Goal: Information Seeking & Learning: Learn about a topic

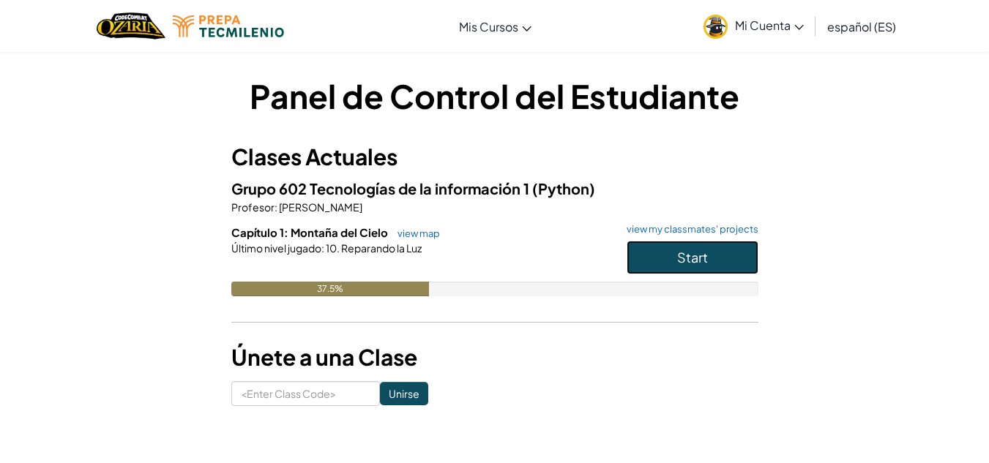
click at [672, 267] on button "Start" at bounding box center [693, 258] width 132 height 34
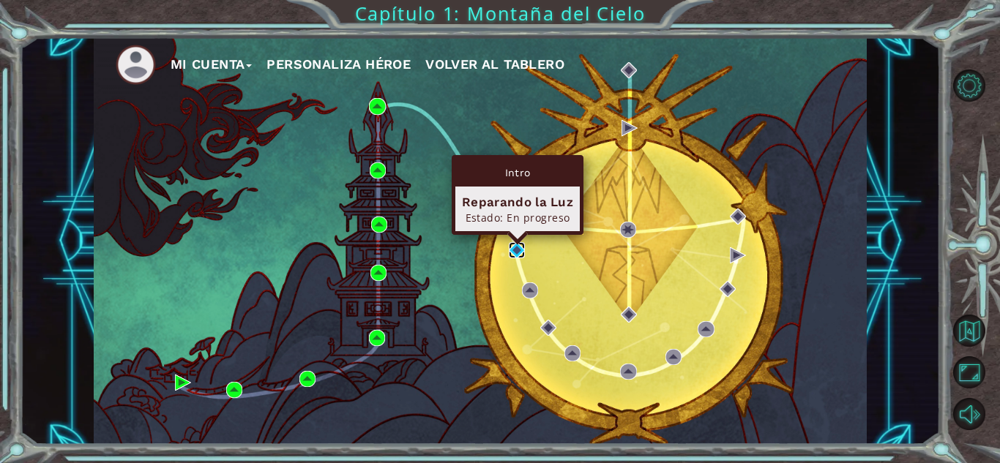
click at [522, 253] on img at bounding box center [517, 250] width 16 height 16
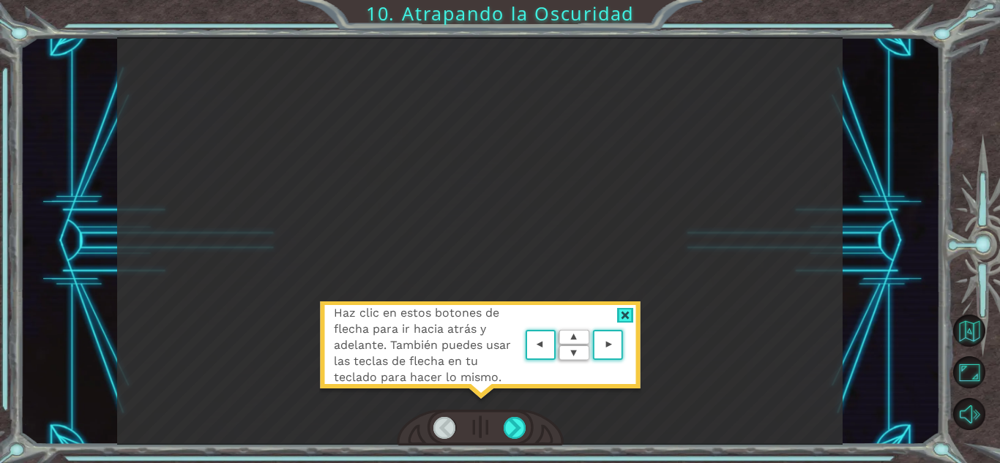
click at [627, 346] on area at bounding box center [627, 346] width 0 height 0
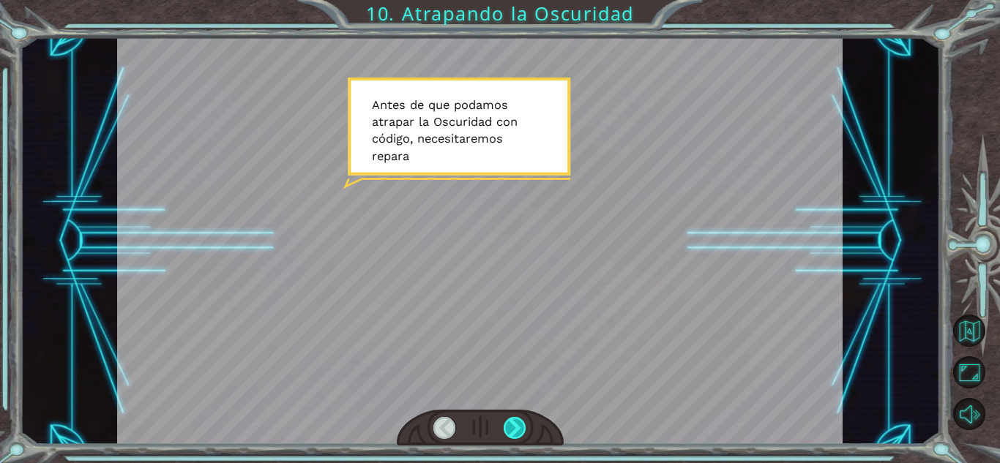
click at [515, 427] on div at bounding box center [515, 428] width 23 height 22
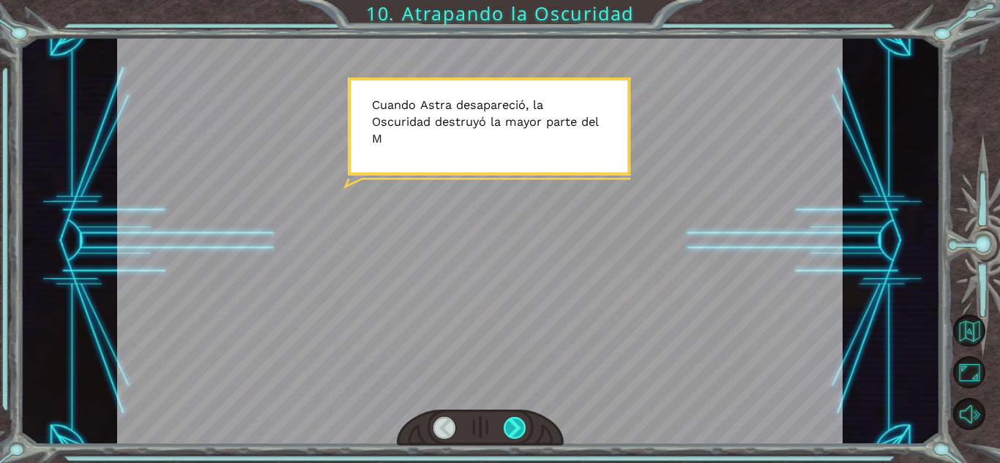
click at [515, 423] on div at bounding box center [515, 428] width 23 height 22
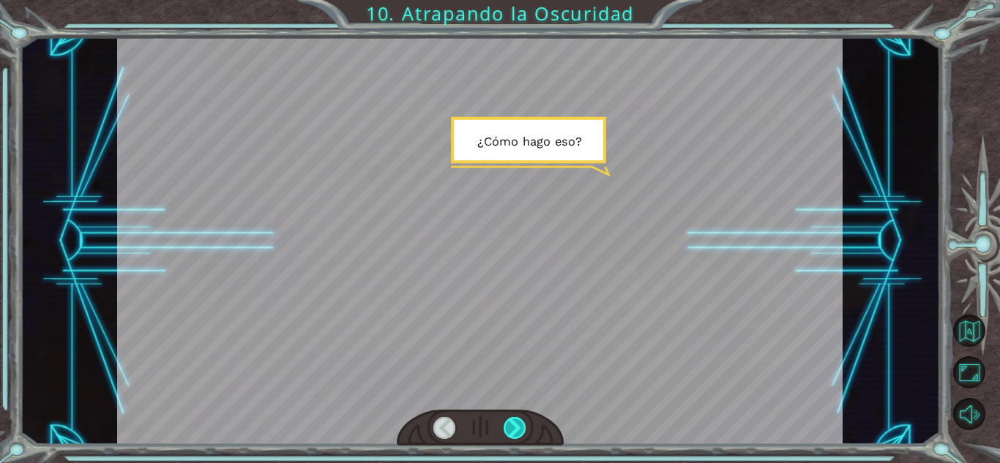
click at [515, 423] on div at bounding box center [515, 428] width 23 height 22
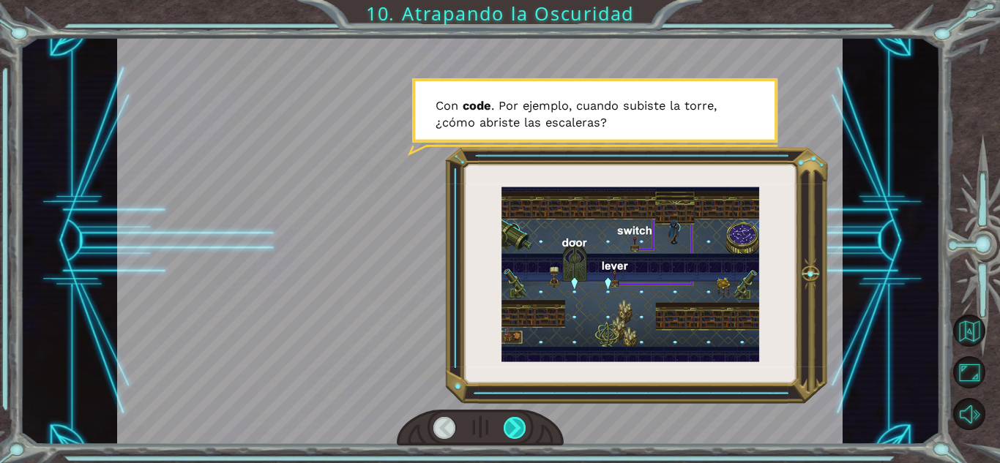
click at [515, 423] on div at bounding box center [515, 428] width 23 height 22
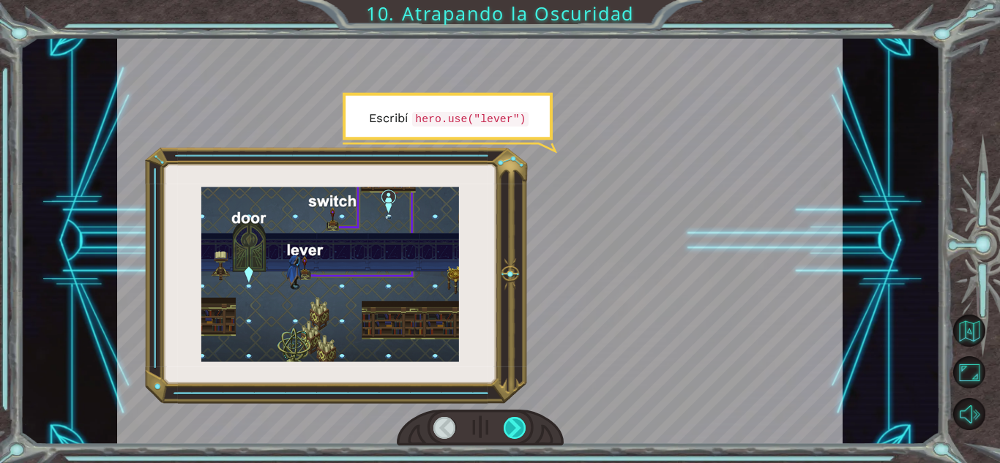
click at [515, 423] on div at bounding box center [515, 428] width 23 height 22
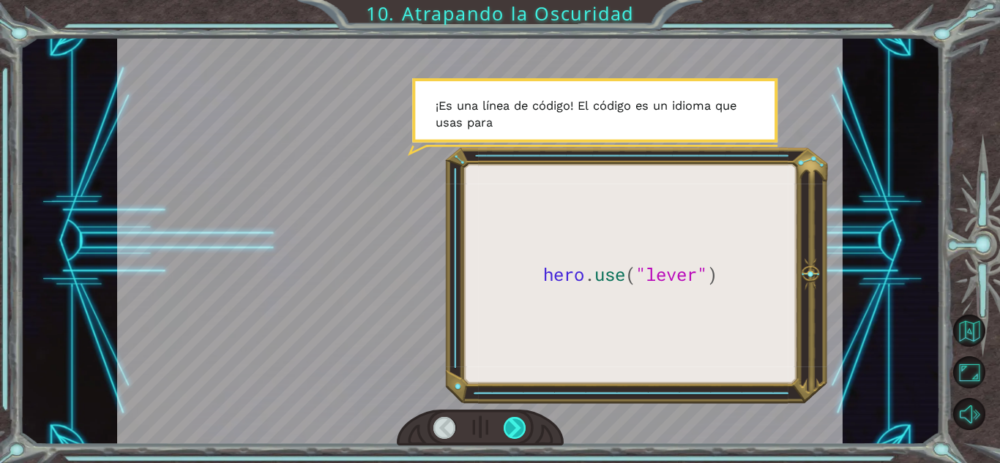
click at [515, 423] on div at bounding box center [515, 428] width 23 height 22
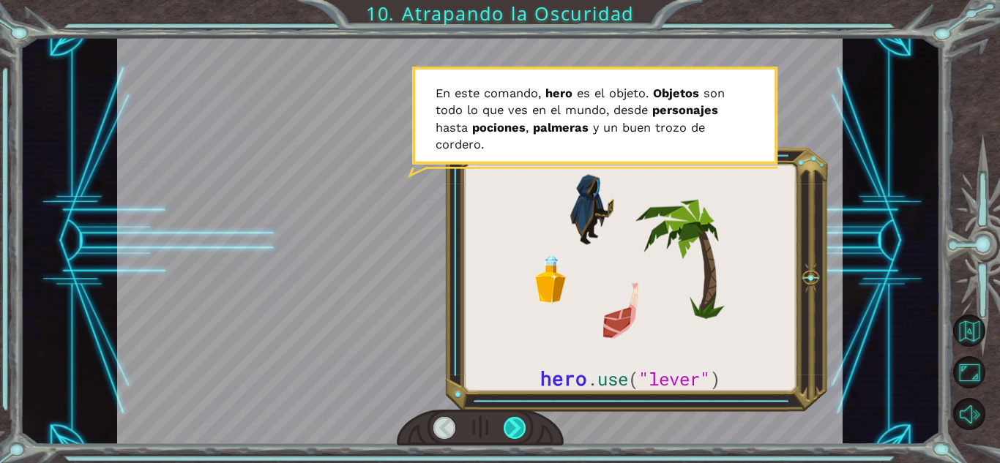
click at [515, 423] on div at bounding box center [515, 428] width 23 height 22
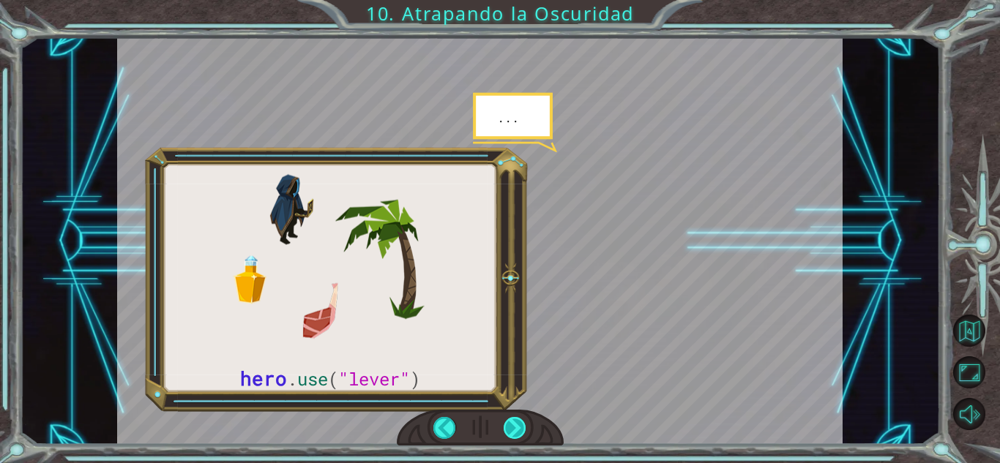
click at [515, 423] on div at bounding box center [515, 428] width 23 height 22
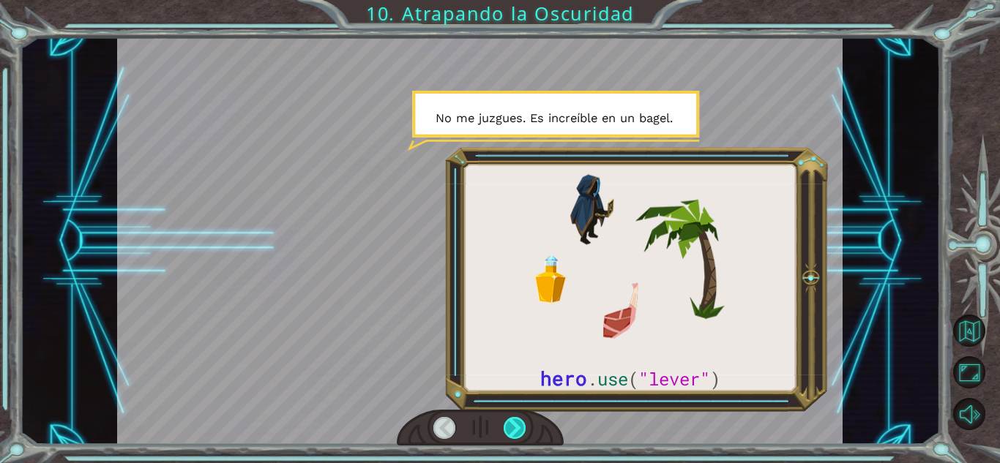
click at [515, 423] on div at bounding box center [515, 428] width 23 height 22
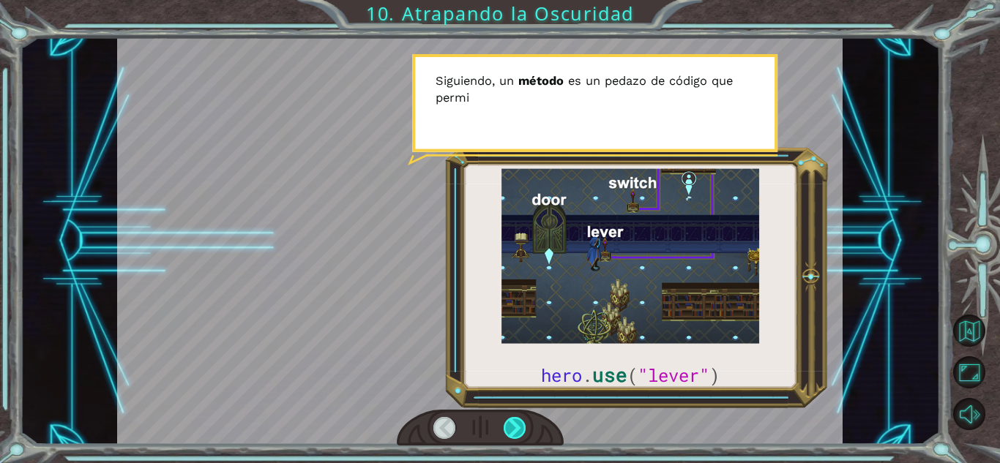
click at [515, 423] on div at bounding box center [515, 428] width 23 height 22
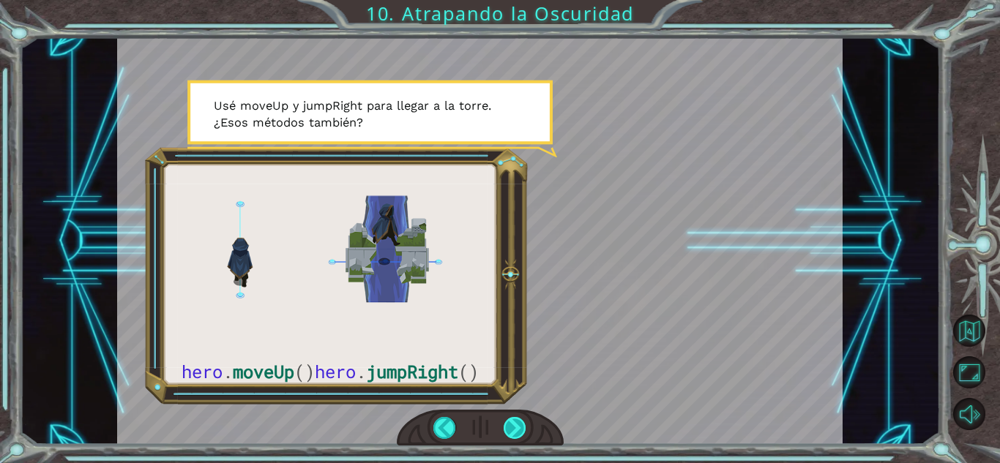
click at [515, 423] on div at bounding box center [515, 428] width 23 height 22
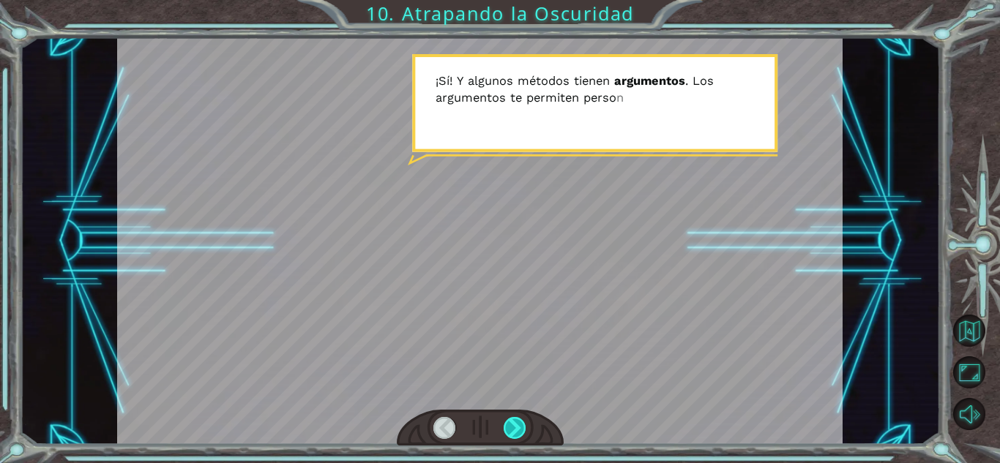
click at [515, 423] on div at bounding box center [515, 428] width 23 height 22
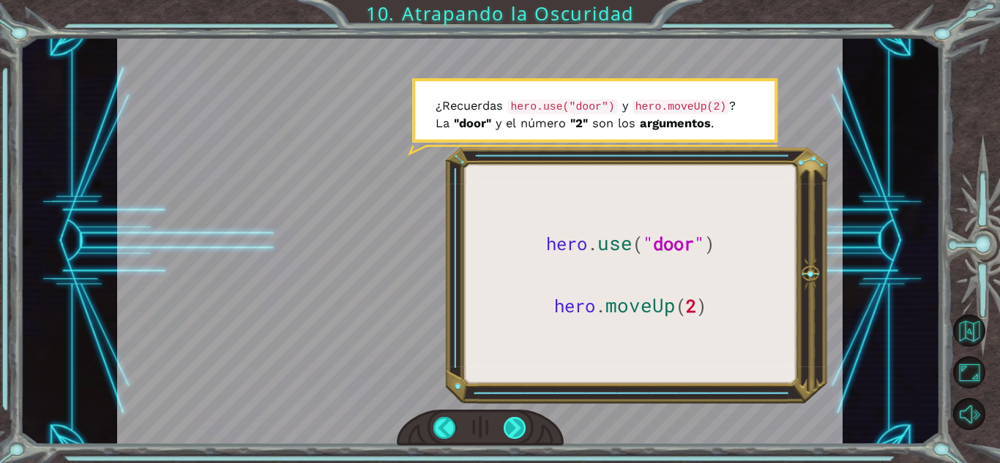
click at [515, 423] on div at bounding box center [515, 428] width 23 height 22
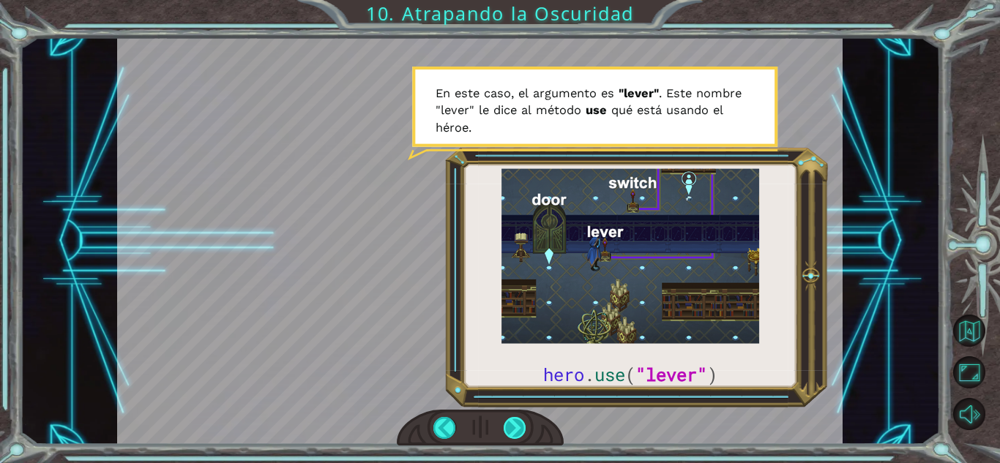
click at [515, 423] on div at bounding box center [515, 428] width 23 height 22
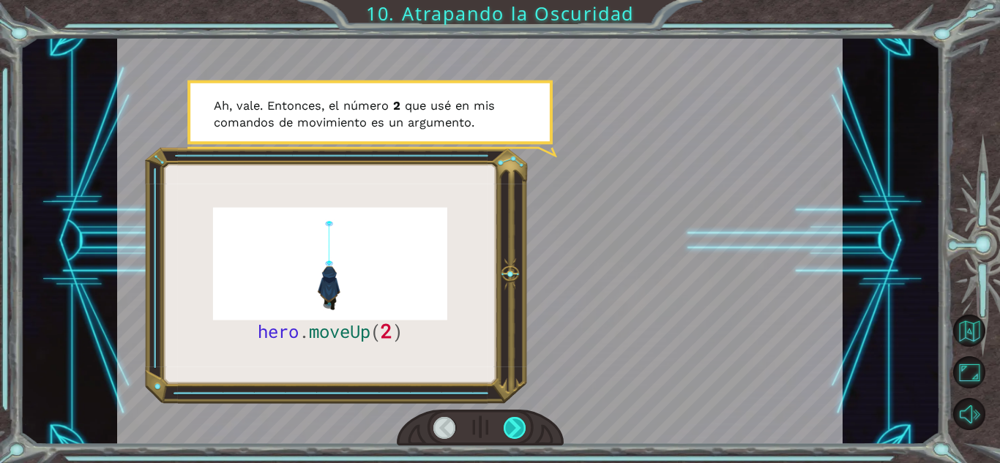
click at [515, 425] on div at bounding box center [515, 428] width 23 height 22
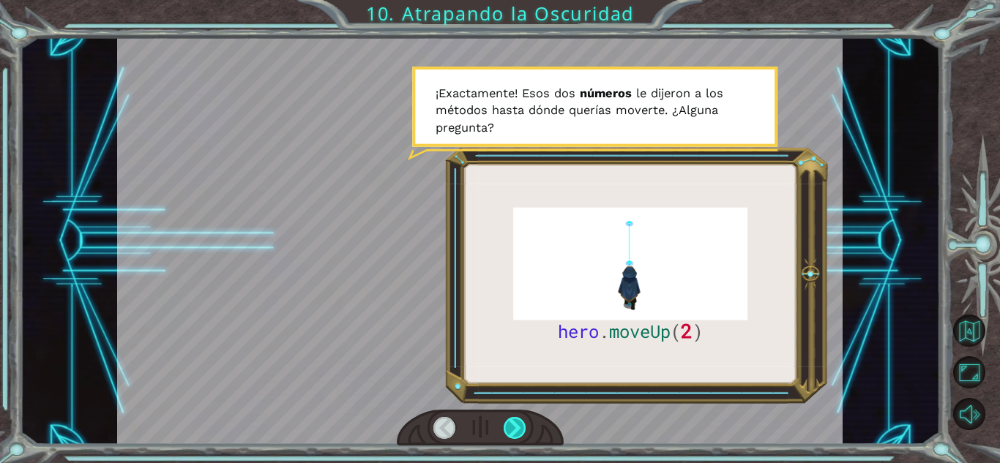
click at [515, 425] on div at bounding box center [515, 428] width 23 height 22
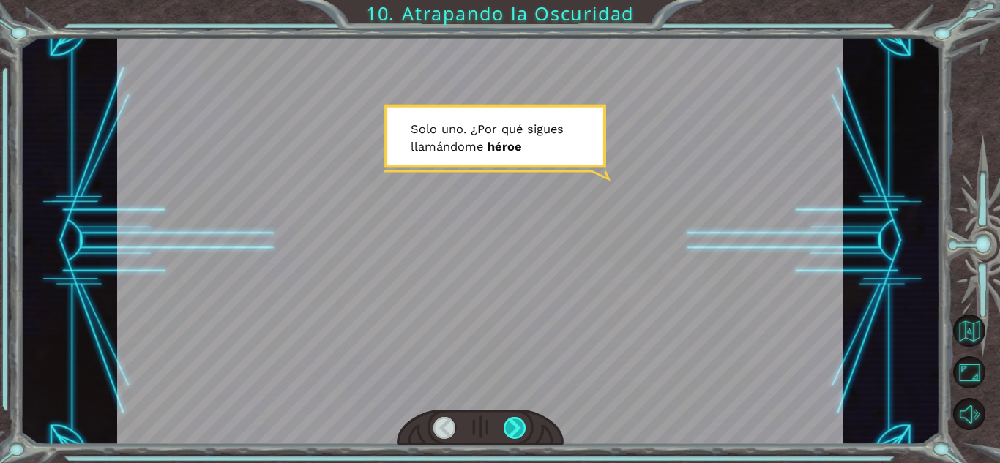
click at [515, 425] on div at bounding box center [515, 428] width 23 height 22
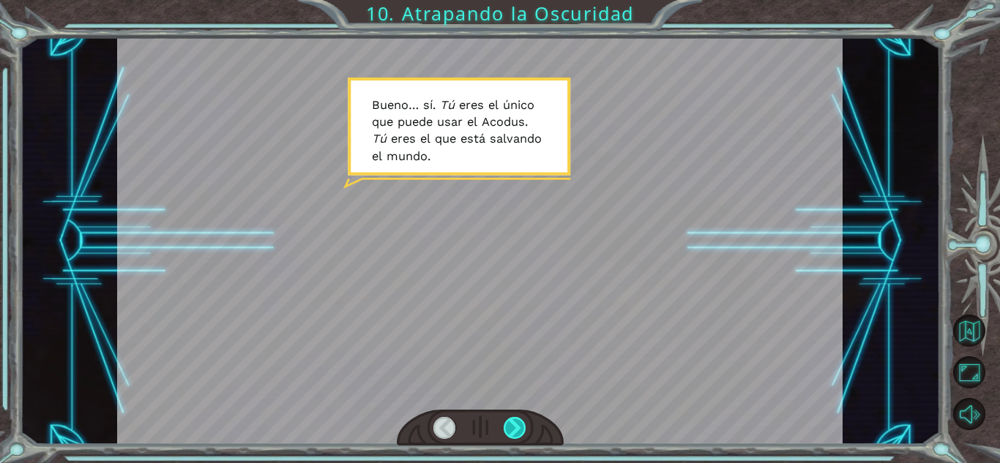
click at [515, 425] on div at bounding box center [515, 428] width 23 height 22
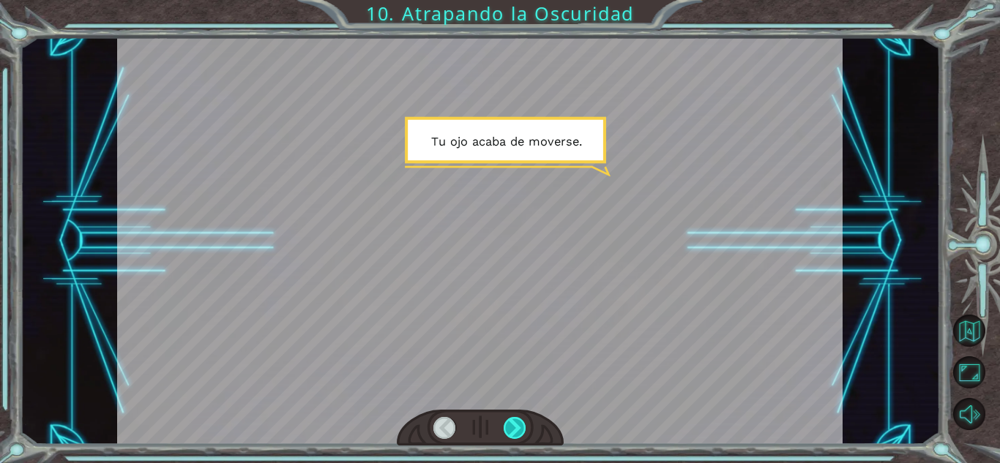
click at [515, 425] on div at bounding box center [515, 428] width 23 height 22
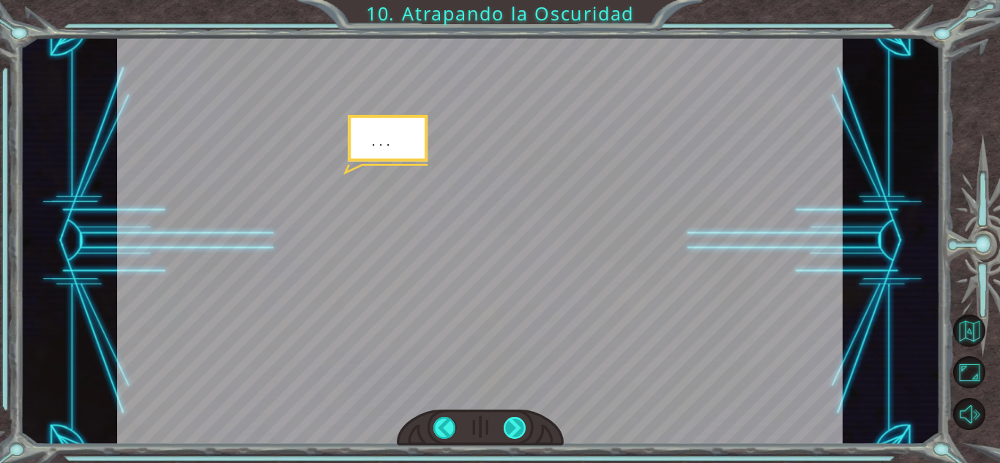
click at [515, 425] on div at bounding box center [515, 428] width 23 height 22
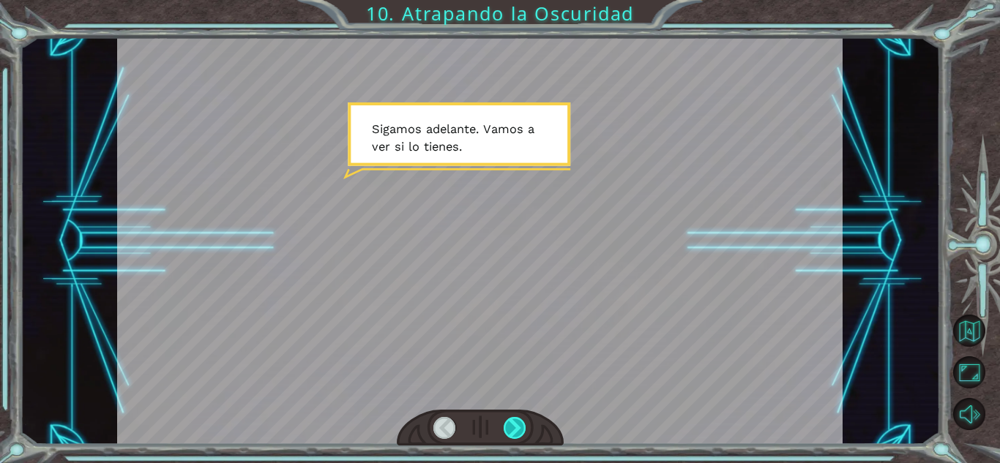
click at [515, 425] on div at bounding box center [515, 428] width 23 height 22
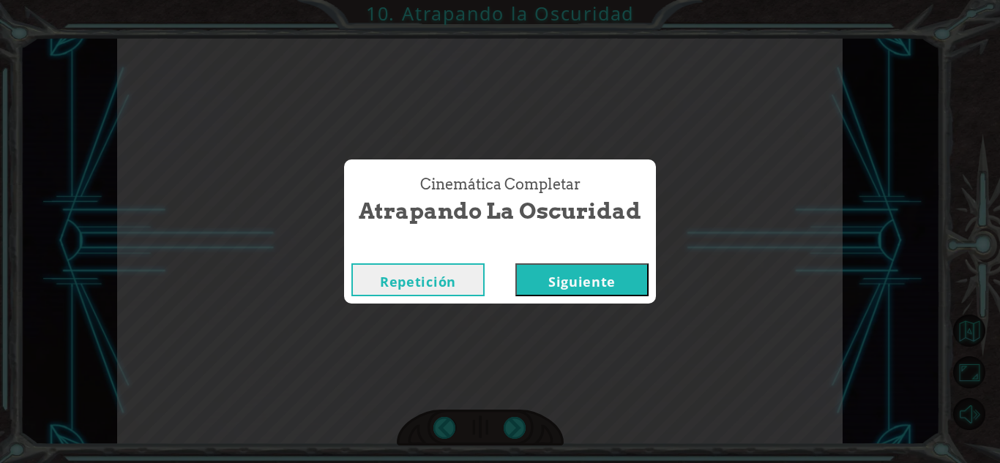
click at [608, 285] on button "Siguiente" at bounding box center [581, 280] width 133 height 33
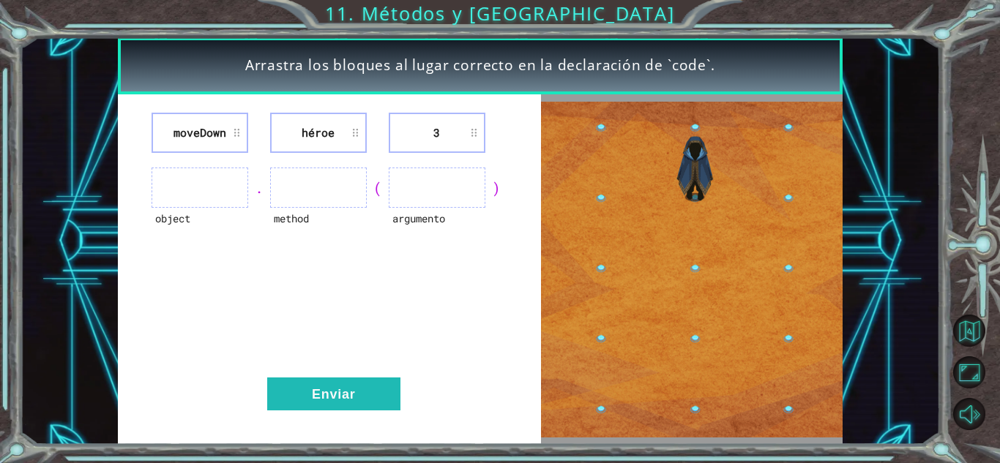
click at [232, 133] on li "moveDown" at bounding box center [200, 133] width 97 height 40
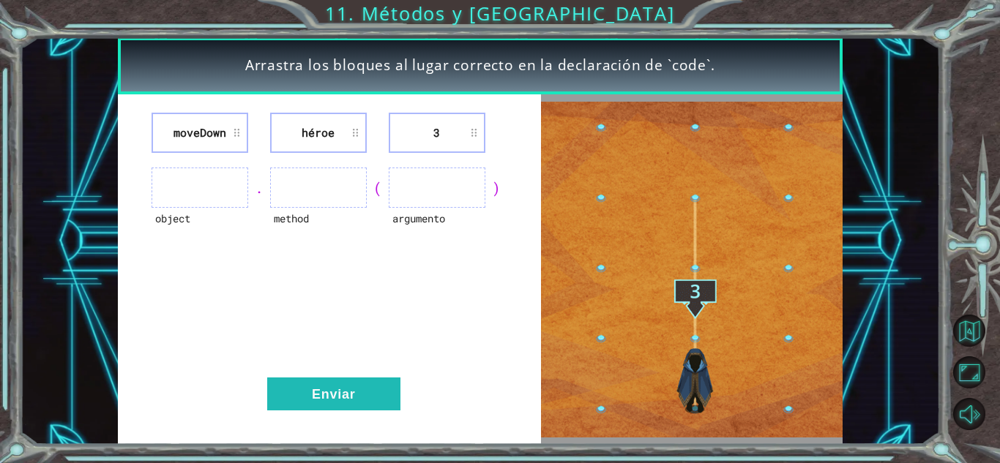
click at [224, 135] on li "moveDown" at bounding box center [200, 133] width 97 height 40
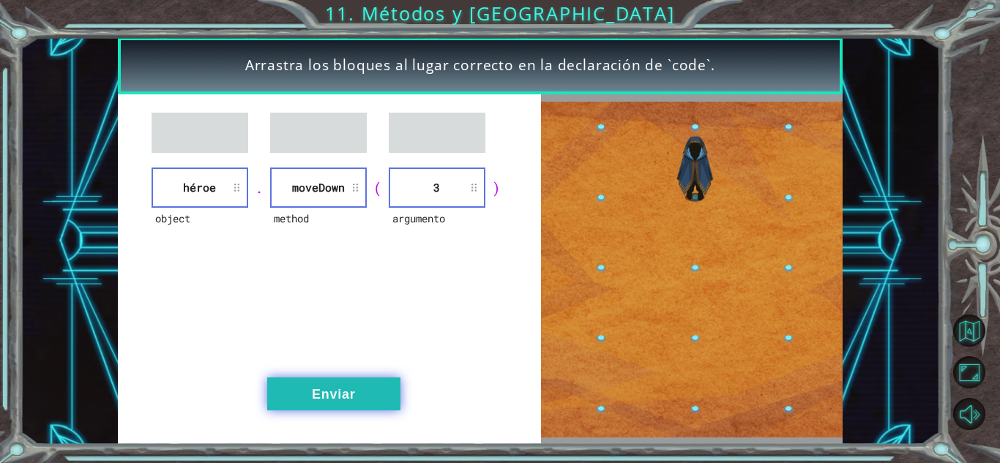
click at [373, 401] on button "Enviar" at bounding box center [333, 394] width 133 height 33
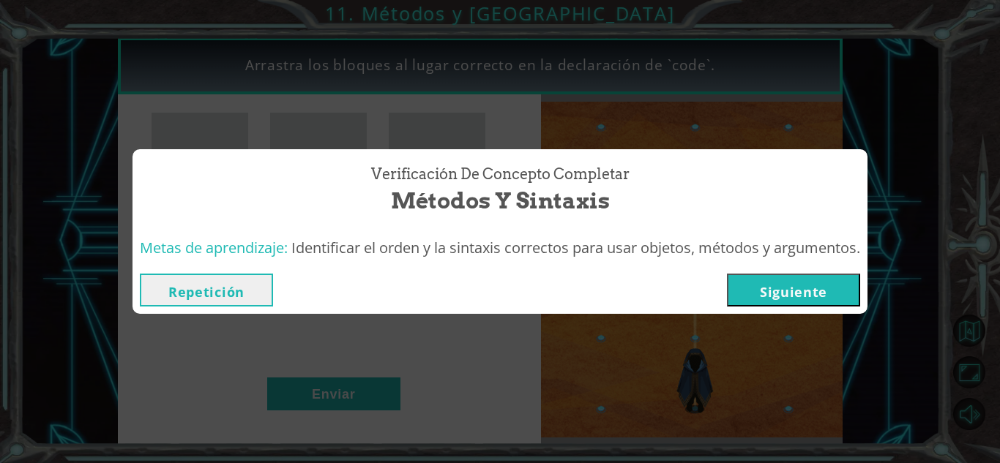
click at [842, 286] on button "Siguiente" at bounding box center [793, 290] width 133 height 33
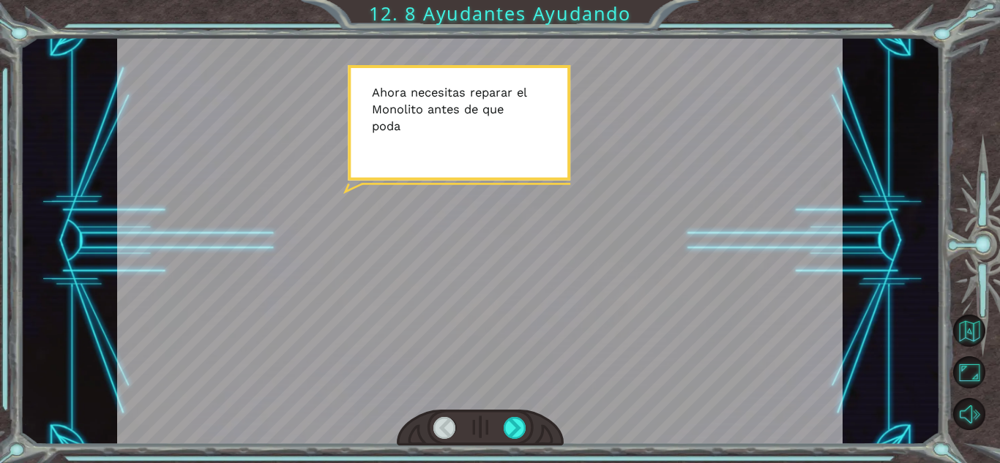
click at [432, 135] on div at bounding box center [480, 241] width 726 height 408
click at [519, 434] on div at bounding box center [515, 428] width 23 height 22
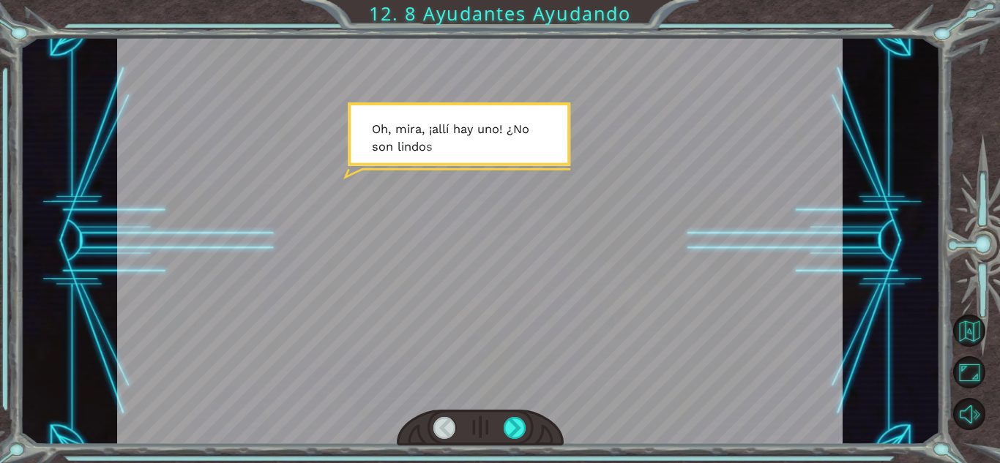
click at [488, 262] on div at bounding box center [480, 241] width 726 height 408
click at [515, 428] on div at bounding box center [515, 428] width 23 height 22
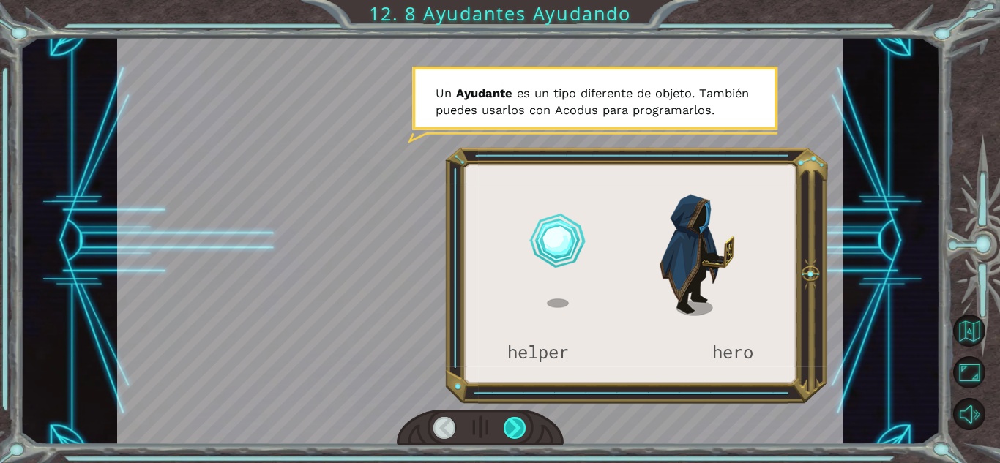
click at [515, 428] on div at bounding box center [515, 428] width 23 height 22
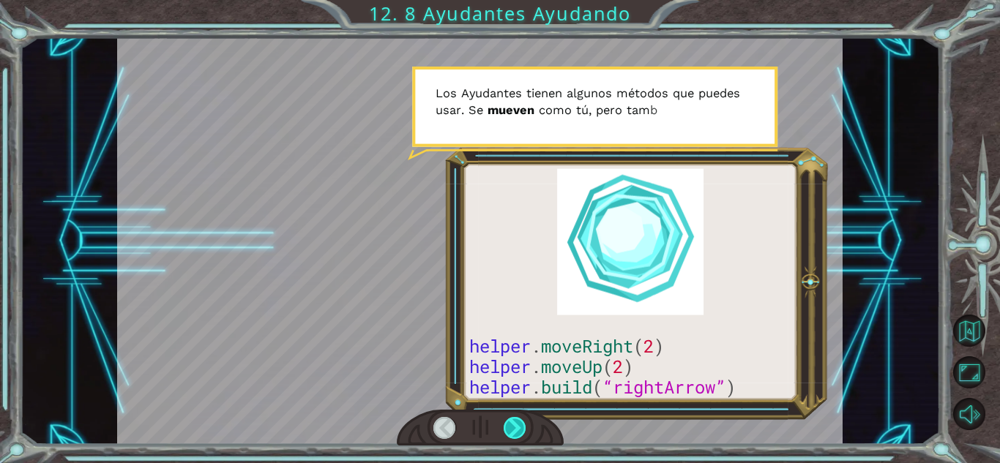
click at [515, 428] on div at bounding box center [515, 428] width 23 height 22
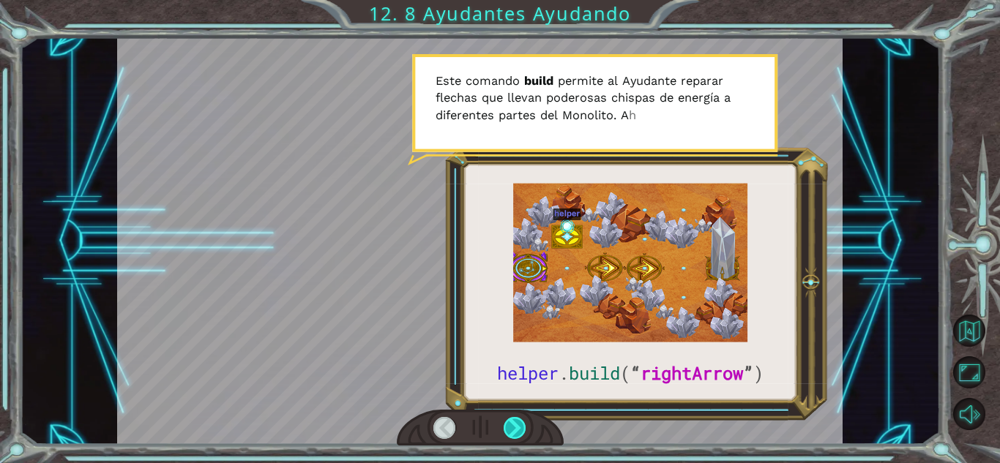
click at [515, 428] on div at bounding box center [515, 428] width 23 height 22
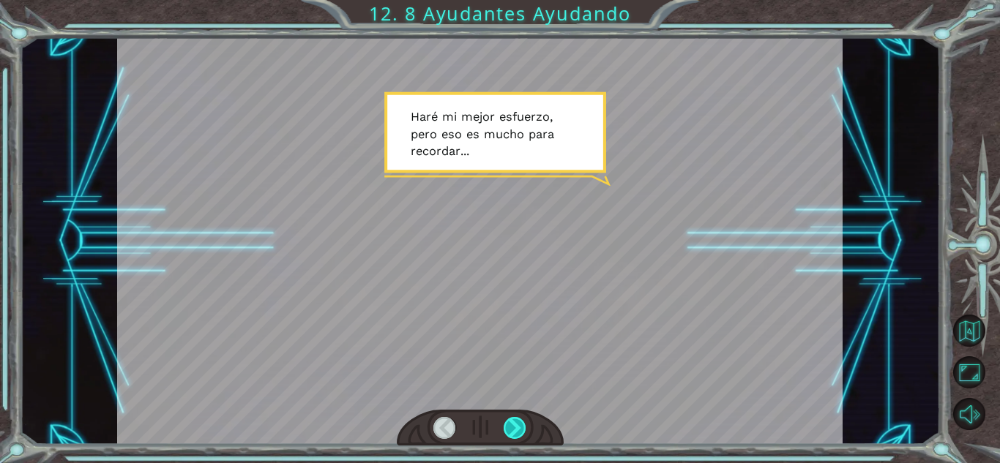
click at [515, 428] on div at bounding box center [515, 428] width 23 height 22
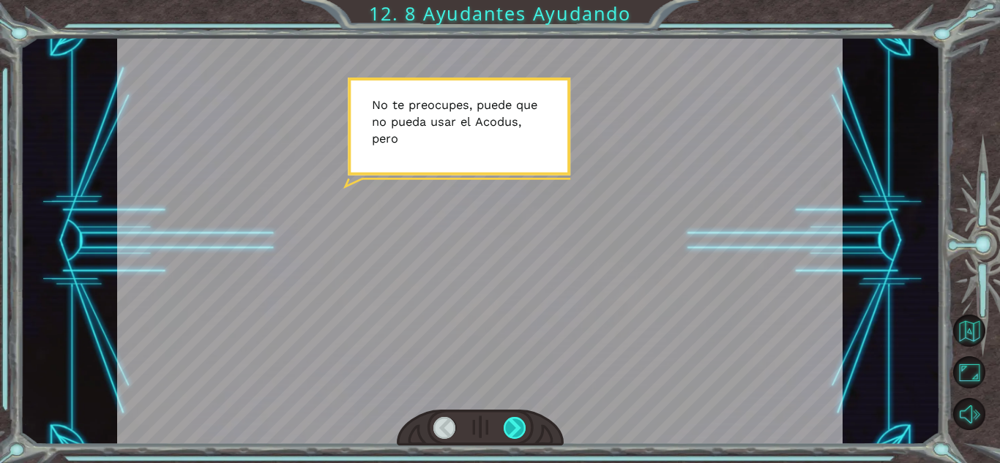
click at [515, 428] on div at bounding box center [515, 428] width 23 height 22
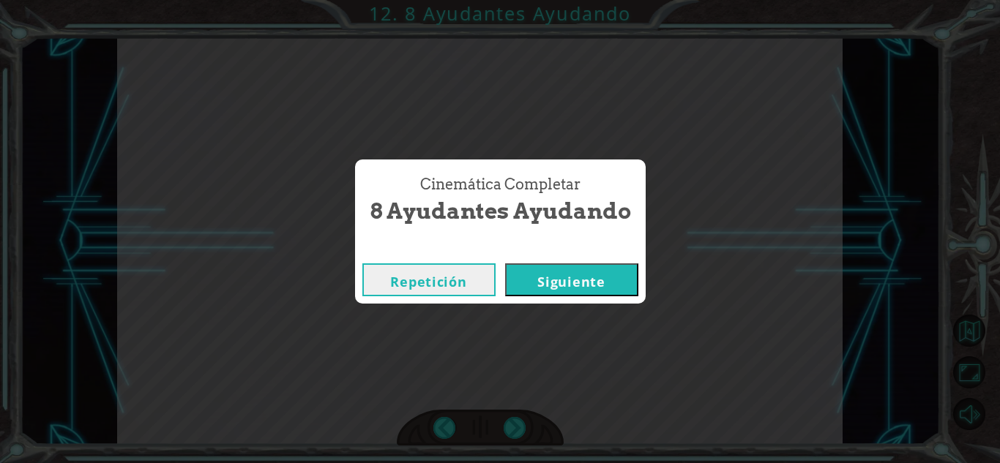
click at [601, 305] on div "Cinemática Completar 8 Ayudantes Ayudando Repetición [GEOGRAPHIC_DATA]" at bounding box center [500, 231] width 1000 height 463
click at [600, 294] on button "Siguiente" at bounding box center [571, 280] width 133 height 33
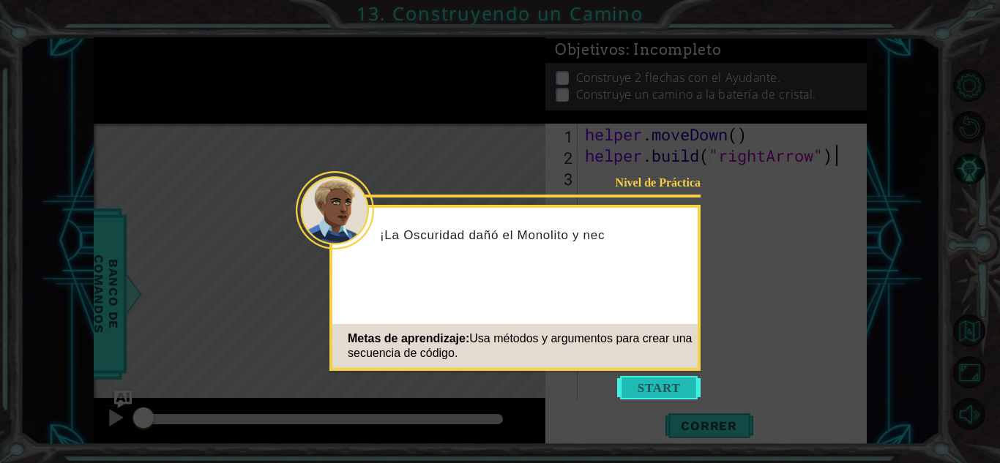
click at [659, 383] on button "Start" at bounding box center [658, 387] width 83 height 23
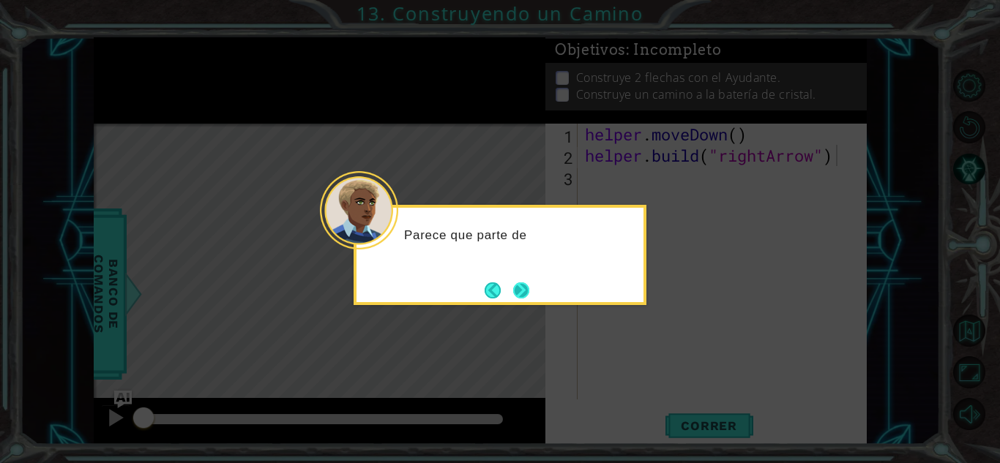
click at [518, 290] on button "Next" at bounding box center [522, 291] width 18 height 18
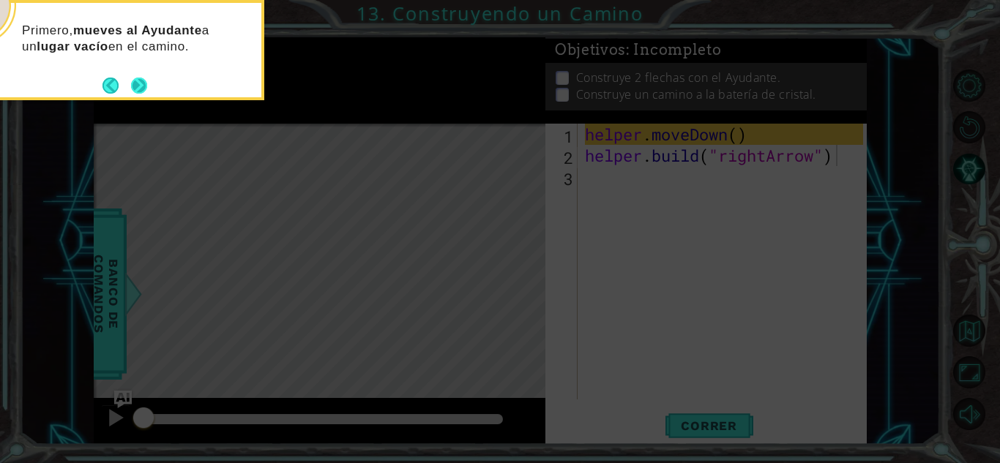
click at [136, 79] on button "Next" at bounding box center [139, 86] width 18 height 18
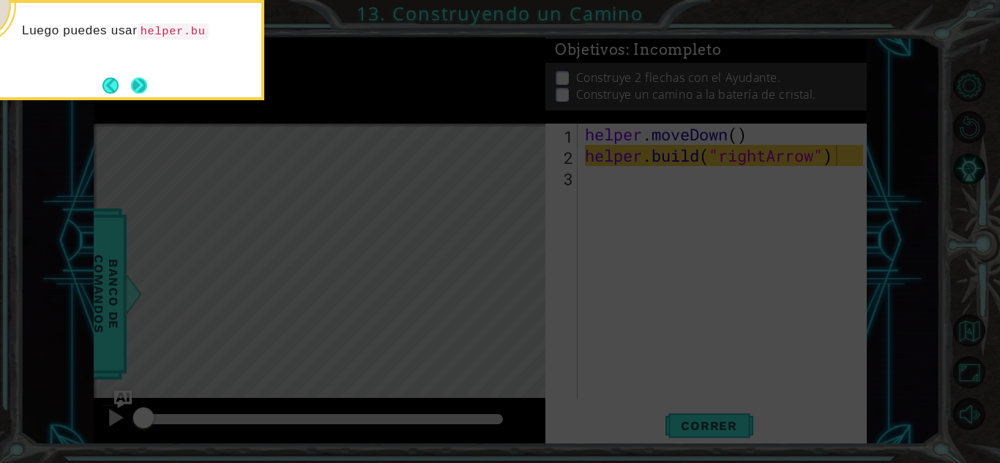
click at [135, 77] on button "Next" at bounding box center [139, 85] width 17 height 17
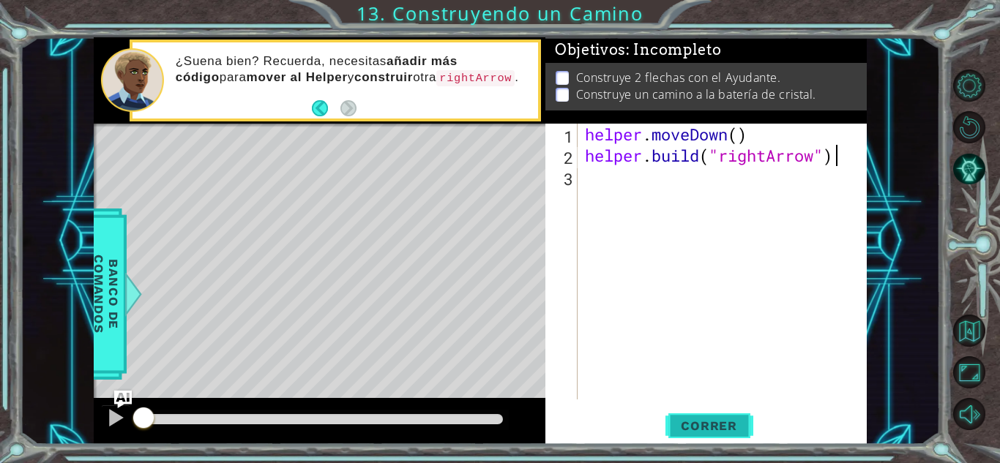
click at [712, 423] on span "Correr" at bounding box center [709, 426] width 86 height 15
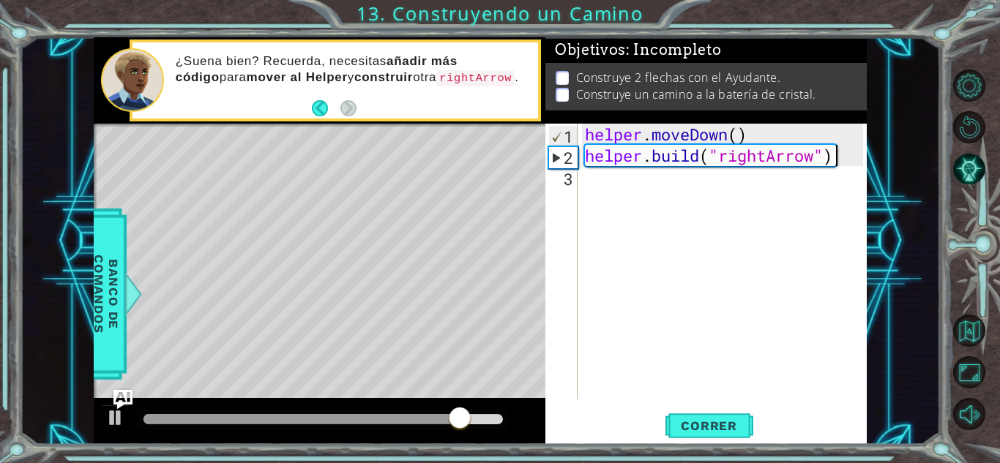
click at [127, 397] on img "Ask AI" at bounding box center [122, 399] width 19 height 19
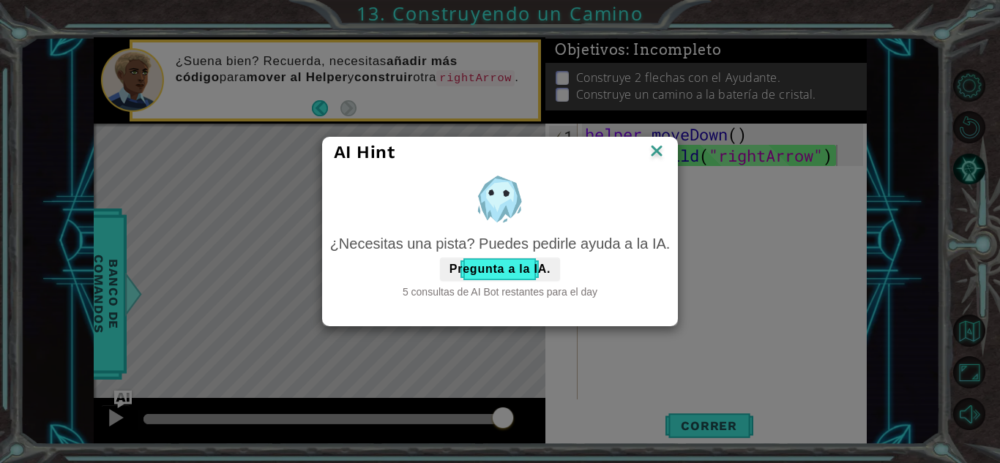
click at [664, 149] on img at bounding box center [656, 152] width 19 height 22
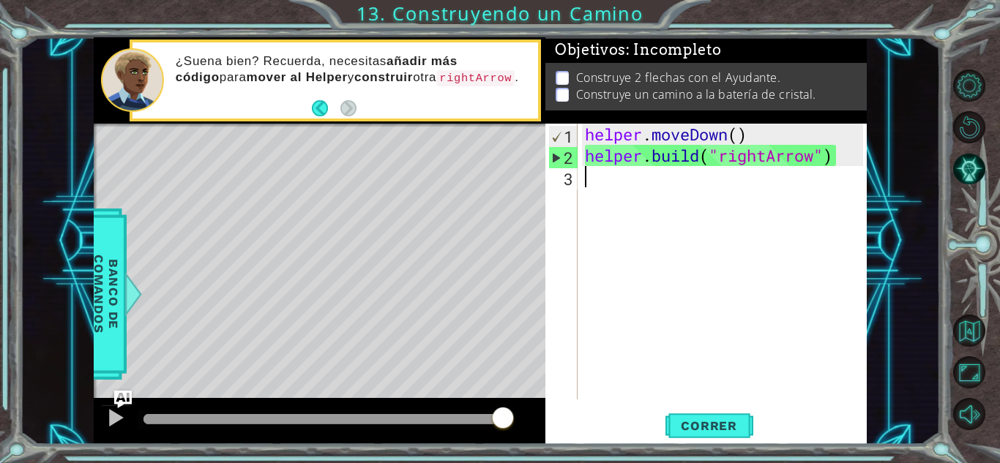
click at [688, 188] on div "helper . moveDown ( ) helper . build ( "rightArrow" )" at bounding box center [726, 283] width 288 height 319
click at [689, 419] on span "Correr" at bounding box center [709, 426] width 86 height 15
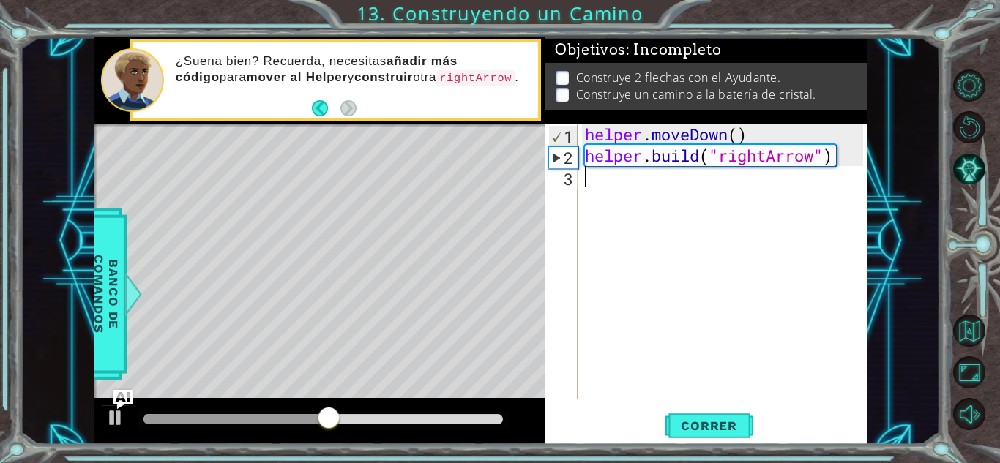
click at [124, 398] on img "Ask AI" at bounding box center [122, 399] width 19 height 19
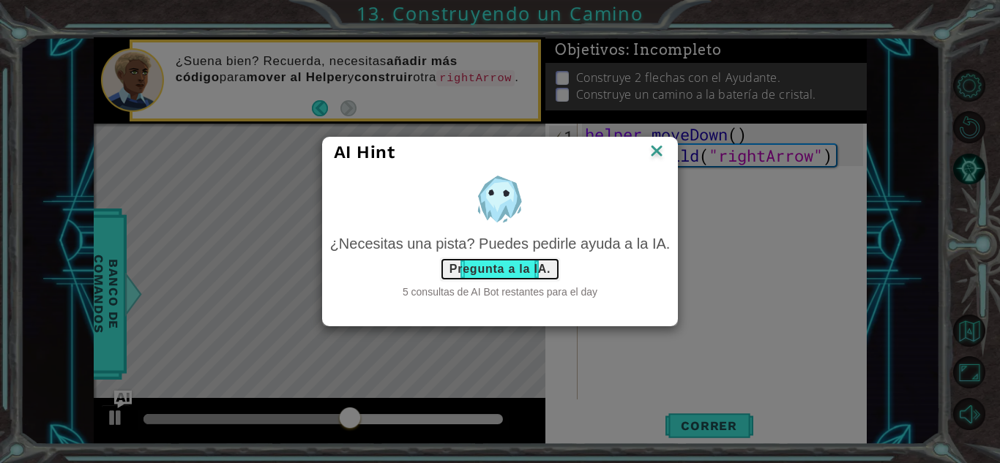
click at [484, 272] on button "Pregunta a la IA." at bounding box center [500, 269] width 120 height 23
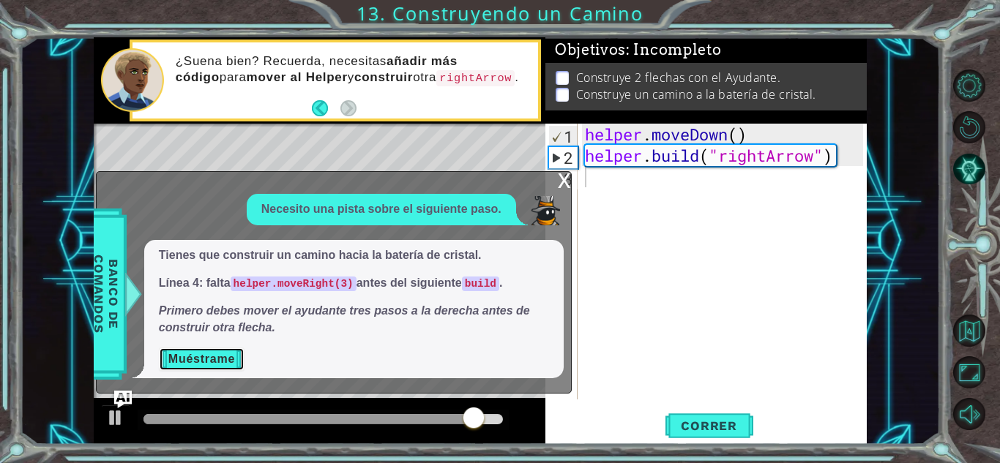
click at [238, 363] on button "Muéstrame" at bounding box center [202, 359] width 86 height 23
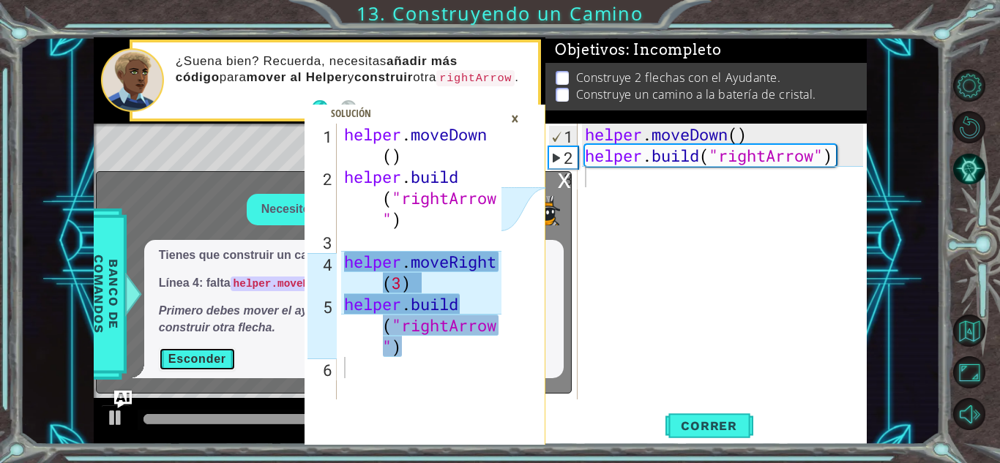
click at [210, 358] on button "Esconder" at bounding box center [197, 359] width 77 height 23
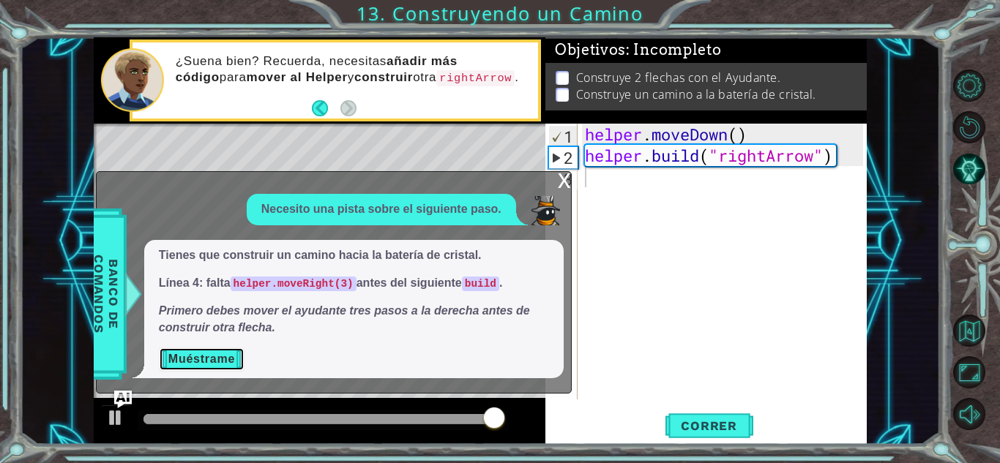
click at [218, 360] on button "Muéstrame" at bounding box center [202, 359] width 86 height 23
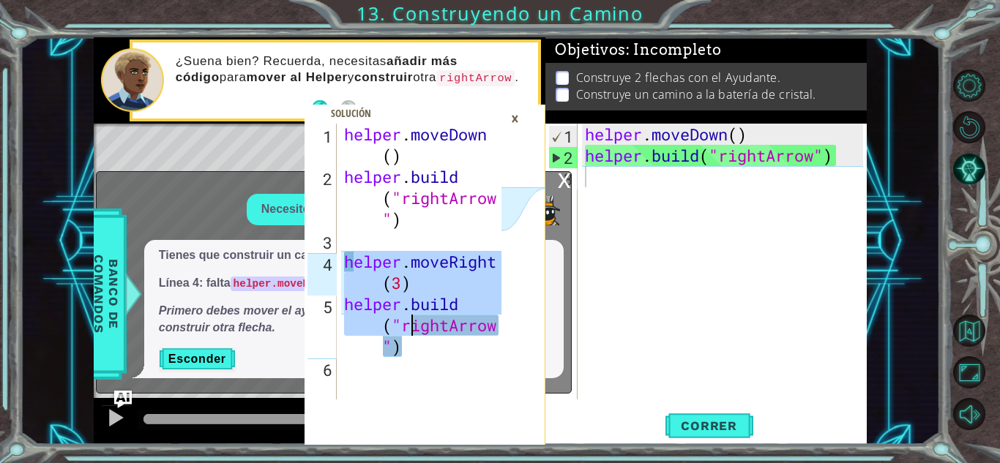
drag, startPoint x: 349, startPoint y: 260, endPoint x: 413, endPoint y: 321, distance: 88.0
click at [413, 321] on div "helper . moveDown ( ) helper . build ( "rightArrow " ) helper . moveRight ( 3 )…" at bounding box center [425, 294] width 168 height 340
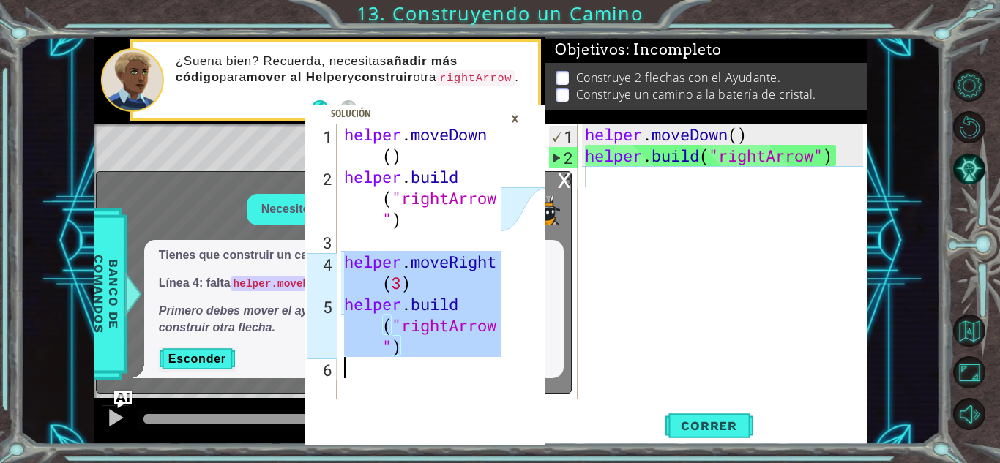
drag, startPoint x: 341, startPoint y: 261, endPoint x: 452, endPoint y: 362, distance: 149.8
click at [452, 362] on div "helper . moveDown ( ) helper . build ( "rightArrow " ) helper . moveRight ( 3 )…" at bounding box center [425, 294] width 168 height 340
type textarea "[DOMAIN_NAME]("rightArrow")"
click at [594, 194] on div "helper . moveDown ( ) helper . build ( "rightArrow" )" at bounding box center [726, 283] width 288 height 319
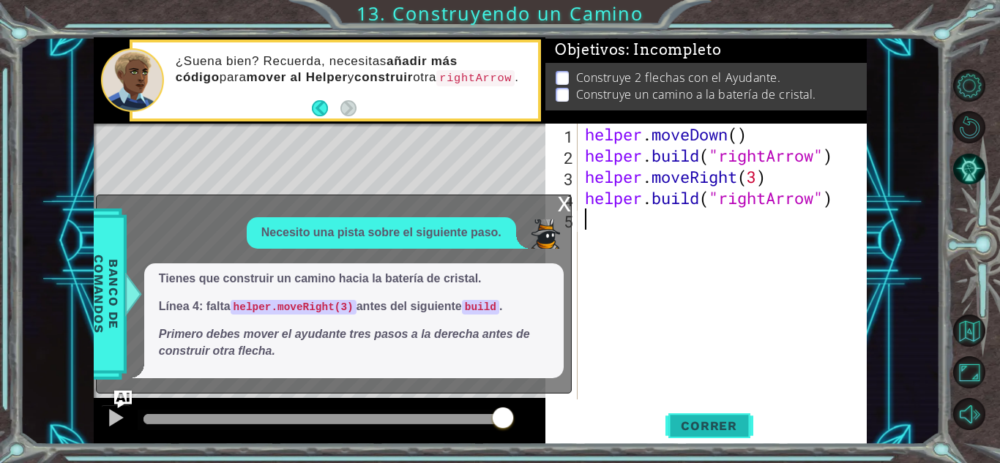
click at [699, 419] on span "Correr" at bounding box center [709, 426] width 86 height 15
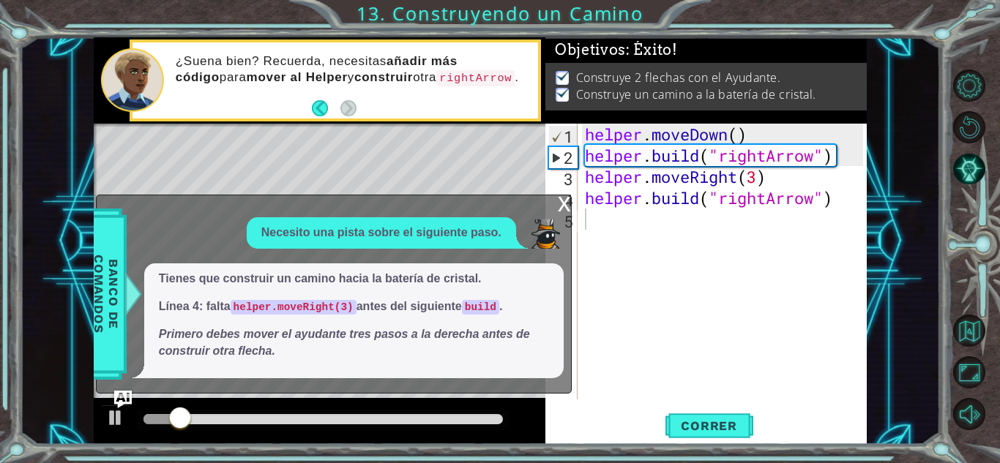
click at [563, 204] on div "x" at bounding box center [564, 203] width 13 height 15
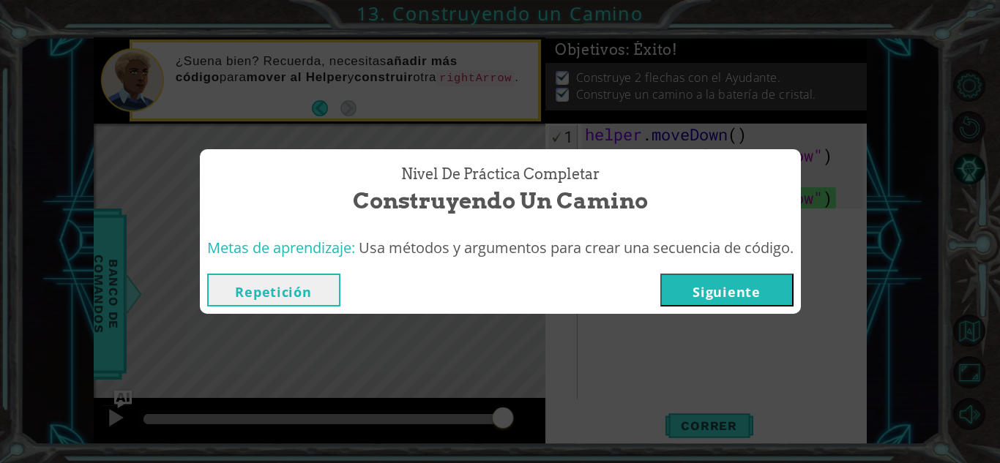
click at [745, 282] on button "Siguiente" at bounding box center [726, 290] width 133 height 33
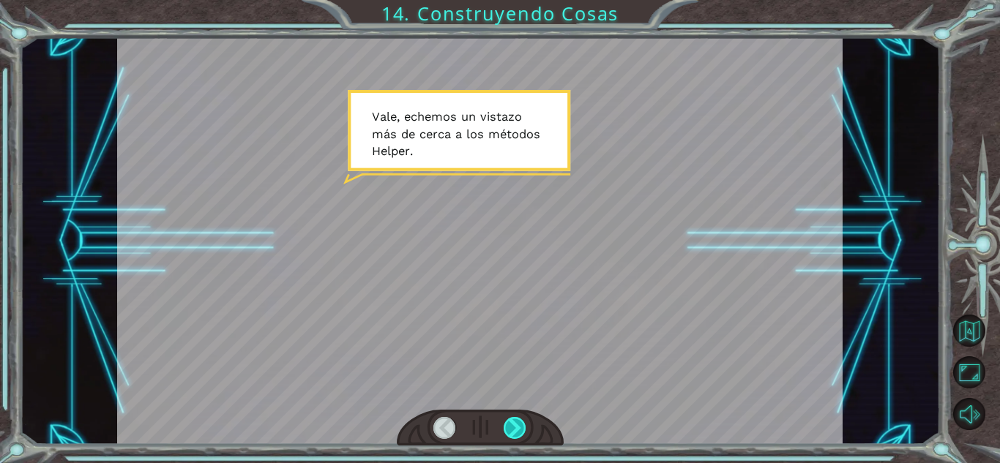
click at [513, 421] on div at bounding box center [515, 428] width 23 height 22
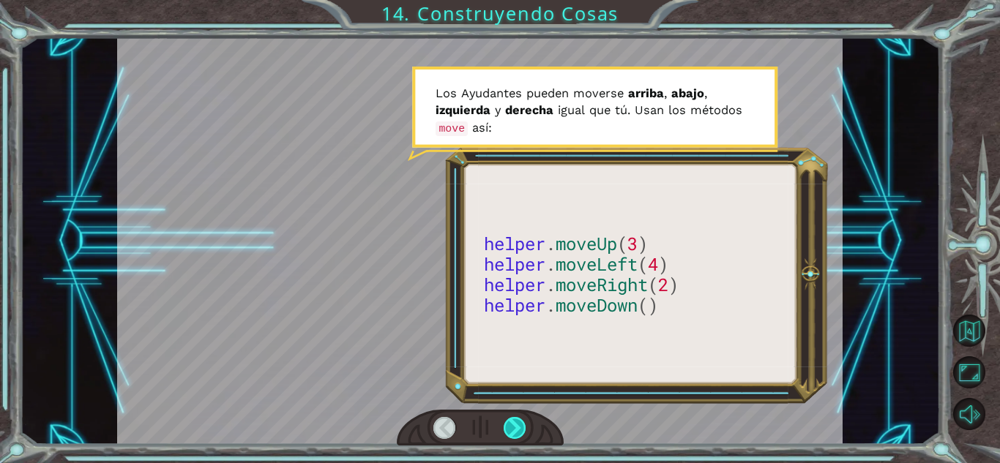
click at [513, 421] on div at bounding box center [515, 428] width 23 height 22
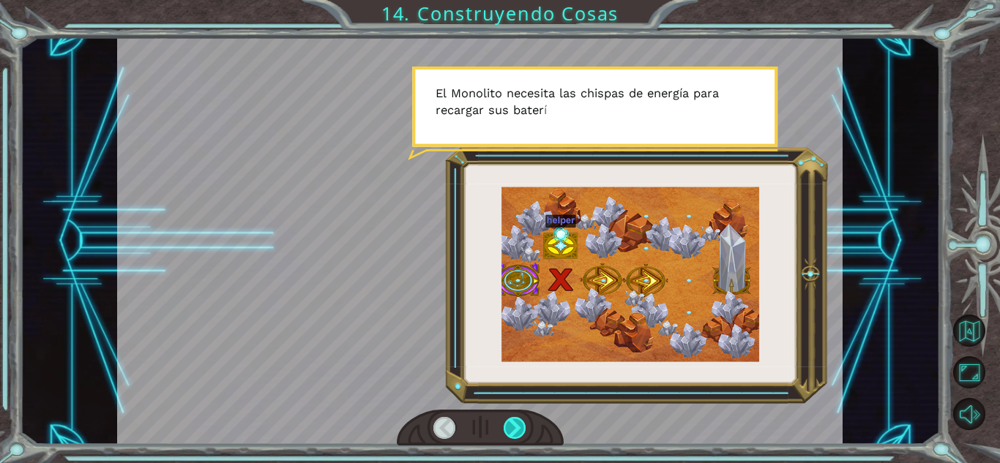
click at [513, 421] on div at bounding box center [515, 428] width 23 height 22
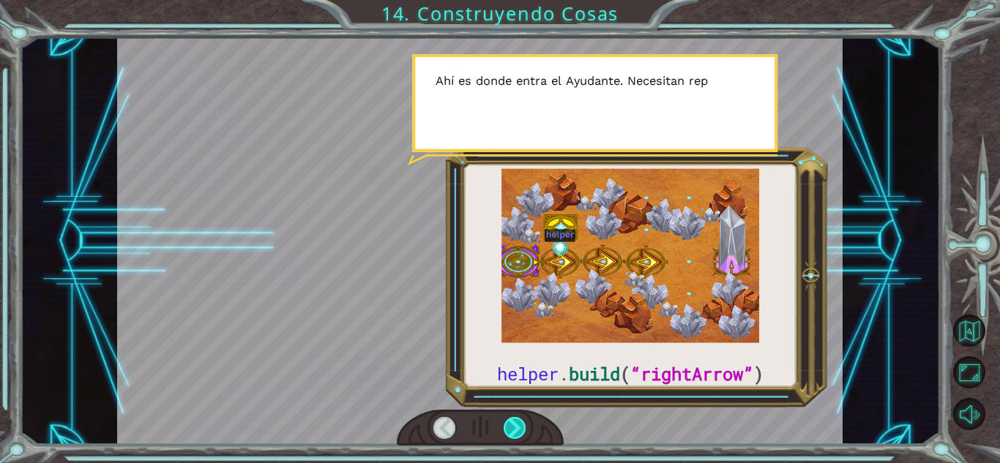
click at [513, 421] on div at bounding box center [515, 428] width 23 height 22
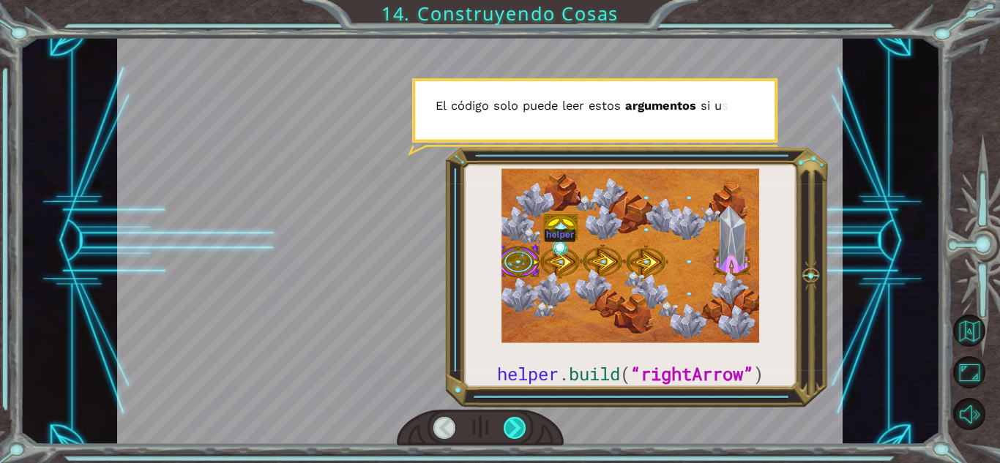
click at [513, 421] on div at bounding box center [515, 428] width 23 height 22
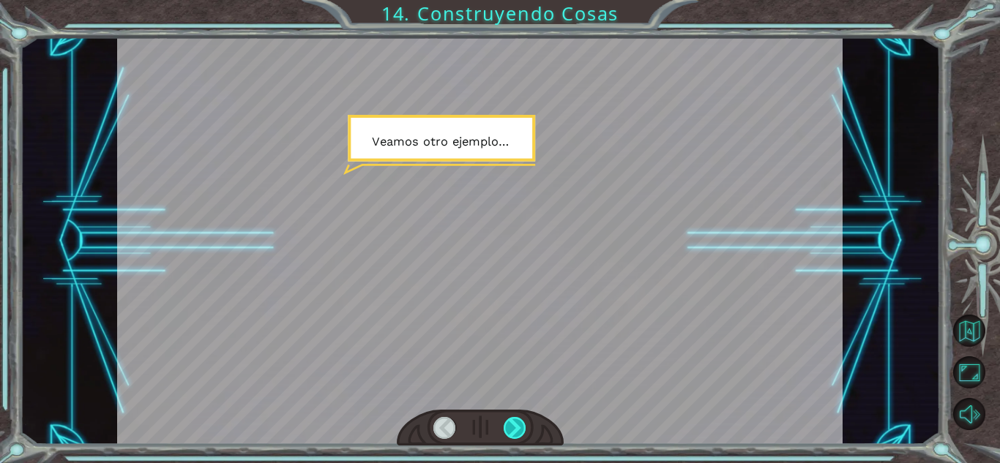
click at [513, 421] on div at bounding box center [515, 428] width 23 height 22
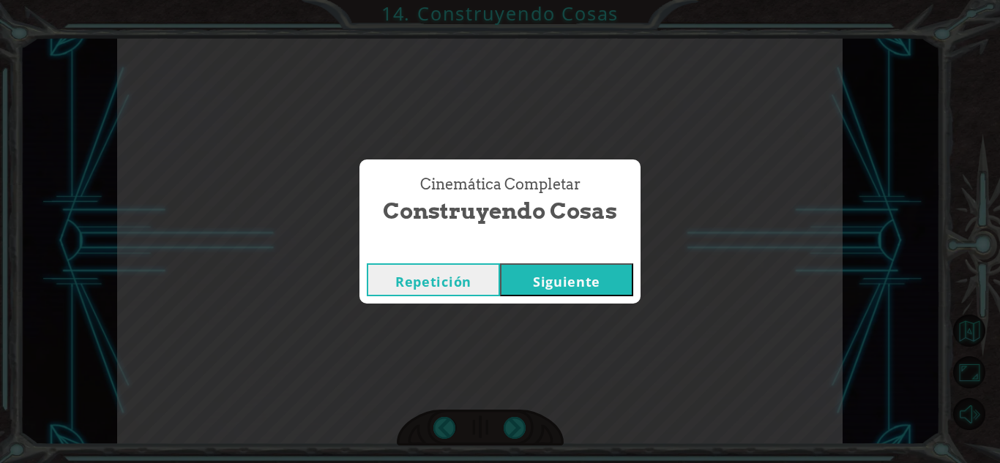
click at [595, 278] on button "Siguiente" at bounding box center [566, 280] width 133 height 33
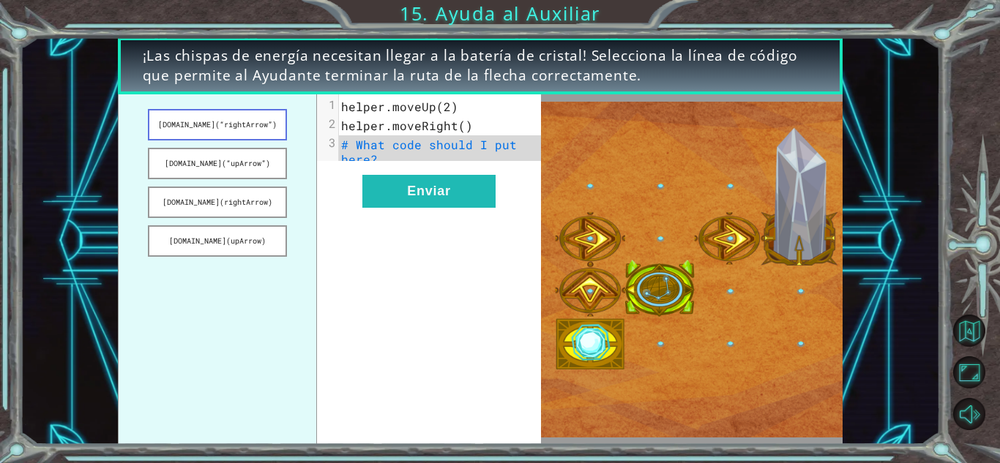
click at [232, 125] on button "[DOMAIN_NAME](“rightArrow”)" at bounding box center [217, 124] width 138 height 31
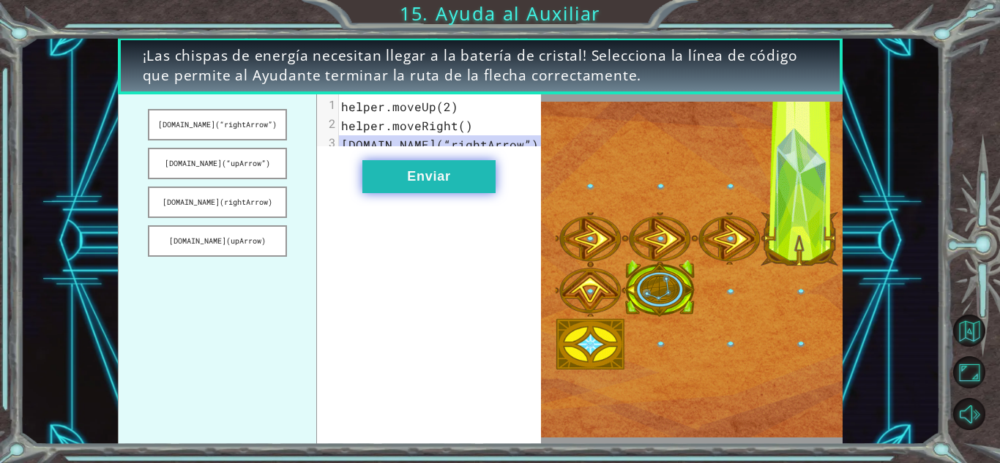
click at [377, 187] on button "Enviar" at bounding box center [428, 176] width 133 height 33
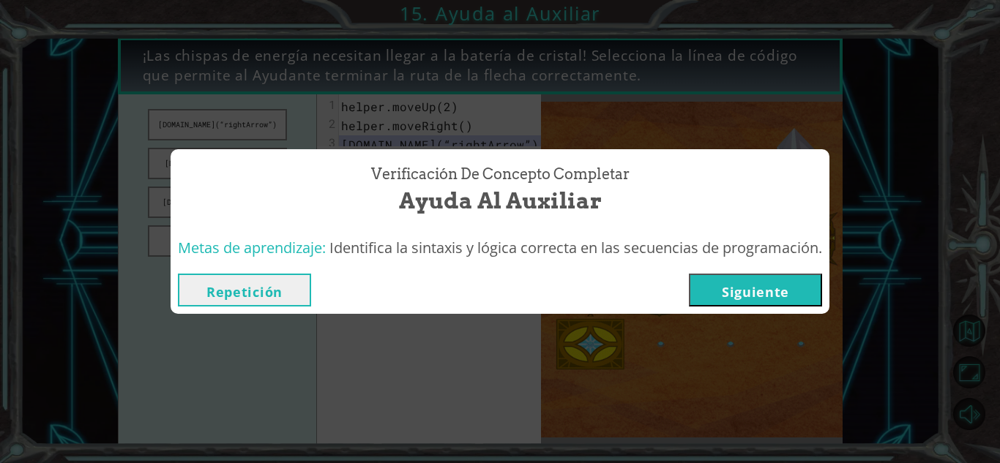
click at [747, 292] on button "Siguiente" at bounding box center [755, 290] width 133 height 33
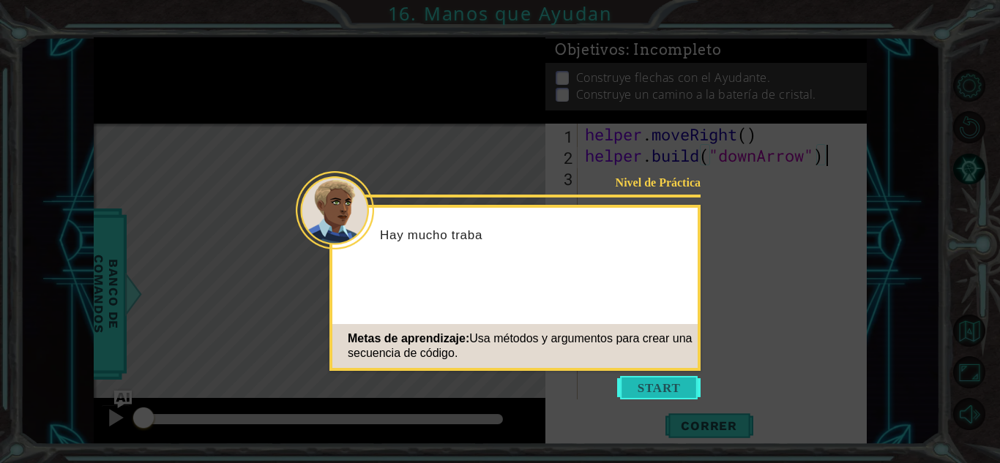
click at [662, 399] on button "Start" at bounding box center [658, 387] width 83 height 23
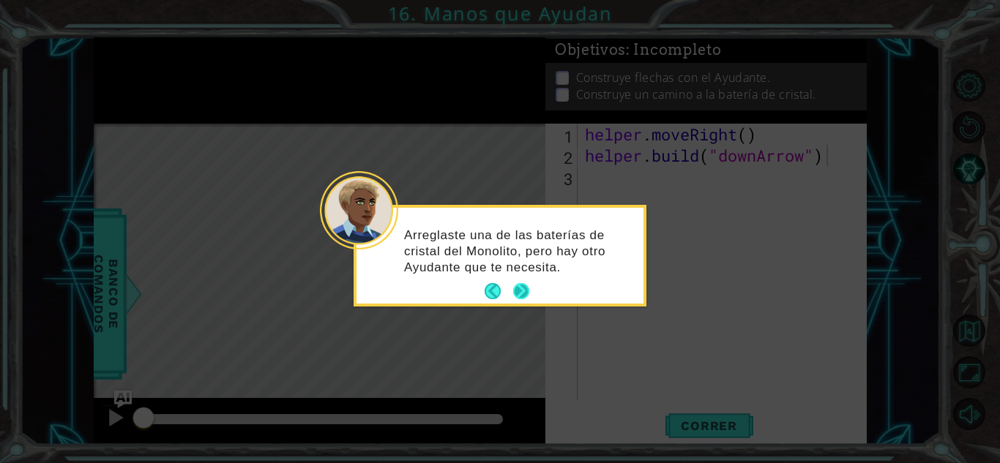
click at [529, 291] on button "Next" at bounding box center [521, 291] width 17 height 17
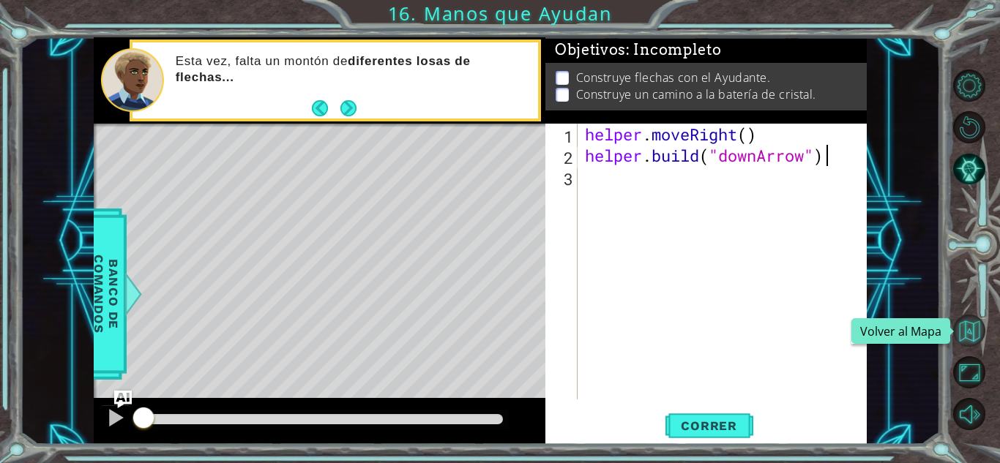
click at [977, 323] on button "Volver al Mapa" at bounding box center [969, 331] width 32 height 32
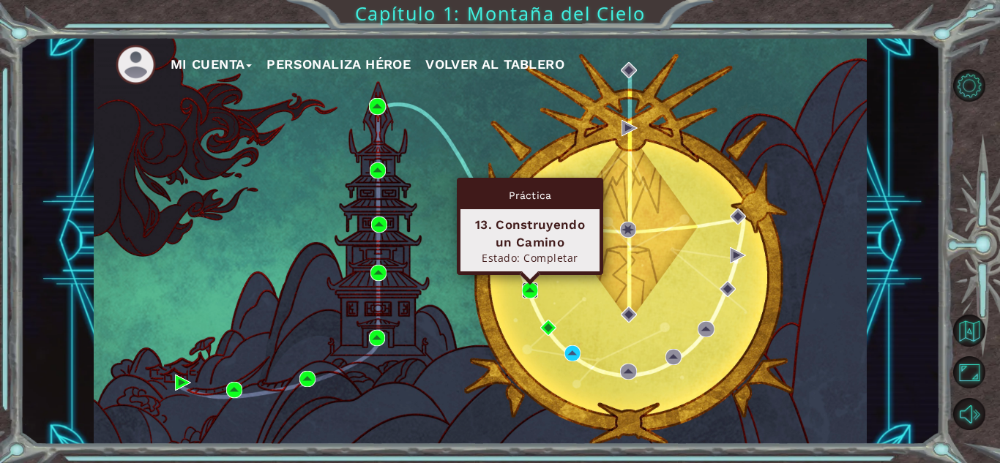
click at [526, 288] on img at bounding box center [530, 291] width 16 height 16
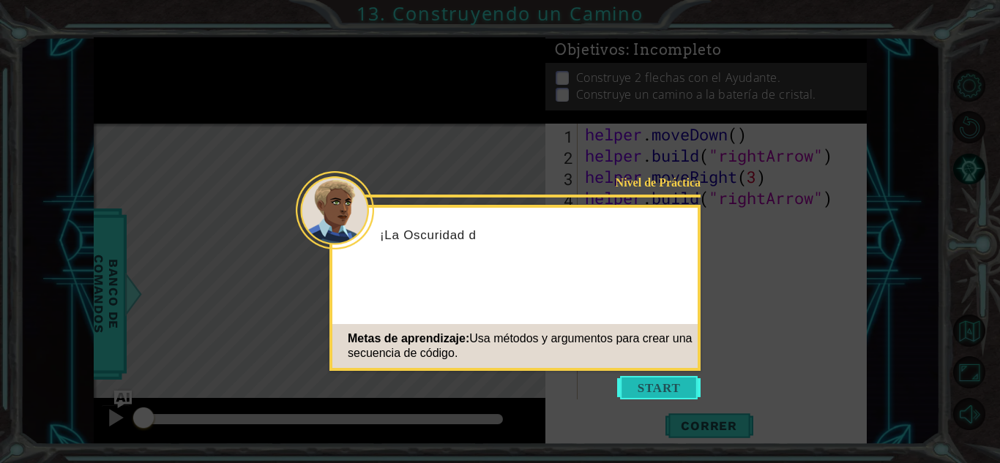
click at [666, 393] on button "Start" at bounding box center [658, 387] width 83 height 23
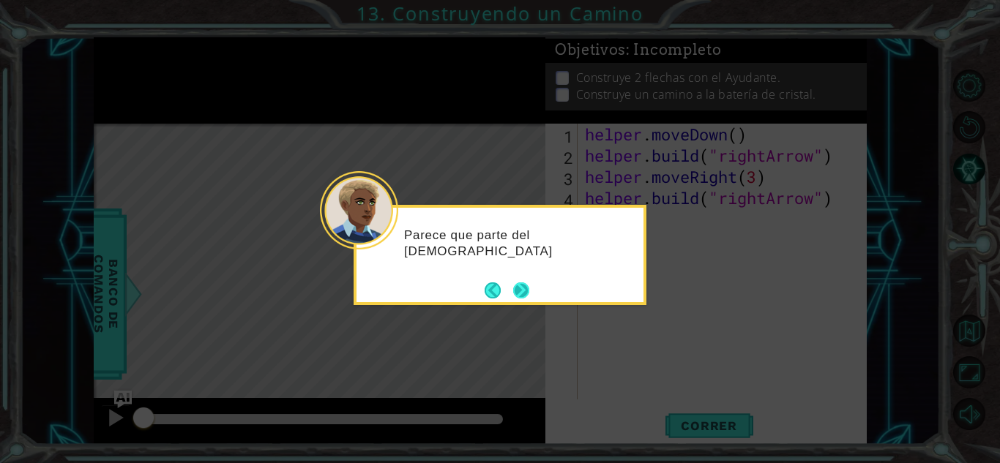
click at [515, 291] on button "Next" at bounding box center [521, 291] width 16 height 16
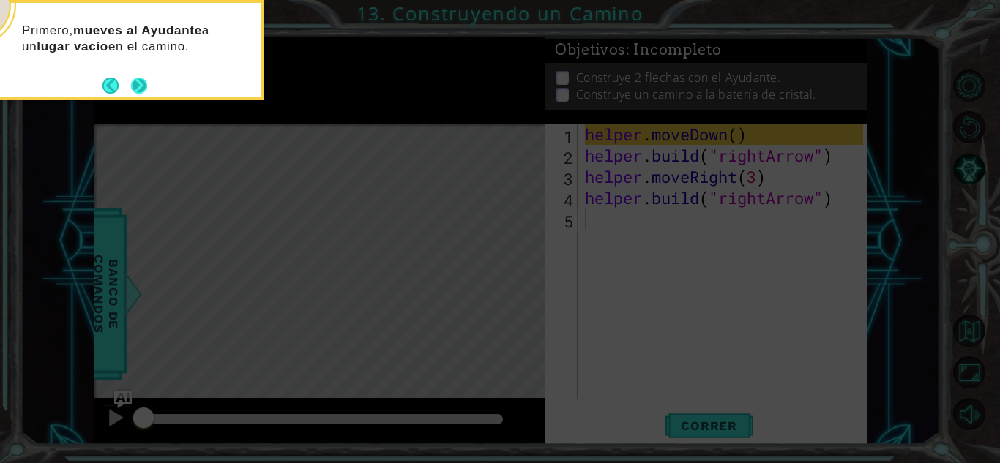
click at [135, 80] on button "Next" at bounding box center [139, 85] width 17 height 17
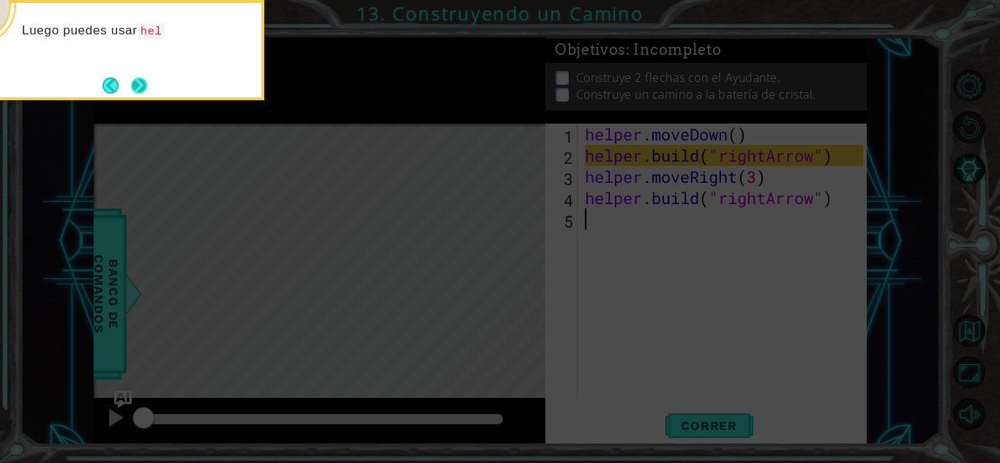
click at [138, 78] on button "Next" at bounding box center [139, 86] width 16 height 16
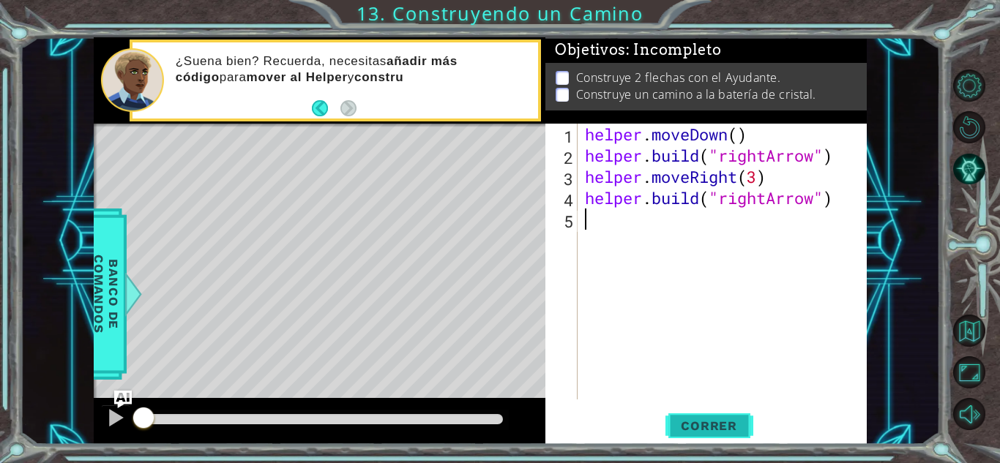
click at [686, 421] on span "Correr" at bounding box center [709, 426] width 86 height 15
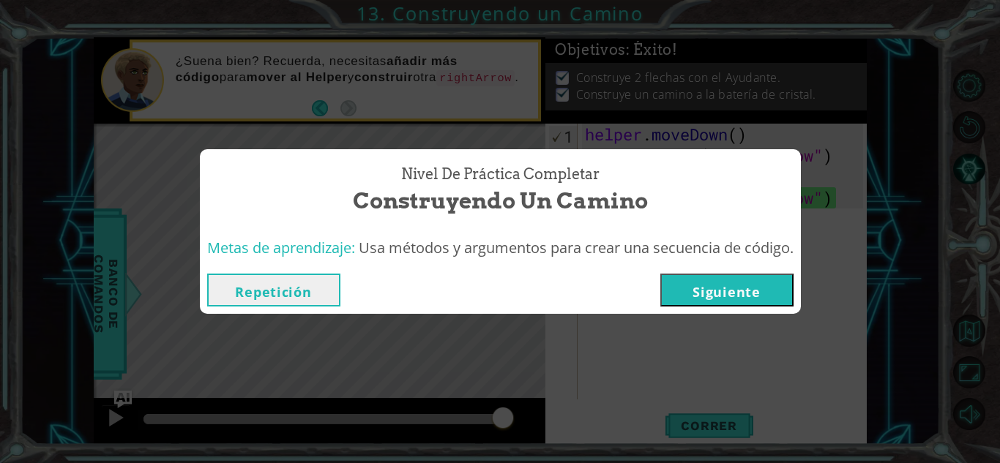
click at [379, 340] on div "Nivel de Práctica Completar Construyendo un Camino Metas de aprendizaje: Usa mé…" at bounding box center [500, 231] width 1000 height 463
click at [287, 297] on button "Repetición" at bounding box center [273, 290] width 133 height 33
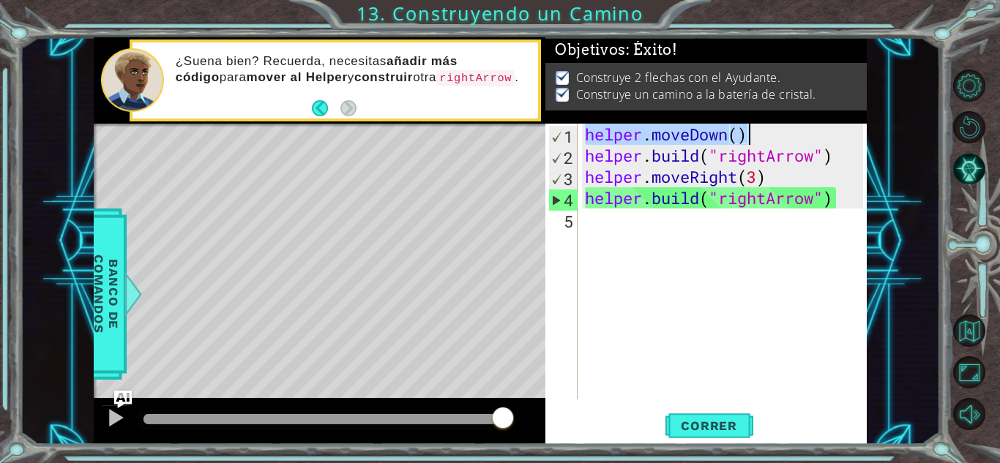
drag, startPoint x: 588, startPoint y: 135, endPoint x: 754, endPoint y: 132, distance: 166.3
click at [754, 132] on div "helper . moveDown ( ) helper . build ( "rightArrow" ) helper . moveRight ( 3 ) …" at bounding box center [726, 283] width 288 height 319
click at [626, 153] on div "helper . moveDown ( ) helper . build ( "rightArrow" ) helper . moveRight ( 3 ) …" at bounding box center [726, 283] width 288 height 319
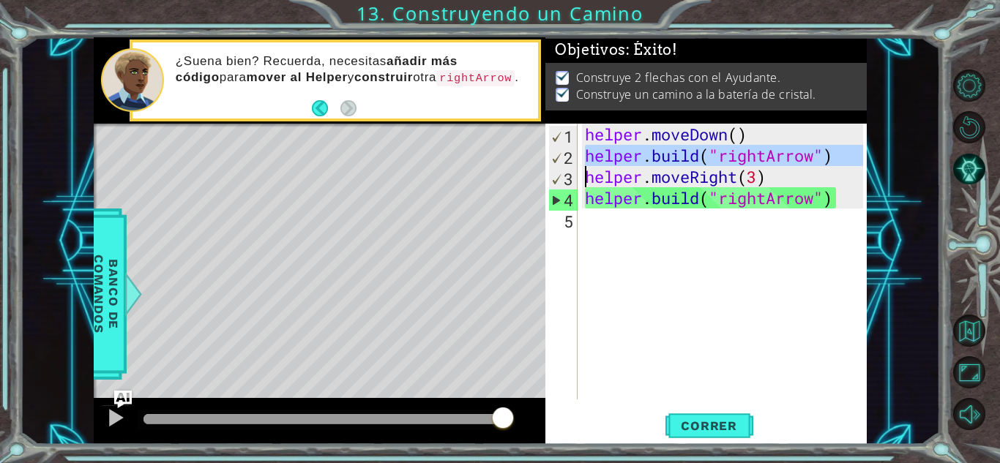
click at [626, 153] on div "helper . moveDown ( ) helper . build ( "rightArrow" ) helper . moveRight ( 3 ) …" at bounding box center [726, 283] width 288 height 319
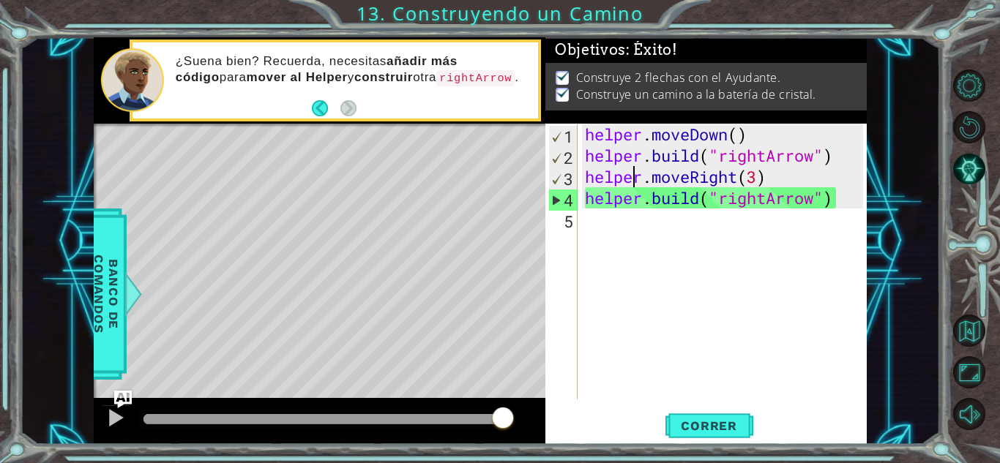
click at [633, 175] on div "helper . moveDown ( ) helper . build ( "rightArrow" ) helper . moveRight ( 3 ) …" at bounding box center [726, 283] width 288 height 319
click at [682, 174] on div "helper . moveDown ( ) helper . build ( "rightArrow" ) helper . moveRight ( 3 ) …" at bounding box center [726, 283] width 288 height 319
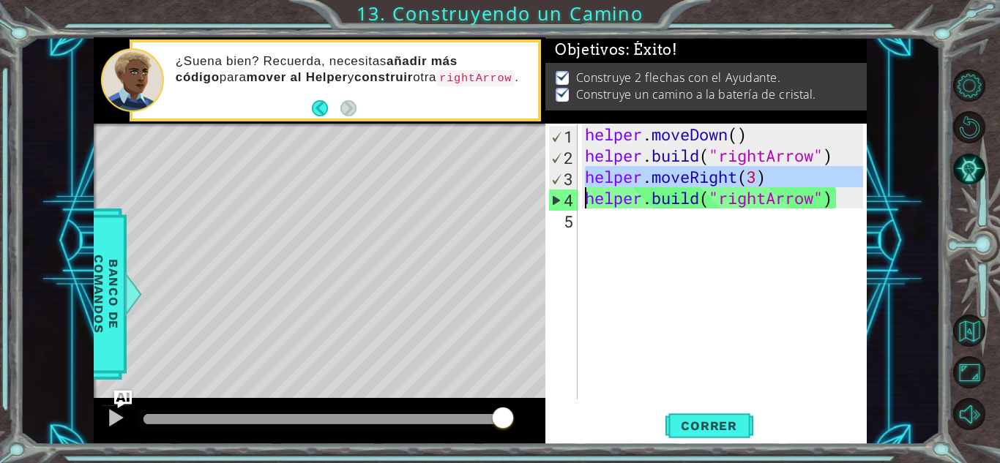
click at [682, 174] on div "helper . moveDown ( ) helper . build ( "rightArrow" ) helper . moveRight ( 3 ) …" at bounding box center [726, 283] width 288 height 319
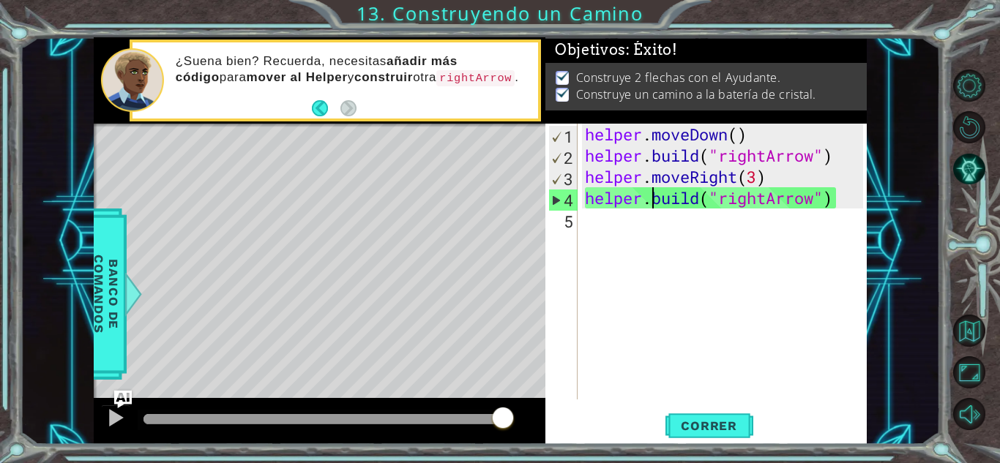
click at [654, 195] on div "helper . moveDown ( ) helper . build ( "rightArrow" ) helper . moveRight ( 3 ) …" at bounding box center [726, 283] width 288 height 319
click at [620, 199] on div "helper . moveDown ( ) helper . build ( "rightArrow" ) helper . moveRight ( 3 ) …" at bounding box center [726, 283] width 288 height 319
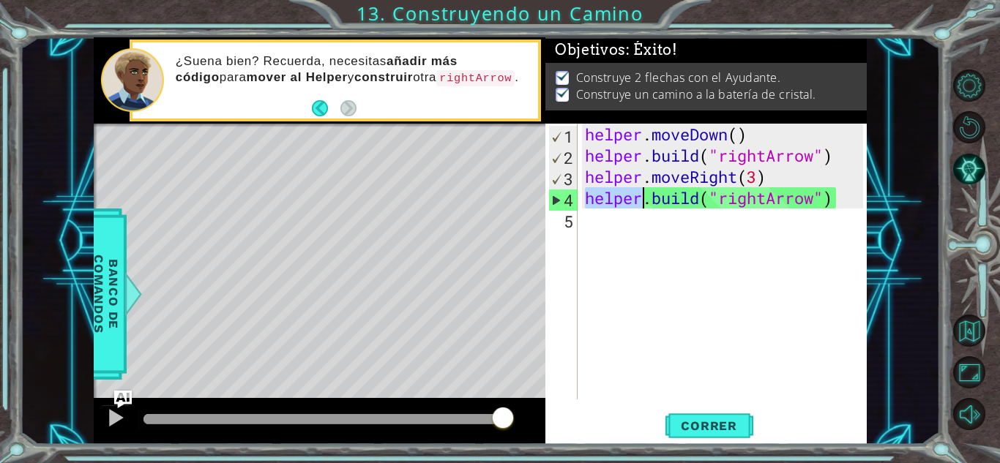
type textarea "[DOMAIN_NAME]("rightArrow")"
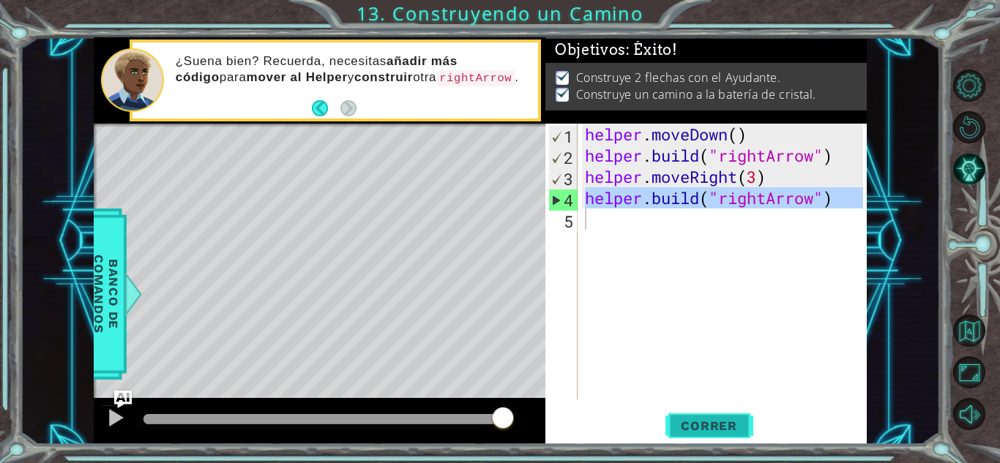
click at [740, 431] on span "Correr" at bounding box center [709, 426] width 86 height 15
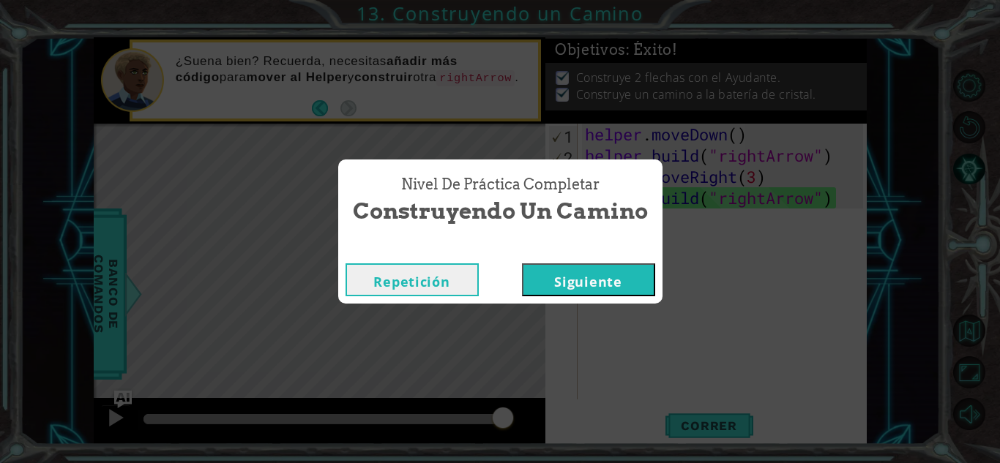
click at [574, 289] on button "Siguiente" at bounding box center [588, 280] width 133 height 33
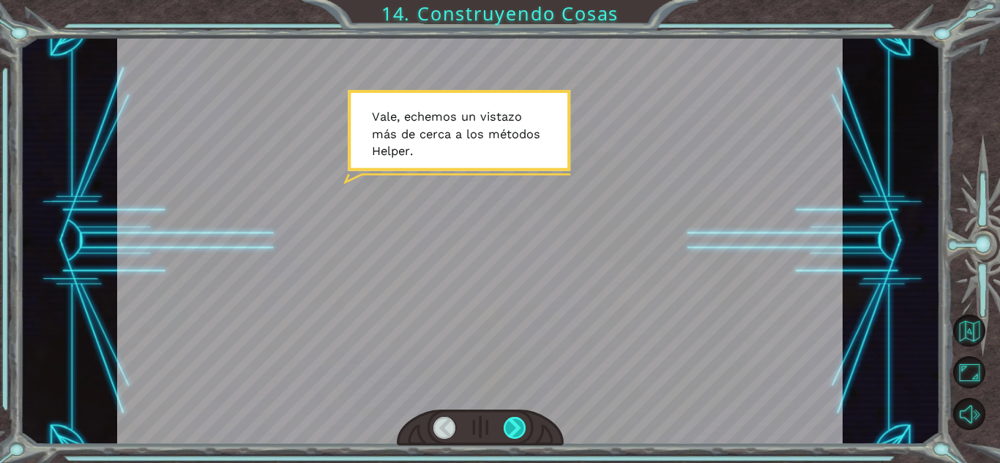
click at [511, 434] on div at bounding box center [515, 428] width 23 height 22
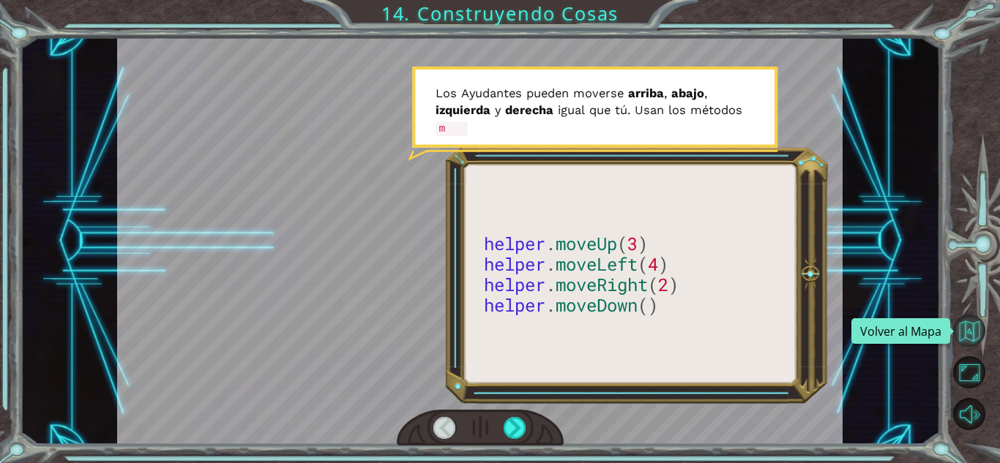
drag, startPoint x: 511, startPoint y: 434, endPoint x: 969, endPoint y: 324, distance: 471.5
click at [969, 324] on button "Volver al Mapa" at bounding box center [969, 331] width 32 height 32
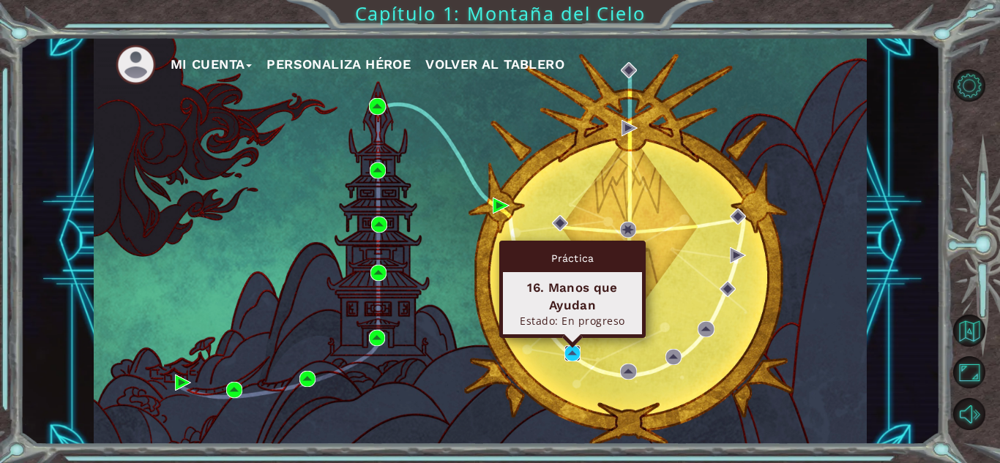
click at [570, 356] on img at bounding box center [573, 354] width 16 height 16
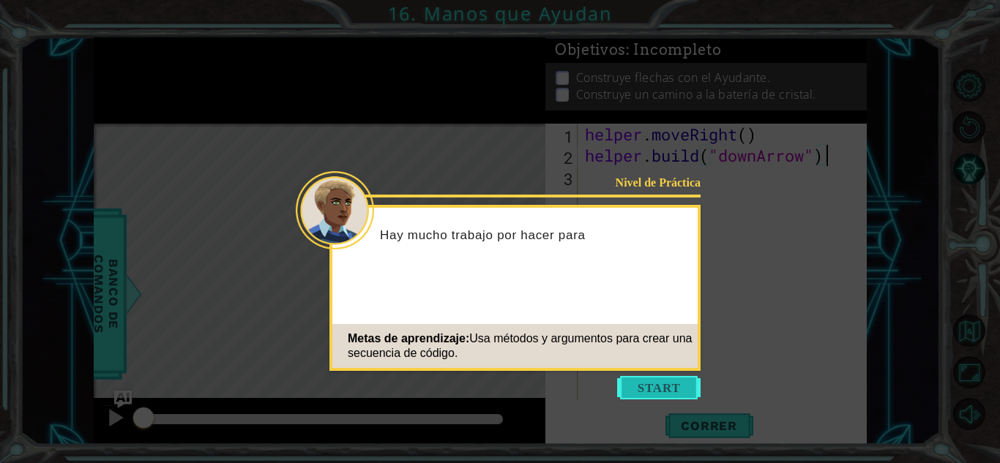
click at [647, 387] on button "Start" at bounding box center [658, 387] width 83 height 23
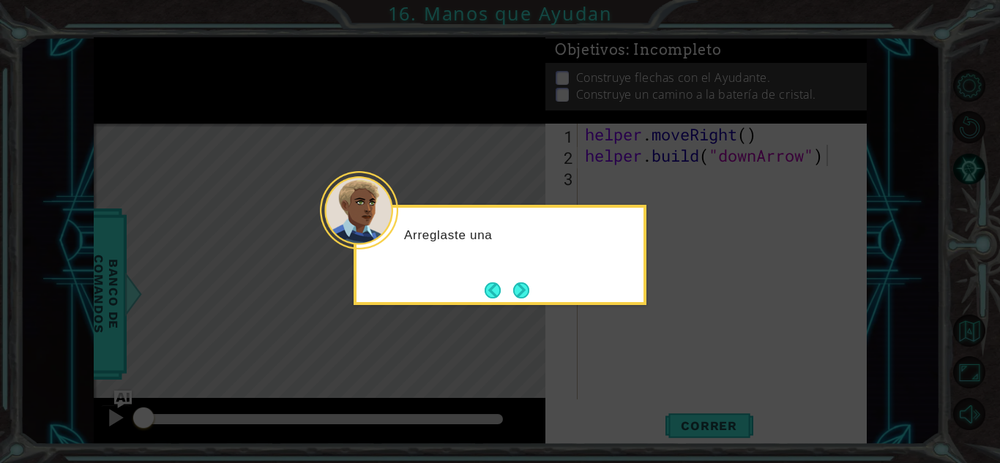
click at [529, 305] on icon at bounding box center [500, 231] width 1000 height 463
click at [524, 294] on button "Next" at bounding box center [521, 290] width 17 height 17
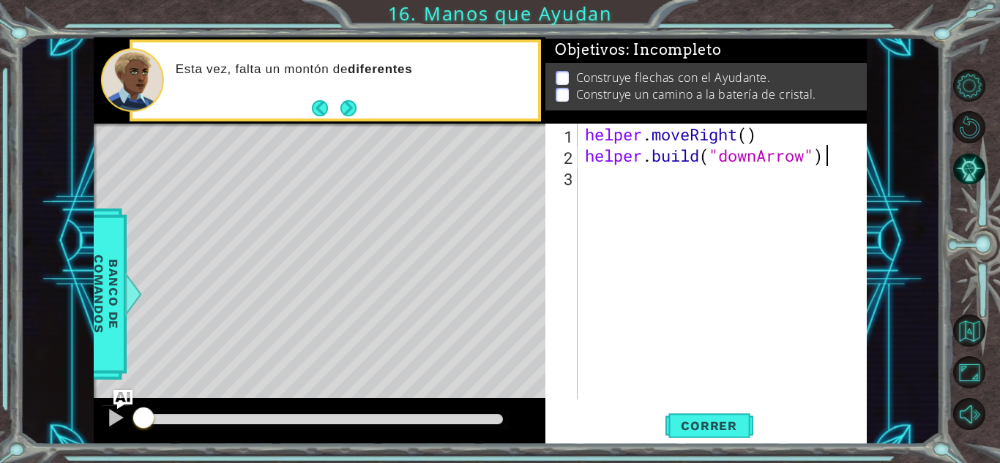
click at [125, 399] on img "Ask AI" at bounding box center [122, 399] width 19 height 19
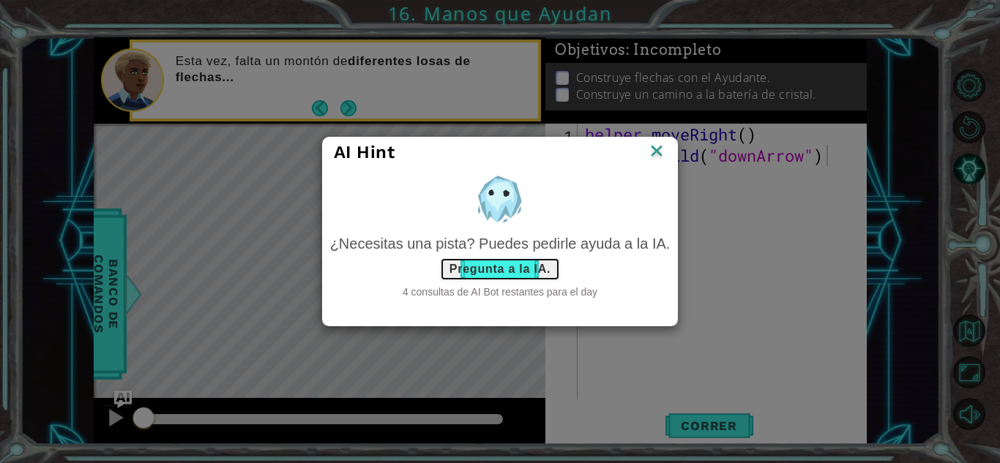
click at [518, 267] on button "Pregunta a la IA." at bounding box center [500, 269] width 120 height 23
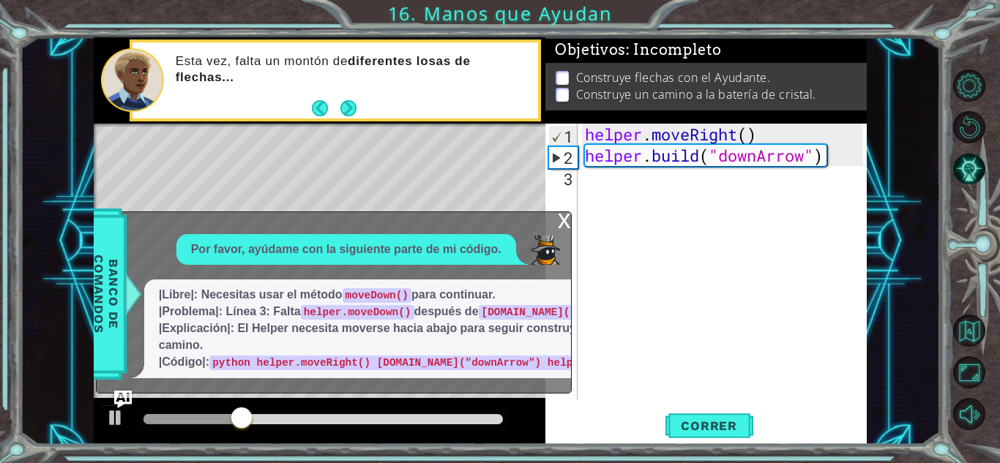
click at [417, 338] on p "|Libre|: Necesitas usar el método moveDown() para continuar. |Problema|: Línea …" at bounding box center [408, 328] width 499 height 83
click at [555, 212] on div "x Por favor, ayúdame con la siguiente parte de mi código. |Libre|: Necesitas us…" at bounding box center [334, 303] width 476 height 182
click at [562, 212] on div "x" at bounding box center [564, 219] width 13 height 15
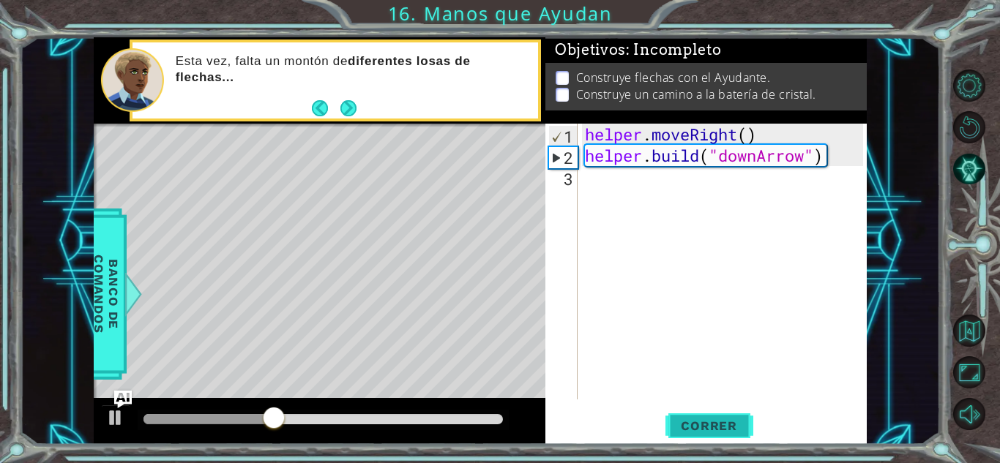
click at [723, 430] on span "Correr" at bounding box center [709, 426] width 86 height 15
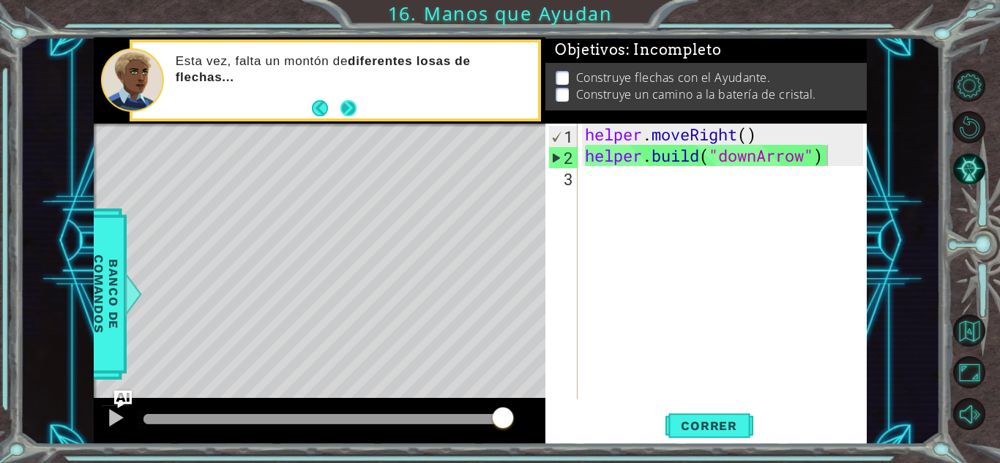
click at [354, 113] on button "Next" at bounding box center [349, 109] width 18 height 18
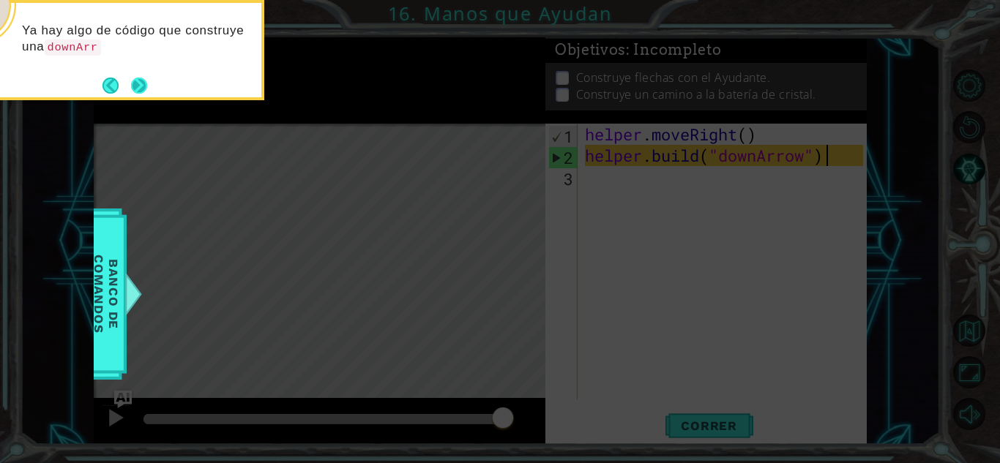
click at [138, 83] on button "Next" at bounding box center [139, 86] width 18 height 18
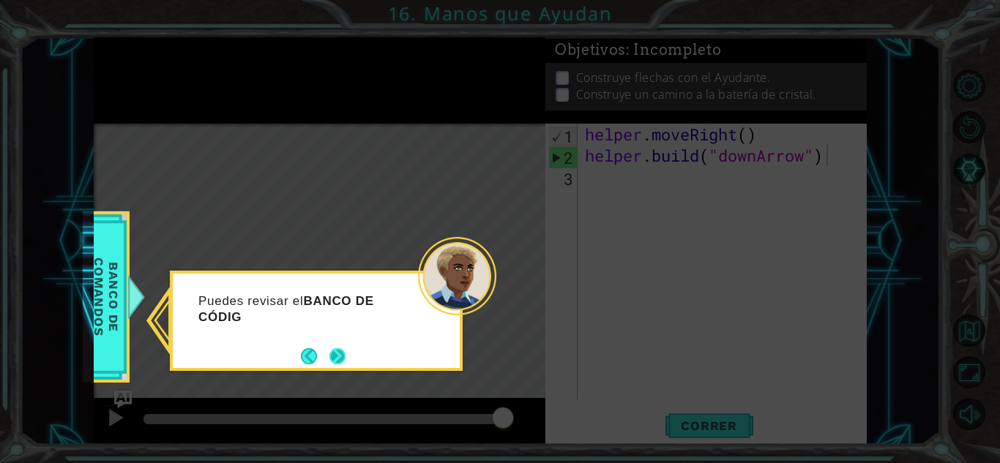
click at [335, 351] on button "Next" at bounding box center [337, 357] width 16 height 16
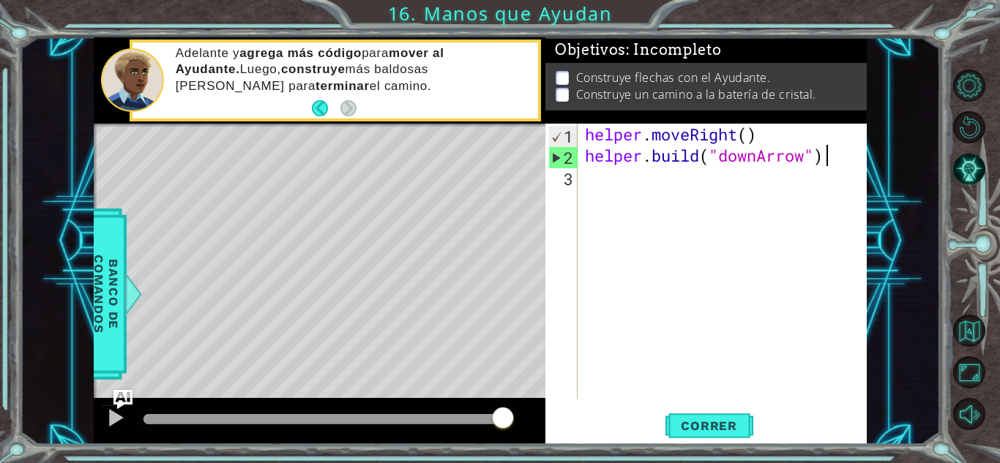
click at [127, 392] on img "Ask AI" at bounding box center [122, 399] width 19 height 19
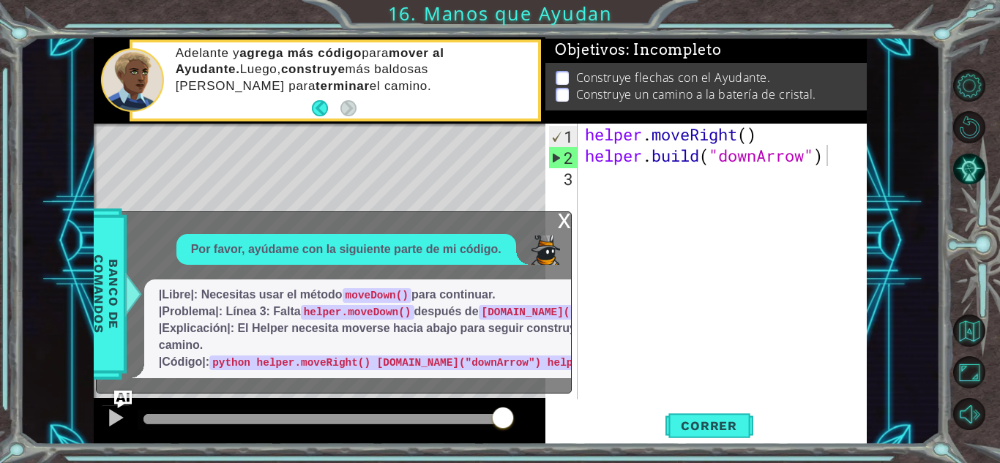
click at [479, 305] on code "[DOMAIN_NAME]("downArrow")" at bounding box center [564, 312] width 171 height 15
drag, startPoint x: 163, startPoint y: 297, endPoint x: 250, endPoint y: 300, distance: 86.5
click at [479, 305] on code "[DOMAIN_NAME]("downArrow")" at bounding box center [564, 312] width 171 height 15
click at [692, 188] on div "helper . moveRight ( ) helper . build ( "downArrow" )" at bounding box center [726, 283] width 288 height 319
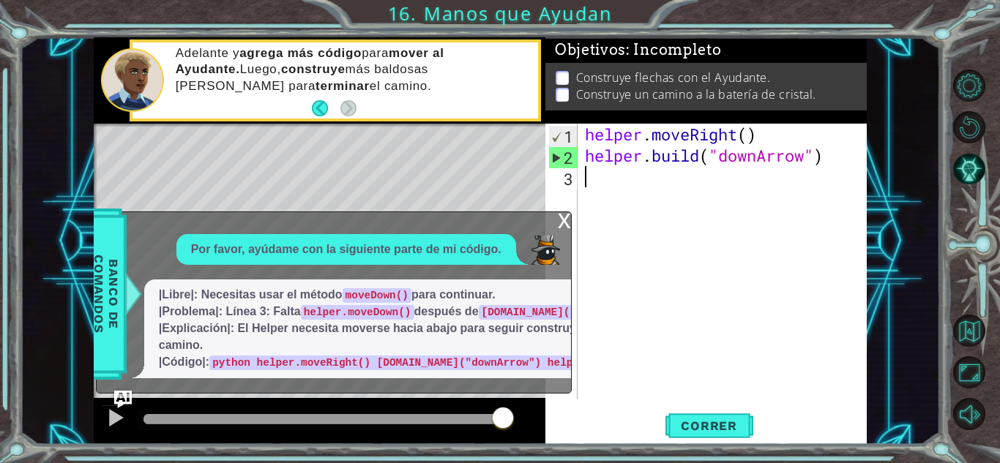
click at [692, 188] on div "helper . moveRight ( ) helper . build ( "downArrow" )" at bounding box center [726, 283] width 288 height 319
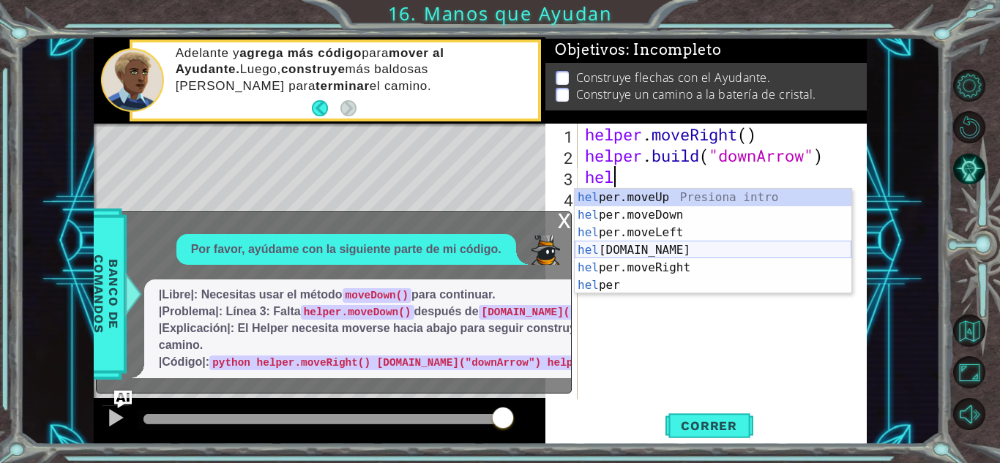
click at [674, 243] on div "hel per.moveUp Presiona intro hel per.moveDown Presiona intro hel per.moveLeft …" at bounding box center [713, 259] width 277 height 141
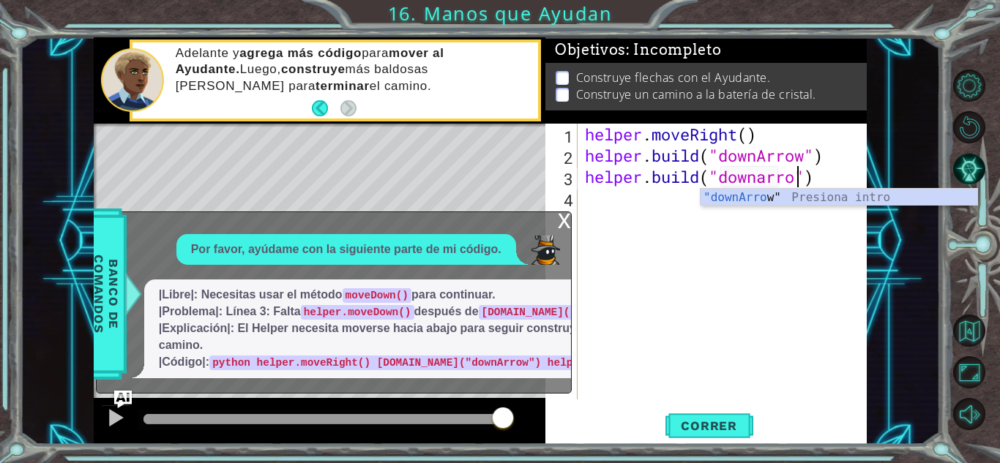
scroll to position [0, 10]
click at [761, 199] on div ""downArro w" Presiona intro" at bounding box center [839, 215] width 277 height 53
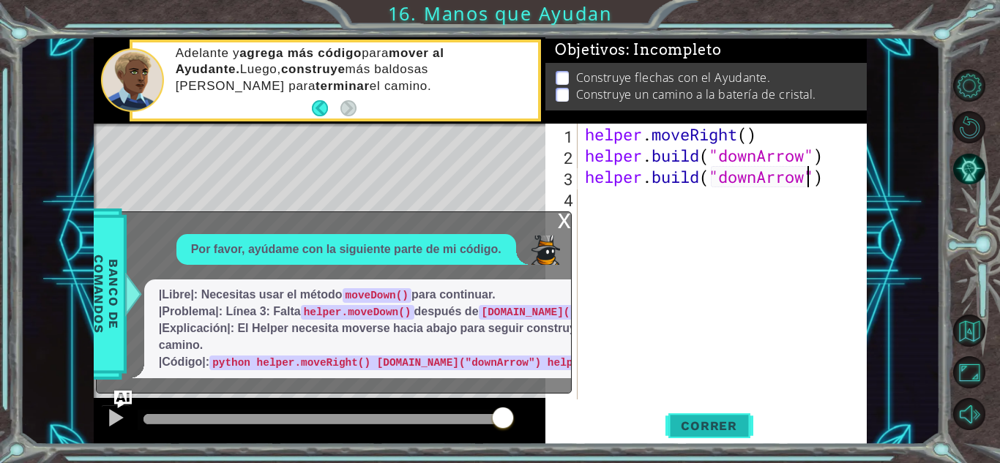
type textarea "[DOMAIN_NAME]("downArrow")"
click at [697, 432] on span "Correr" at bounding box center [709, 426] width 86 height 15
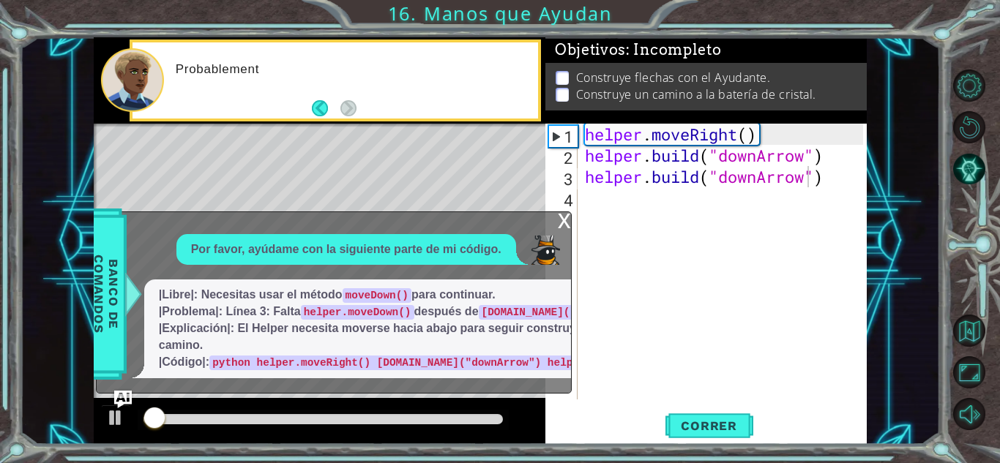
click at [562, 212] on div "x" at bounding box center [564, 219] width 13 height 15
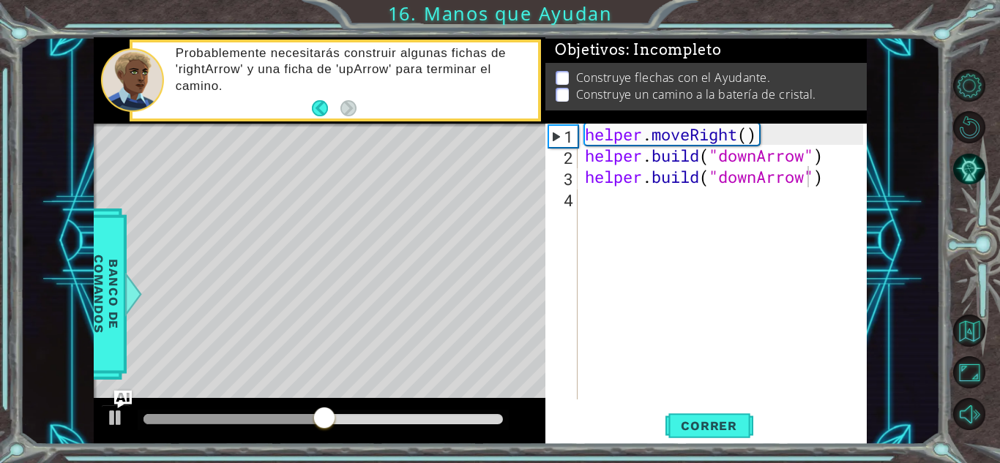
scroll to position [0, 0]
click at [603, 206] on div "helper . moveRight ( ) helper . build ( "downArrow" ) helper . build ( "downArr…" at bounding box center [726, 283] width 288 height 319
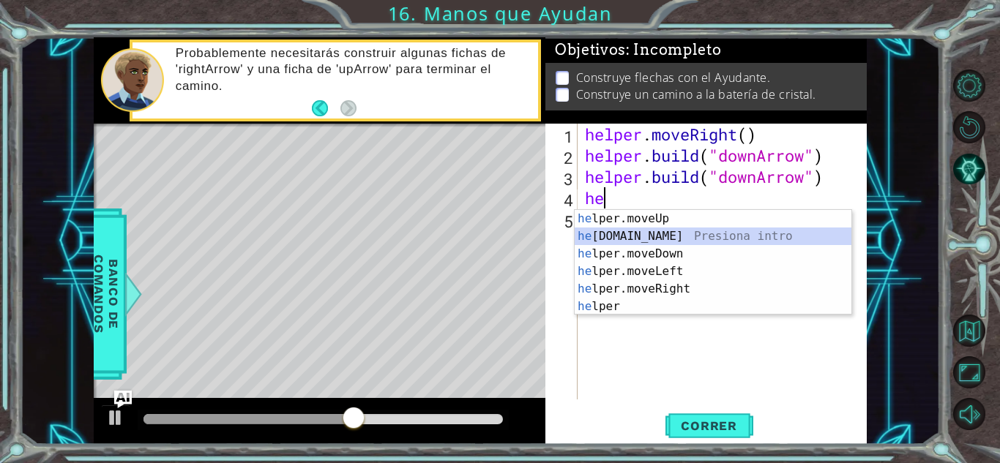
click at [625, 238] on div "he lper.moveUp Presiona intro he [DOMAIN_NAME] Presiona intro he lper.moveDown …" at bounding box center [713, 280] width 277 height 141
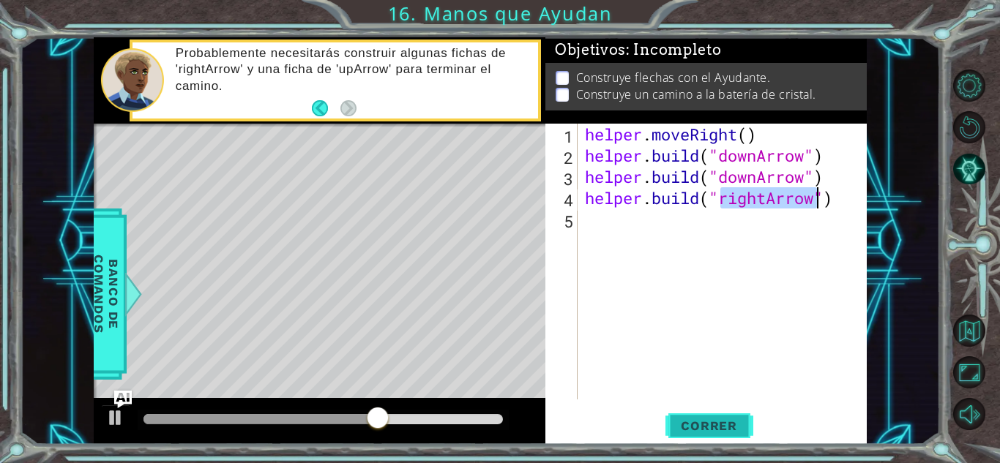
click at [694, 415] on button "Correr" at bounding box center [710, 426] width 88 height 32
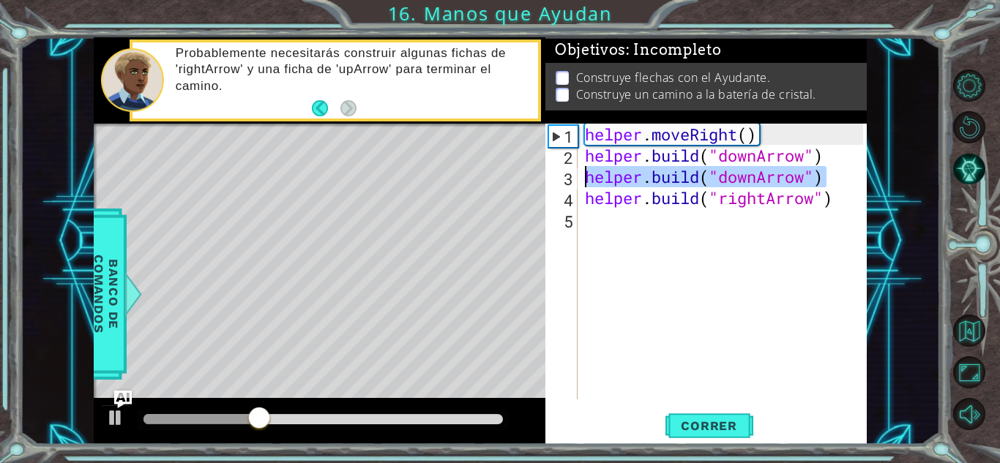
drag, startPoint x: 827, startPoint y: 178, endPoint x: 579, endPoint y: 174, distance: 248.2
click at [579, 174] on div "[DOMAIN_NAME]("rightArrow") 1 2 3 4 5 helper . moveRight ( ) helper . build ( "…" at bounding box center [705, 262] width 318 height 276
type textarea "[DOMAIN_NAME]("downArrow")"
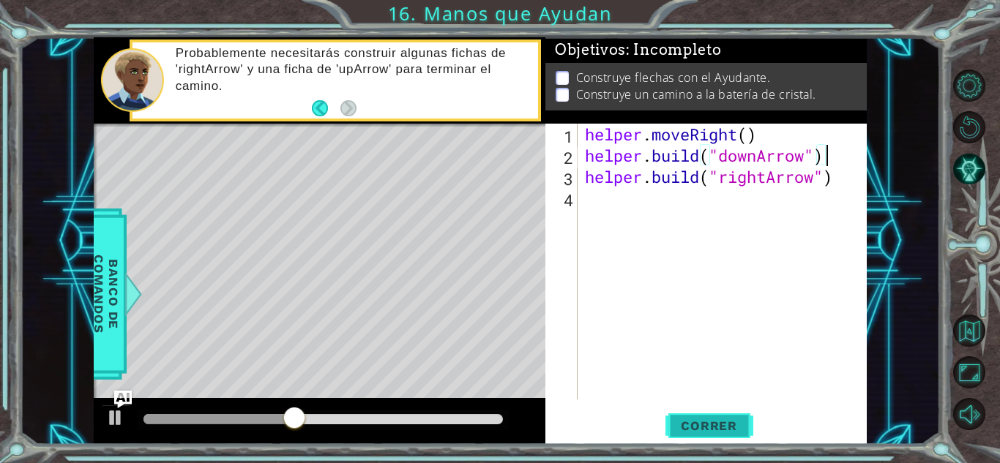
click at [697, 439] on button "Correr" at bounding box center [710, 426] width 88 height 32
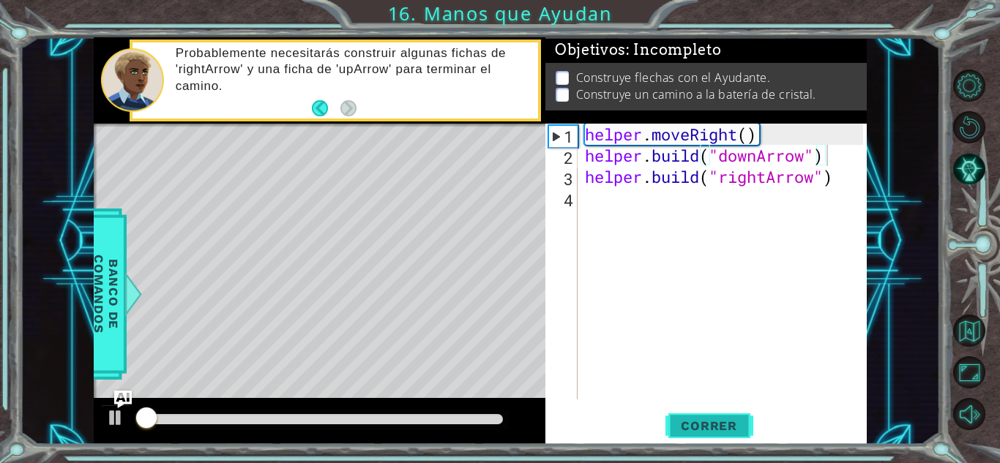
click at [701, 419] on span "Correr" at bounding box center [709, 426] width 86 height 15
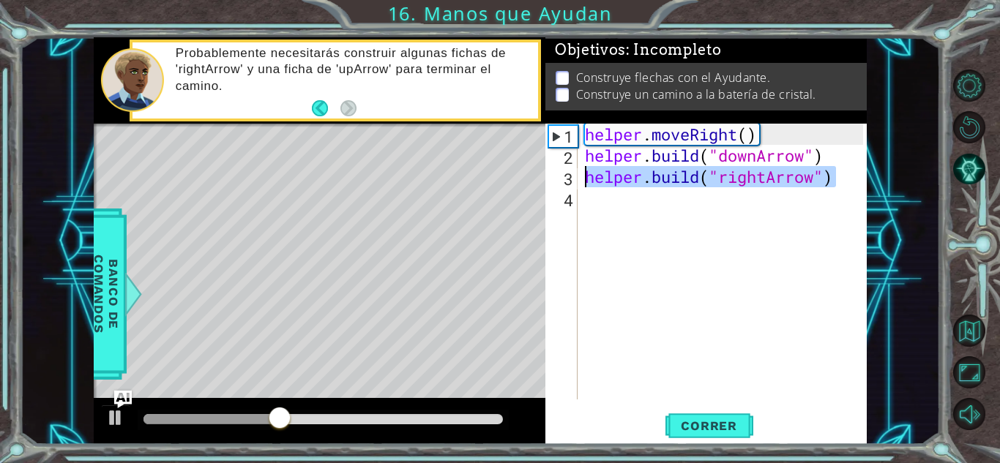
drag, startPoint x: 839, startPoint y: 187, endPoint x: 591, endPoint y: 171, distance: 248.7
click at [591, 171] on div "helper . moveRight ( ) helper . build ( "downArrow" ) helper . build ( "rightAr…" at bounding box center [726, 283] width 288 height 319
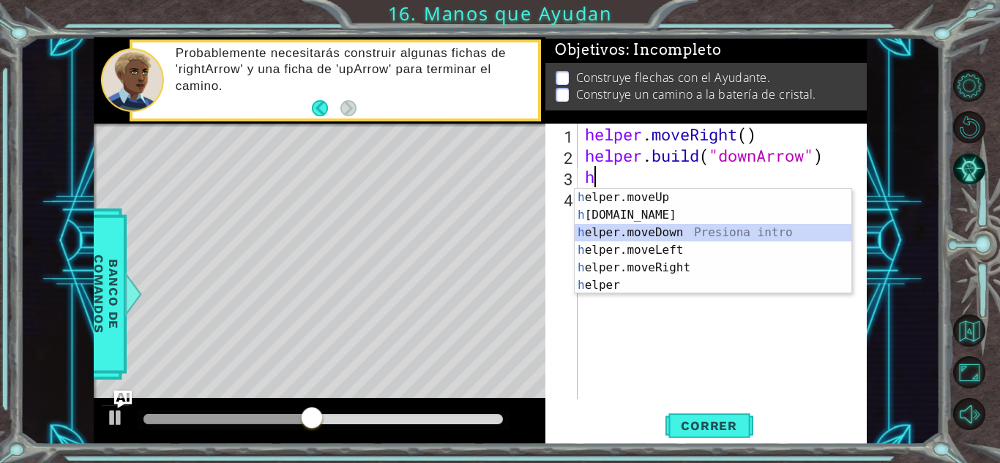
click at [629, 237] on div "h elper.moveUp Presiona intro h [DOMAIN_NAME] Presiona intro h elper.moveDown P…" at bounding box center [713, 259] width 277 height 141
type textarea "helper.moveDown(1)"
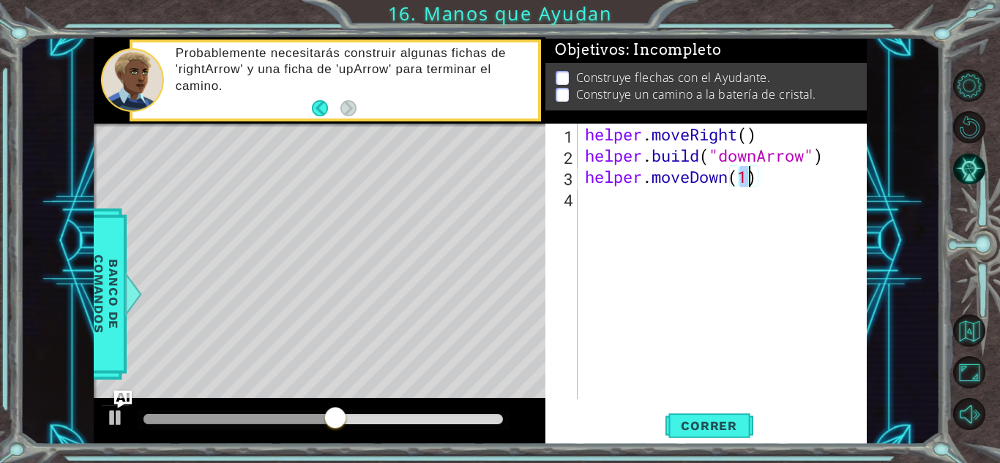
click at [680, 194] on div "helper . moveRight ( ) helper . build ( "downArrow" ) helper . moveDown ( 1 )" at bounding box center [726, 283] width 288 height 319
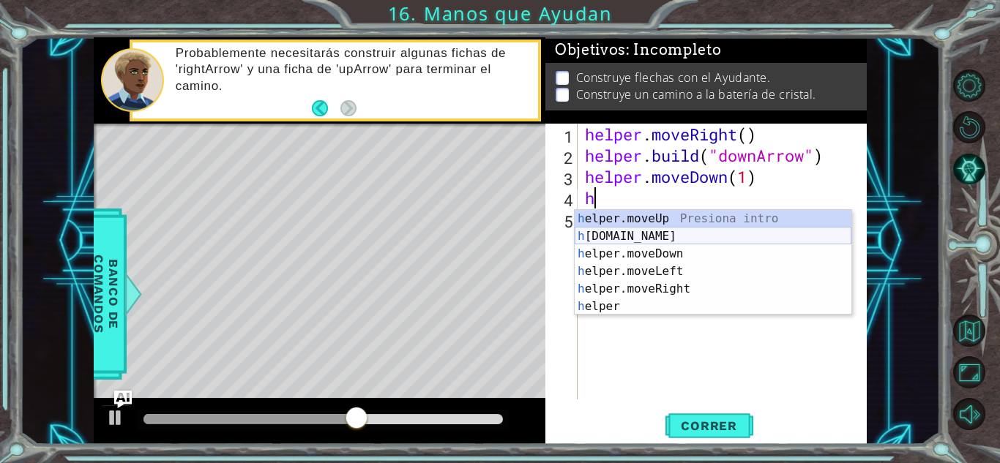
click at [663, 237] on div "h elper.moveUp Presiona intro h [DOMAIN_NAME] Presiona intro h elper.moveDown P…" at bounding box center [713, 280] width 277 height 141
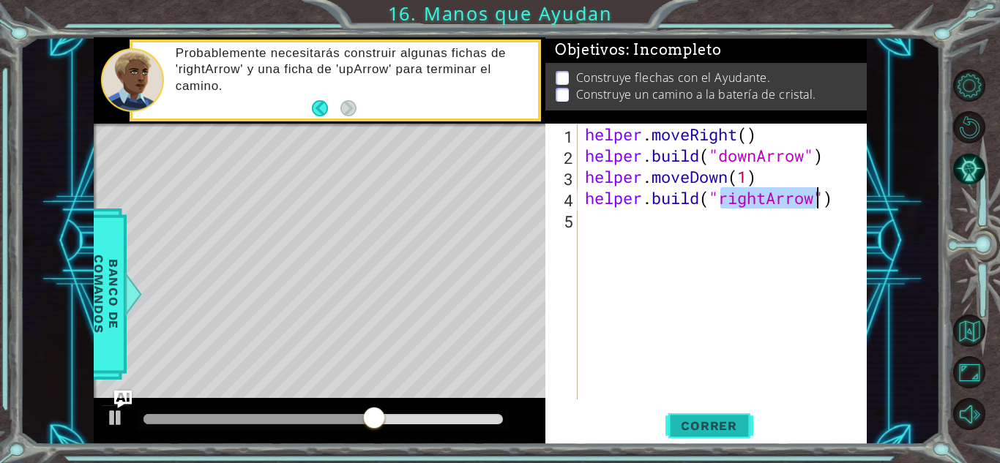
type textarea "[DOMAIN_NAME]("rightArrow")"
click at [704, 436] on button "Correr" at bounding box center [710, 426] width 88 height 32
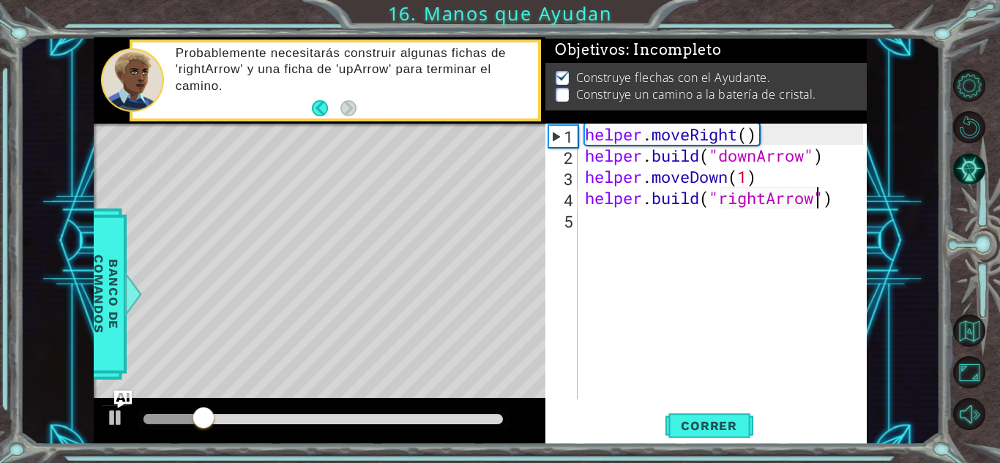
click at [682, 244] on div "helper . moveRight ( ) helper . build ( "downArrow" ) helper . moveDown ( 1 ) h…" at bounding box center [726, 283] width 288 height 319
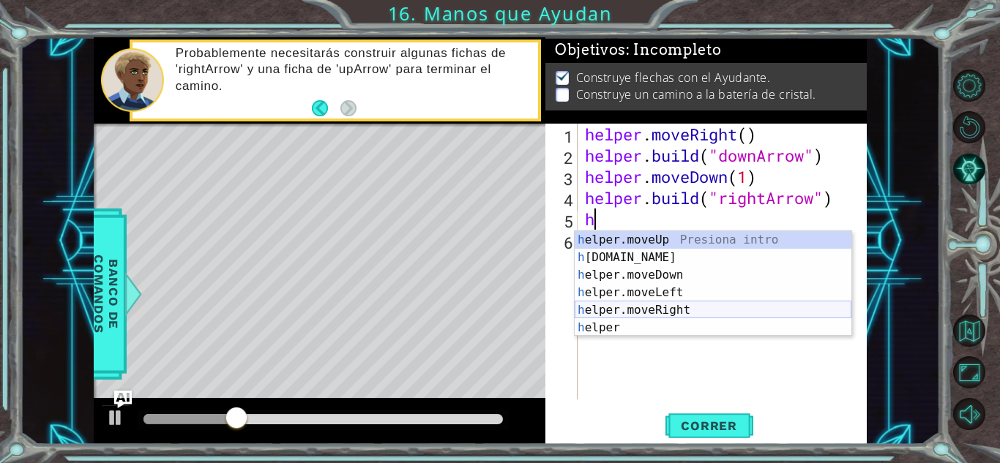
click at [677, 310] on div "h elper.moveUp Presiona intro h [DOMAIN_NAME] Presiona intro h elper.moveDown P…" at bounding box center [713, 301] width 277 height 141
type textarea "helper.moveRight(1)"
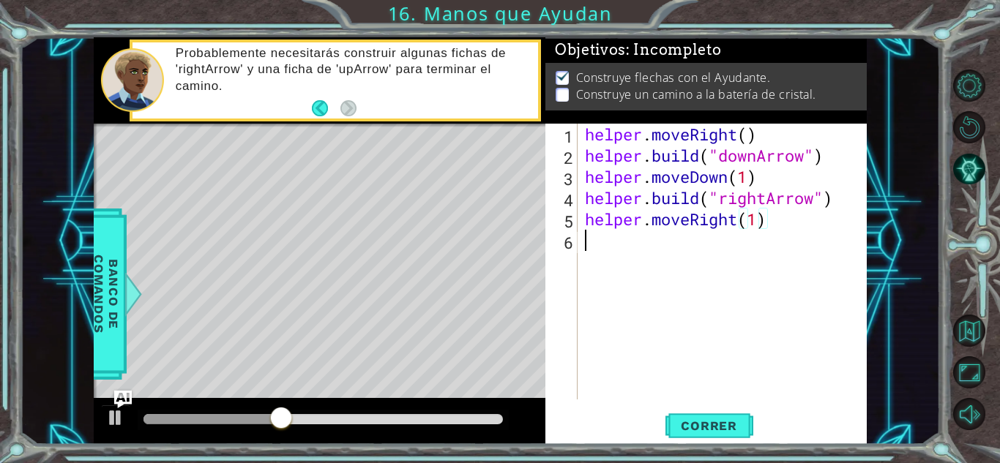
click at [709, 257] on div "helper . moveRight ( ) helper . build ( "downArrow" ) helper . moveDown ( 1 ) h…" at bounding box center [726, 283] width 288 height 319
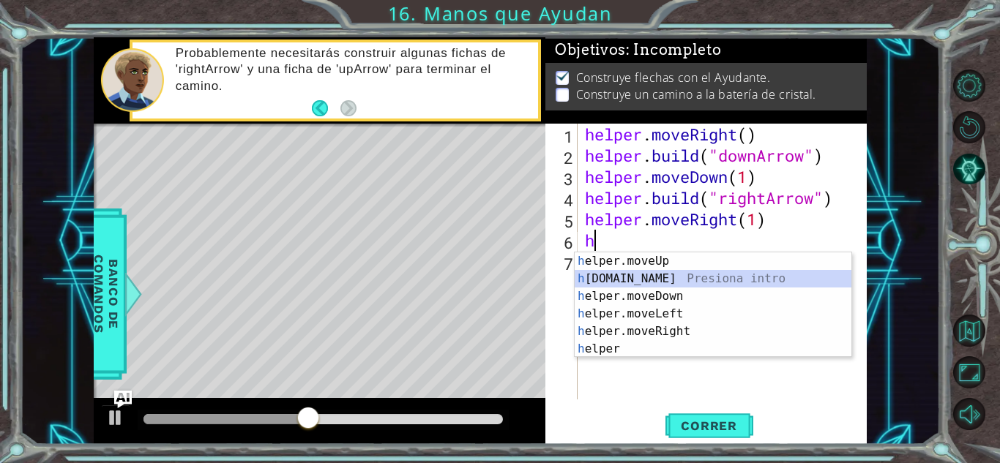
click at [696, 280] on div "h elper.moveUp Presiona intro h [DOMAIN_NAME] Presiona intro h elper.moveDown P…" at bounding box center [713, 323] width 277 height 141
type textarea "[DOMAIN_NAME]("rightArrow")"
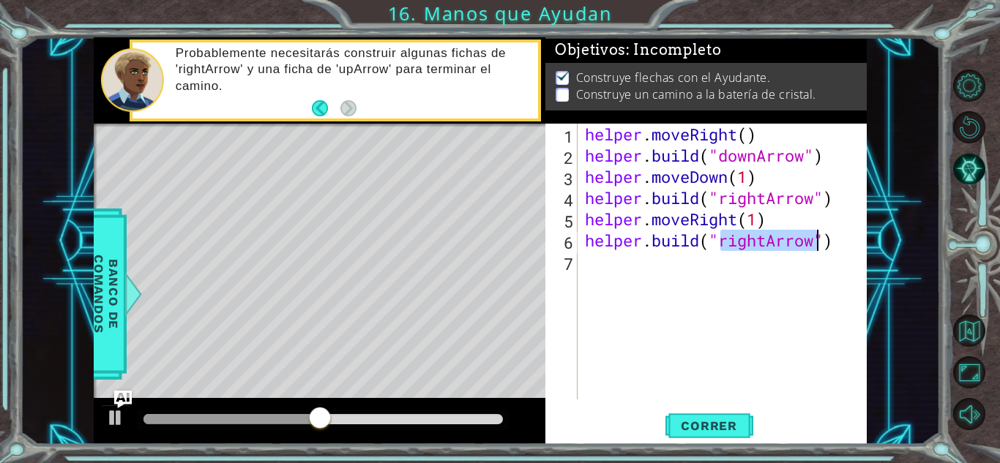
click at [712, 278] on div "helper . moveRight ( ) helper . build ( "downArrow" ) helper . moveDown ( 1 ) h…" at bounding box center [726, 283] width 288 height 319
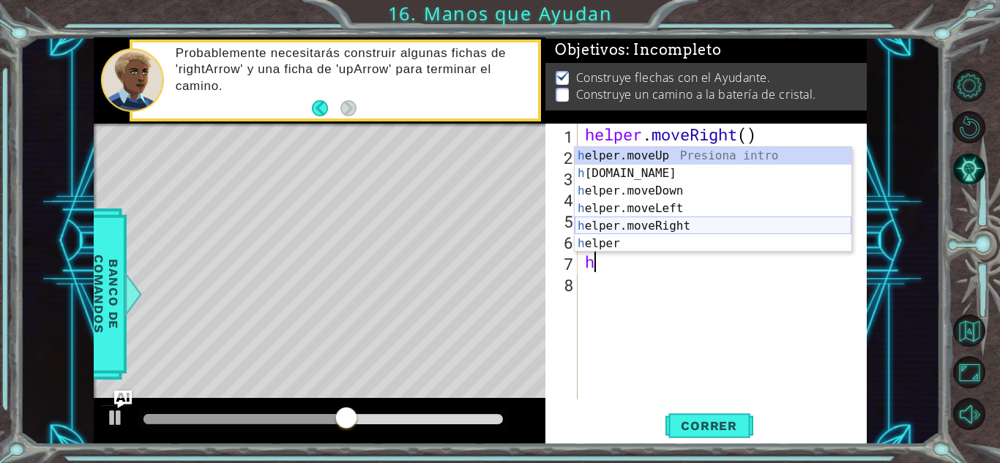
click at [691, 221] on div "h elper.moveUp Presiona intro h [DOMAIN_NAME] Presiona intro h elper.moveDown P…" at bounding box center [713, 217] width 277 height 141
type textarea "helper.moveRight(1)"
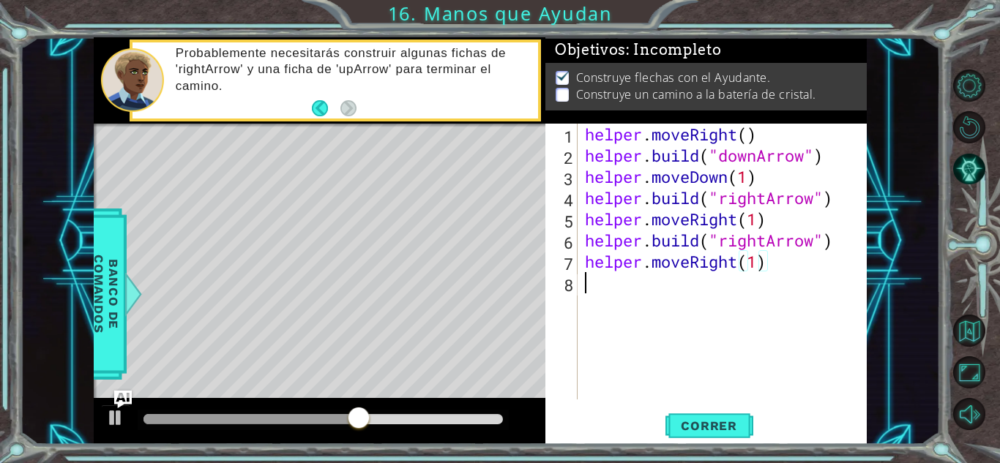
click at [652, 291] on div "helper . moveRight ( ) helper . build ( "downArrow" ) helper . moveDown ( 1 ) h…" at bounding box center [726, 283] width 288 height 319
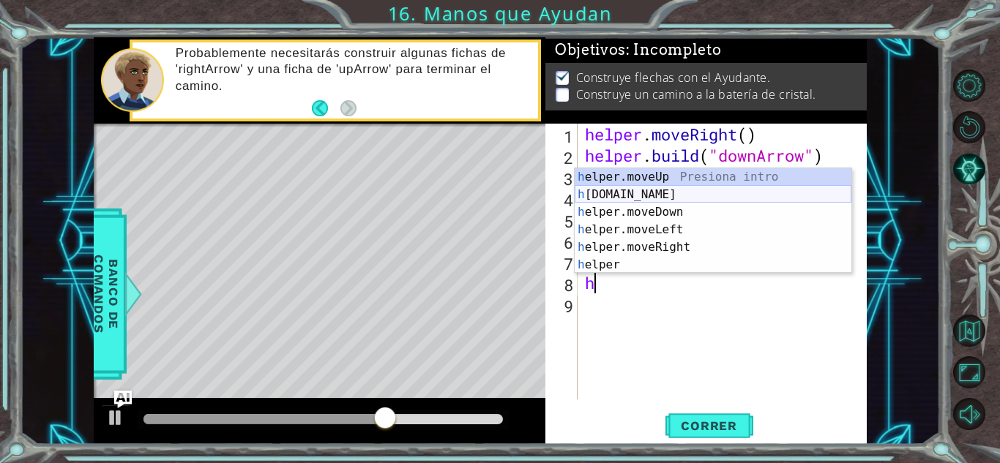
click at [655, 197] on div "h elper.moveUp Presiona intro h [DOMAIN_NAME] Presiona intro h elper.moveDown P…" at bounding box center [713, 238] width 277 height 141
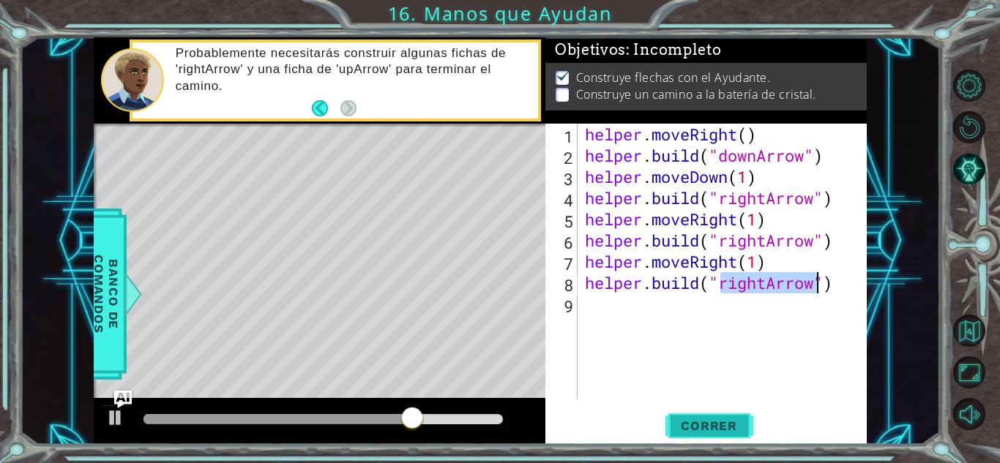
click at [699, 432] on span "Correr" at bounding box center [709, 426] width 86 height 15
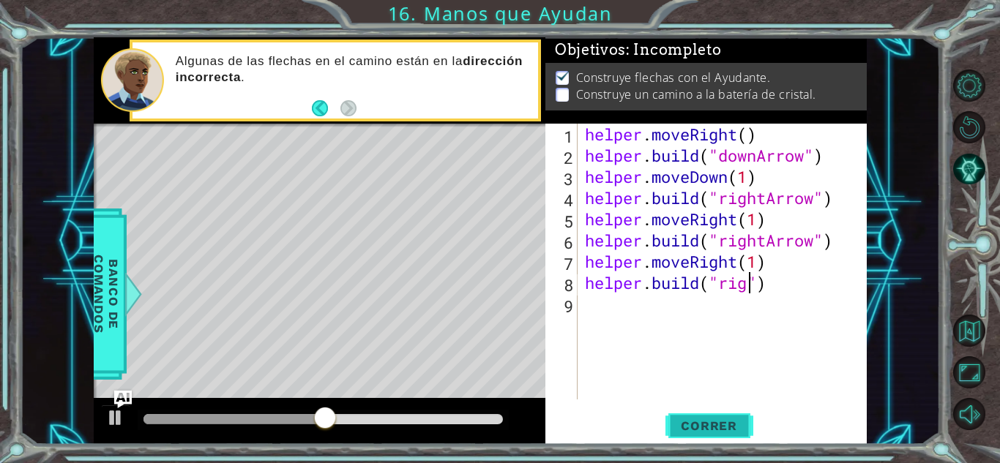
scroll to position [0, 7]
type textarea "[DOMAIN_NAME]("")"
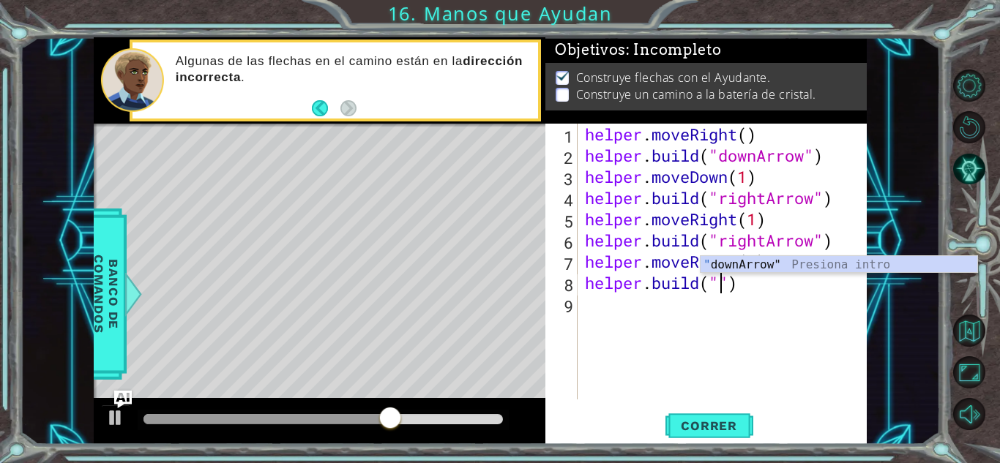
click at [775, 343] on div "helper . moveRight ( ) helper . build ( "downArrow" ) helper . moveDown ( 1 ) h…" at bounding box center [726, 283] width 288 height 319
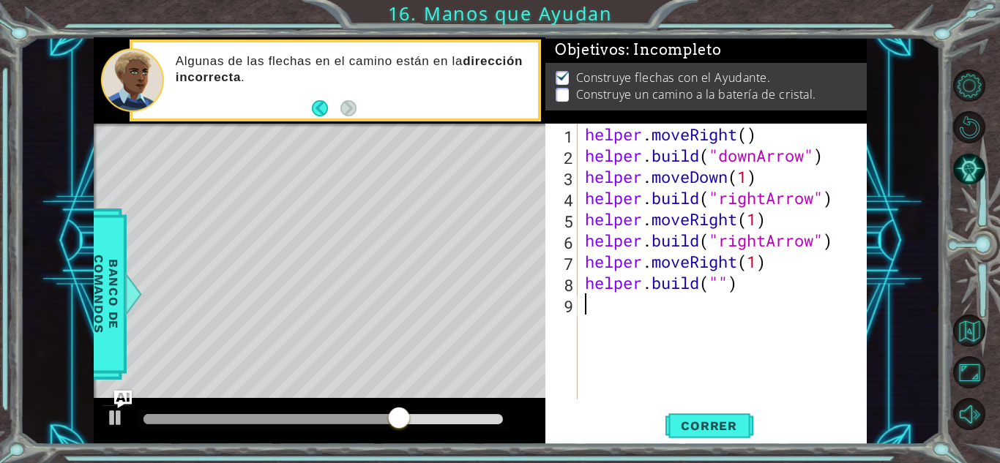
click at [721, 287] on div "helper . moveRight ( ) helper . build ( "downArrow" ) helper . moveDown ( 1 ) h…" at bounding box center [726, 283] width 288 height 319
click at [750, 294] on div "helper . moveRight ( ) helper . build ( "downArrow" ) helper . moveDown ( 1 ) h…" at bounding box center [726, 283] width 288 height 319
drag, startPoint x: 750, startPoint y: 294, endPoint x: 587, endPoint y: 286, distance: 163.5
click at [587, 286] on div "helper . moveRight ( ) helper . build ( "downArrow" ) helper . moveDown ( 1 ) h…" at bounding box center [726, 283] width 288 height 319
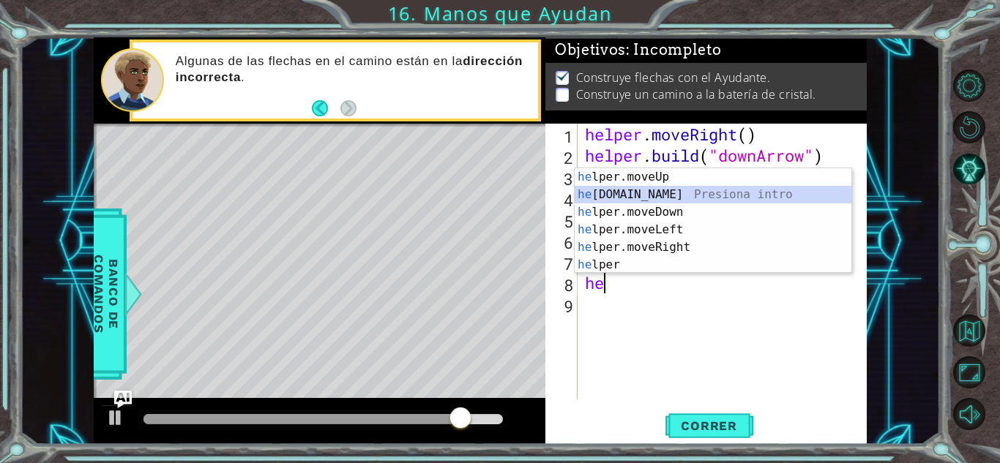
click at [636, 203] on div "he lper.moveUp Presiona intro he [DOMAIN_NAME] Presiona intro he lper.moveDown …" at bounding box center [713, 238] width 277 height 141
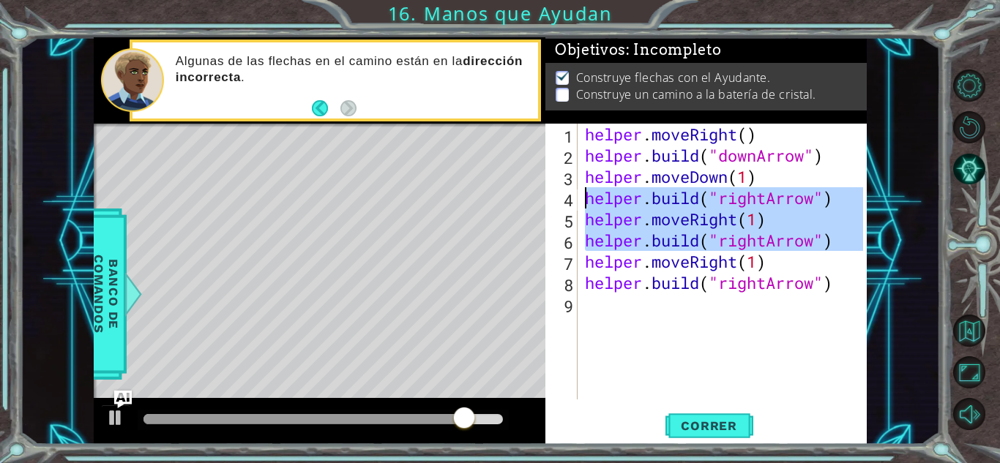
click at [636, 203] on div "helper . moveRight ( ) helper . build ( "downArrow" ) helper . moveDown ( 1 ) h…" at bounding box center [726, 283] width 288 height 319
type textarea "[DOMAIN_NAME]("rightArrow") helper.moveRight(1)"
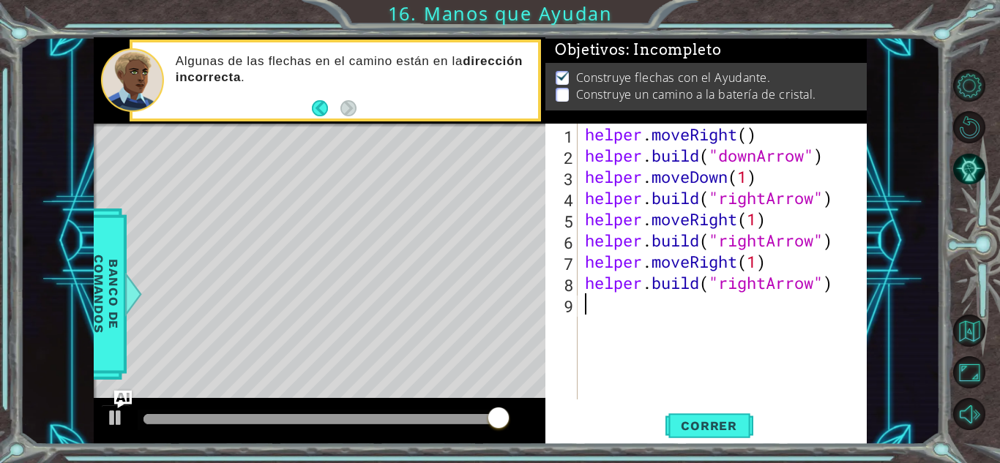
click at [704, 302] on div "helper . moveRight ( ) helper . build ( "downArrow" ) helper . moveDown ( 1 ) h…" at bounding box center [726, 283] width 288 height 319
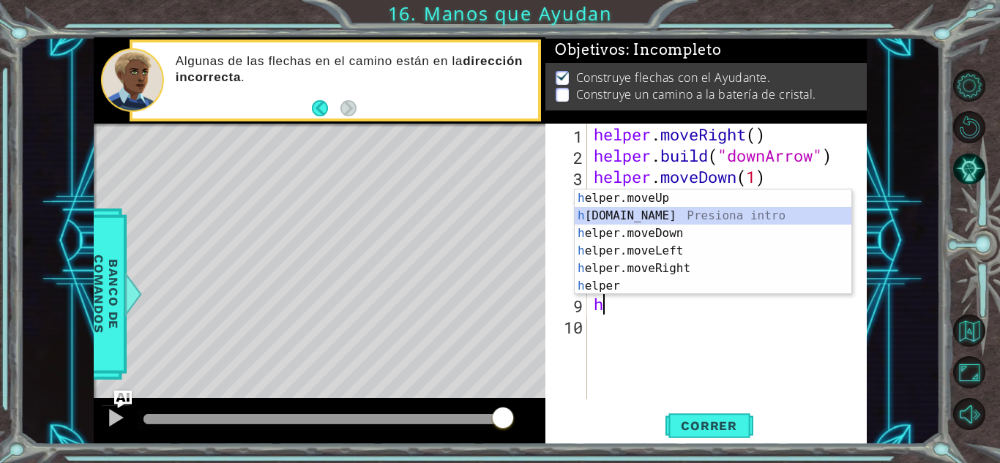
click at [689, 215] on div "h elper.moveUp Presiona intro h [DOMAIN_NAME] Presiona intro h elper.moveDown P…" at bounding box center [713, 260] width 277 height 141
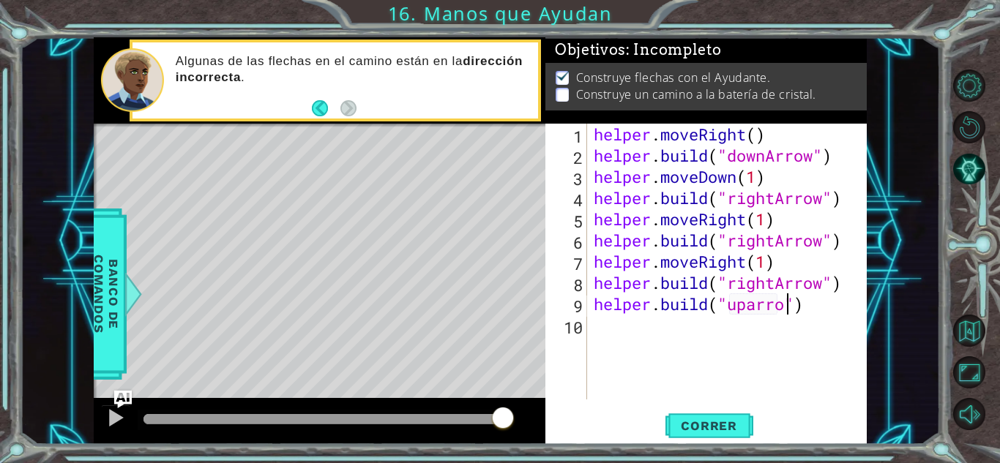
scroll to position [0, 9]
type textarea "[DOMAIN_NAME]("uparrow")"
click at [727, 426] on span "Correr" at bounding box center [709, 426] width 86 height 15
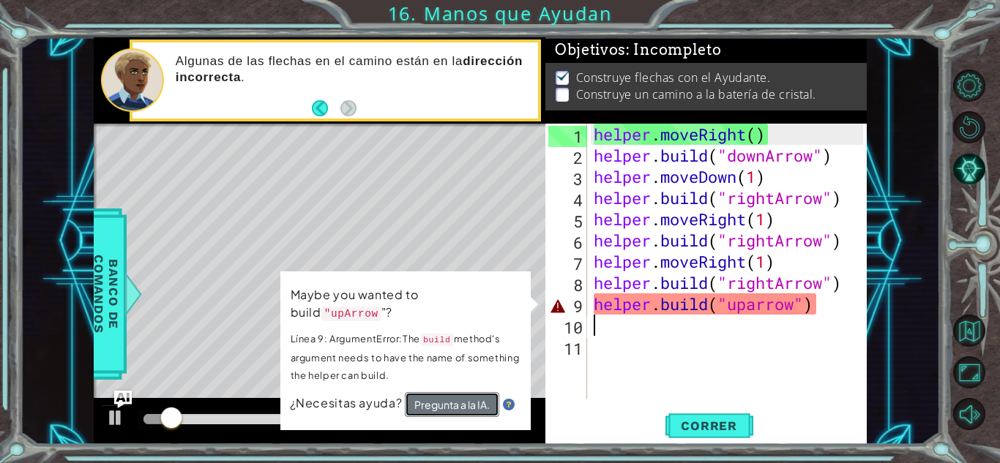
click at [492, 392] on button "Pregunta a la IA." at bounding box center [452, 404] width 94 height 25
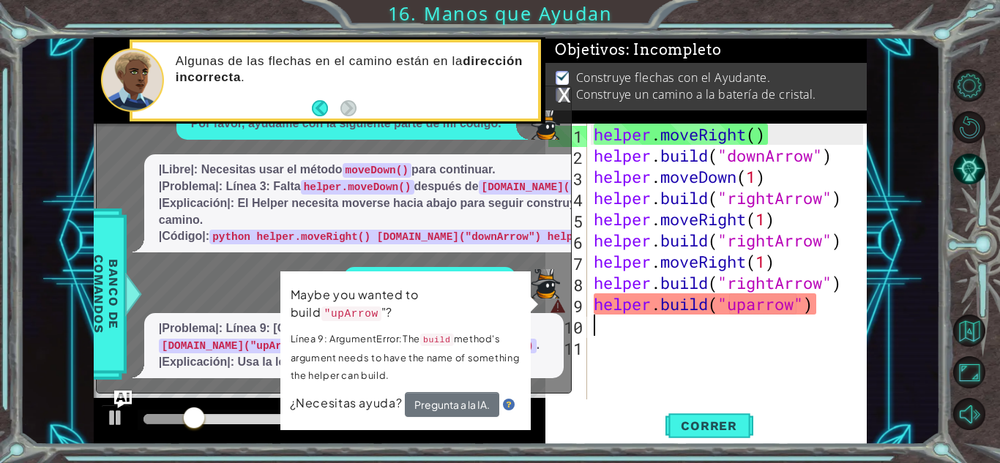
click at [561, 392] on div "x Por favor, ayúdame con la siguiente parte de mi código. |Libre|: Necesitas us…" at bounding box center [334, 240] width 476 height 308
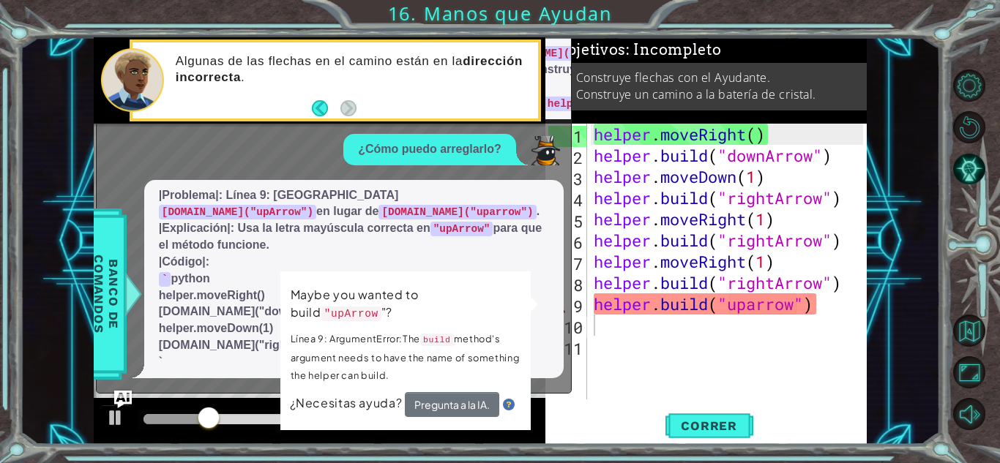
drag, startPoint x: 357, startPoint y: 343, endPoint x: 354, endPoint y: 335, distance: 7.9
click at [354, 335] on p "Línea 9: ArgumentError:The build method's argument needs to have the name of so…" at bounding box center [406, 357] width 230 height 54
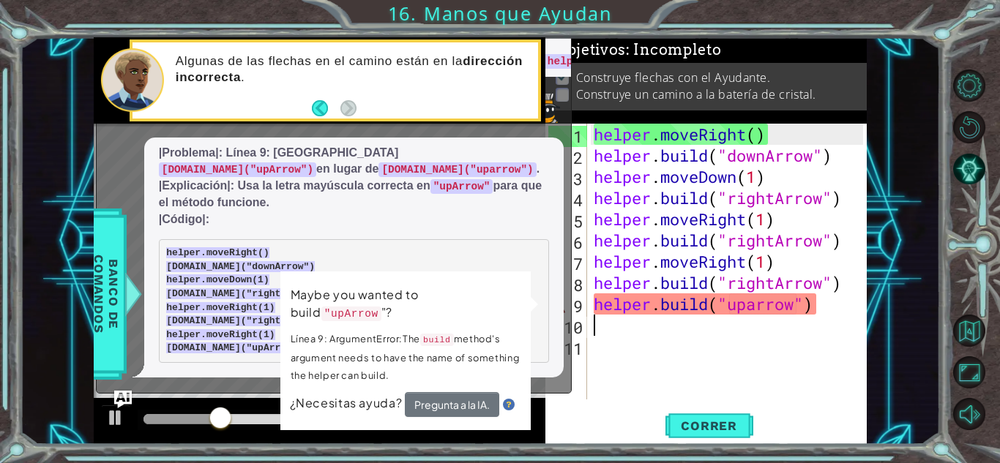
scroll to position [78, 0]
click at [372, 176] on p "|Problema|: Línea 9: Escribir [DOMAIN_NAME]("upArrow") en lugar de [DOMAIN_NAME…" at bounding box center [354, 186] width 390 height 83
click at [378, 201] on div "1 ההההההההההההההההההההההההההההההההההההההההההההההההההההההההההההההההההההההההההההה…" at bounding box center [480, 241] width 773 height 408
click at [378, 201] on p "|Problema|: Línea 9: Escribir [DOMAIN_NAME]("upArrow") en lugar de [DOMAIN_NAME…" at bounding box center [354, 186] width 390 height 83
click at [752, 310] on div "helper . moveRight ( ) helper . build ( "downArrow" ) helper . moveDown ( 1 ) h…" at bounding box center [731, 283] width 280 height 319
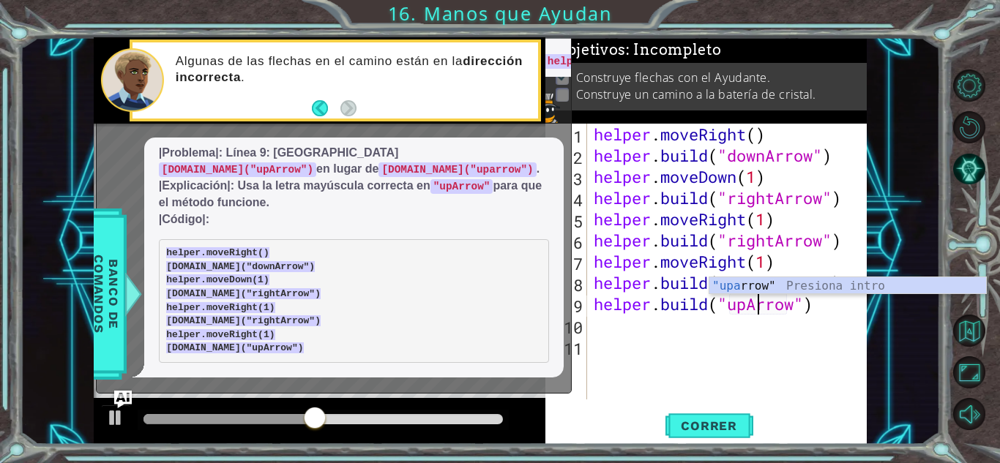
scroll to position [0, 7]
click at [710, 421] on span "Correr" at bounding box center [709, 426] width 86 height 15
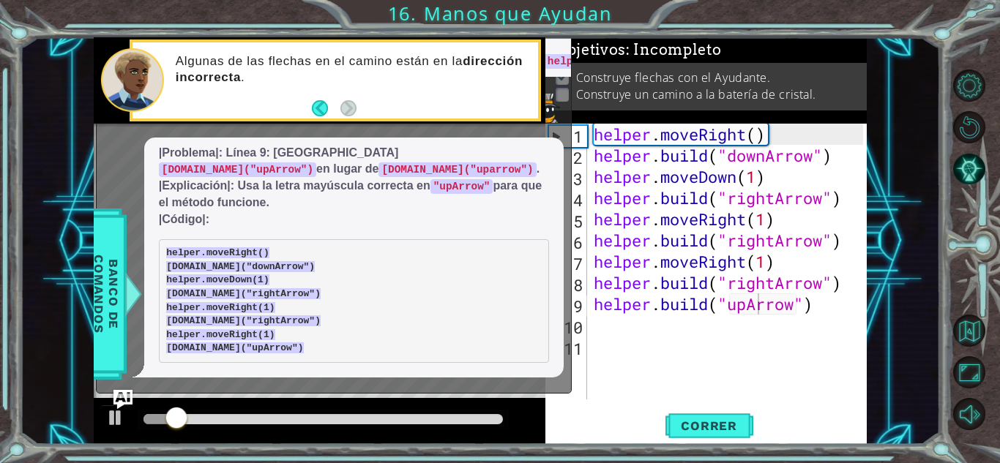
click at [119, 392] on img "Ask AI" at bounding box center [122, 399] width 19 height 19
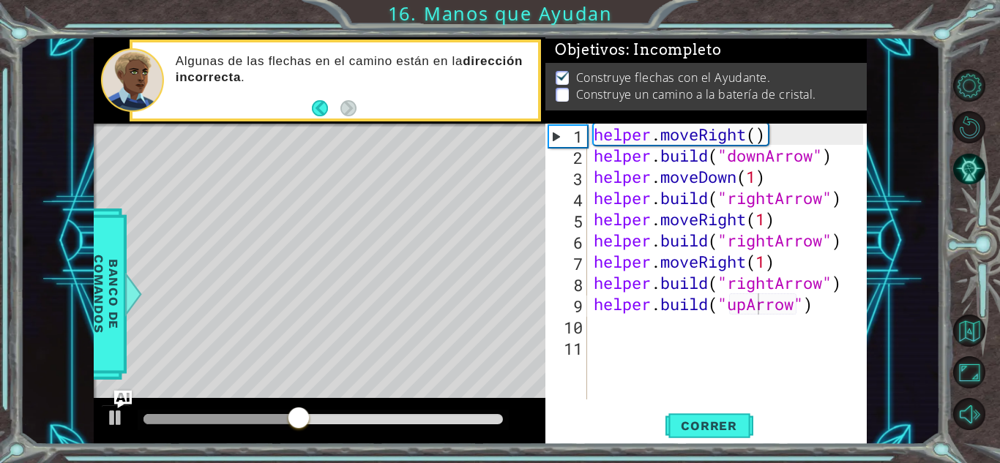
type textarea "[DOMAIN_NAME]("rightArrow")"
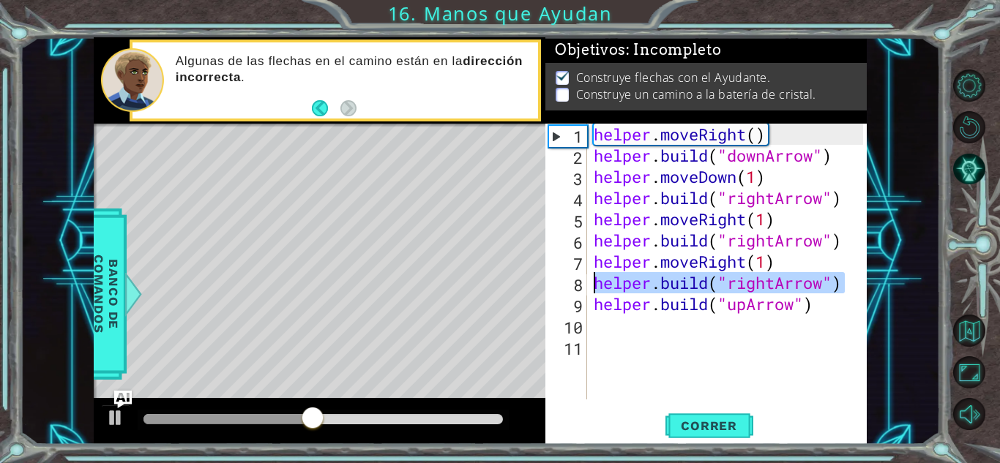
drag, startPoint x: 844, startPoint y: 281, endPoint x: 597, endPoint y: 285, distance: 246.1
click at [597, 285] on div "helper . moveRight ( ) helper . build ( "downArrow" ) helper . moveDown ( 1 ) h…" at bounding box center [731, 283] width 280 height 319
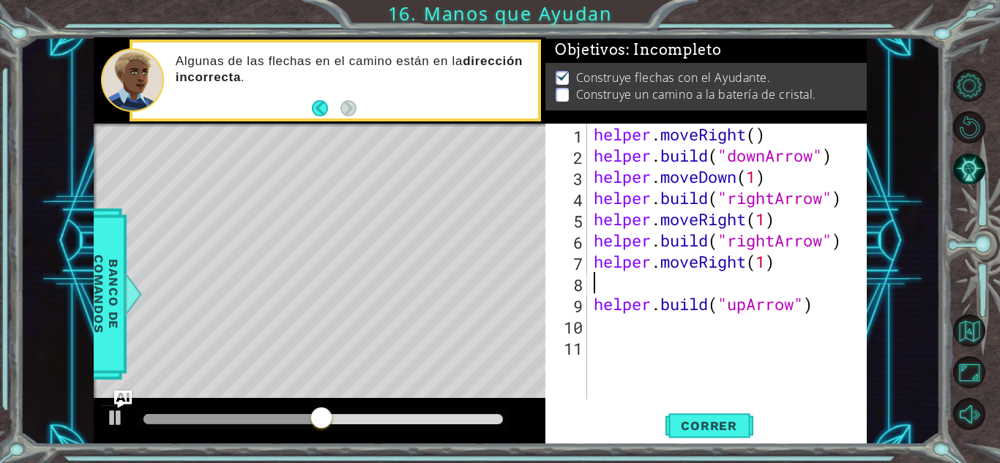
scroll to position [0, 0]
type textarea "helper.moveRight(1)"
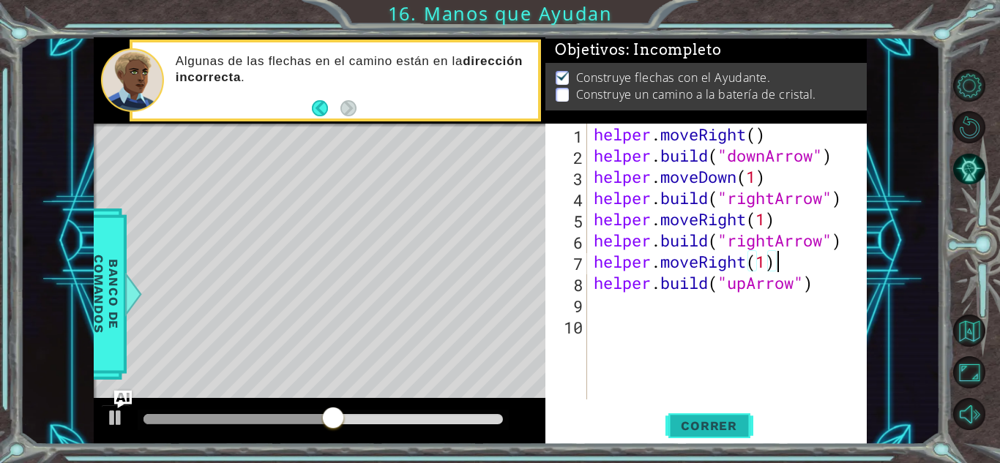
click at [704, 422] on span "Correr" at bounding box center [709, 426] width 86 height 15
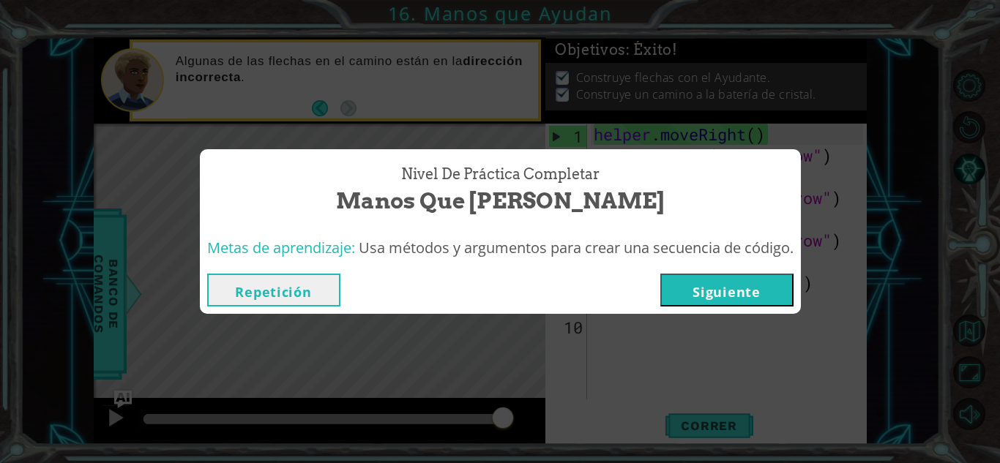
click at [301, 299] on button "Repetición" at bounding box center [273, 290] width 133 height 33
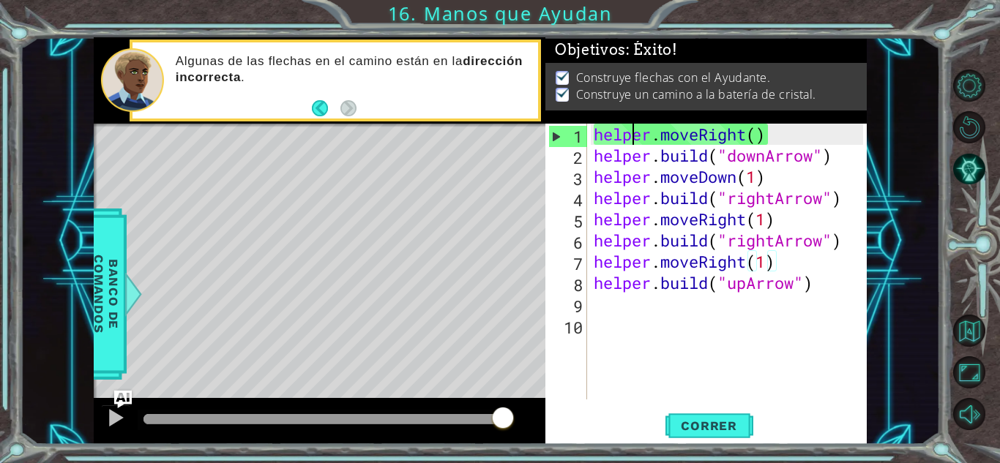
click at [629, 137] on div "helper . moveRight ( ) helper . build ( "downArrow" ) helper . moveDown ( 1 ) h…" at bounding box center [731, 283] width 280 height 319
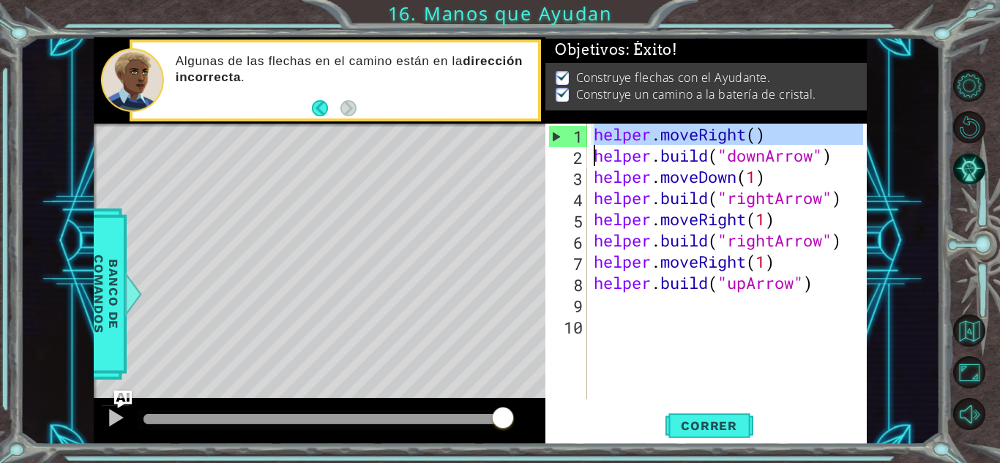
click at [626, 158] on div "helper . moveRight ( ) helper . build ( "downArrow" ) helper . moveDown ( 1 ) h…" at bounding box center [731, 283] width 280 height 319
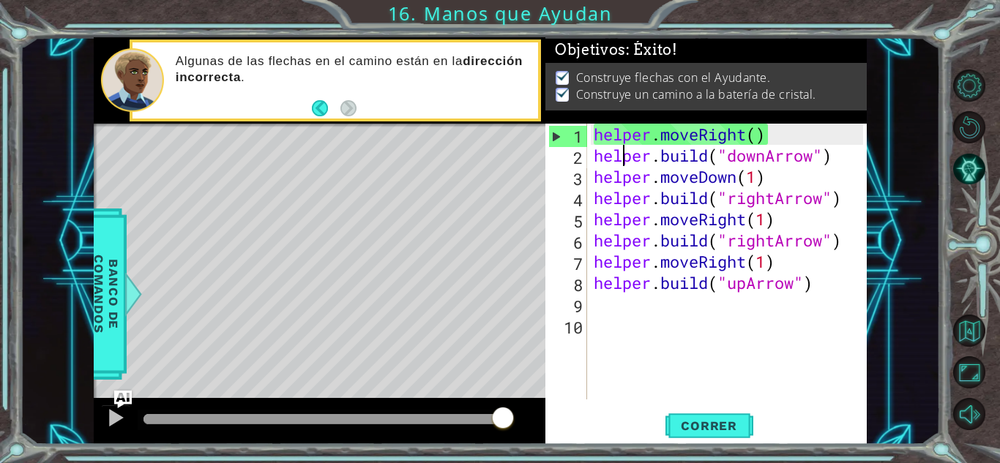
click at [626, 158] on div "helper . moveRight ( ) helper . build ( "downArrow" ) helper . moveDown ( 1 ) h…" at bounding box center [731, 283] width 280 height 319
click at [669, 155] on div "helper . moveRight ( ) helper . build ( "downArrow" ) helper . moveDown ( 1 ) h…" at bounding box center [731, 283] width 280 height 319
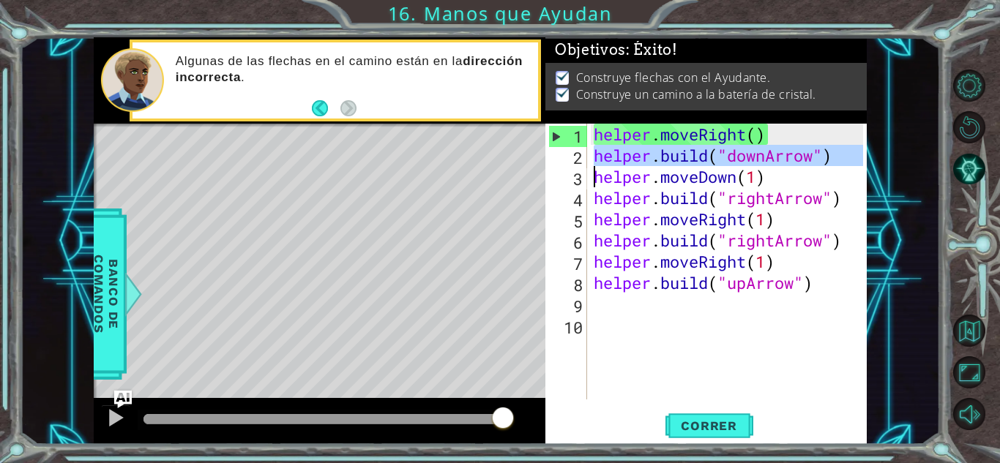
click at [669, 155] on div "helper . moveRight ( ) helper . build ( "downArrow" ) helper . moveDown ( 1 ) h…" at bounding box center [731, 283] width 280 height 319
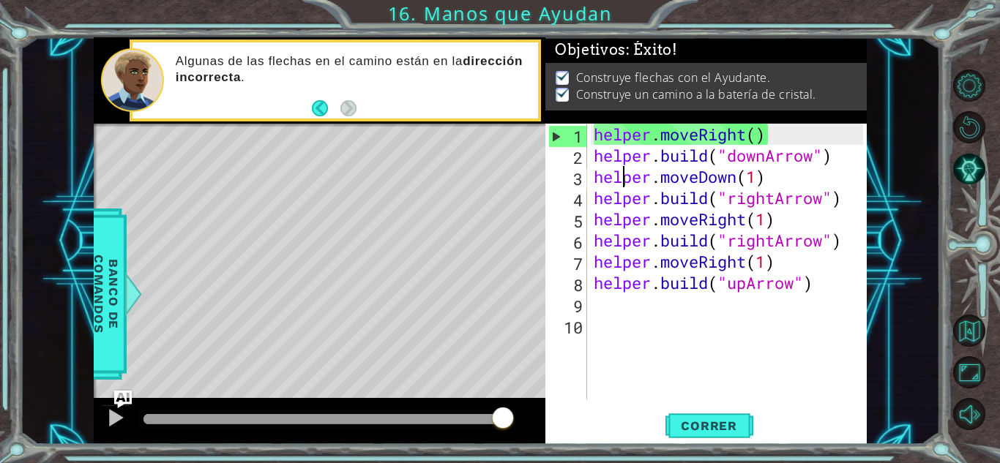
click at [628, 170] on div "helper . moveRight ( ) helper . build ( "downArrow" ) helper . moveDown ( 1 ) h…" at bounding box center [731, 283] width 280 height 319
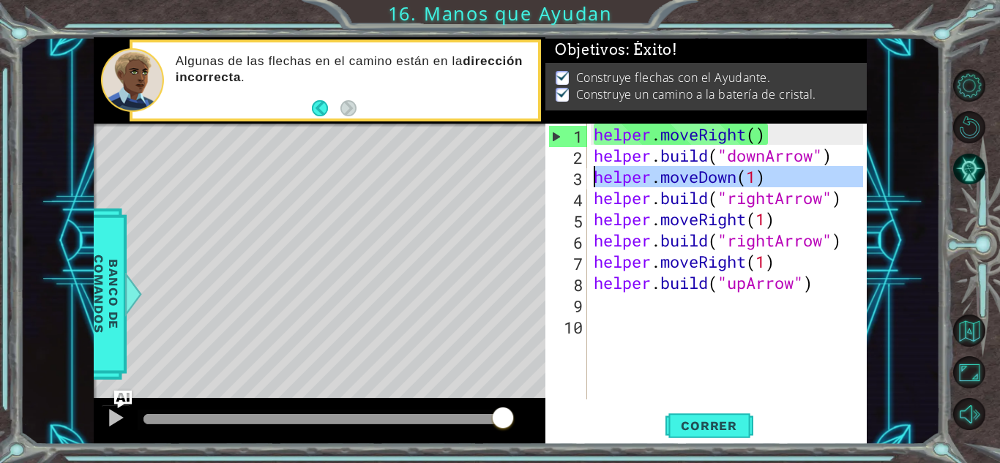
click at [628, 170] on div "helper . moveRight ( ) helper . build ( "downArrow" ) helper . moveDown ( 1 ) h…" at bounding box center [731, 283] width 280 height 319
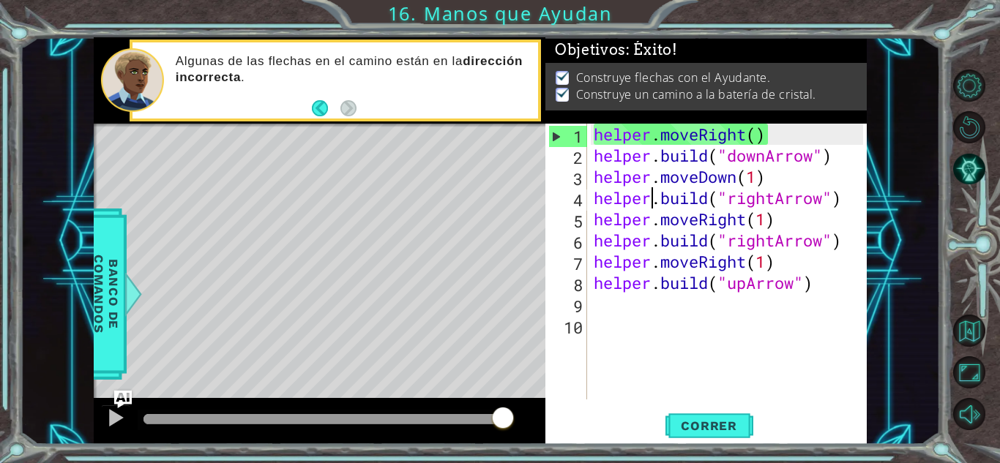
click at [655, 197] on div "helper . moveRight ( ) helper . build ( "downArrow" ) helper . moveDown ( 1 ) h…" at bounding box center [731, 283] width 280 height 319
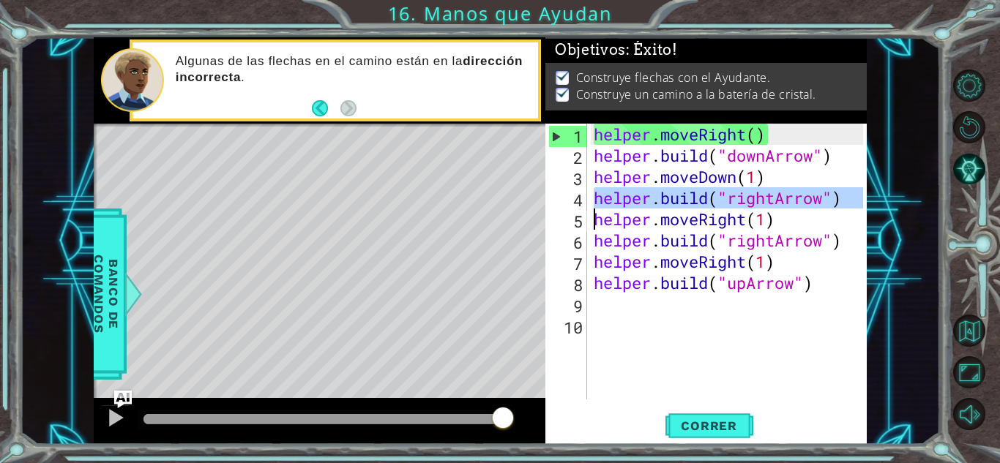
click at [655, 197] on div "helper . moveRight ( ) helper . build ( "downArrow" ) helper . moveDown ( 1 ) h…" at bounding box center [731, 283] width 280 height 319
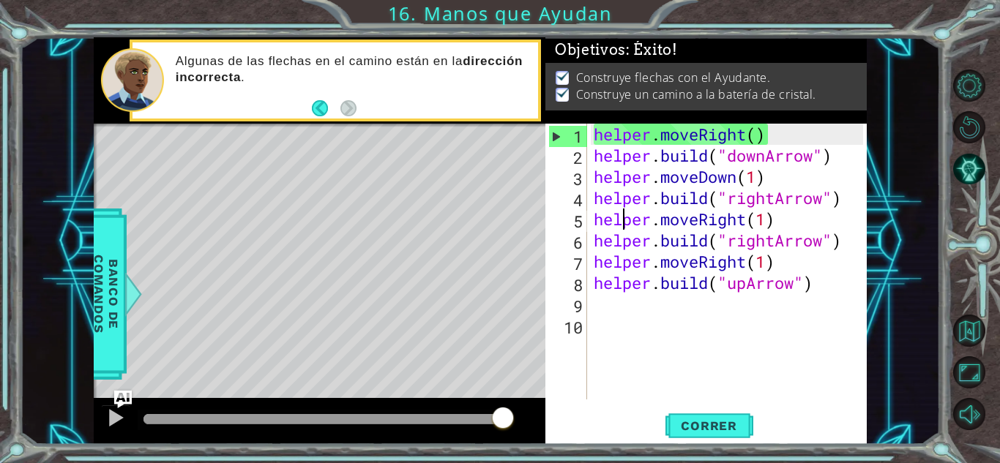
click at [622, 227] on div "helper . moveRight ( ) helper . build ( "downArrow" ) helper . moveDown ( 1 ) h…" at bounding box center [731, 283] width 280 height 319
click at [674, 233] on div "helper . moveRight ( ) helper . build ( "downArrow" ) helper . moveDown ( 1 ) h…" at bounding box center [731, 283] width 280 height 319
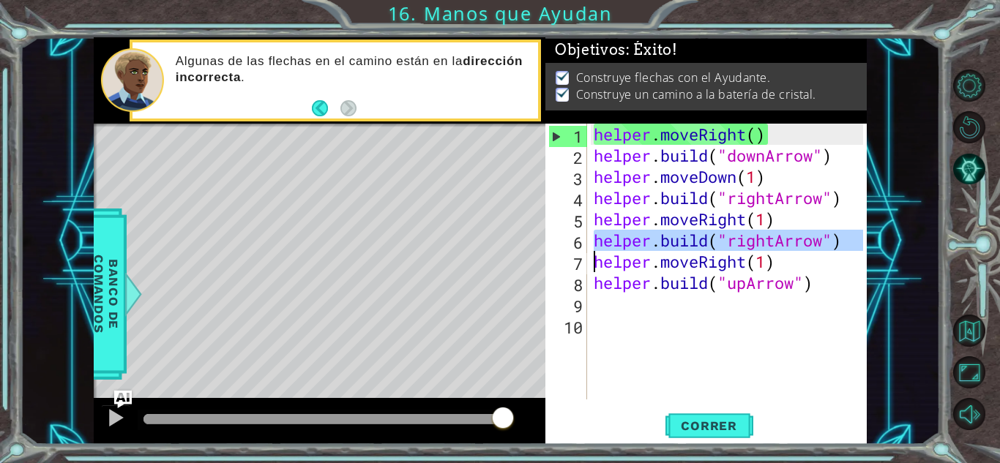
click at [674, 233] on div "helper . moveRight ( ) helper . build ( "downArrow" ) helper . moveDown ( 1 ) h…" at bounding box center [731, 283] width 280 height 319
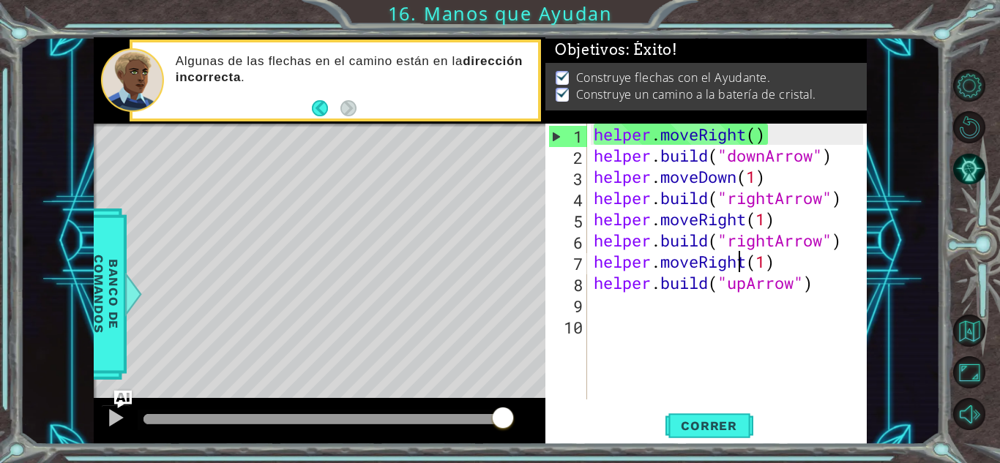
click at [735, 258] on div "helper . moveRight ( ) helper . build ( "downArrow" ) helper . moveDown ( 1 ) h…" at bounding box center [731, 283] width 280 height 319
click at [643, 286] on div "helper . moveRight ( ) helper . build ( "downArrow" ) helper . moveDown ( 1 ) h…" at bounding box center [731, 283] width 280 height 319
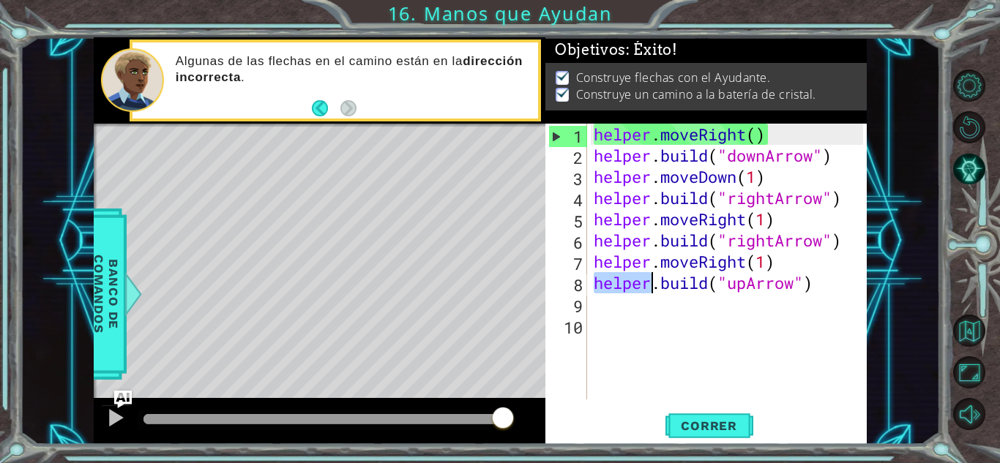
click at [643, 286] on div "helper . moveRight ( ) helper . build ( "downArrow" ) helper . moveDown ( 1 ) h…" at bounding box center [731, 283] width 280 height 319
type textarea "[DOMAIN_NAME]("upArrow")"
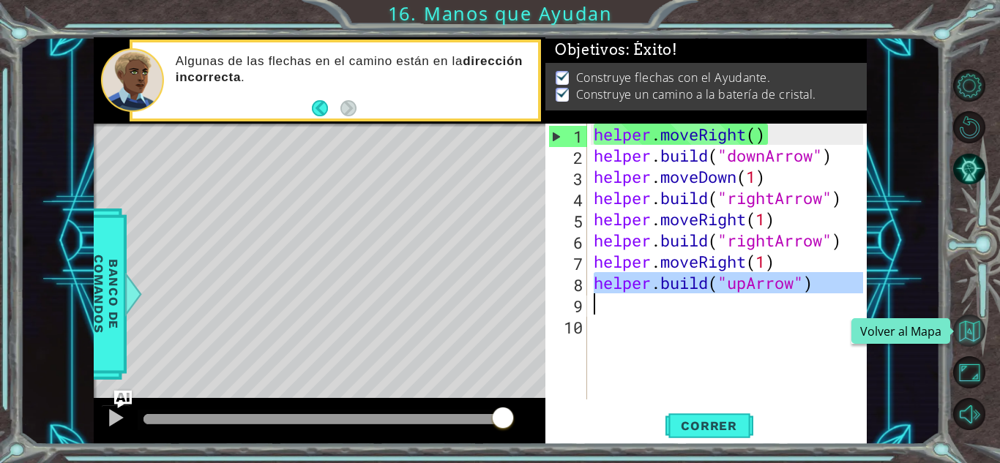
click at [978, 337] on button "Volver al Mapa" at bounding box center [969, 331] width 32 height 32
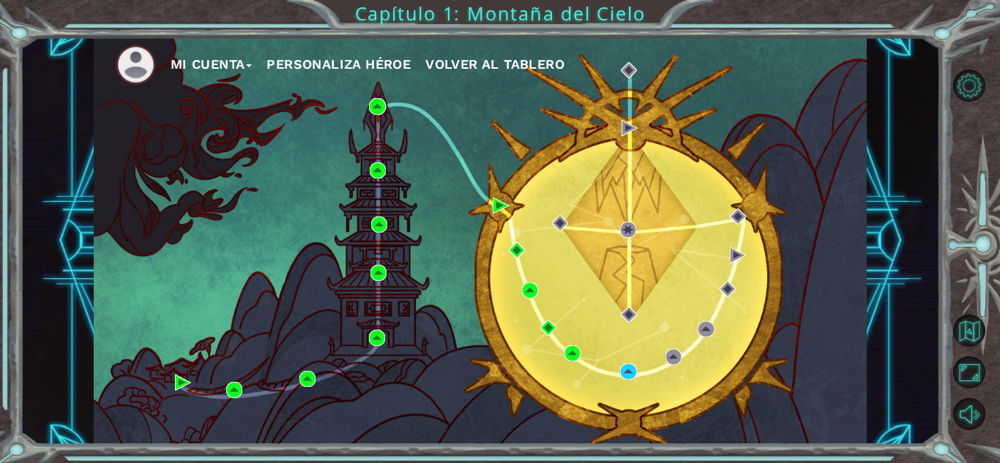
click at [626, 380] on div "Mi Cuenta Personaliza Héroe Volver al Tablero" at bounding box center [480, 241] width 773 height 408
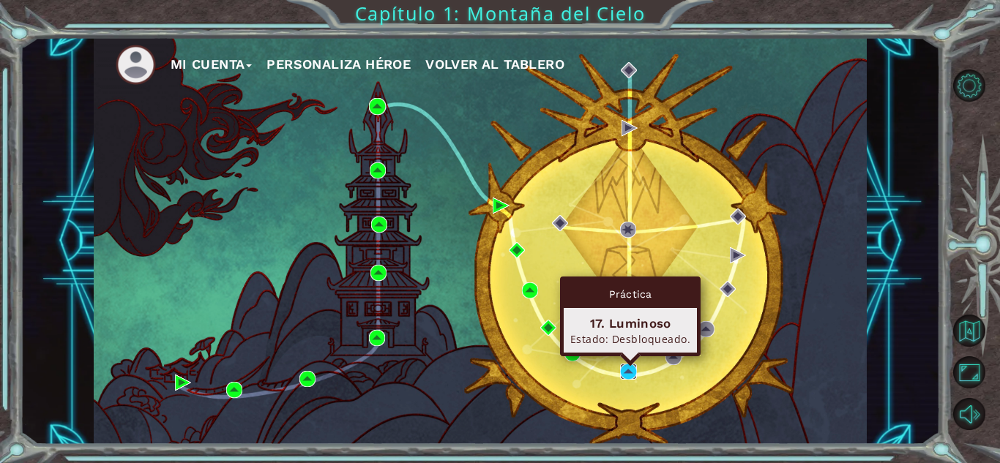
click at [626, 373] on img at bounding box center [628, 372] width 16 height 16
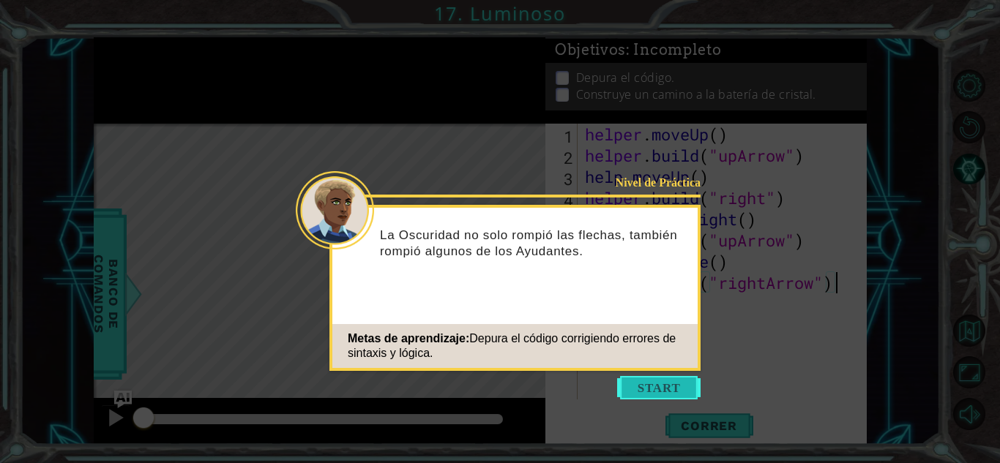
click at [652, 390] on button "Start" at bounding box center [658, 387] width 83 height 23
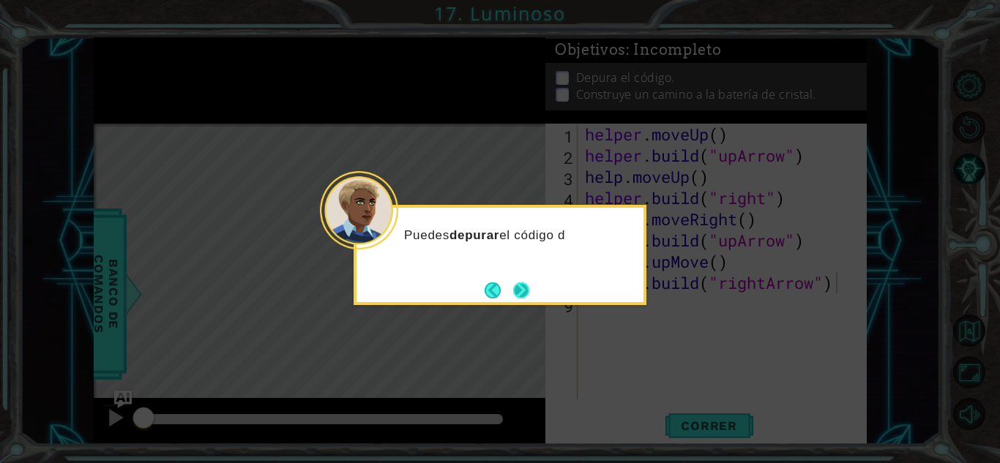
click at [529, 294] on button "Next" at bounding box center [521, 291] width 16 height 16
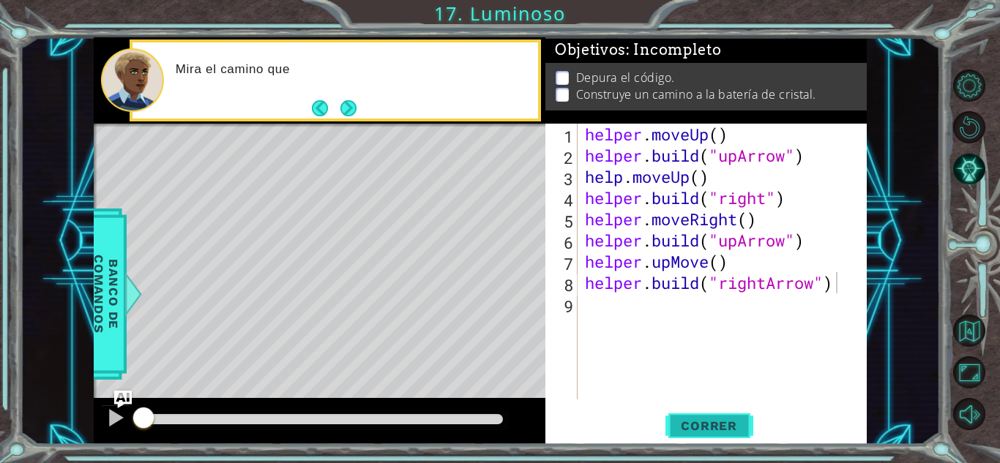
click at [688, 425] on span "Correr" at bounding box center [709, 426] width 86 height 15
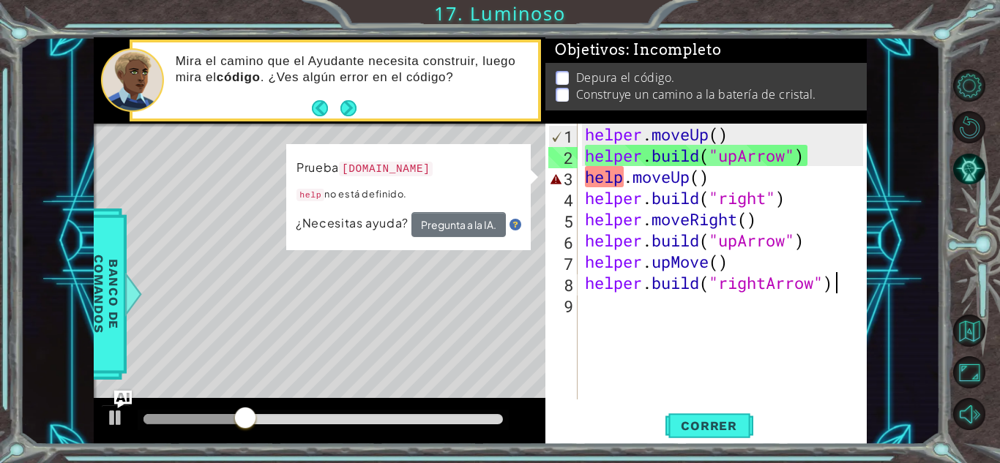
click at [617, 179] on div "helper . moveUp ( ) helper . build ( "upArrow" ) help . moveUp ( ) helper . bui…" at bounding box center [726, 283] width 288 height 319
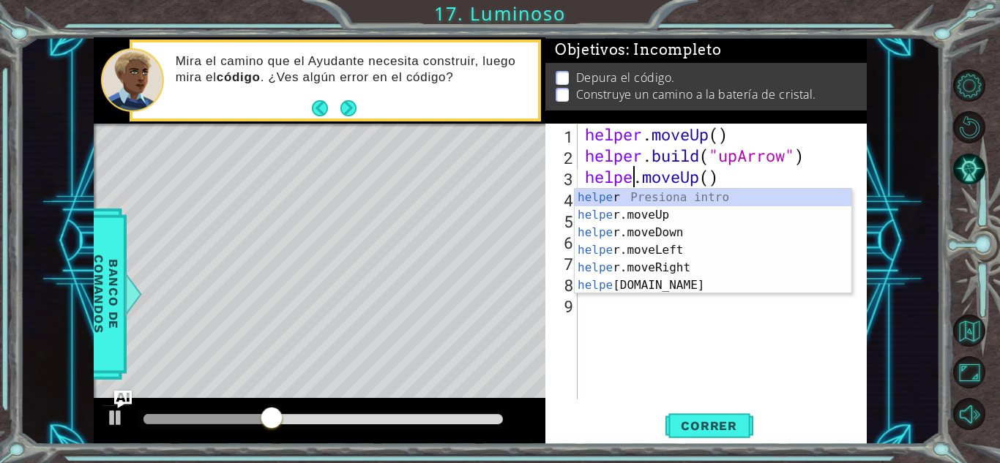
scroll to position [0, 2]
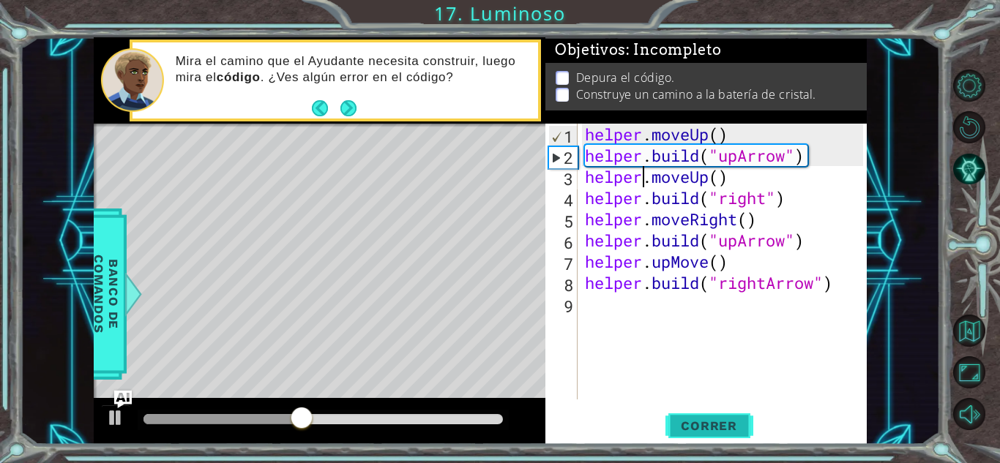
click at [699, 424] on span "Correr" at bounding box center [709, 426] width 86 height 15
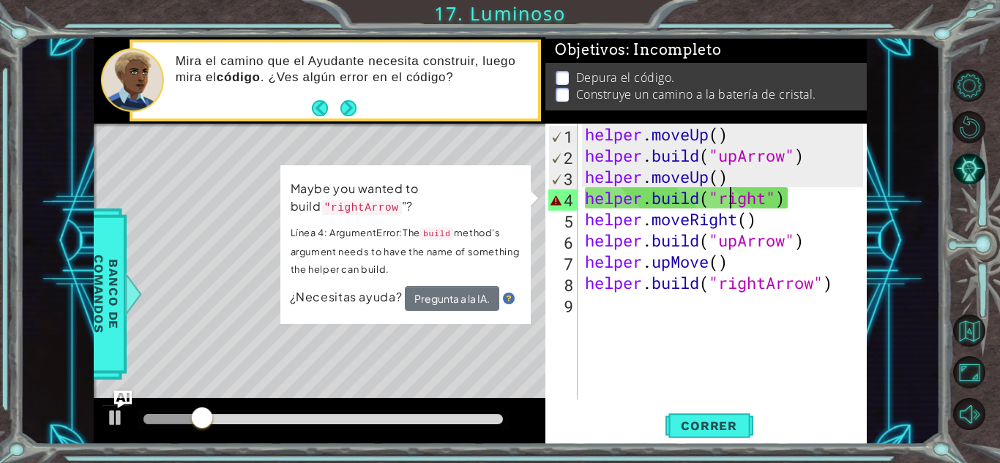
click at [729, 199] on div "helper . moveUp ( ) helper . build ( "upArrow" ) helper . moveUp ( ) helper . b…" at bounding box center [726, 283] width 288 height 319
click at [365, 270] on p "Línea 4: ArgumentError:The build method's argument needs to have the name of so…" at bounding box center [406, 251] width 230 height 54
drag, startPoint x: 442, startPoint y: 177, endPoint x: 545, endPoint y: 350, distance: 201.3
click at [545, 350] on div "1 ההההההההההההההההההההההההההההההההההההההההההההההההההההההההההההההההההההההההההההה…" at bounding box center [480, 241] width 773 height 408
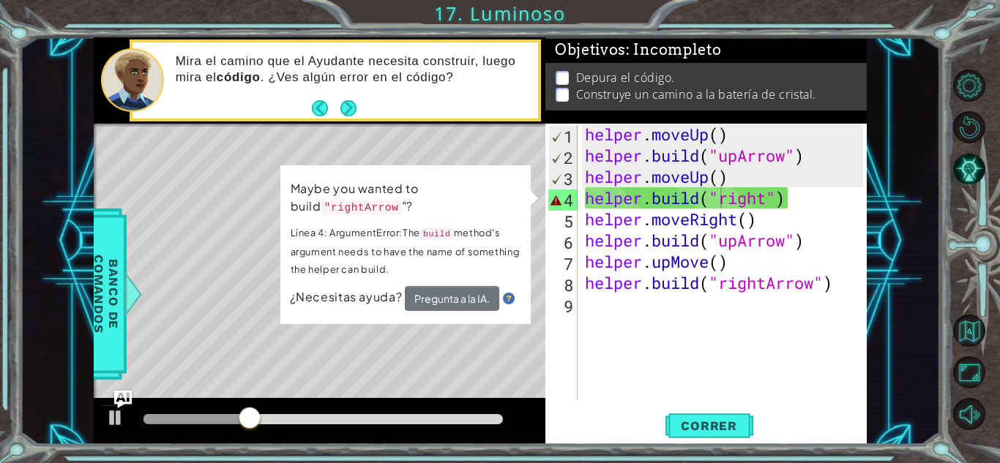
click at [500, 186] on p "Maybe you wanted to build "rightArrow "?" at bounding box center [406, 198] width 230 height 37
click at [438, 297] on button "Pregunta a la IA." at bounding box center [452, 298] width 94 height 25
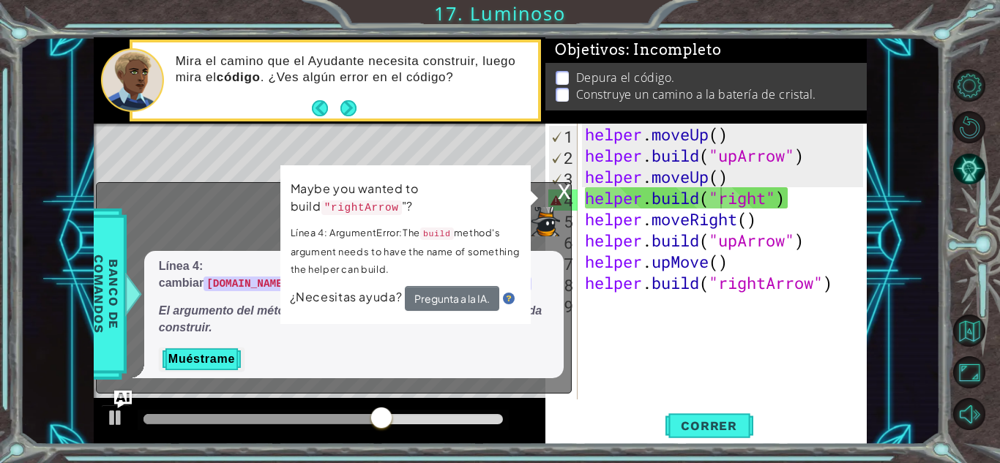
click at [531, 201] on div "Maybe you wanted to build "rightArrow "? Línea 4: ArgumentError:The build metho…" at bounding box center [405, 244] width 250 height 159
click at [563, 190] on div "x" at bounding box center [564, 190] width 13 height 15
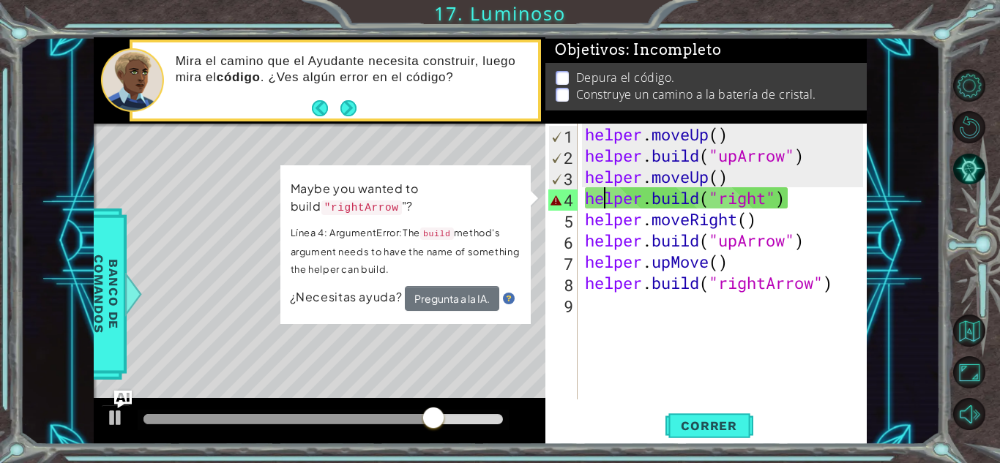
click at [605, 196] on div "helper . moveUp ( ) helper . build ( "upArrow" ) helper . moveUp ( ) helper . b…" at bounding box center [726, 283] width 288 height 319
click at [605, 226] on div "helper . moveUp ( ) helper . build ( "upArrow" ) helper . moveUp ( ) helper . b…" at bounding box center [726, 283] width 288 height 319
click at [734, 202] on div "helper . moveUp ( ) helper . build ( "upArrow" ) helper . moveUp ( ) helper . b…" at bounding box center [726, 283] width 288 height 319
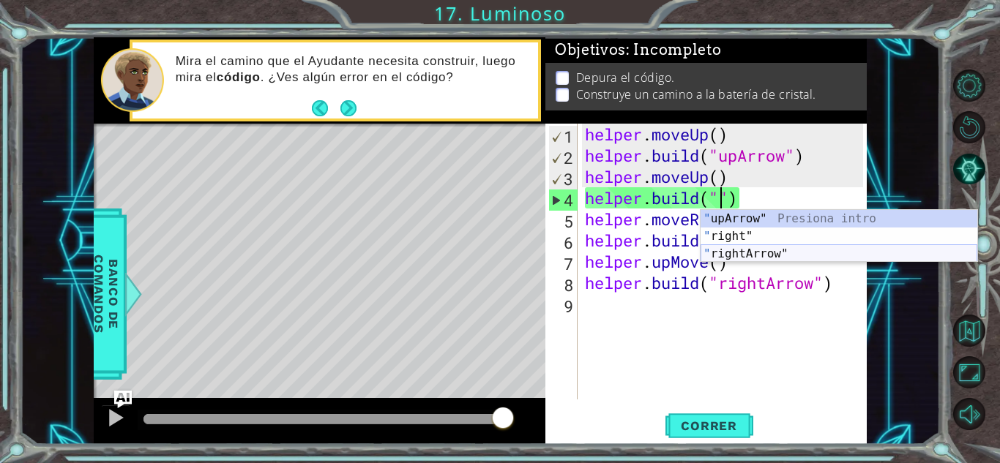
click at [740, 250] on div "" upArrow" Presiona intro " right" Presiona intro " rightArrow" Presiona intro" at bounding box center [839, 254] width 277 height 88
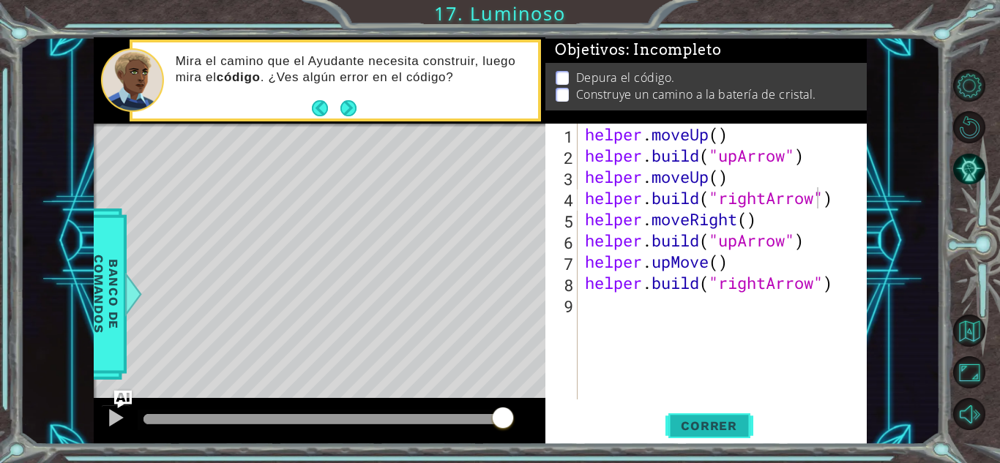
click at [699, 420] on span "Correr" at bounding box center [709, 426] width 86 height 15
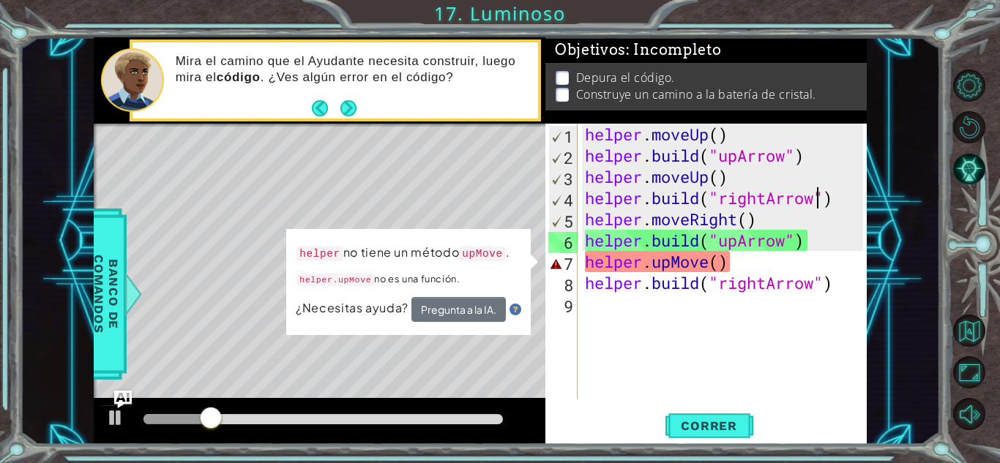
click at [612, 269] on div "helper . moveUp ( ) helper . build ( "upArrow" ) helper . moveUp ( ) helper . b…" at bounding box center [726, 283] width 288 height 319
click at [690, 264] on div "helper . moveUp ( ) helper . build ( "upArrow" ) helper . moveUp ( ) helper . b…" at bounding box center [726, 283] width 288 height 319
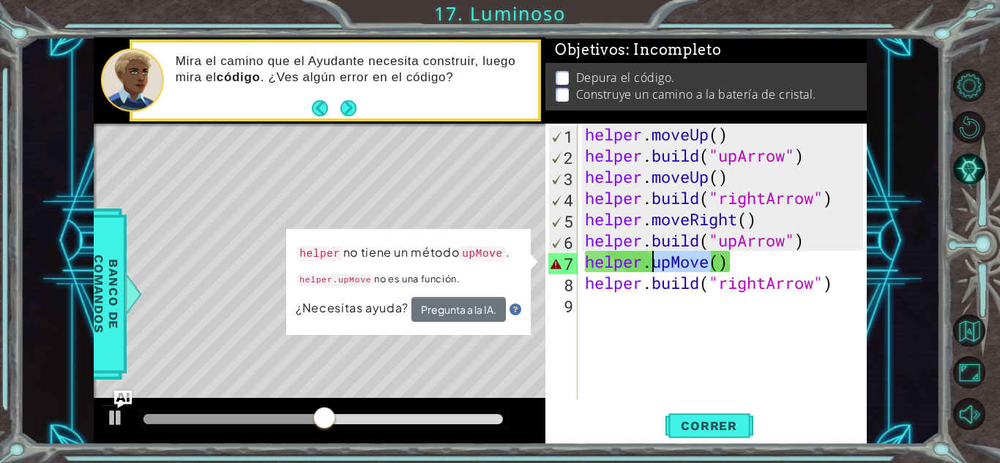
drag, startPoint x: 707, startPoint y: 262, endPoint x: 654, endPoint y: 261, distance: 53.5
click at [654, 261] on div "helper . moveUp ( ) helper . build ( "upArrow" ) helper . moveUp ( ) helper . b…" at bounding box center [726, 283] width 288 height 319
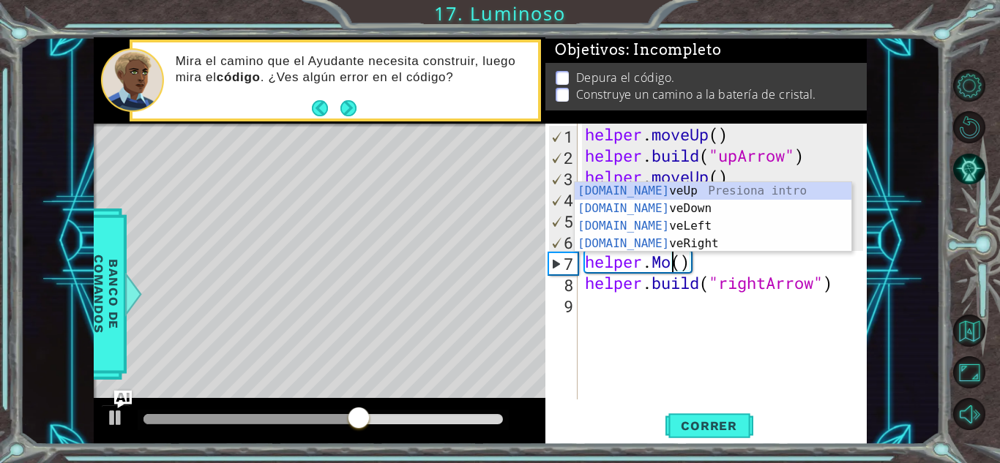
scroll to position [0, 4]
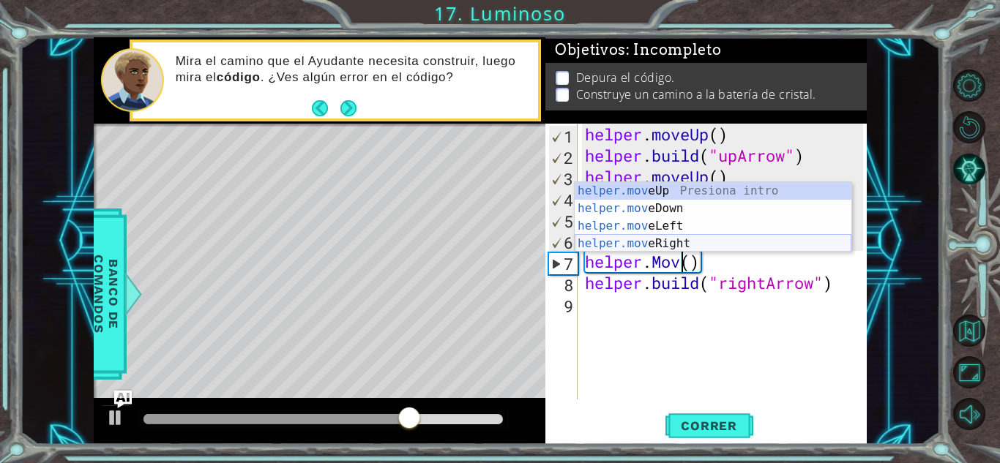
click at [669, 242] on div "helper.mov eUp Presiona intro helper.mov eDown Presiona intro helper.mov eLeft …" at bounding box center [713, 234] width 277 height 105
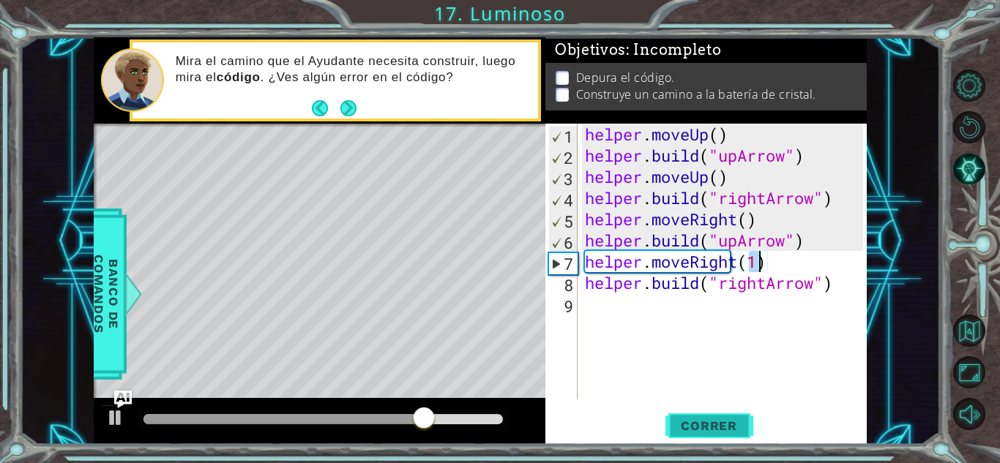
click at [711, 437] on button "Correr" at bounding box center [710, 426] width 88 height 32
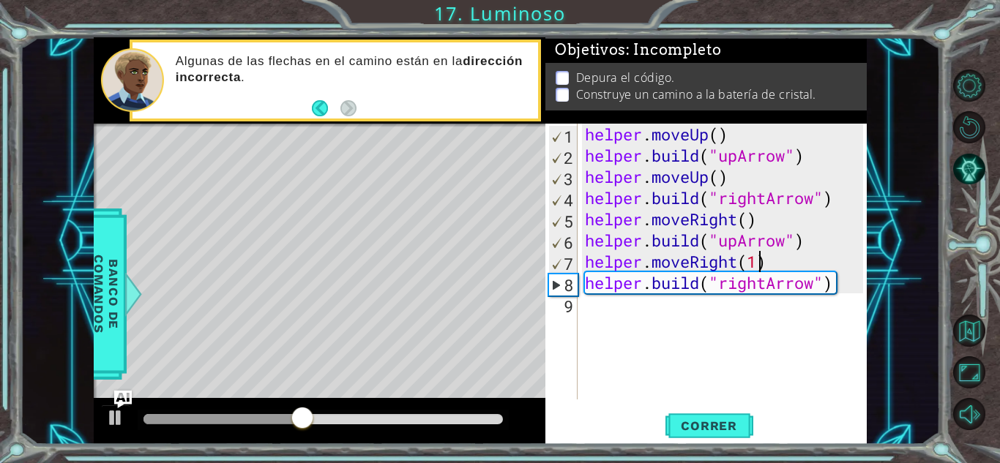
click at [765, 287] on div "helper . moveUp ( ) helper . build ( "upArrow" ) helper . moveUp ( ) helper . b…" at bounding box center [726, 283] width 288 height 319
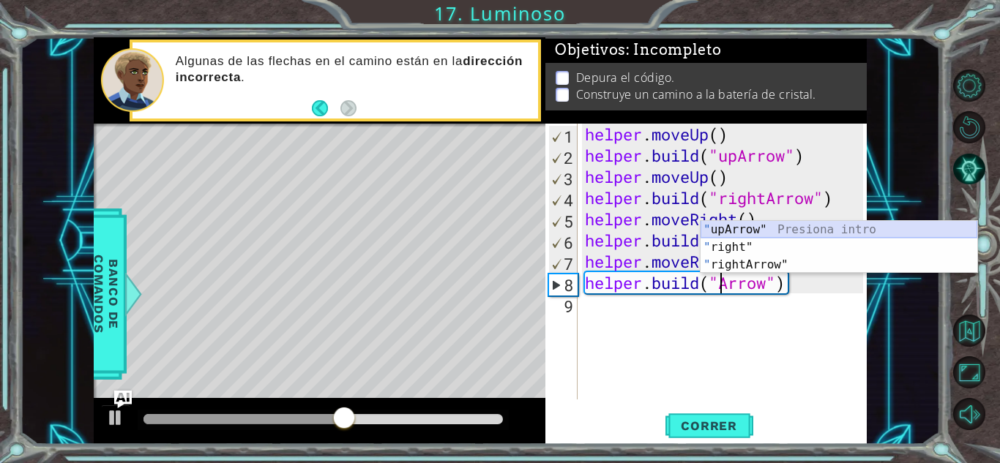
click at [762, 232] on div "" upArrow" Presiona intro " right" Presiona intro " rightArrow" Presiona intro" at bounding box center [839, 265] width 277 height 88
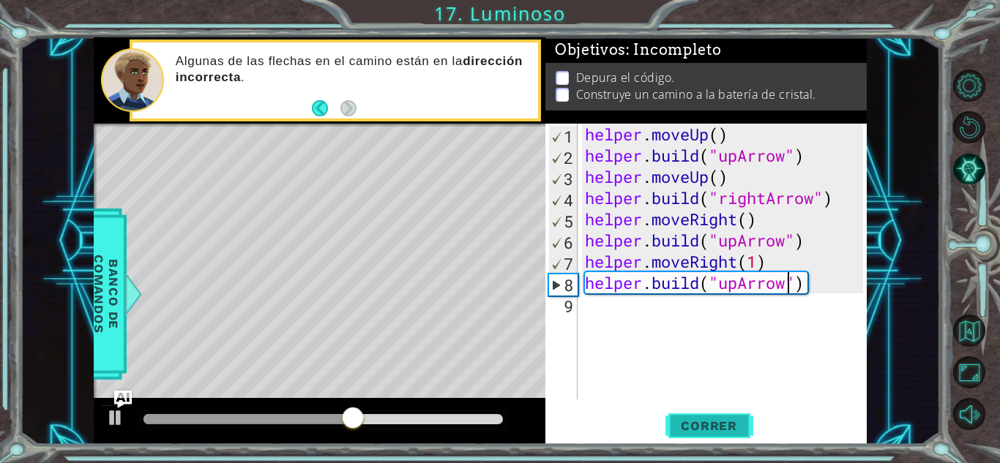
click at [739, 431] on span "Correr" at bounding box center [709, 426] width 86 height 15
click at [736, 261] on div "helper . moveUp ( ) helper . build ( "upArrow" ) helper . moveUp ( ) helper . b…" at bounding box center [726, 283] width 288 height 319
click at [713, 259] on div "helper . moveUp ( ) helper . build ( "upArrow" ) helper . moveUp ( ) helper . b…" at bounding box center [726, 283] width 288 height 319
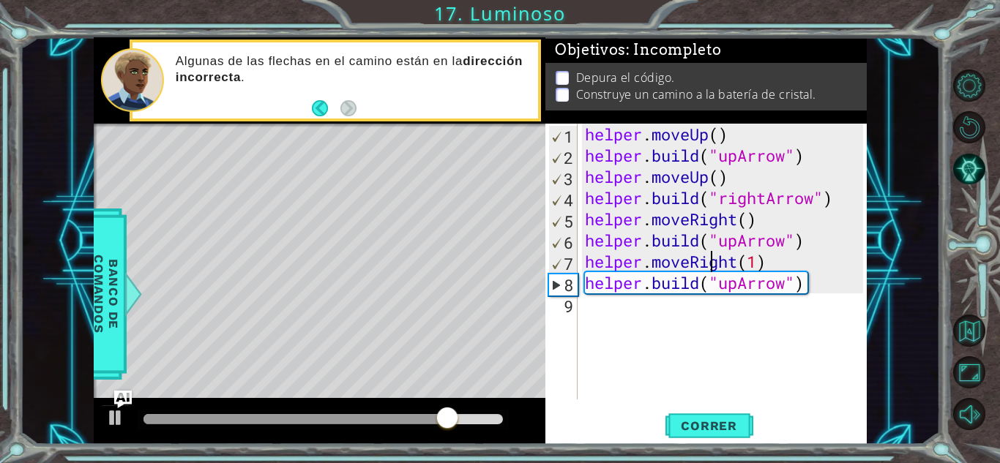
click at [713, 259] on div "helper . moveUp ( ) helper . build ( "upArrow" ) helper . moveUp ( ) helper . b…" at bounding box center [726, 283] width 288 height 319
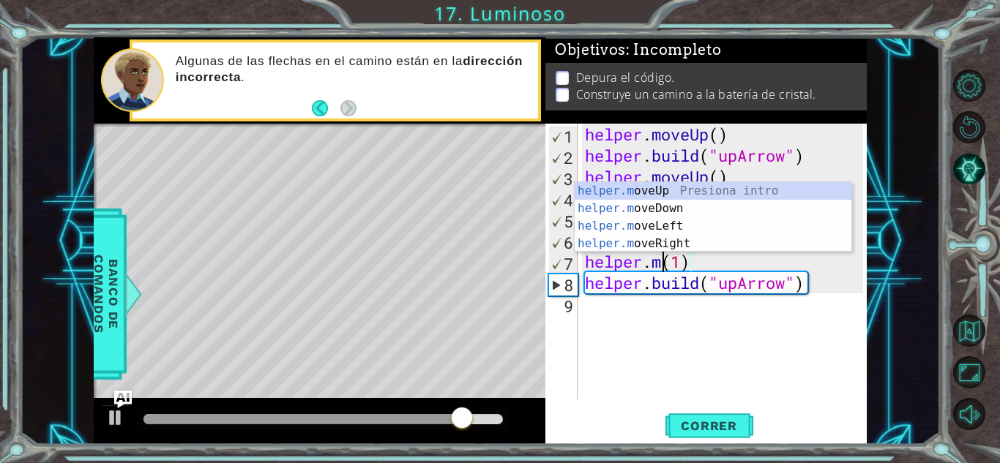
scroll to position [0, 3]
click at [682, 196] on div "helper.m oveUp Presiona intro helper.m oveDown Presiona intro helper.m oveLeft …" at bounding box center [713, 234] width 277 height 105
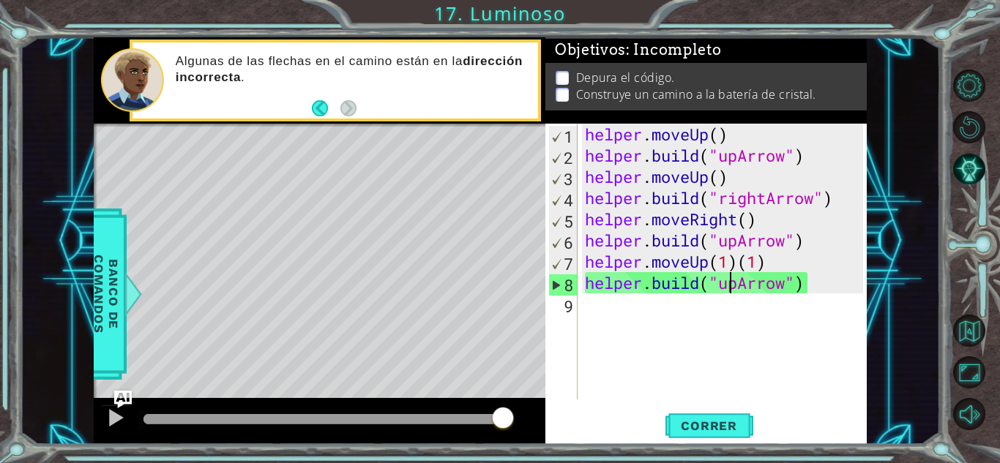
click at [734, 283] on div "helper . moveUp ( ) helper . build ( "upArrow" ) helper . moveUp ( ) helper . b…" at bounding box center [726, 283] width 288 height 319
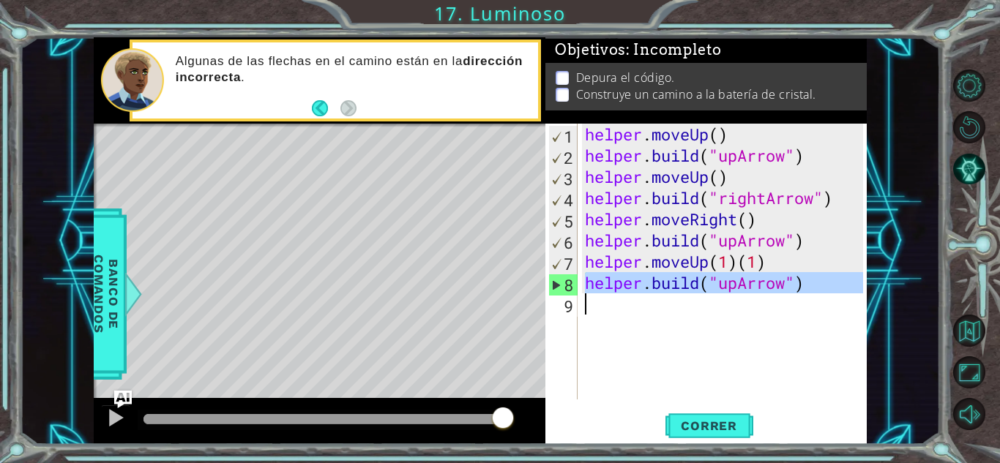
click at [734, 283] on div "helper . moveUp ( ) helper . build ( "upArrow" ) helper . moveUp ( ) helper . b…" at bounding box center [722, 262] width 281 height 276
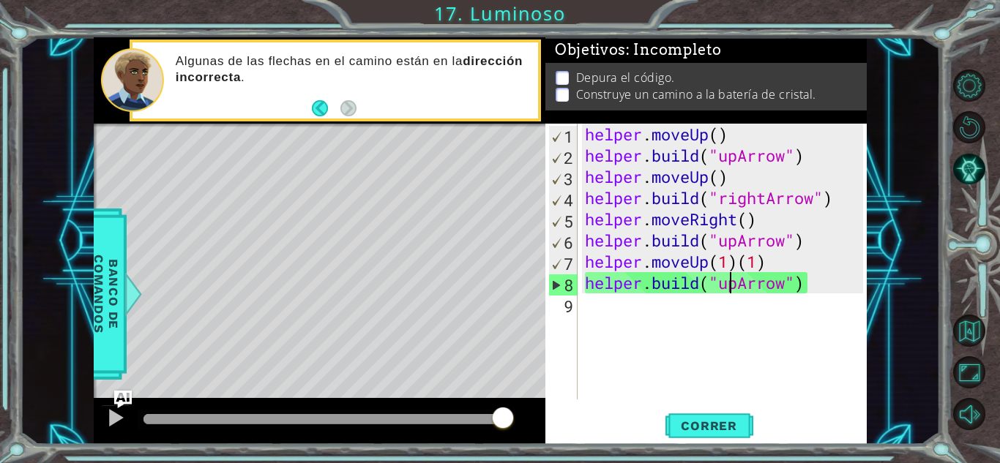
click at [734, 283] on div "helper . moveUp ( ) helper . build ( "upArrow" ) helper . moveUp ( ) helper . b…" at bounding box center [726, 283] width 288 height 319
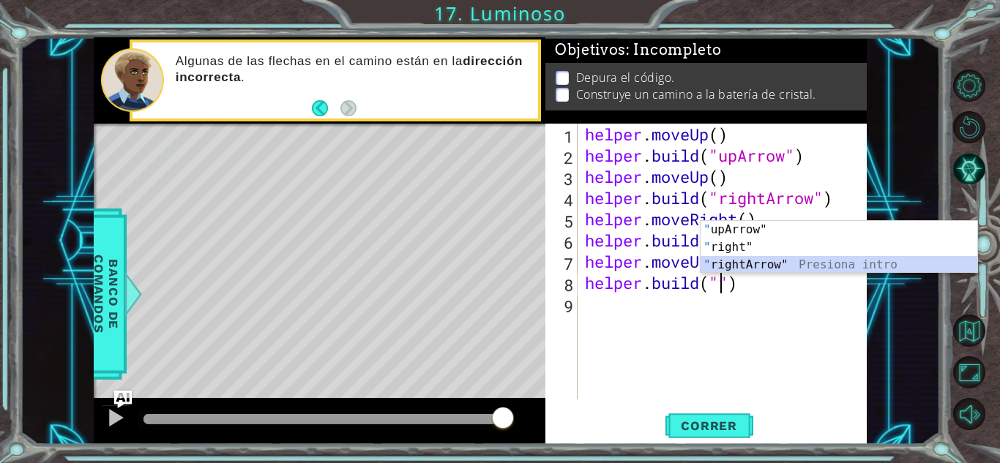
click at [781, 264] on div "" upArrow" Presiona intro " right" Presiona intro " rightArrow" Presiona intro" at bounding box center [839, 265] width 277 height 88
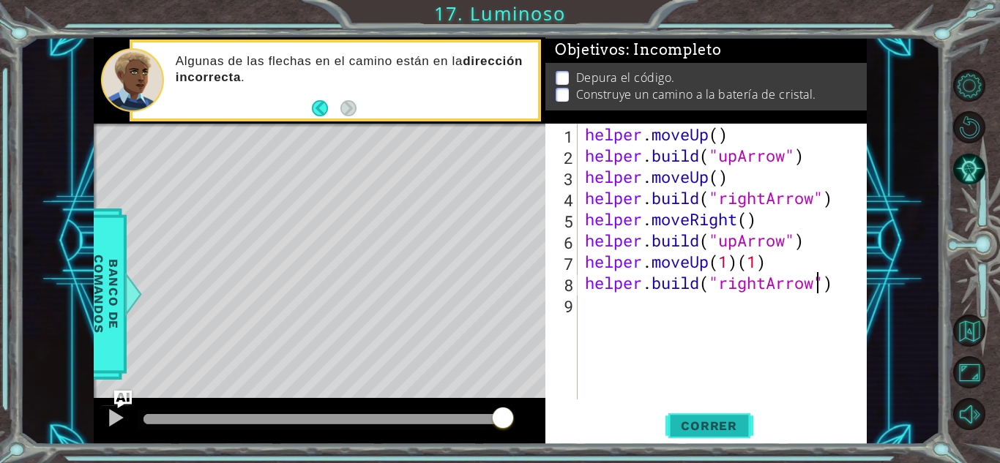
click at [718, 422] on span "Correr" at bounding box center [709, 426] width 86 height 15
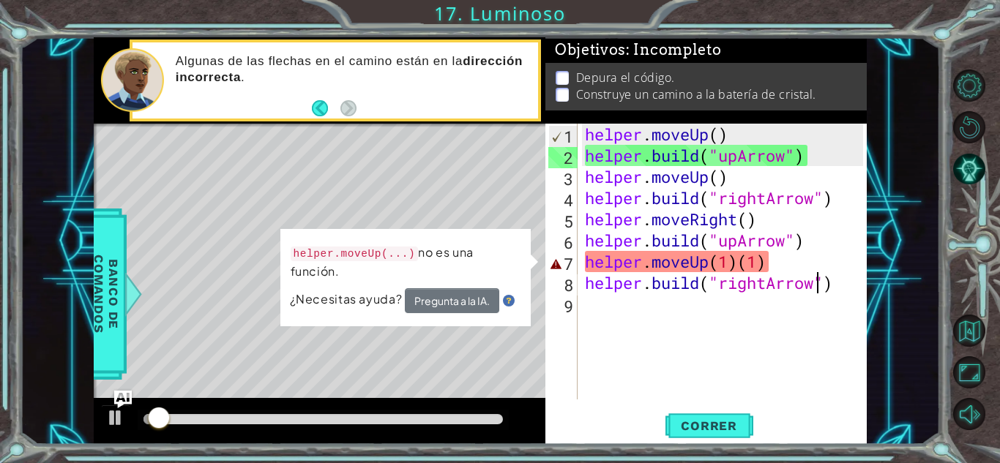
click at [764, 267] on div "helper . moveUp ( ) helper . build ( "upArrow" ) helper . moveUp ( ) helper . b…" at bounding box center [726, 283] width 288 height 319
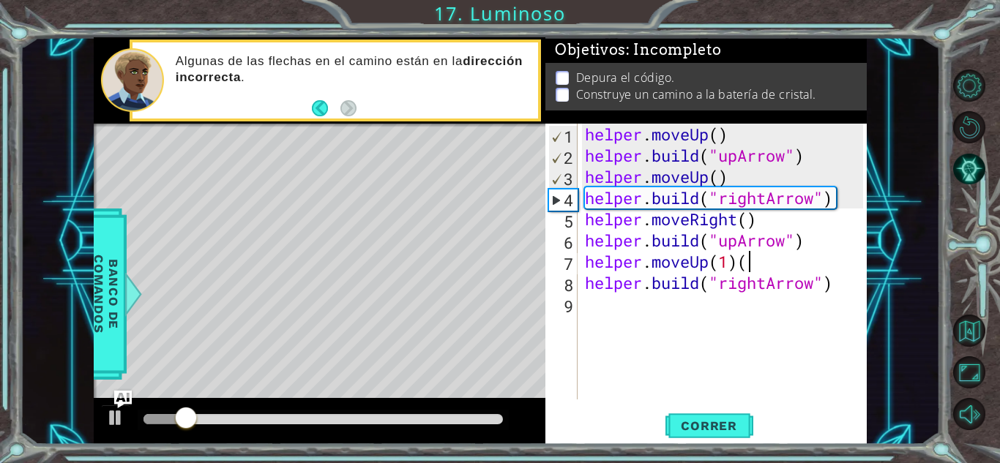
type textarea "helper.moveUp(1)"
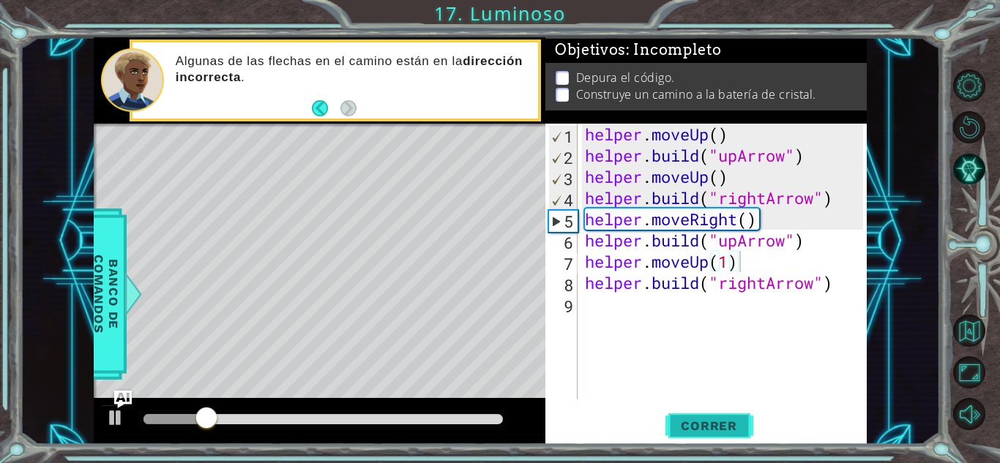
click at [734, 422] on span "Correr" at bounding box center [709, 426] width 86 height 15
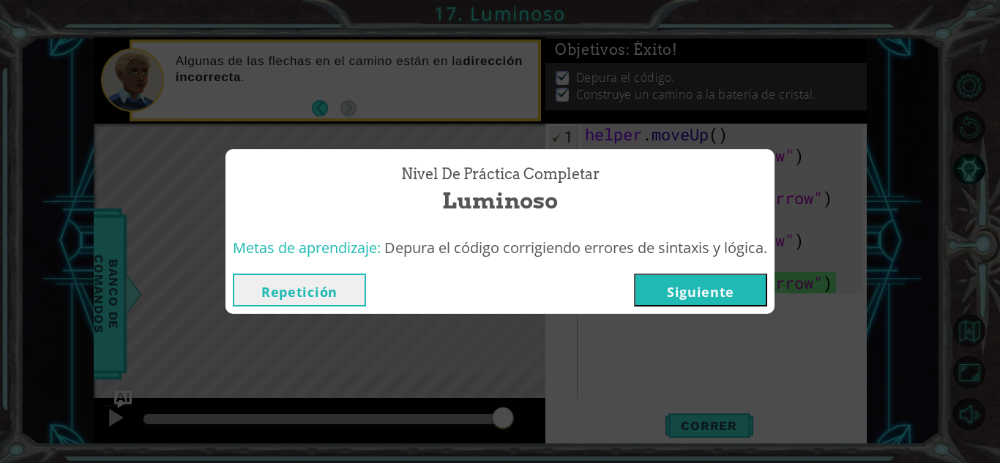
click at [343, 280] on button "Repetición" at bounding box center [299, 290] width 133 height 33
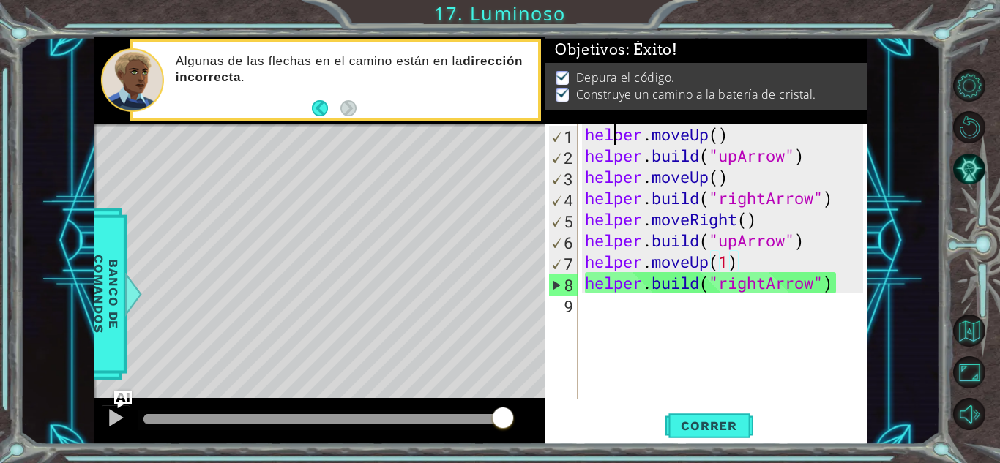
click at [616, 136] on div "helper . moveUp ( ) helper . build ( "upArrow" ) helper . moveUp ( ) helper . b…" at bounding box center [726, 283] width 288 height 319
click at [616, 136] on div "helper . moveUp ( ) helper . build ( "upArrow" ) helper . moveUp ( ) helper . b…" at bounding box center [722, 262] width 281 height 276
click at [616, 136] on div "helper . moveUp ( ) helper . build ( "upArrow" ) helper . moveUp ( ) helper . b…" at bounding box center [726, 283] width 288 height 319
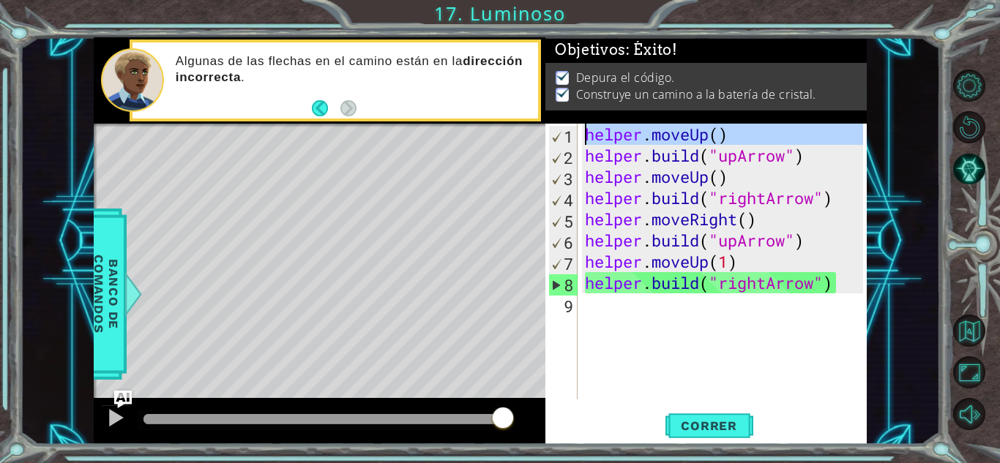
click at [616, 136] on div "helper . moveUp ( ) helper . build ( "upArrow" ) helper . moveUp ( ) helper . b…" at bounding box center [726, 283] width 288 height 319
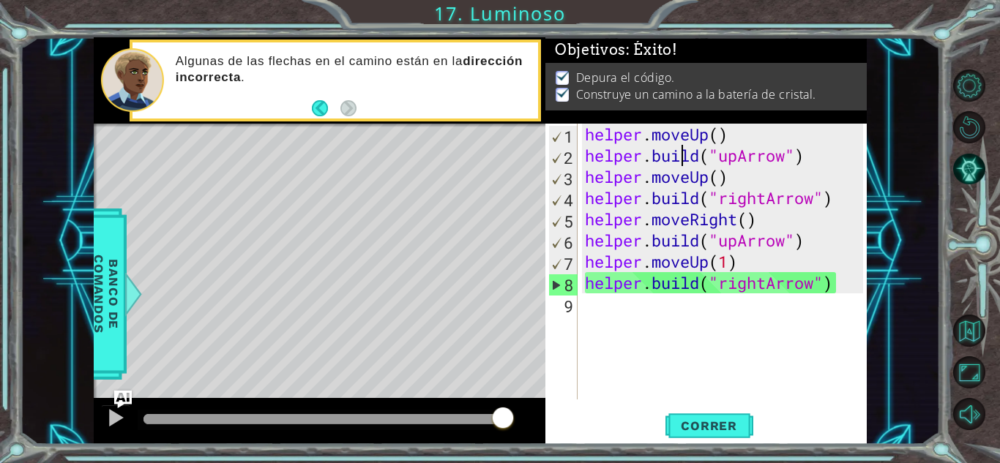
click at [680, 151] on div "helper . moveUp ( ) helper . build ( "upArrow" ) helper . moveUp ( ) helper . b…" at bounding box center [726, 283] width 288 height 319
click at [611, 157] on div "helper . moveUp ( ) helper . build ( "upArrow" ) helper . moveUp ( ) helper . b…" at bounding box center [726, 283] width 288 height 319
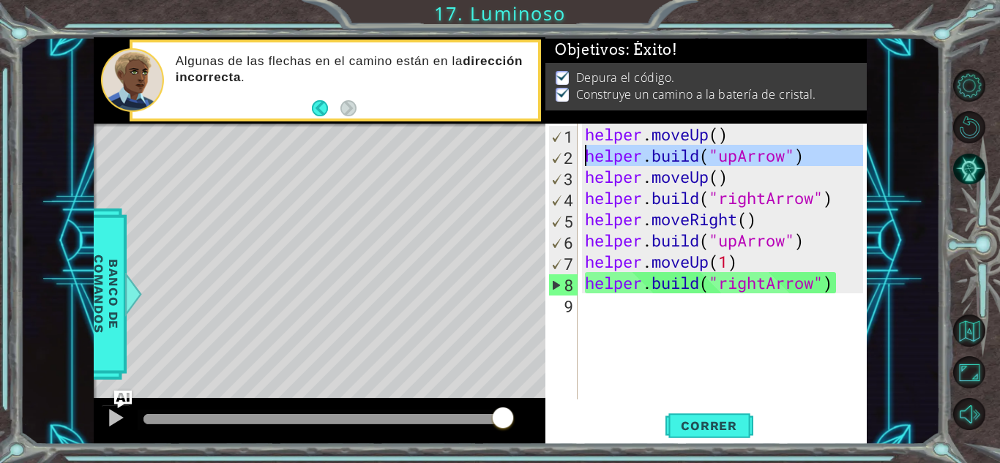
click at [611, 157] on div "helper . moveUp ( ) helper . build ( "upArrow" ) helper . moveUp ( ) helper . b…" at bounding box center [726, 283] width 288 height 319
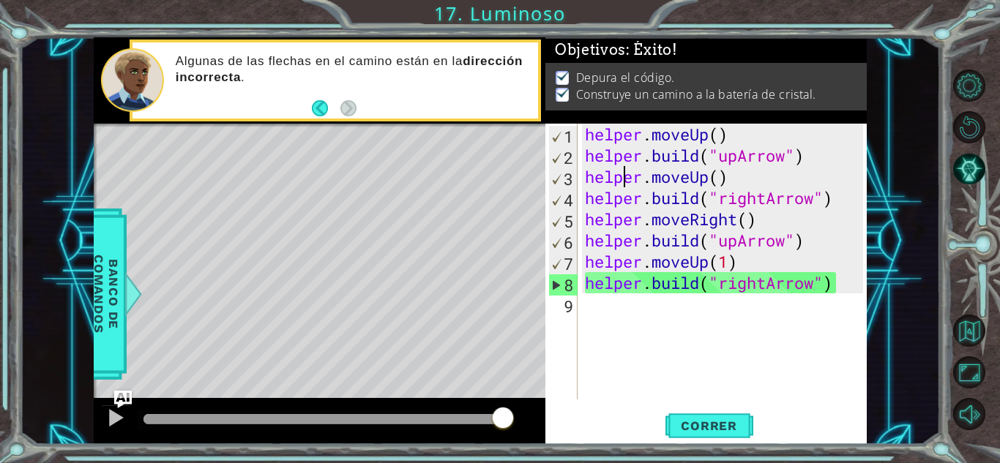
click at [625, 170] on div "helper . moveUp ( ) helper . build ( "upArrow" ) helper . moveUp ( ) helper . b…" at bounding box center [726, 283] width 288 height 319
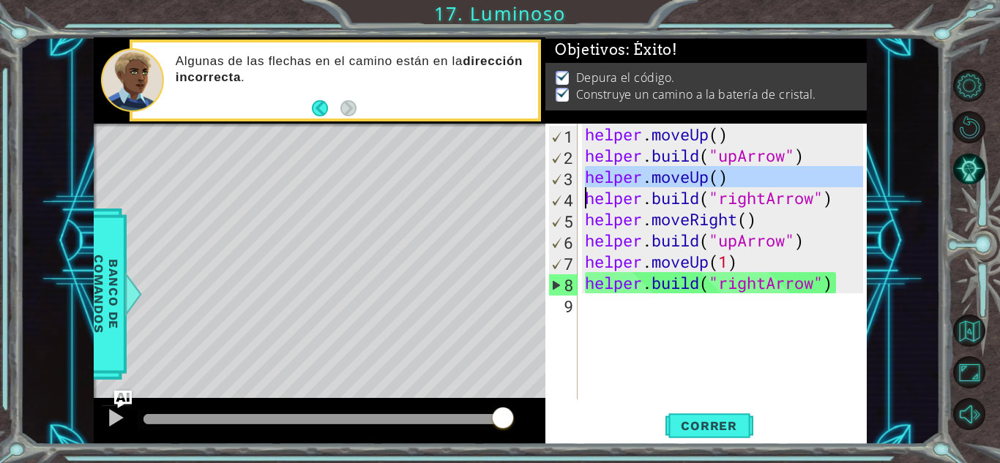
click at [625, 170] on div "helper . moveUp ( ) helper . build ( "upArrow" ) helper . moveUp ( ) helper . b…" at bounding box center [726, 283] width 288 height 319
click at [658, 197] on div "helper . moveUp ( ) helper . build ( "upArrow" ) helper . moveUp ( ) helper . b…" at bounding box center [726, 283] width 288 height 319
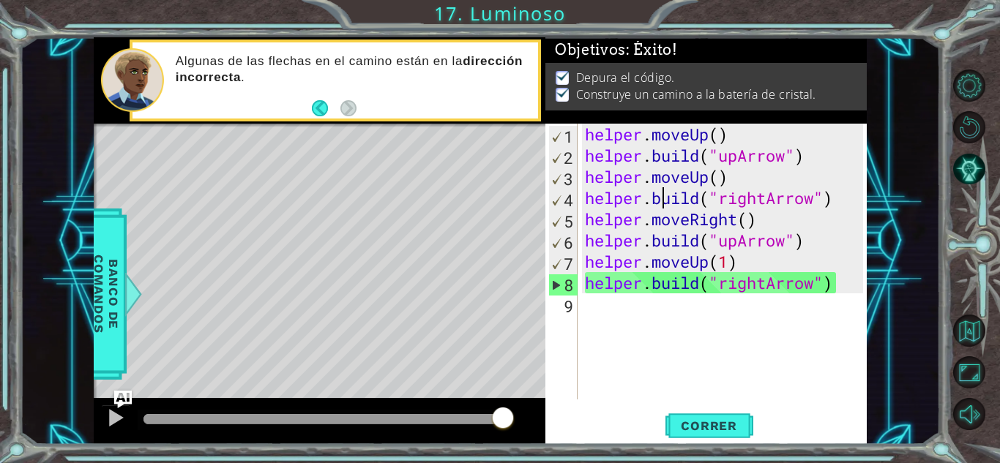
click at [658, 197] on div "helper . moveUp ( ) helper . build ( "upArrow" ) helper . moveUp ( ) helper . b…" at bounding box center [726, 283] width 288 height 319
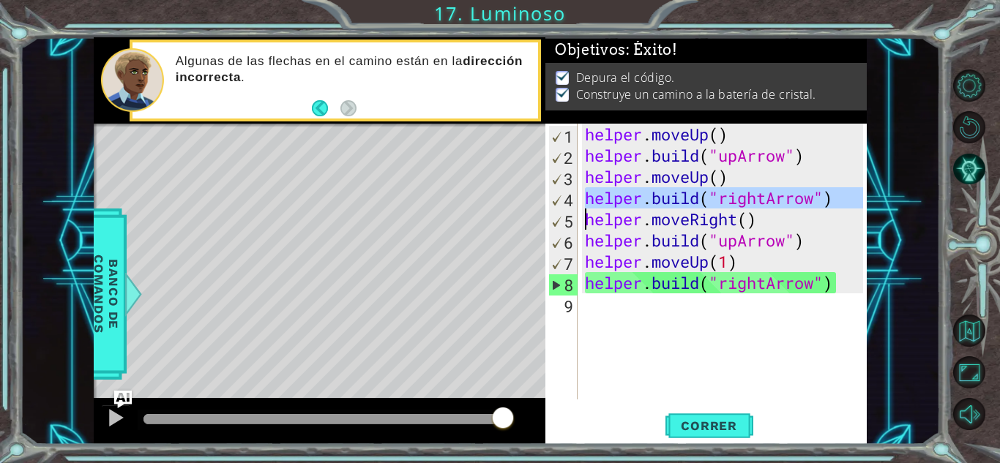
click at [658, 197] on div "helper . moveUp ( ) helper . build ( "upArrow" ) helper . moveUp ( ) helper . b…" at bounding box center [726, 283] width 288 height 319
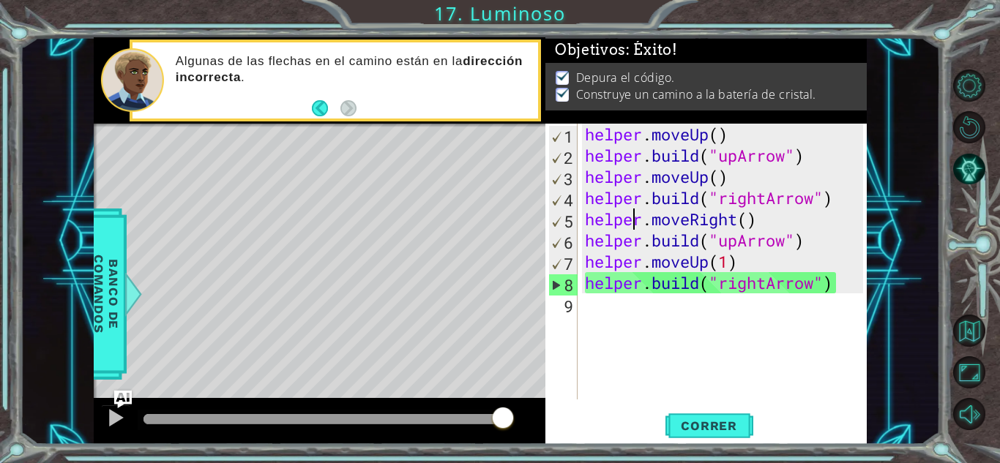
click at [632, 211] on div "helper . moveUp ( ) helper . build ( "upArrow" ) helper . moveUp ( ) helper . b…" at bounding box center [726, 283] width 288 height 319
click at [661, 214] on div "helper . moveUp ( ) helper . build ( "upArrow" ) helper . moveUp ( ) helper . b…" at bounding box center [726, 283] width 288 height 319
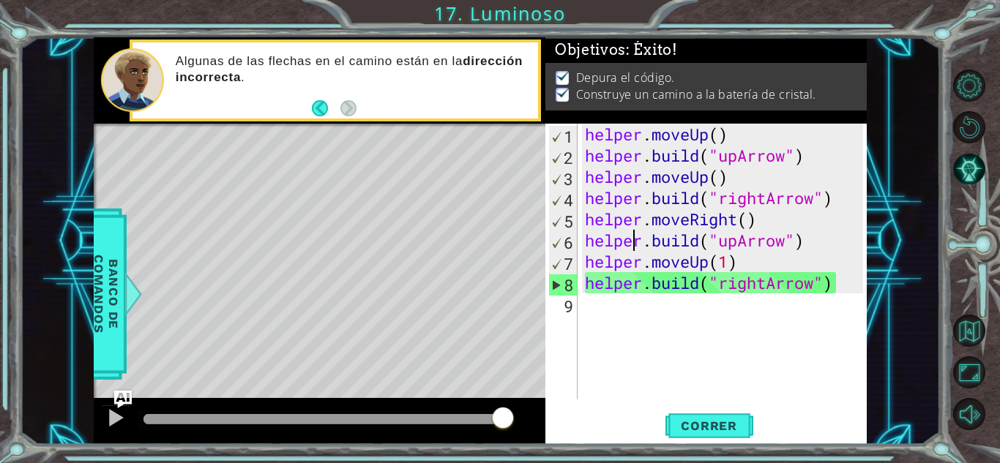
click at [636, 237] on div "helper . moveUp ( ) helper . build ( "upArrow" ) helper . moveUp ( ) helper . b…" at bounding box center [726, 283] width 288 height 319
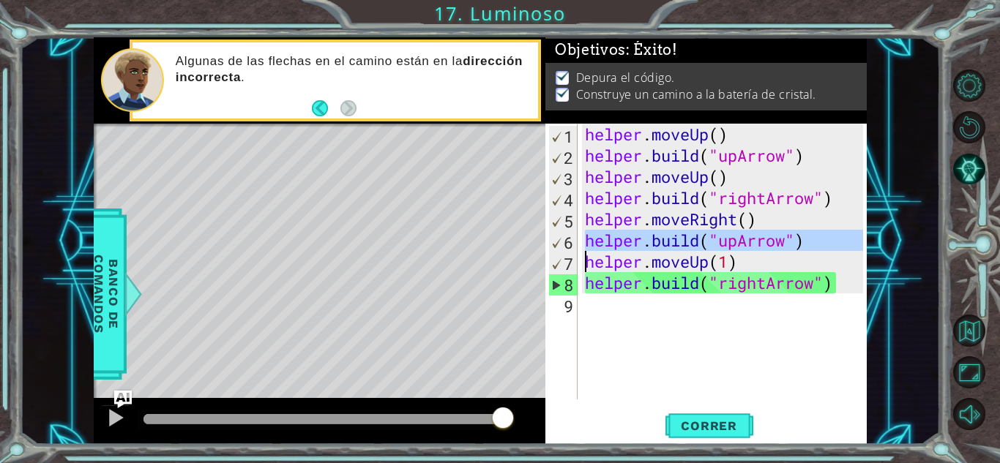
click at [636, 237] on div "helper . moveUp ( ) helper . build ( "upArrow" ) helper . moveUp ( ) helper . b…" at bounding box center [726, 283] width 288 height 319
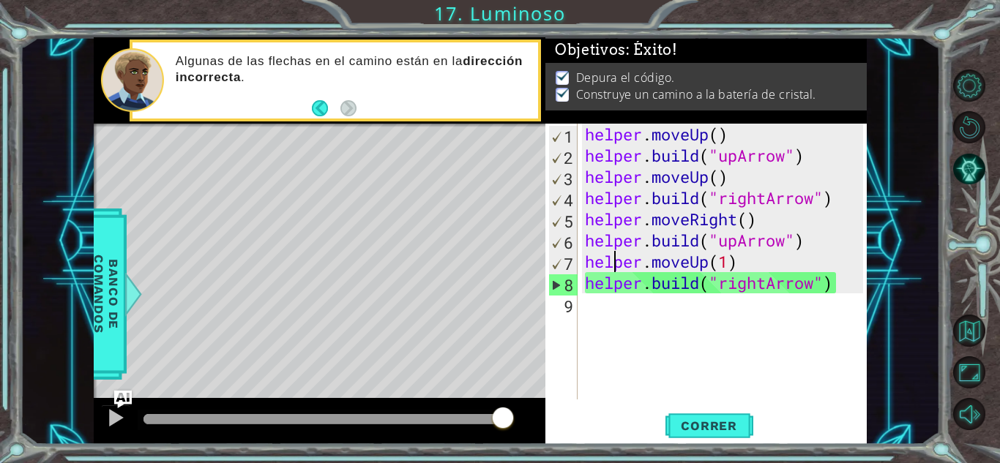
click at [611, 259] on div "helper . moveUp ( ) helper . build ( "upArrow" ) helper . moveUp ( ) helper . b…" at bounding box center [726, 283] width 288 height 319
click at [633, 278] on div "helper . moveUp ( ) helper . build ( "upArrow" ) helper . moveUp ( ) helper . b…" at bounding box center [726, 283] width 288 height 319
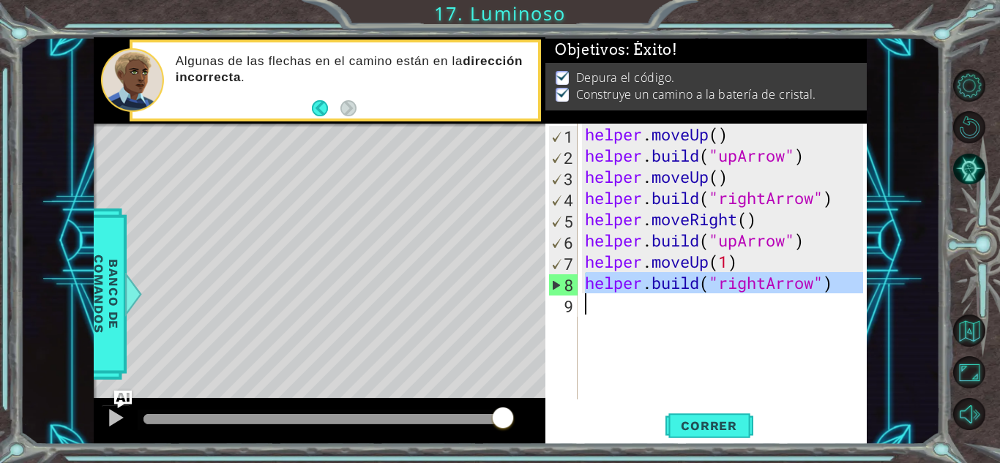
click at [633, 278] on div "helper . moveUp ( ) helper . build ( "upArrow" ) helper . moveUp ( ) helper . b…" at bounding box center [726, 283] width 288 height 319
type textarea "[DOMAIN_NAME]("rightArrow")"
click at [965, 345] on button "Volver al Mapa" at bounding box center [969, 331] width 32 height 32
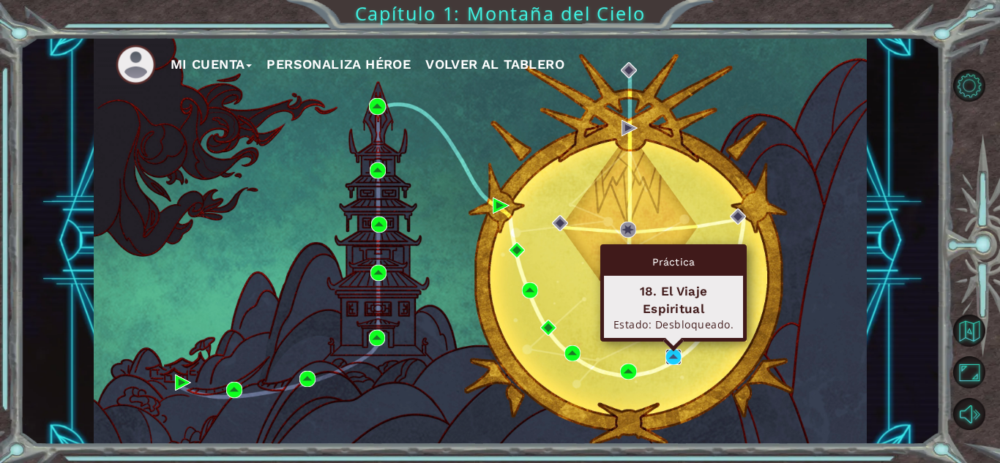
click at [671, 353] on img at bounding box center [674, 357] width 16 height 16
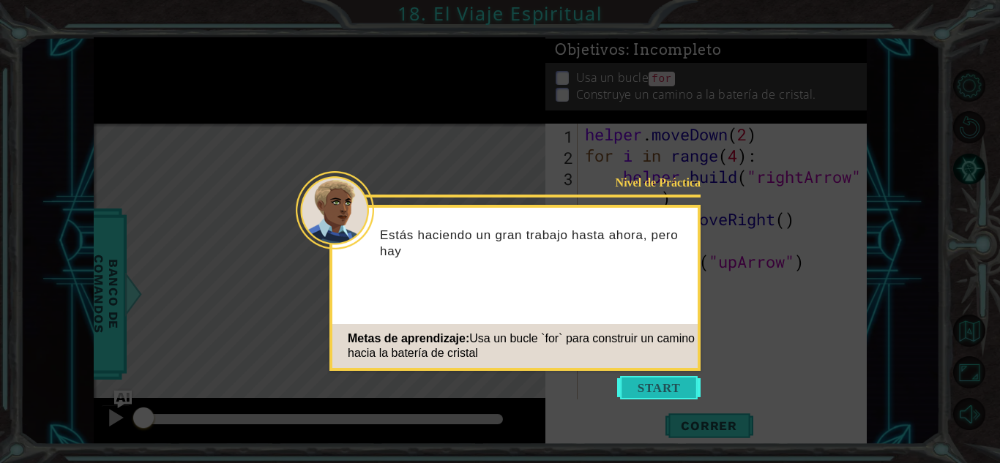
click at [649, 377] on button "Start" at bounding box center [658, 387] width 83 height 23
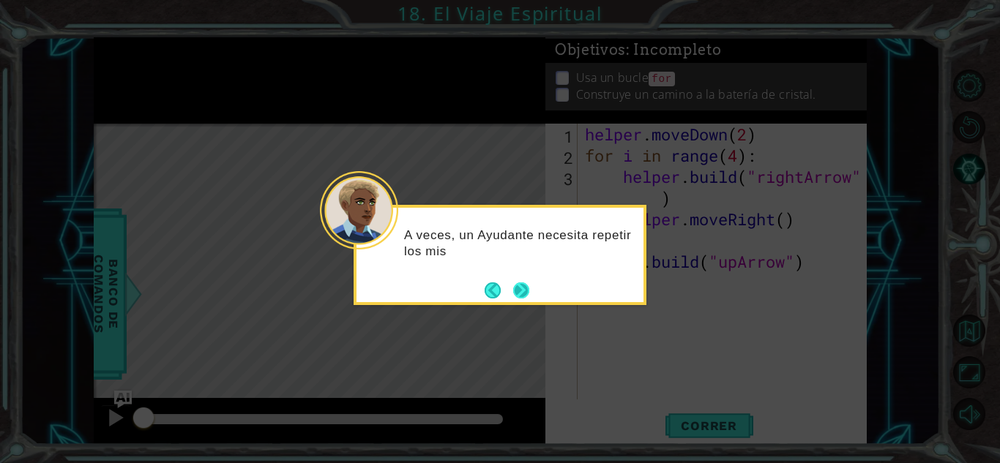
click at [529, 299] on button "Next" at bounding box center [521, 291] width 16 height 16
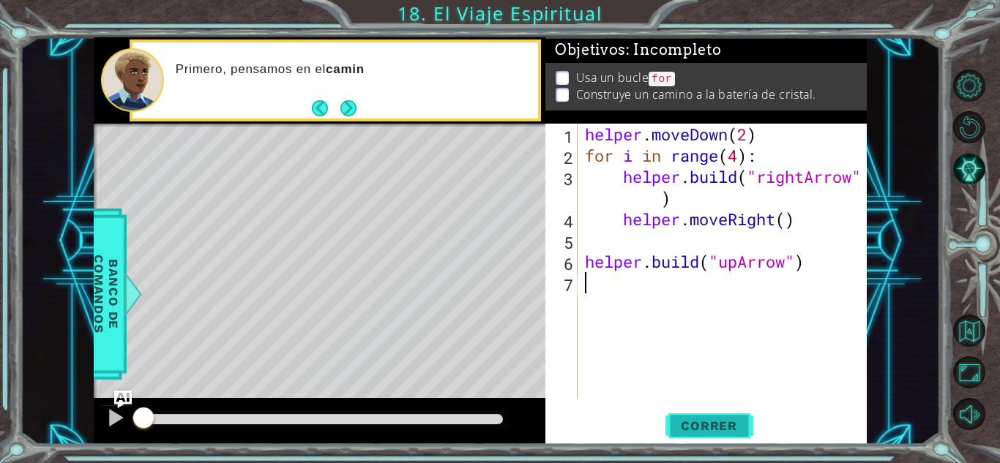
click at [711, 423] on span "Correr" at bounding box center [709, 426] width 86 height 15
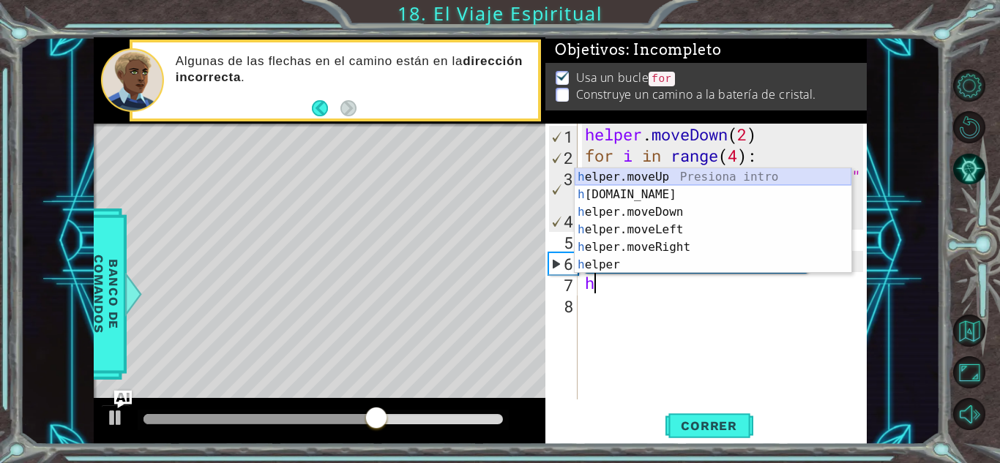
click at [670, 182] on div "h elper.moveUp Presiona intro h [DOMAIN_NAME] Presiona intro h elper.moveDown P…" at bounding box center [713, 238] width 277 height 141
type textarea "helper.moveUp(1)"
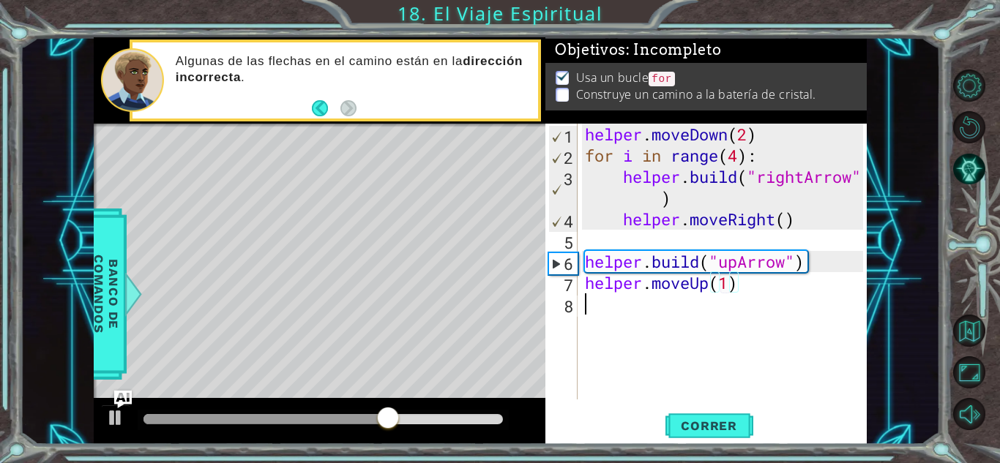
click at [685, 308] on div "helper . moveDown ( 2 ) for i in range ( 4 ) : helper . build ( "rightArrow" ) …" at bounding box center [726, 283] width 288 height 319
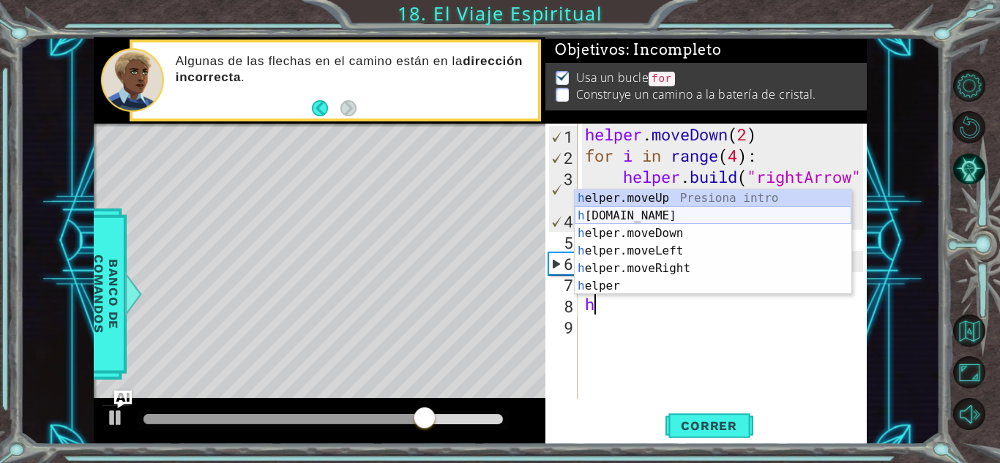
click at [663, 220] on div "h elper.moveUp Presiona intro h [DOMAIN_NAME] Presiona intro h elper.moveDown P…" at bounding box center [713, 260] width 277 height 141
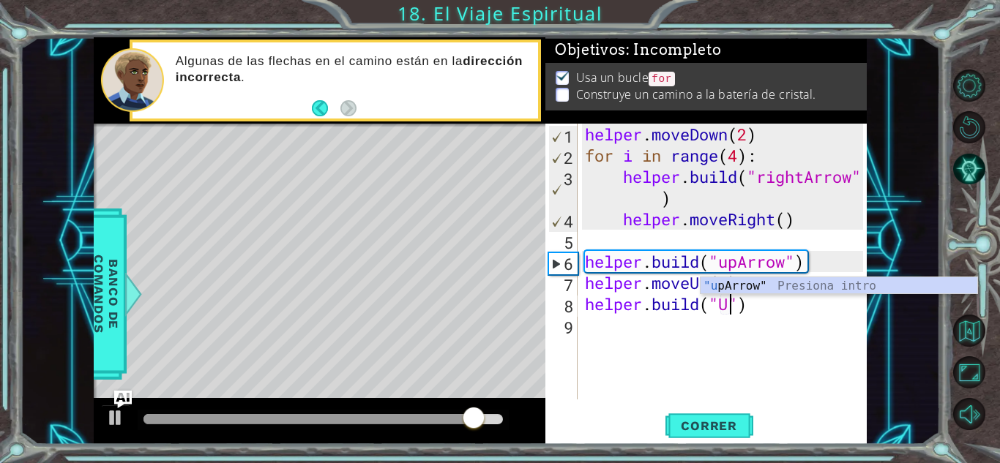
scroll to position [0, 7]
click at [758, 286] on div ""[PERSON_NAME]" Presiona intro" at bounding box center [839, 304] width 277 height 53
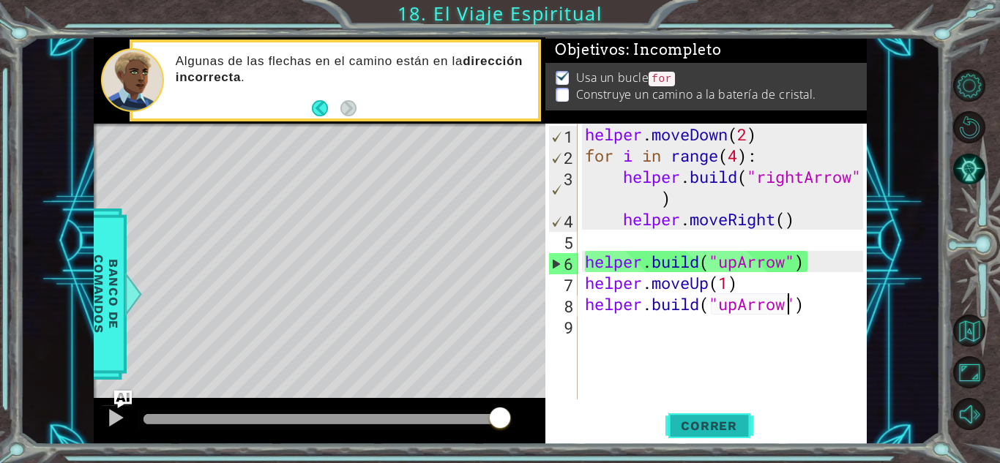
type textarea "[DOMAIN_NAME]("upArrow")"
click at [725, 420] on span "Correr" at bounding box center [709, 426] width 86 height 15
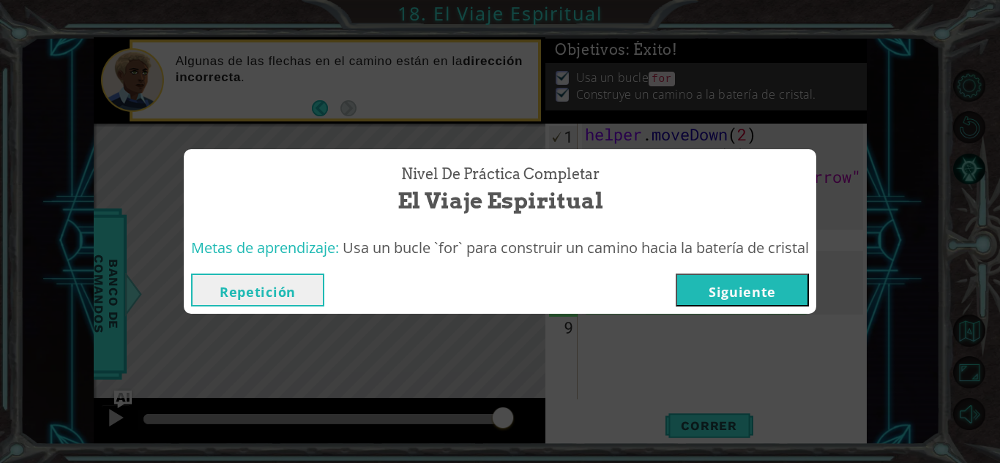
click at [301, 291] on button "Repetición" at bounding box center [257, 290] width 133 height 33
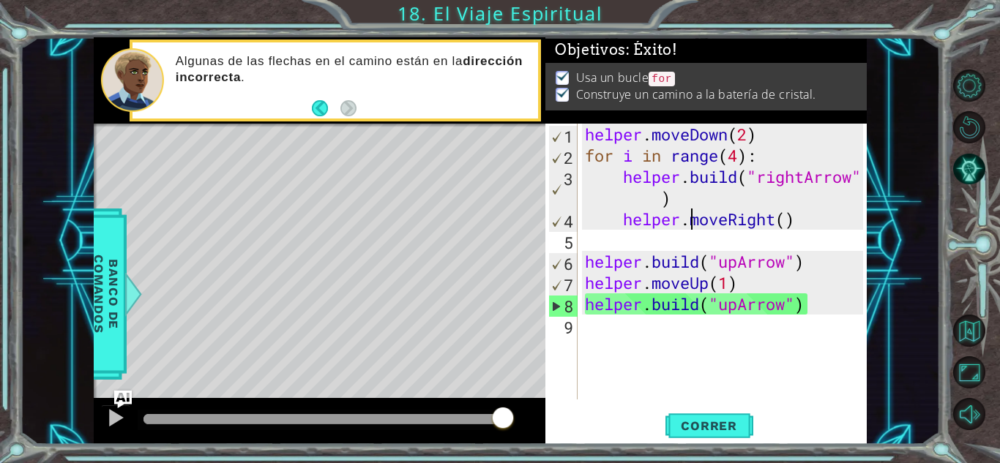
click at [688, 227] on div "helper . moveDown ( 2 ) for i in range ( 4 ) : helper . build ( "rightArrow" ) …" at bounding box center [726, 283] width 288 height 319
click at [630, 179] on div "helper . moveDown ( 2 ) for i in range ( 4 ) : helper . build ( "rightArrow" ) …" at bounding box center [726, 283] width 288 height 319
click at [587, 180] on div "helper . moveDown ( 2 ) for i in range ( 4 ) : helper . build ( "rightArrow" ) …" at bounding box center [726, 283] width 288 height 319
click at [600, 203] on div "helper . moveDown ( 2 ) for i in range ( 4 ) : helper . build ( "rightArrow" ) …" at bounding box center [726, 283] width 288 height 319
type textarea "[DOMAIN_NAME]("rightArrow)"
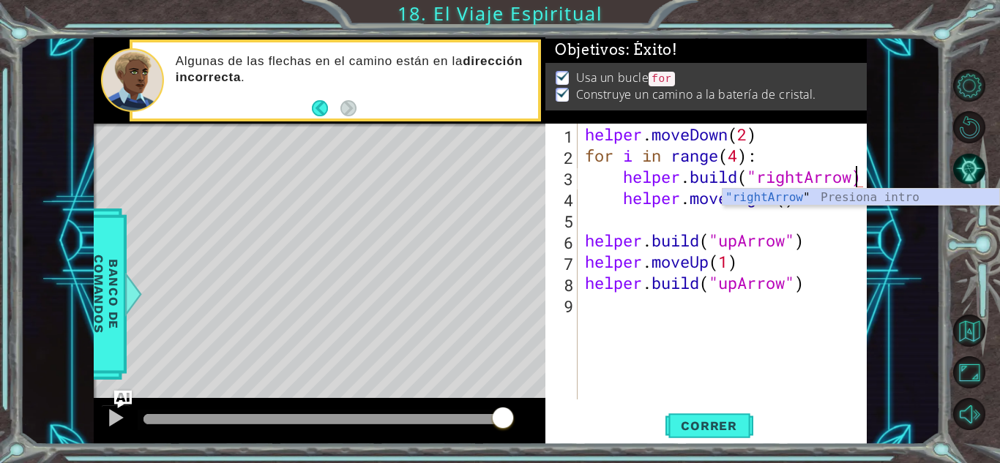
click at [688, 305] on div "helper . moveDown ( 2 ) for i in range ( 4 ) : helper . build ( "rightArrow) he…" at bounding box center [726, 283] width 288 height 319
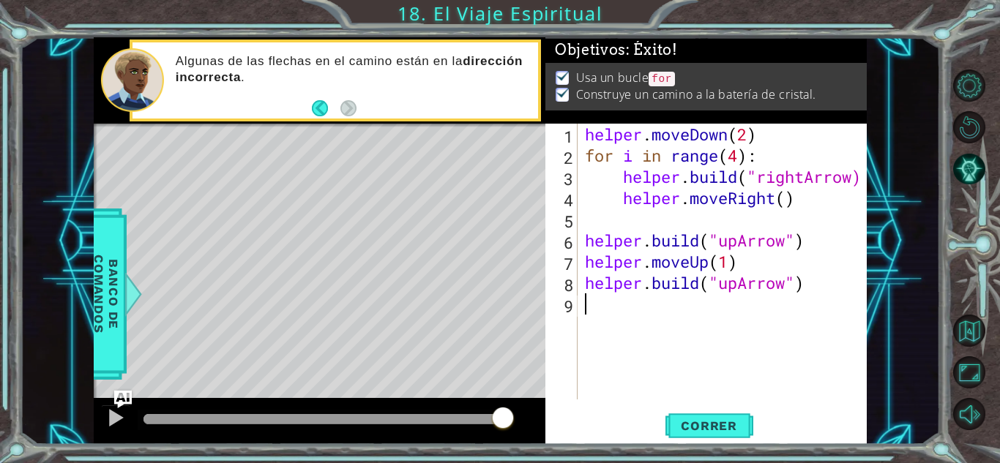
click at [617, 225] on div "helper . moveDown ( 2 ) for i in range ( 4 ) : helper . build ( "rightArrow) he…" at bounding box center [726, 283] width 288 height 319
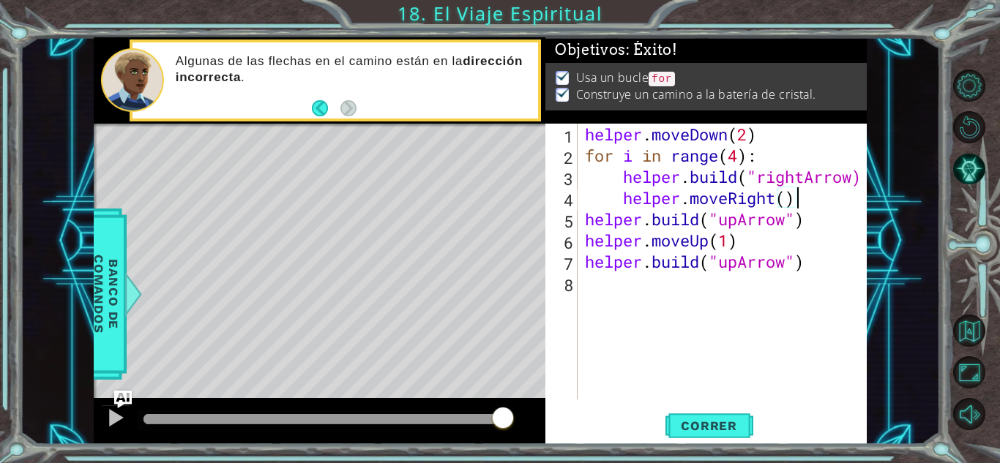
click at [618, 199] on div "helper . moveDown ( 2 ) for i in range ( 4 ) : helper . build ( "rightArrow) he…" at bounding box center [726, 283] width 288 height 319
click at [619, 178] on div "helper . moveDown ( 2 ) for i in range ( 4 ) : helper . build ( "rightArrow) he…" at bounding box center [726, 283] width 288 height 319
click at [624, 174] on div "helper . moveDown ( 2 ) for i in range ( 4 ) : helper . build ( "rightArrow) he…" at bounding box center [726, 283] width 288 height 319
click at [827, 154] on div "helper . moveDown ( 2 ) for i in range ( 4 ) : helper . build ( "rightArrow) he…" at bounding box center [726, 283] width 288 height 319
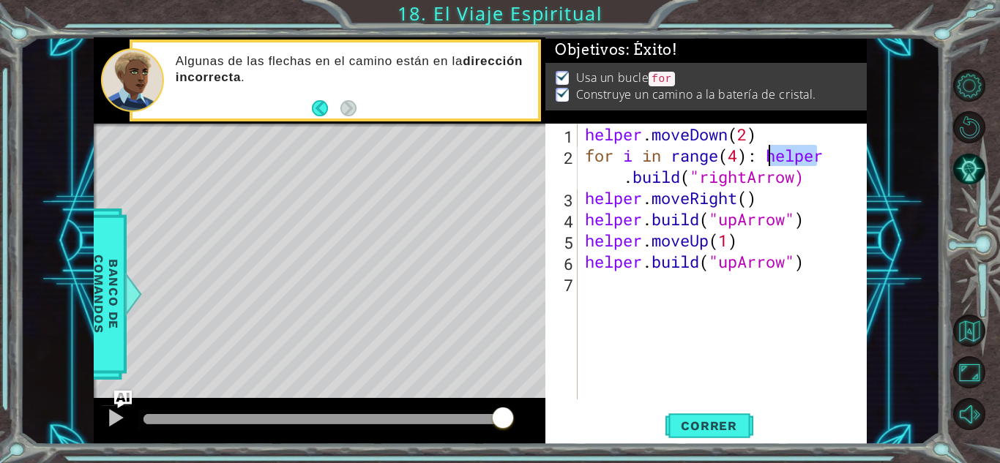
drag, startPoint x: 830, startPoint y: 161, endPoint x: 770, endPoint y: 160, distance: 60.1
click at [770, 160] on div "helper . moveDown ( 2 ) for i in range ( 4 ) : helper . build ( "rightArrow) he…" at bounding box center [726, 283] width 288 height 319
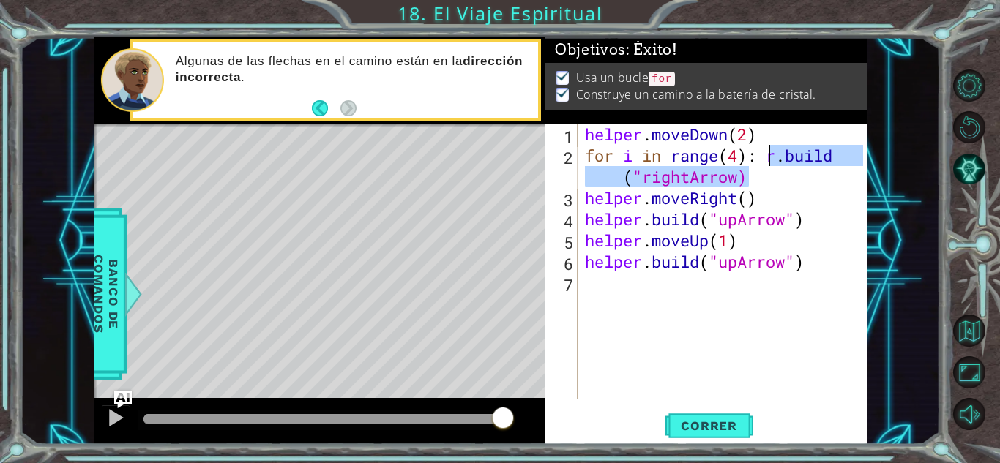
drag, startPoint x: 762, startPoint y: 177, endPoint x: 768, endPoint y: 153, distance: 25.0
click at [768, 153] on div "helper . moveDown ( 2 ) for i in range ( 4 ) : r . build ( "rightArrow) helper …" at bounding box center [726, 283] width 288 height 319
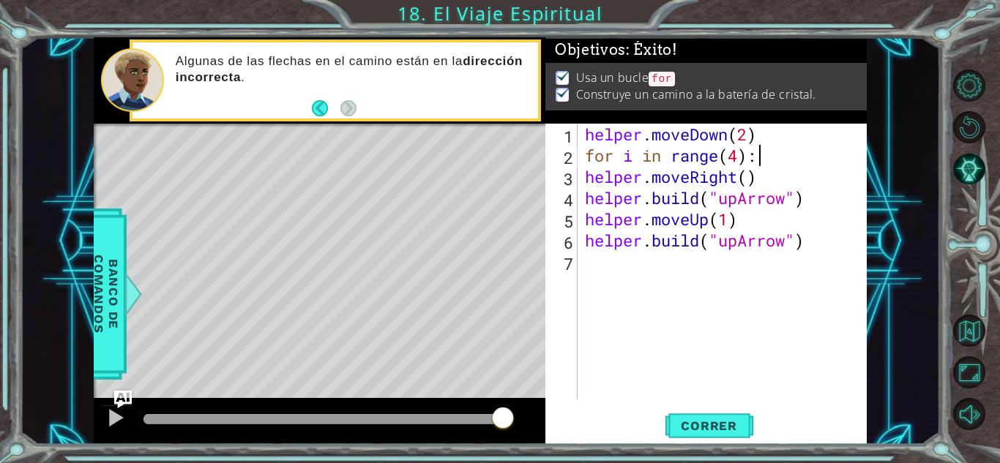
type textarea "for i in range(4)"
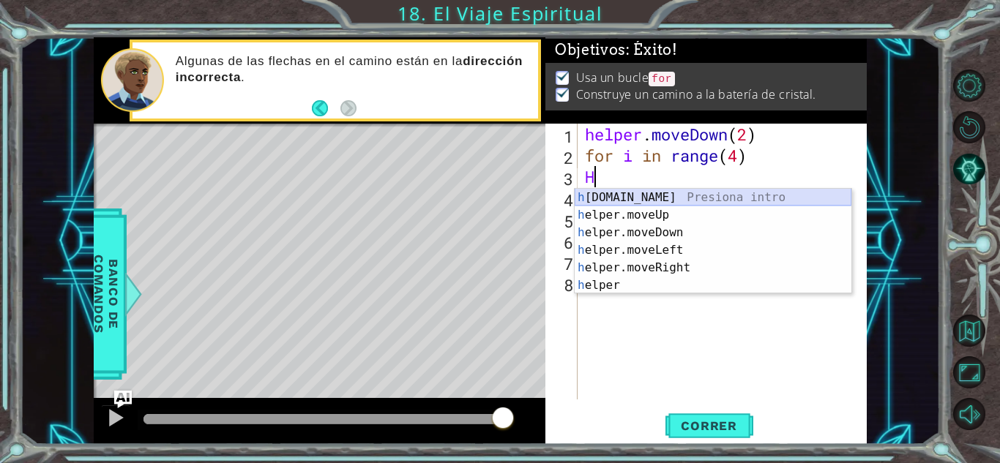
click at [725, 205] on div "h [DOMAIN_NAME] Presiona intro h elper.moveUp Presiona intro h elper.moveDown P…" at bounding box center [713, 259] width 277 height 141
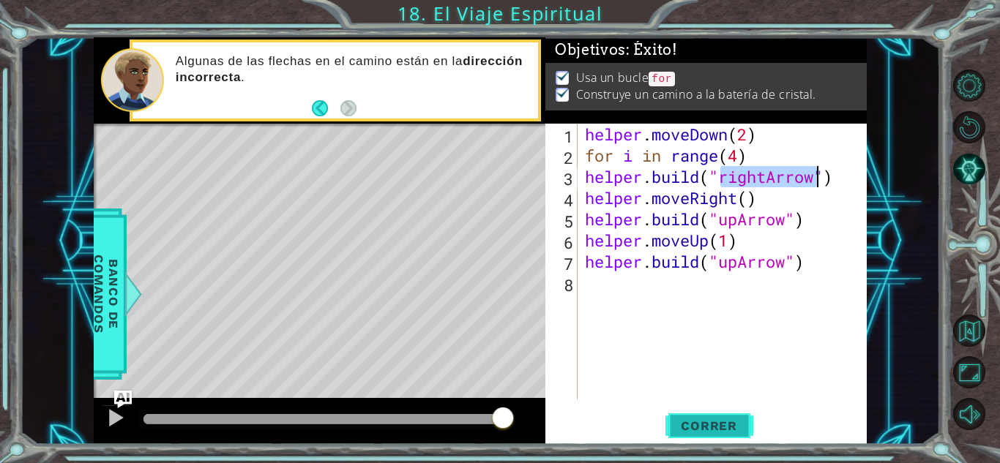
click at [723, 424] on span "Correr" at bounding box center [709, 426] width 86 height 15
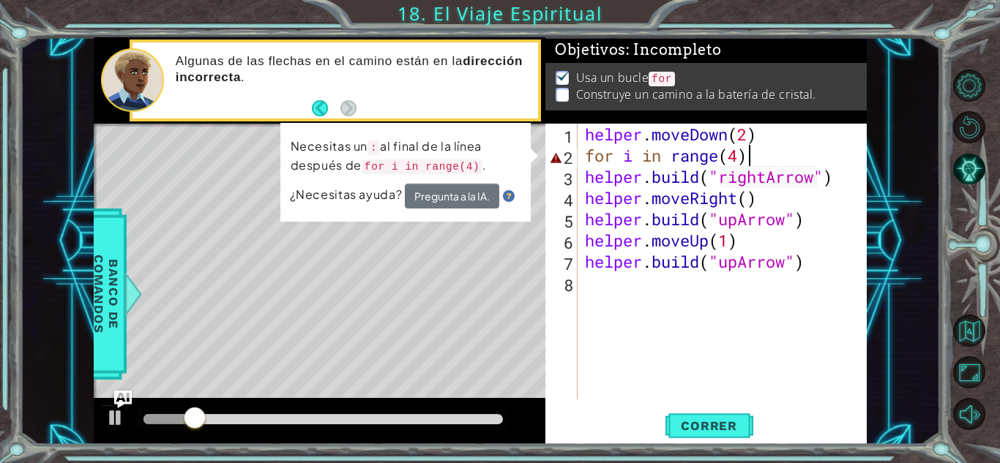
click at [753, 158] on div "helper . moveDown ( 2 ) for i in range ( 4 ) helper . build ( "rightArrow" ) he…" at bounding box center [726, 283] width 288 height 319
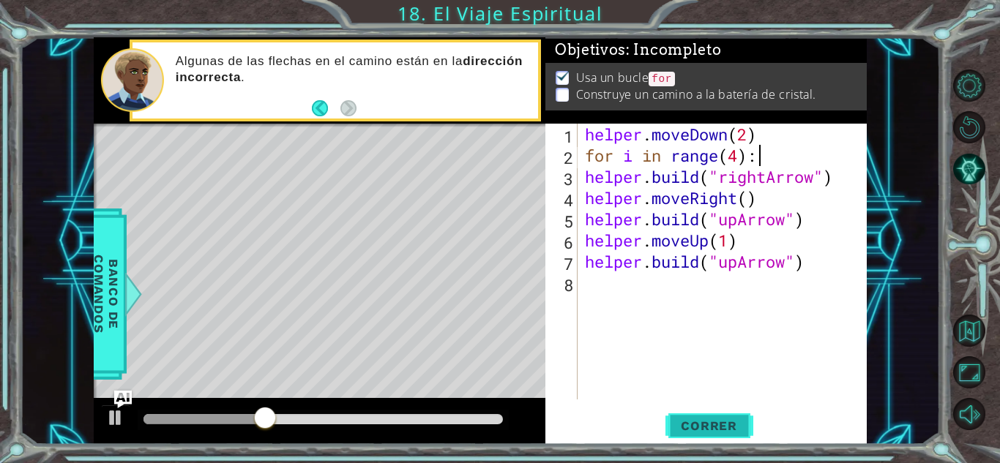
click at [727, 428] on span "Correr" at bounding box center [709, 426] width 86 height 15
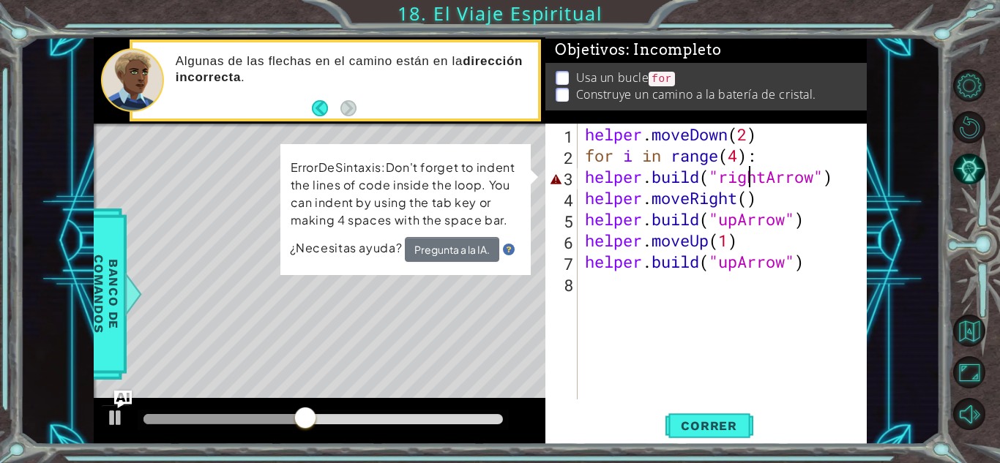
click at [745, 178] on div "helper . moveDown ( 2 ) for i in range ( 4 ) : helper . build ( "rightArrow" ) …" at bounding box center [726, 283] width 288 height 319
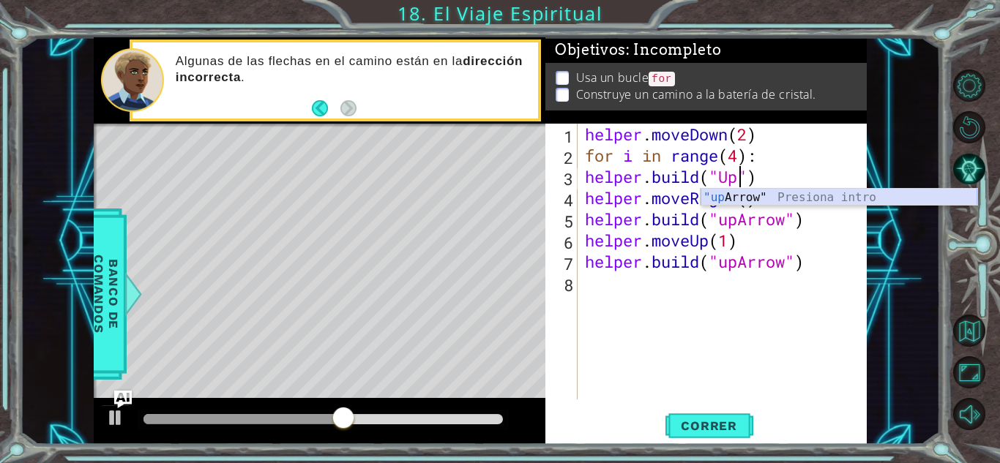
click at [753, 201] on div ""up Arrow" Presiona intro" at bounding box center [839, 215] width 277 height 53
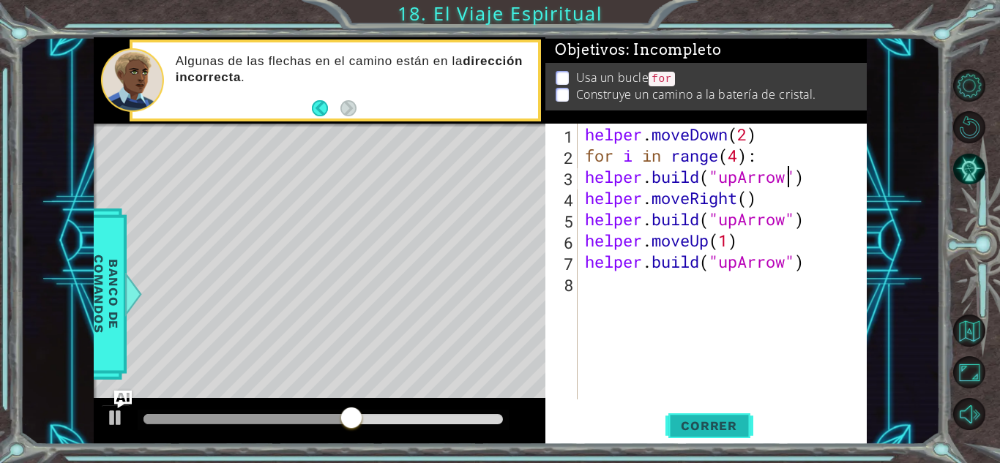
type textarea "[DOMAIN_NAME]("upArrow")"
click at [734, 420] on span "Correr" at bounding box center [709, 426] width 86 height 15
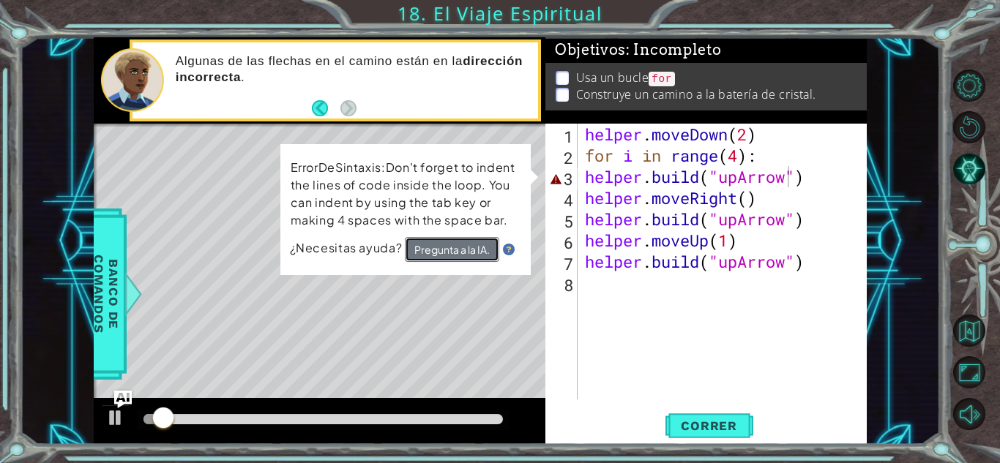
click at [463, 254] on button "Pregunta a la IA." at bounding box center [452, 249] width 94 height 25
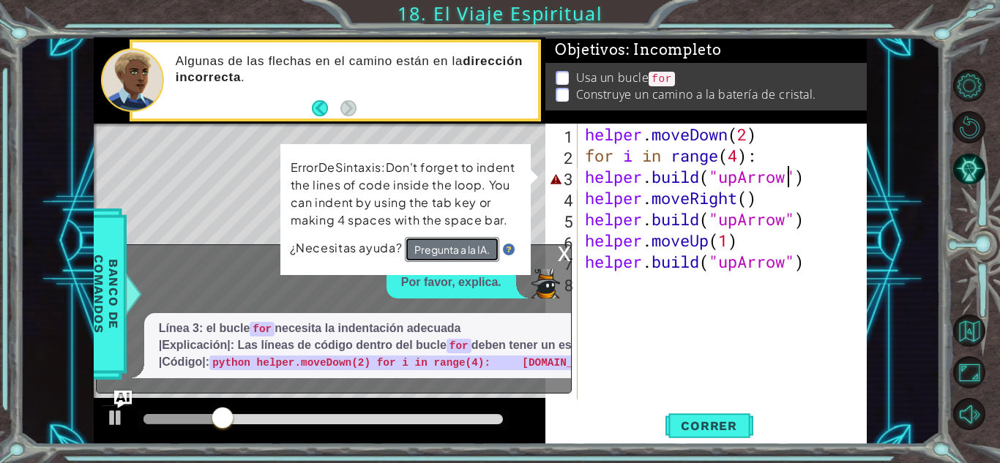
click at [471, 253] on button "Pregunta a la IA." at bounding box center [452, 249] width 94 height 25
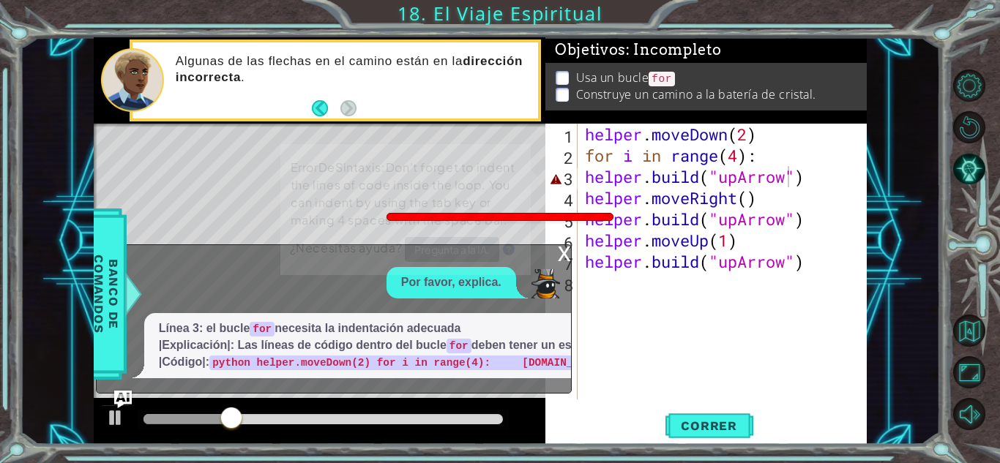
click at [482, 159] on p "ErrorDeSintaxis:Don't forget to indent the lines of code inside the loop. You c…" at bounding box center [406, 194] width 230 height 70
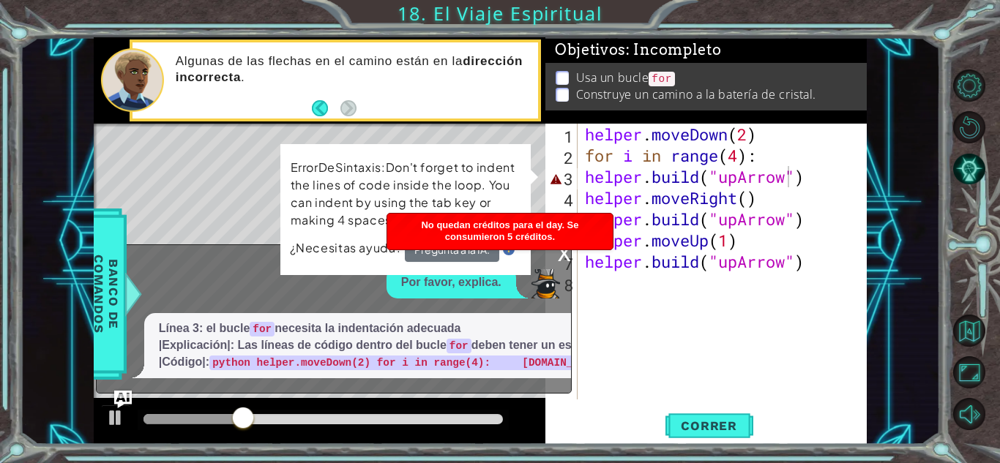
click at [515, 272] on div "ErrorDeSintaxis:Don't forget to indent the lines of code inside the loop. You c…" at bounding box center [405, 209] width 250 height 131
click at [495, 275] on div "ErrorDeSintaxis:Don't forget to indent the lines of code inside the loop. You c…" at bounding box center [405, 209] width 250 height 131
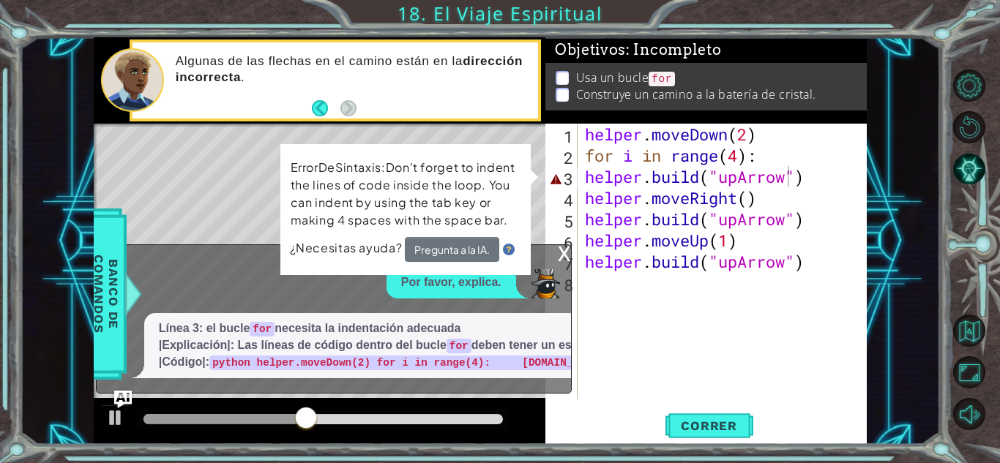
click at [562, 245] on div "x" at bounding box center [564, 252] width 13 height 15
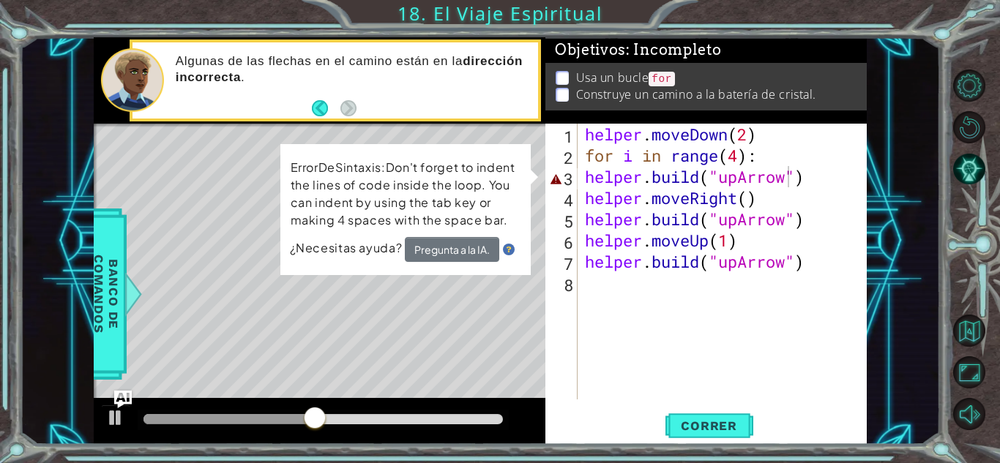
click at [459, 151] on div "ErrorDeSintaxis:Don't forget to indent the lines of code inside the loop. You c…" at bounding box center [405, 209] width 250 height 131
click at [964, 162] on button "Pista AI" at bounding box center [969, 169] width 32 height 32
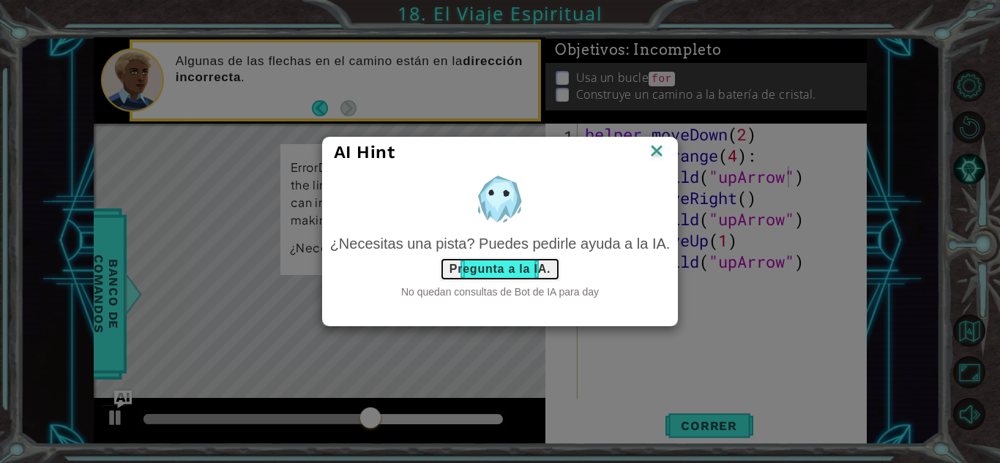
click at [506, 272] on button "Pregunta a la IA." at bounding box center [500, 269] width 120 height 23
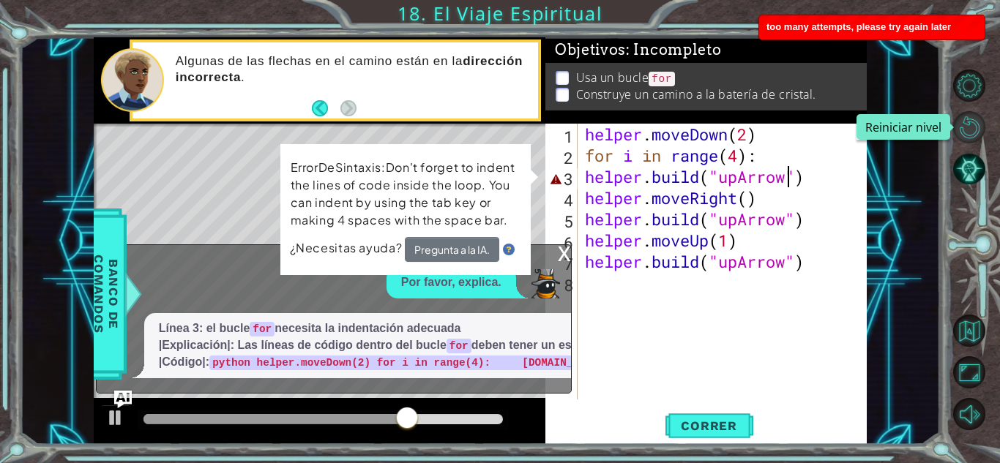
click at [959, 127] on button "Reiniciar nivel\a" at bounding box center [969, 127] width 32 height 32
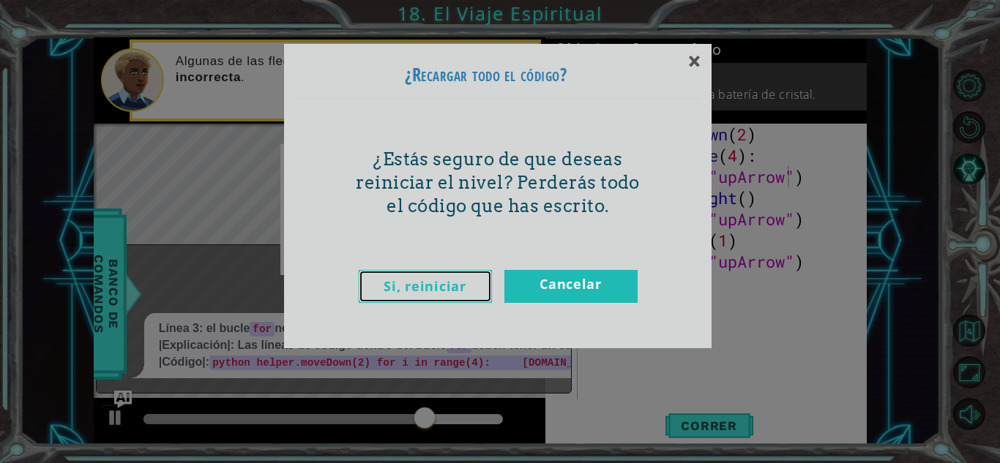
click at [472, 292] on link "Si, reiniciar" at bounding box center [425, 286] width 133 height 33
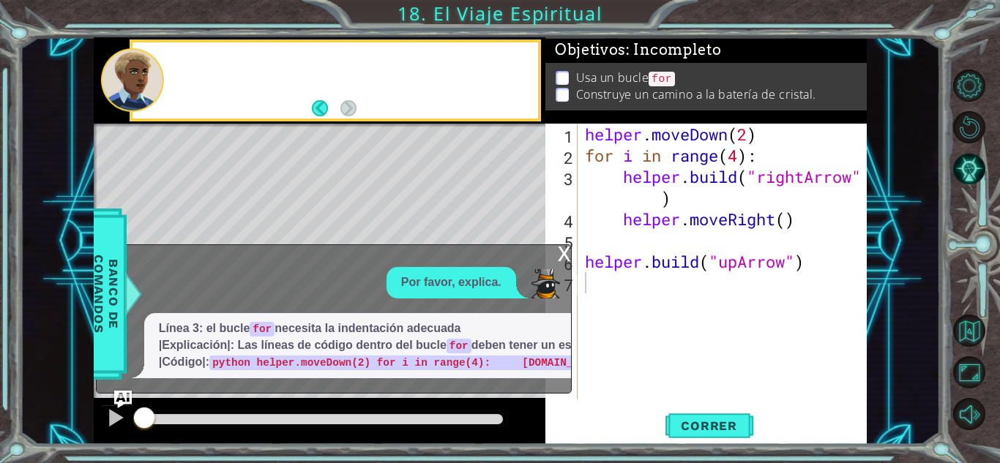
scroll to position [0, 0]
click at [569, 245] on div "x" at bounding box center [564, 252] width 13 height 15
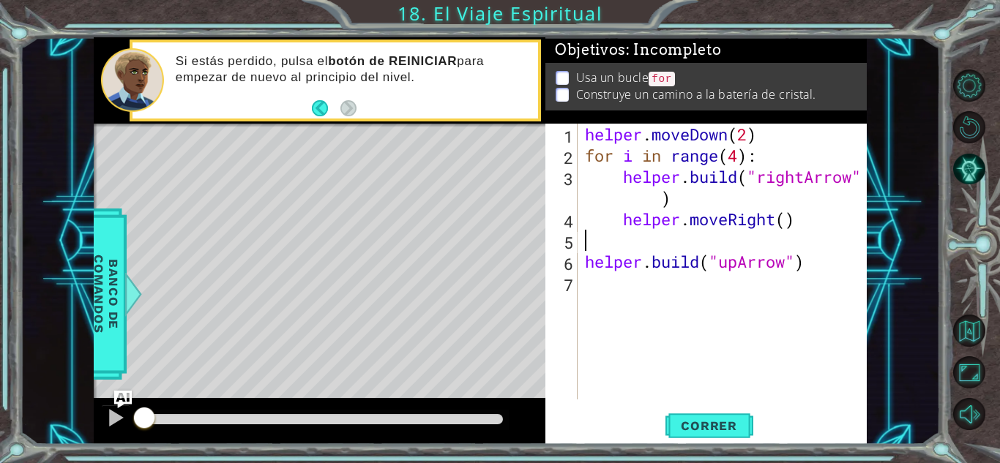
click at [602, 247] on div "helper . moveDown ( 2 ) for i in range ( 4 ) : helper . build ( "rightArrow" ) …" at bounding box center [726, 283] width 288 height 319
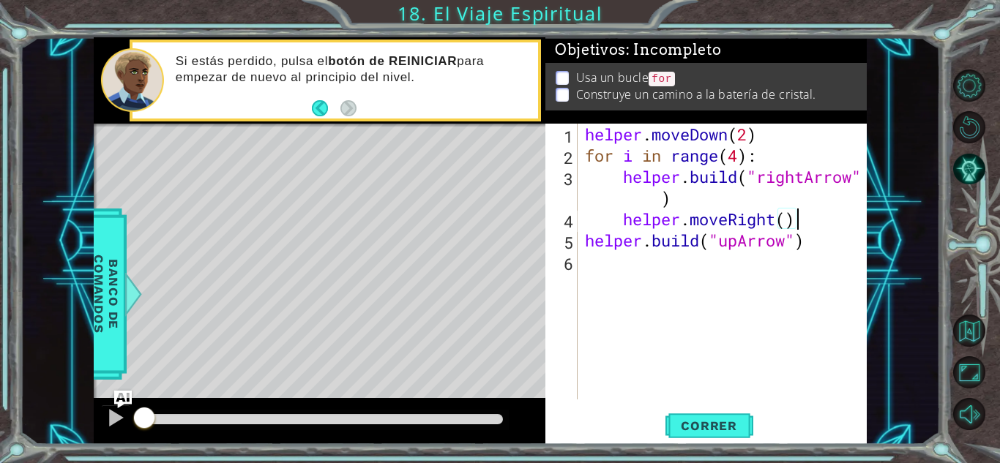
click at [647, 206] on div "helper . moveDown ( 2 ) for i in range ( 4 ) : helper . build ( "rightArrow" ) …" at bounding box center [726, 283] width 288 height 319
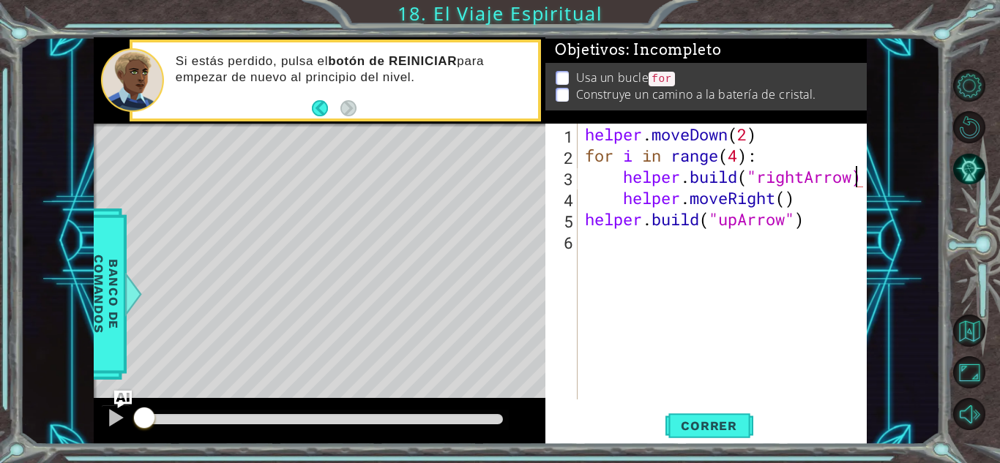
click at [619, 179] on div "helper . moveDown ( 2 ) for i in range ( 4 ) : helper . build ( "rightArrow) he…" at bounding box center [726, 283] width 288 height 319
click at [623, 202] on div "helper . moveDown ( 2 ) for i in range ( 4 ) : helper . build ( "rightArrow) he…" at bounding box center [726, 283] width 288 height 319
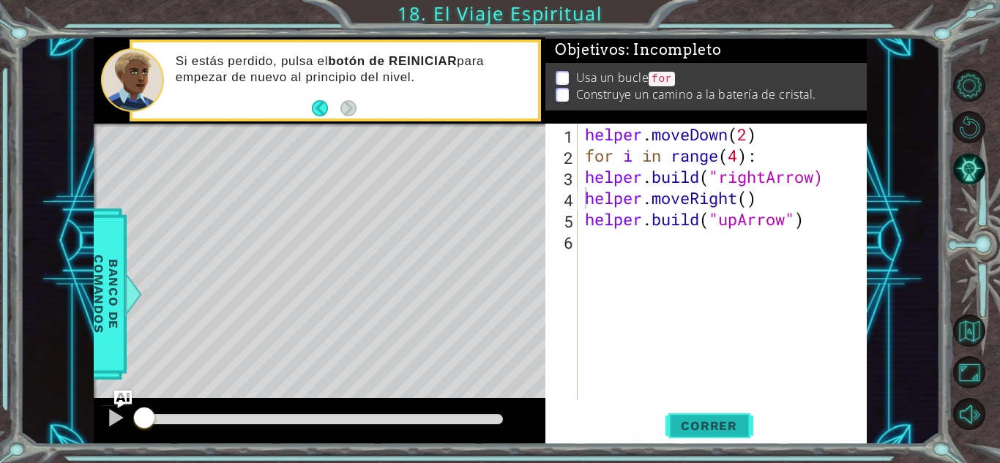
click at [718, 428] on span "Correr" at bounding box center [709, 426] width 86 height 15
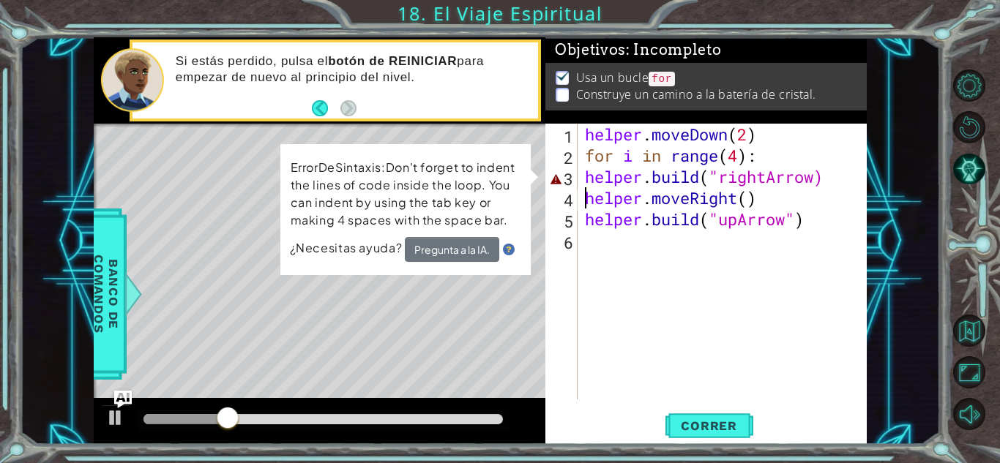
click at [581, 177] on div "helper.moveRight() 1 2 3 4 5 6 helper . moveDown ( 2 ) for i in range ( 4 ) : h…" at bounding box center [705, 262] width 318 height 276
click at [587, 181] on div "helper . moveDown ( 2 ) for i in range ( 4 ) : helper . build ( "rightArrow) he…" at bounding box center [726, 283] width 288 height 319
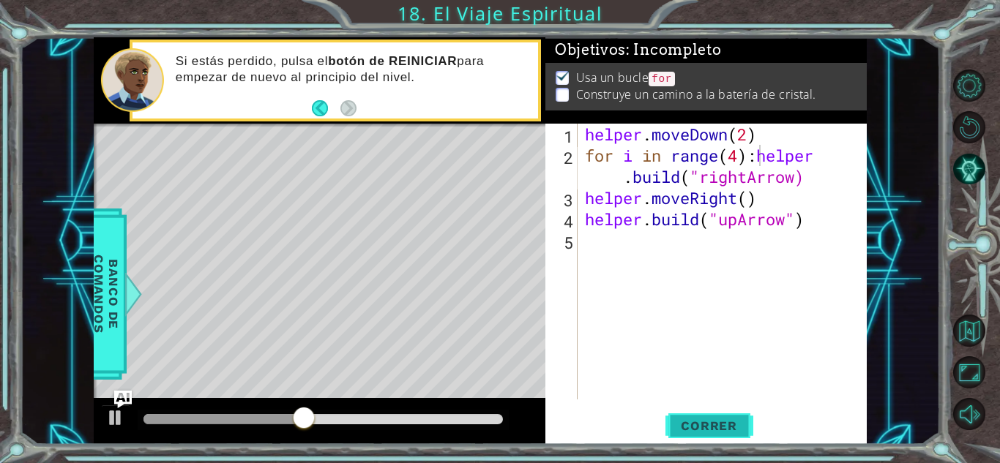
click at [697, 430] on span "Correr" at bounding box center [709, 426] width 86 height 15
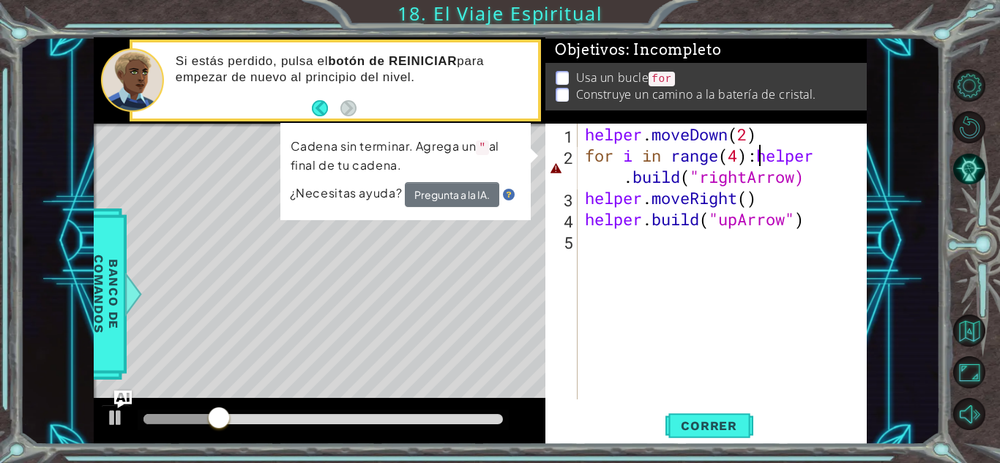
click at [737, 159] on div "helper . moveDown ( 2 ) for i in range ( 4 ) : helper . build ( "rightArrow) he…" at bounding box center [726, 283] width 288 height 319
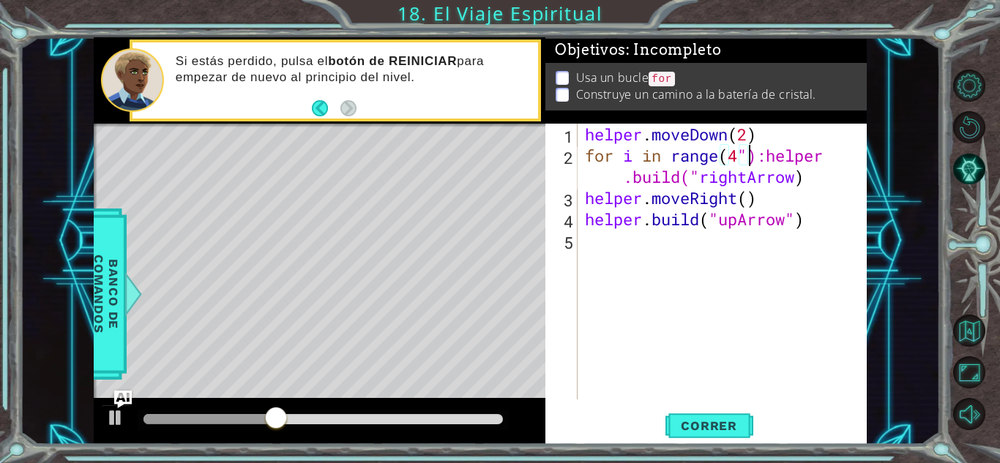
scroll to position [0, 7]
click at [738, 415] on button "Correr" at bounding box center [710, 426] width 88 height 32
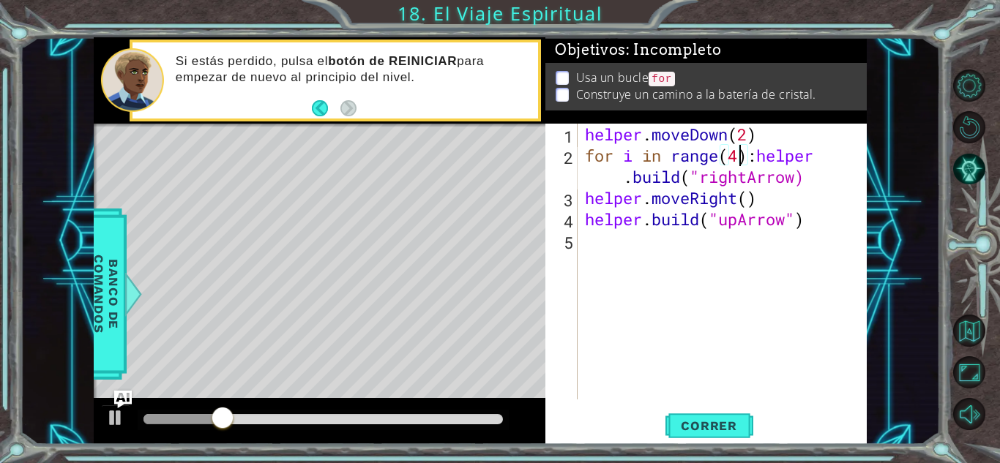
click at [758, 163] on div "helper . moveDown ( 2 ) for i in range ( 4 ) : helper . build ( "rightArrow) he…" at bounding box center [726, 283] width 288 height 319
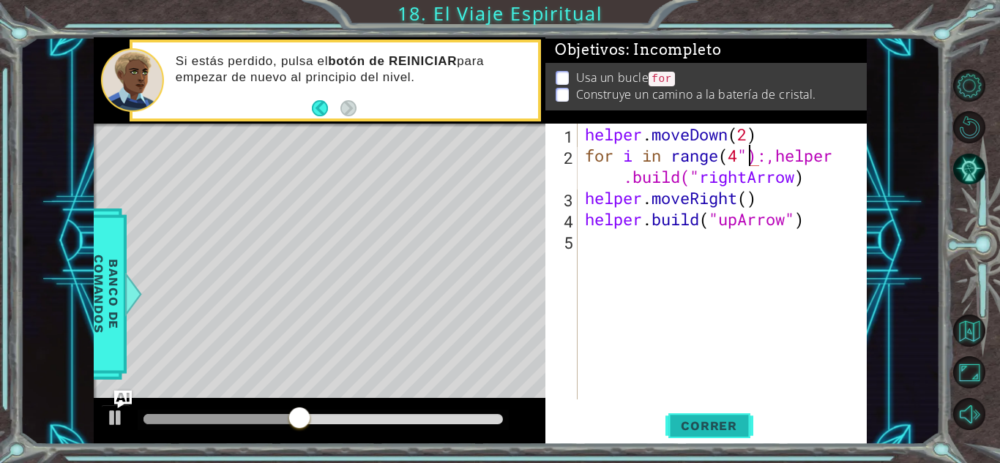
click at [730, 437] on button "Correr" at bounding box center [710, 426] width 88 height 32
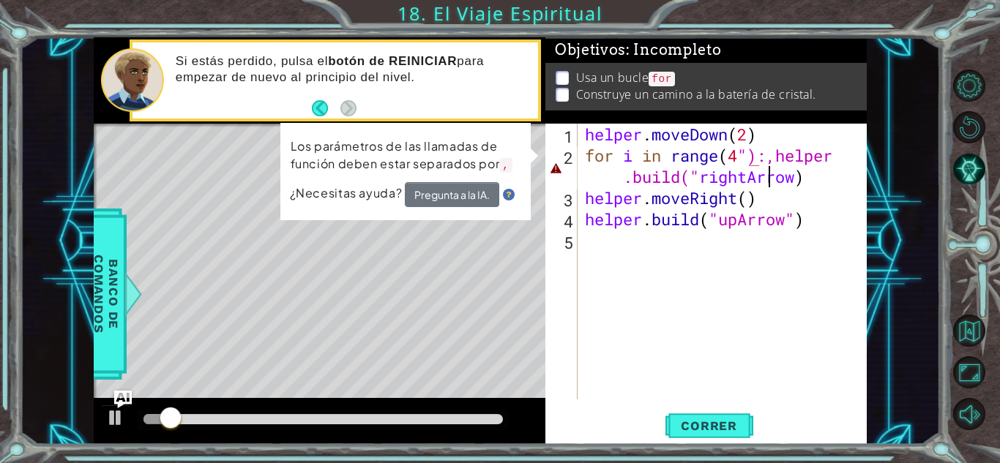
click at [772, 168] on div "helper . moveDown ( 2 ) for i in range ( 4 "):,helper .build(" rightArrow ) hel…" at bounding box center [726, 283] width 288 height 319
click at [775, 155] on div "helper . moveDown ( 2 ) for i in range ( 4 "):,helper .build(" rightArrow ) hel…" at bounding box center [726, 283] width 288 height 319
type textarea "for i in range(4"):[DOMAIN_NAME]("rightArrow)"
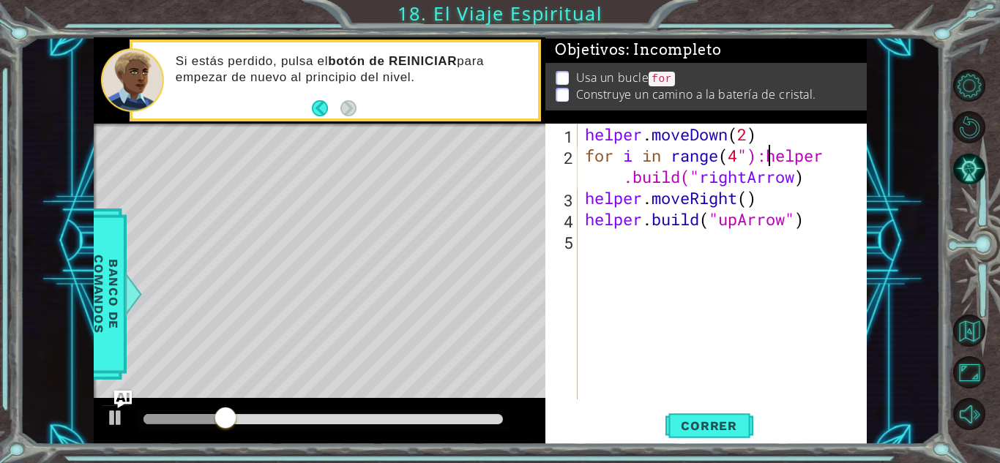
click at [830, 162] on div "helper . moveDown ( 2 ) for i in range ( 4 "):helper .build(" rightArrow ) help…" at bounding box center [726, 283] width 288 height 319
click at [831, 158] on div "helper . moveDown ( 2 ) for i in range ( 4 "):helper .build(" rightArrow ) help…" at bounding box center [726, 283] width 288 height 319
click at [768, 161] on div "helper . moveDown ( 2 ) for i in range ( 4 "):helper .build(" rightArrow ) help…" at bounding box center [726, 283] width 288 height 319
click at [747, 158] on div "helper . moveDown ( 2 ) for i in range ( 4 "):helper .build(" rightArrow ) help…" at bounding box center [726, 283] width 288 height 319
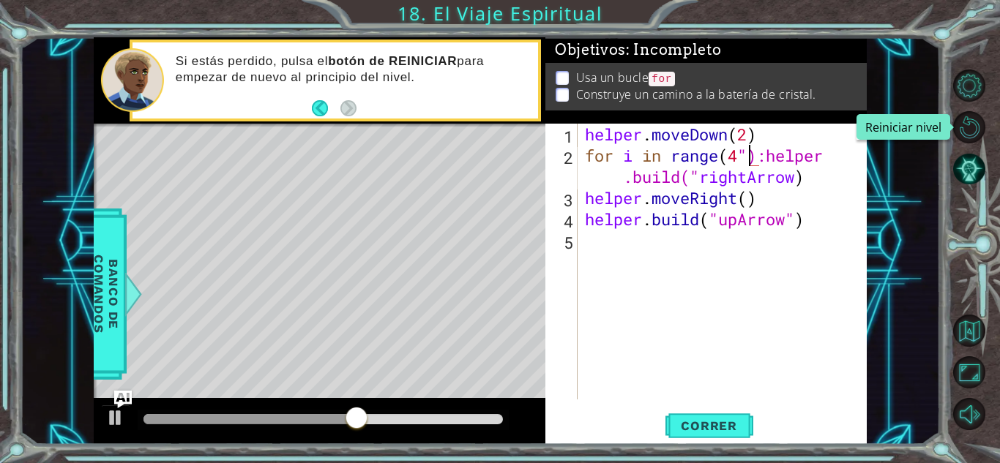
click at [950, 127] on div at bounding box center [952, 127] width 4 height 7
click at [953, 127] on div at bounding box center [952, 127] width 4 height 7
click at [960, 127] on button "Reiniciar nivel\a" at bounding box center [969, 127] width 32 height 32
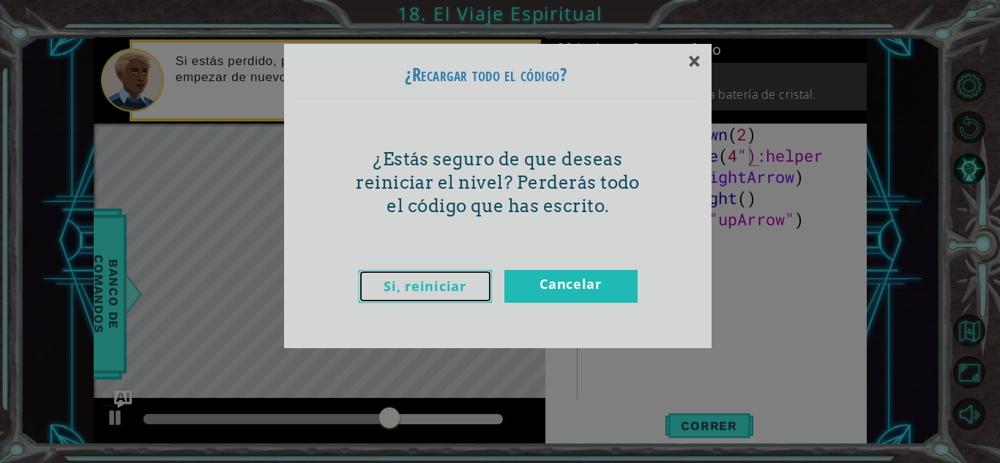
click at [468, 297] on link "Si, reiniciar" at bounding box center [425, 286] width 133 height 33
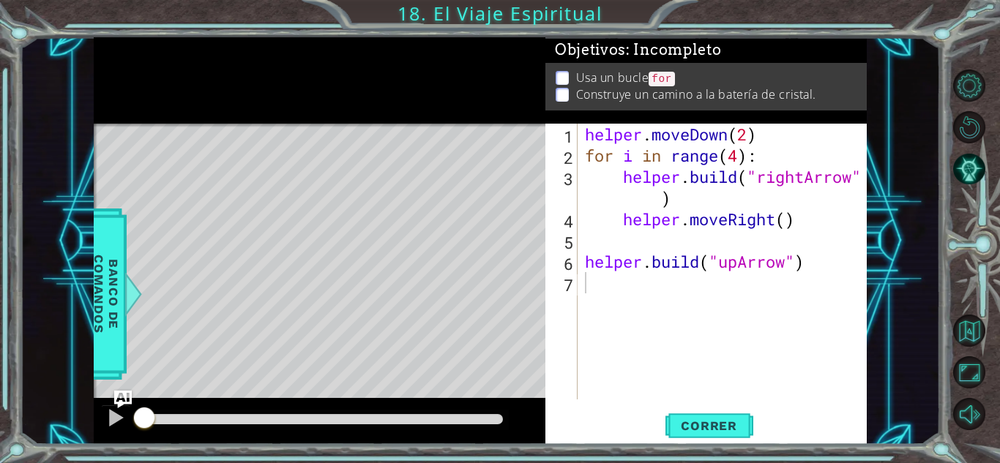
scroll to position [0, 0]
click at [685, 422] on span "Correr" at bounding box center [709, 426] width 86 height 15
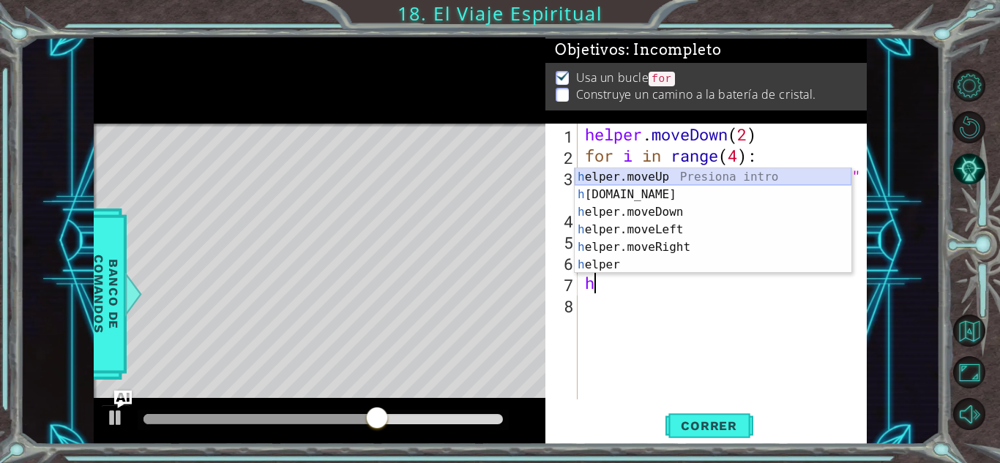
click at [674, 173] on div "h elper.moveUp Presiona intro h [DOMAIN_NAME] Presiona intro h elper.moveDown P…" at bounding box center [713, 238] width 277 height 141
type textarea "helper.moveUp(1)"
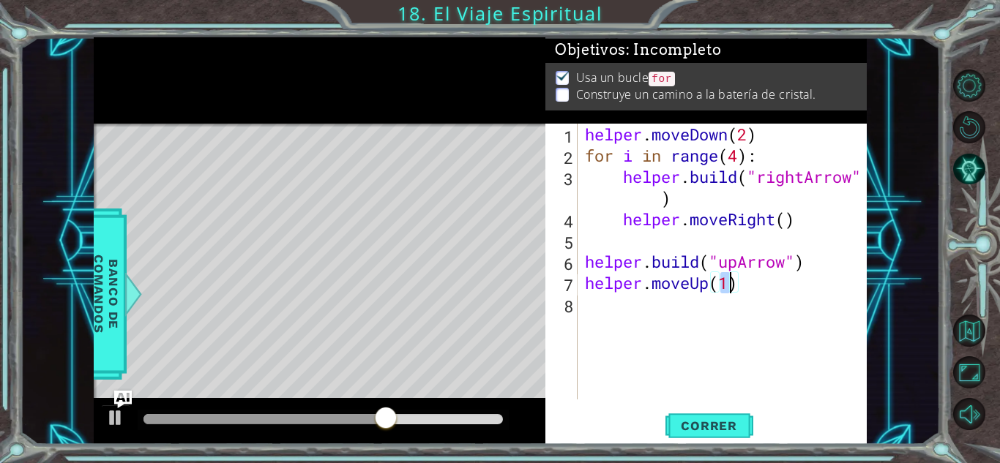
click at [625, 324] on div "helper . moveDown ( 2 ) for i in range ( 4 ) : helper . build ( "rightArrow" ) …" at bounding box center [726, 283] width 288 height 319
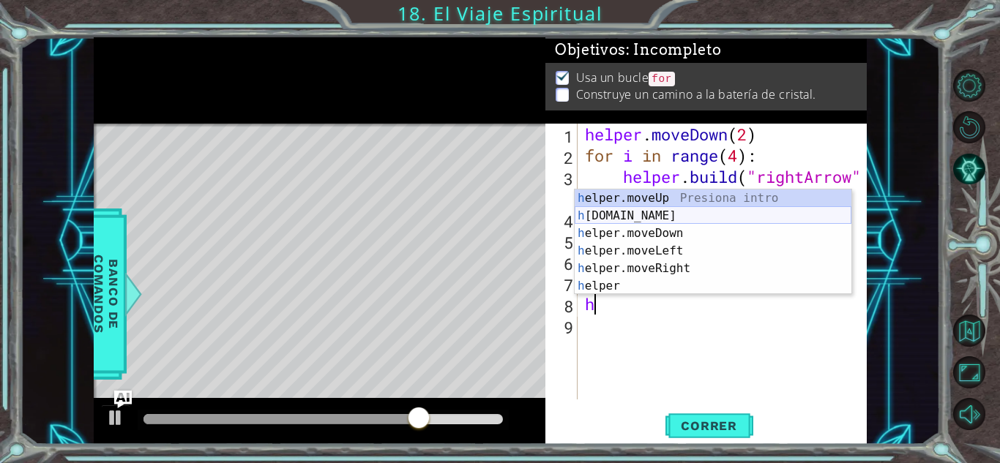
click at [656, 220] on div "h elper.moveUp Presiona intro h [DOMAIN_NAME] Presiona intro h elper.moveDown P…" at bounding box center [713, 260] width 277 height 141
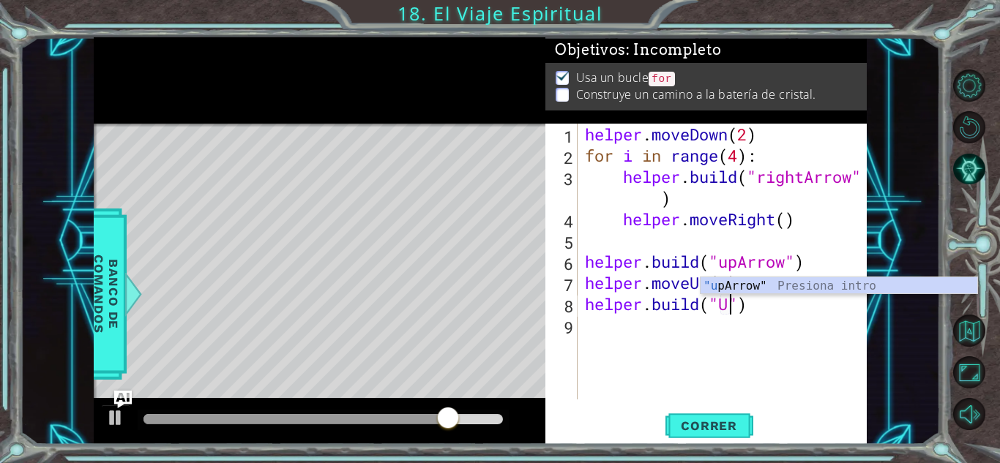
scroll to position [0, 7]
click at [753, 286] on div ""[PERSON_NAME]" Presiona intro" at bounding box center [839, 304] width 277 height 53
type textarea "[DOMAIN_NAME]("upArrow")"
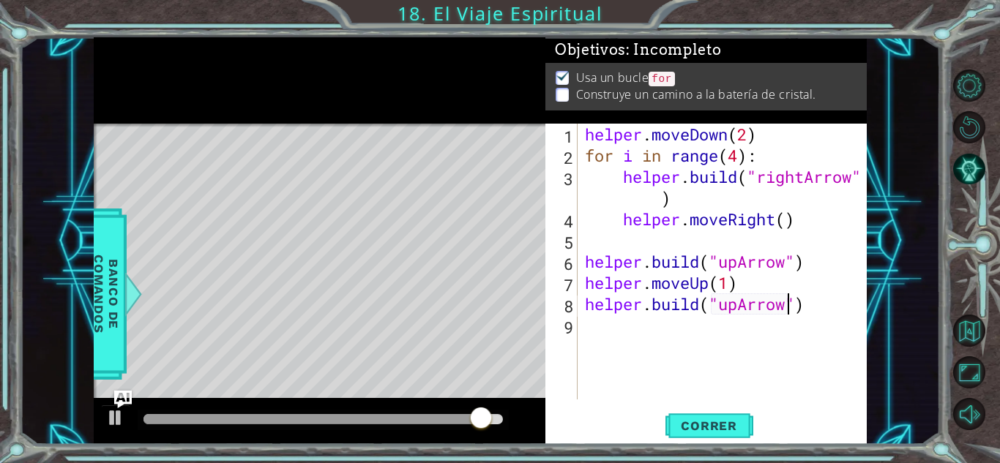
scroll to position [0, 0]
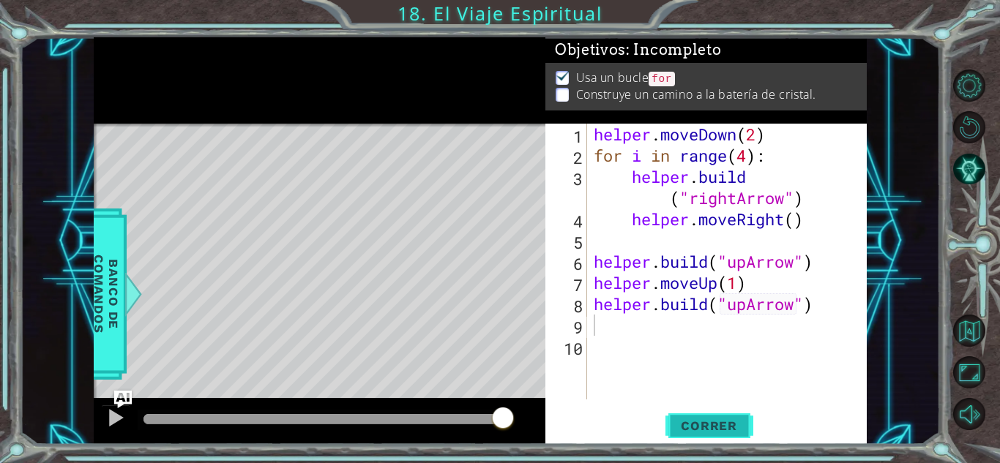
click at [723, 432] on span "Correr" at bounding box center [709, 426] width 86 height 15
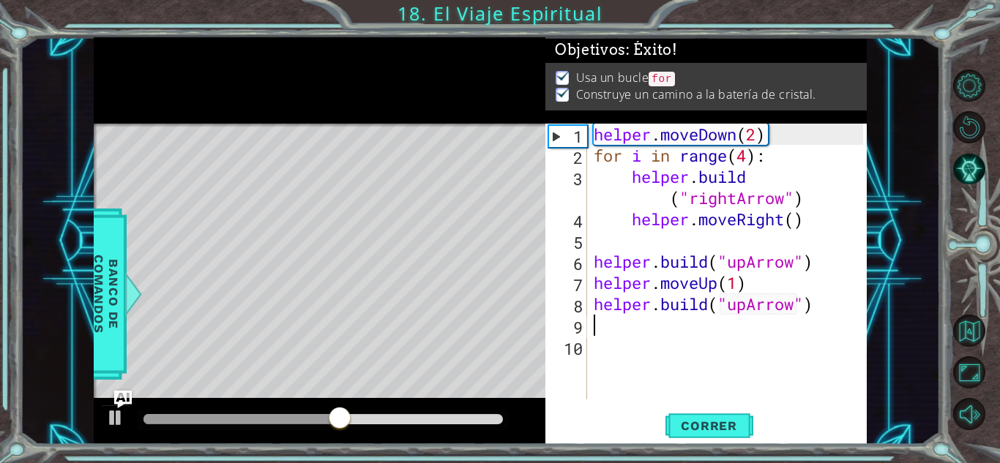
click at [603, 250] on div "helper . moveDown ( 2 ) for i in range ( 4 ) : helper . build ( "rightArrow" ) …" at bounding box center [731, 283] width 280 height 319
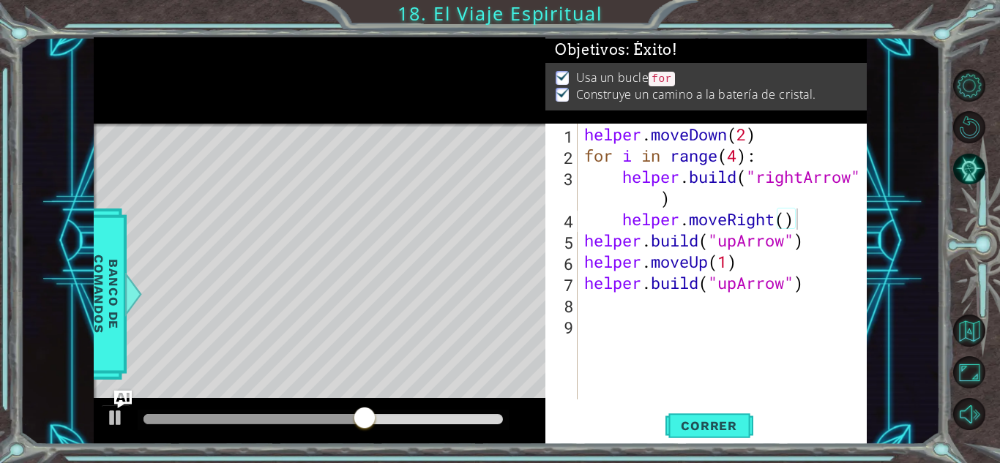
click at [693, 405] on div "helper.moveRight() 1 2 3 4 5 6 7 8 9 helper . moveDown ( 2 ) for i in range ( 4…" at bounding box center [706, 284] width 321 height 321
click at [697, 439] on button "Correr" at bounding box center [710, 426] width 88 height 32
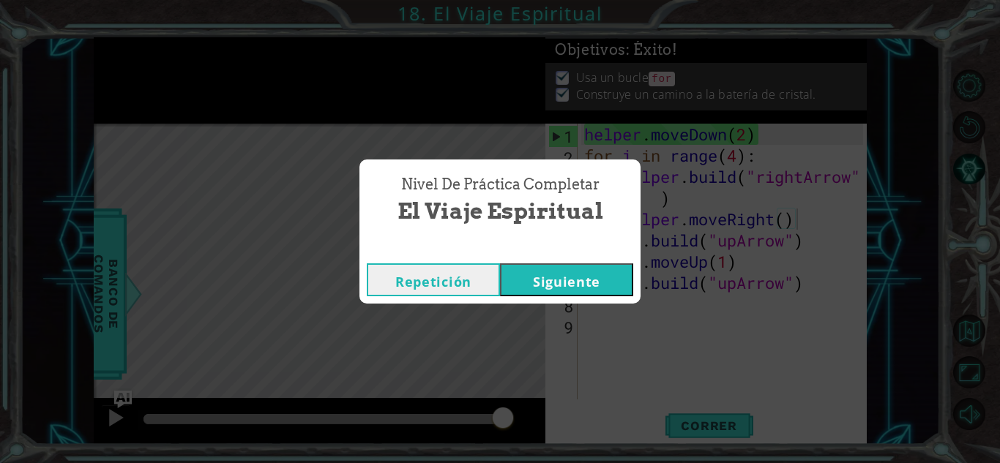
click at [487, 280] on button "Repetición" at bounding box center [433, 280] width 133 height 33
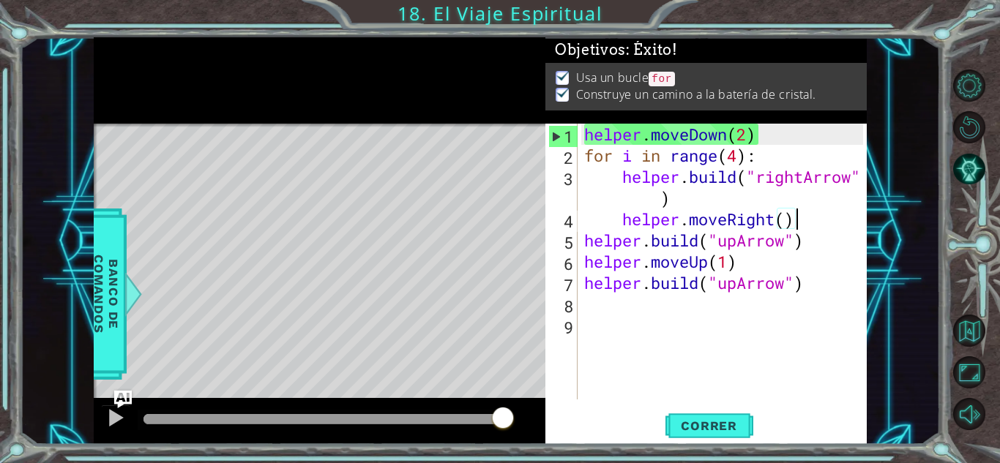
click at [682, 134] on div "helper . moveDown ( 2 ) for i in range ( 4 ) : helper . build ( "rightArrow" ) …" at bounding box center [725, 283] width 289 height 319
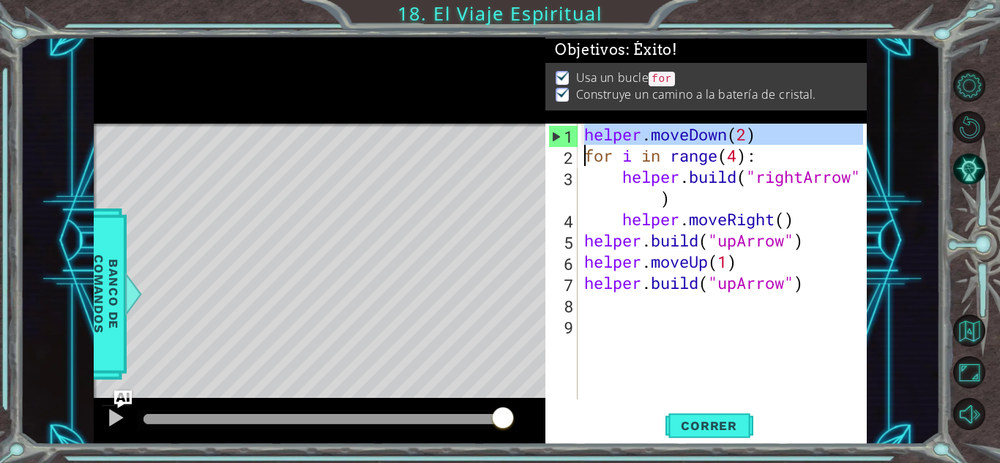
click at [682, 134] on div "helper . moveDown ( 2 ) for i in range ( 4 ) : helper . build ( "rightArrow" ) …" at bounding box center [725, 283] width 289 height 319
click at [687, 149] on div "helper . moveDown ( 2 ) for i in range ( 4 ) : helper . build ( "rightArrow" ) …" at bounding box center [725, 283] width 289 height 319
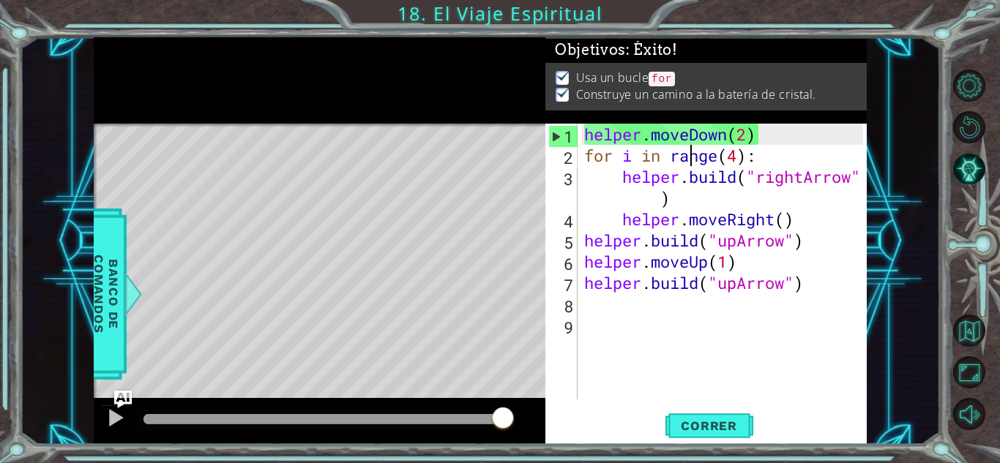
click at [687, 149] on div "helper . moveDown ( 2 ) for i in range ( 4 ) : helper . build ( "rightArrow" ) …" at bounding box center [725, 283] width 289 height 319
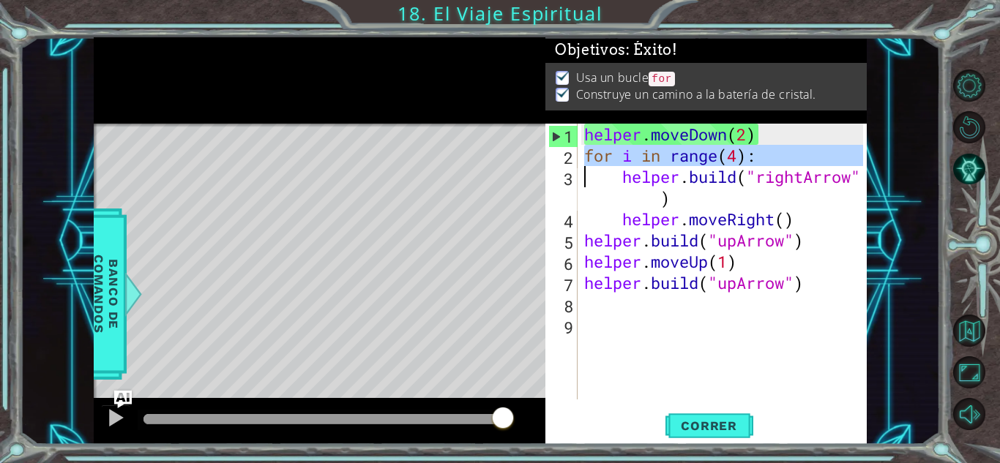
click at [687, 149] on div "helper . moveDown ( 2 ) for i in range ( 4 ) : helper . build ( "rightArrow" ) …" at bounding box center [725, 283] width 289 height 319
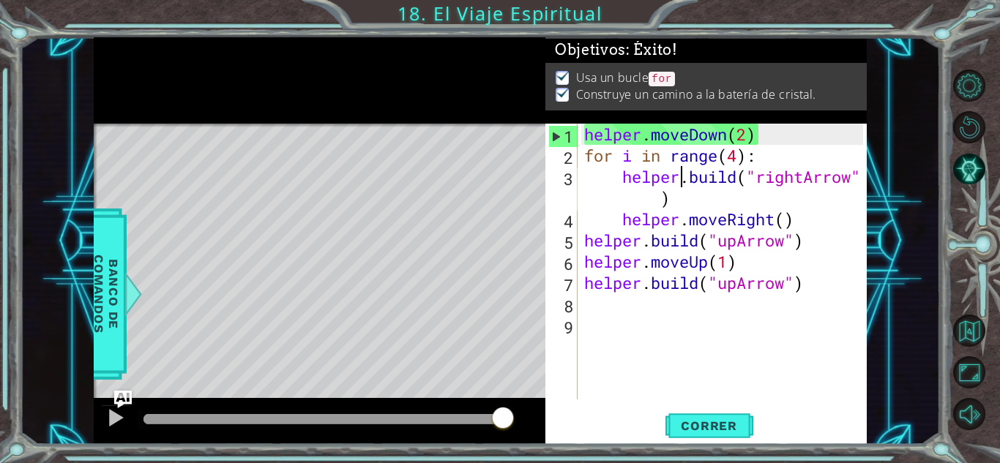
click at [682, 185] on div "helper . moveDown ( 2 ) for i in range ( 4 ) : helper . build ( "rightArrow" ) …" at bounding box center [725, 283] width 289 height 319
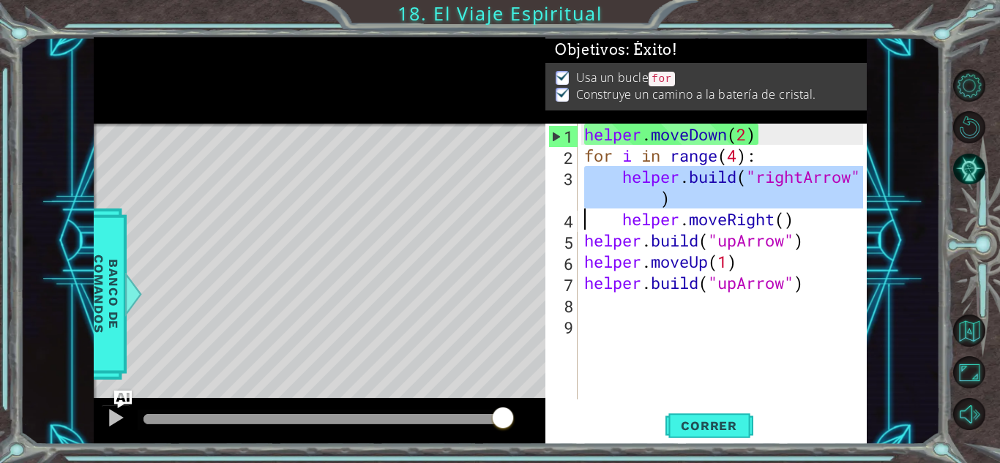
click at [655, 217] on div "helper . moveDown ( 2 ) for i in range ( 4 ) : helper . build ( "rightArrow" ) …" at bounding box center [725, 283] width 289 height 319
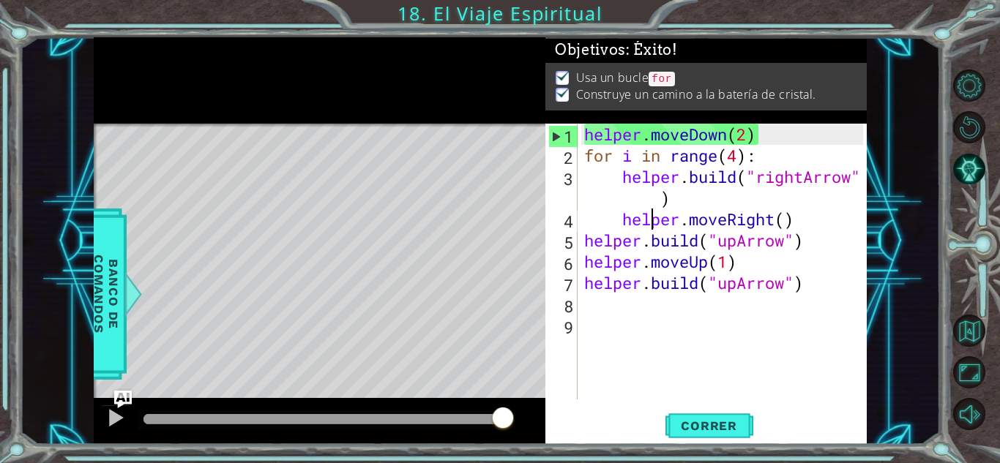
click at [655, 217] on div "helper . moveDown ( 2 ) for i in range ( 4 ) : helper . build ( "rightArrow" ) …" at bounding box center [725, 283] width 289 height 319
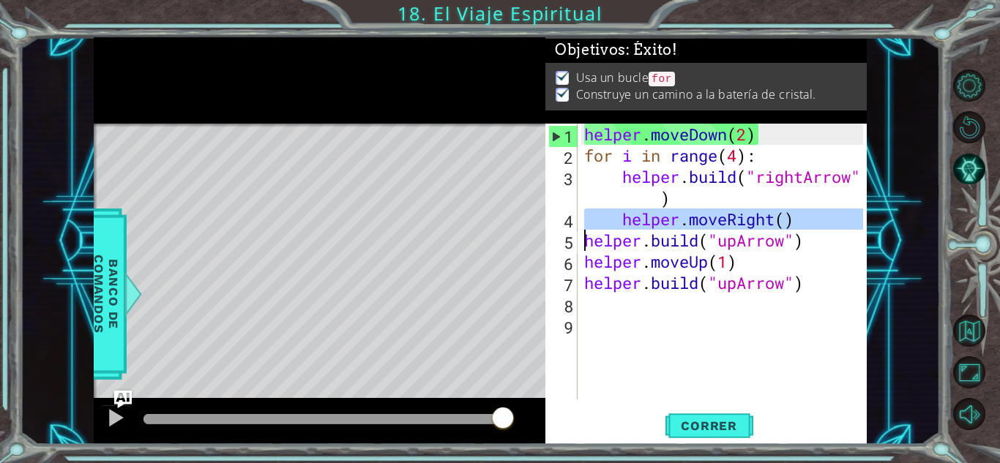
click at [655, 217] on div "helper . moveDown ( 2 ) for i in range ( 4 ) : helper . build ( "rightArrow" ) …" at bounding box center [725, 283] width 289 height 319
click at [642, 239] on div "helper . moveDown ( 2 ) for i in range ( 4 ) : helper . build ( "rightArrow" ) …" at bounding box center [725, 283] width 289 height 319
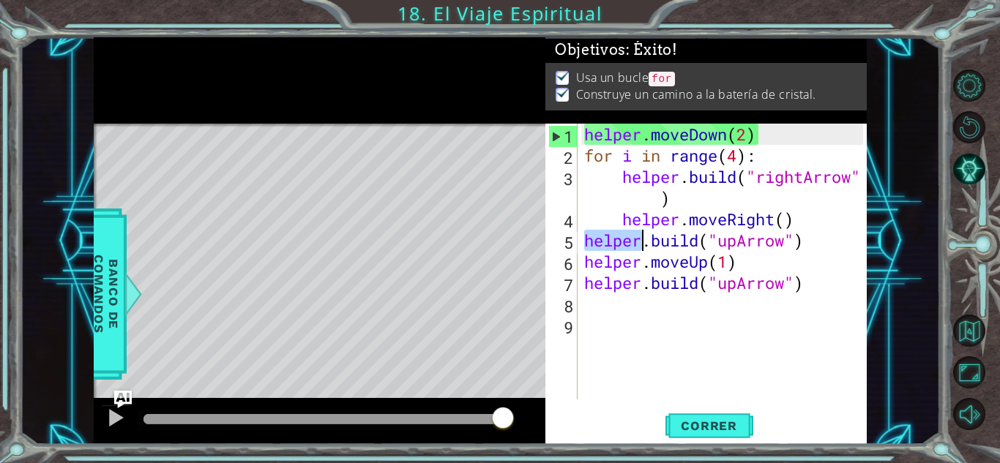
click at [642, 239] on div "helper . moveDown ( 2 ) for i in range ( 4 ) : helper . build ( "rightArrow" ) …" at bounding box center [725, 283] width 289 height 319
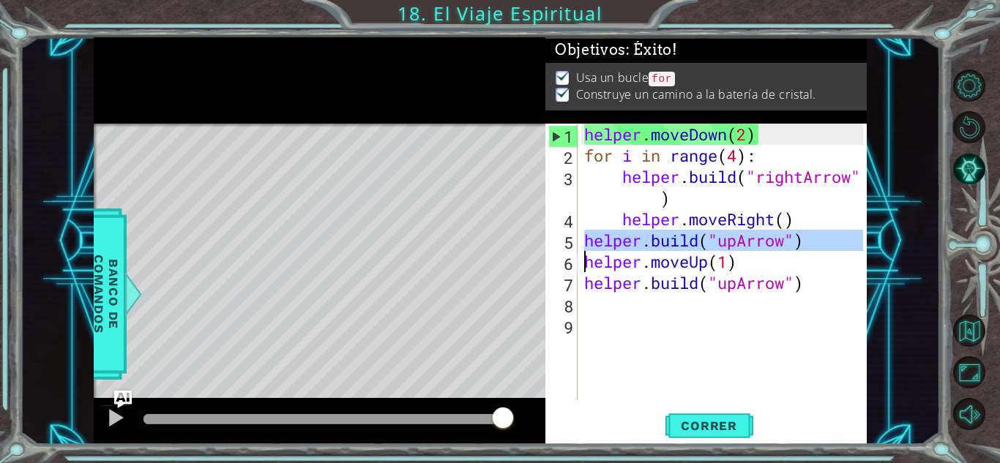
click at [642, 239] on div "helper . moveDown ( 2 ) for i in range ( 4 ) : helper . build ( "rightArrow" ) …" at bounding box center [725, 283] width 289 height 319
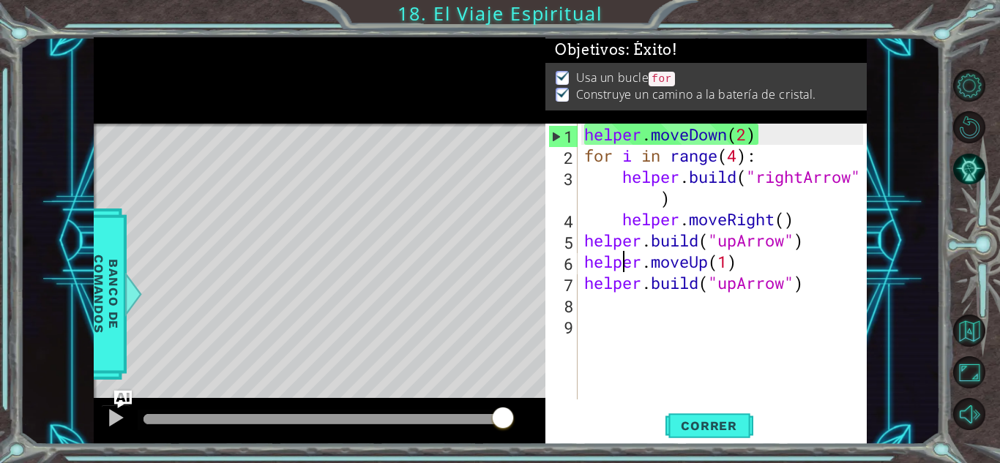
click at [628, 258] on div "helper . moveDown ( 2 ) for i in range ( 4 ) : helper . build ( "rightArrow" ) …" at bounding box center [725, 283] width 289 height 319
click at [674, 258] on div "helper . moveDown ( 2 ) for i in range ( 4 ) : helper . build ( "rightArrow" ) …" at bounding box center [725, 283] width 289 height 319
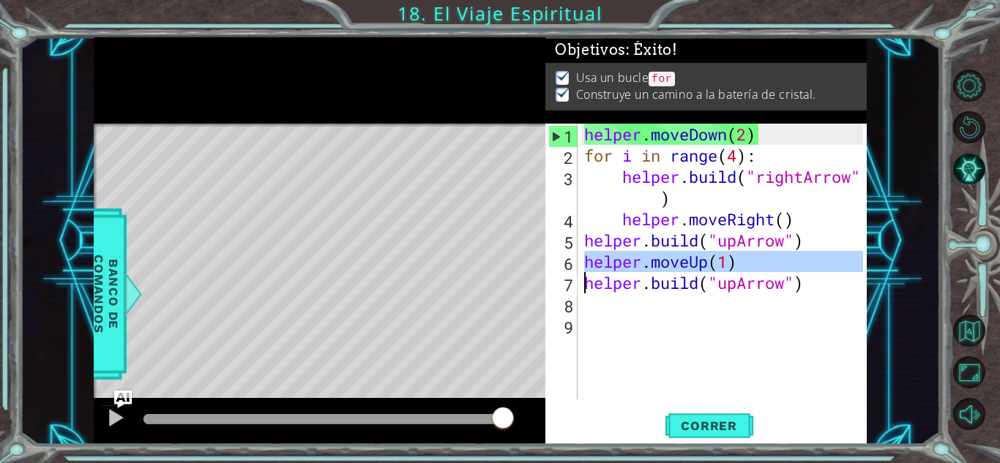
click at [674, 258] on div "helper . moveDown ( 2 ) for i in range ( 4 ) : helper . build ( "rightArrow" ) …" at bounding box center [725, 283] width 289 height 319
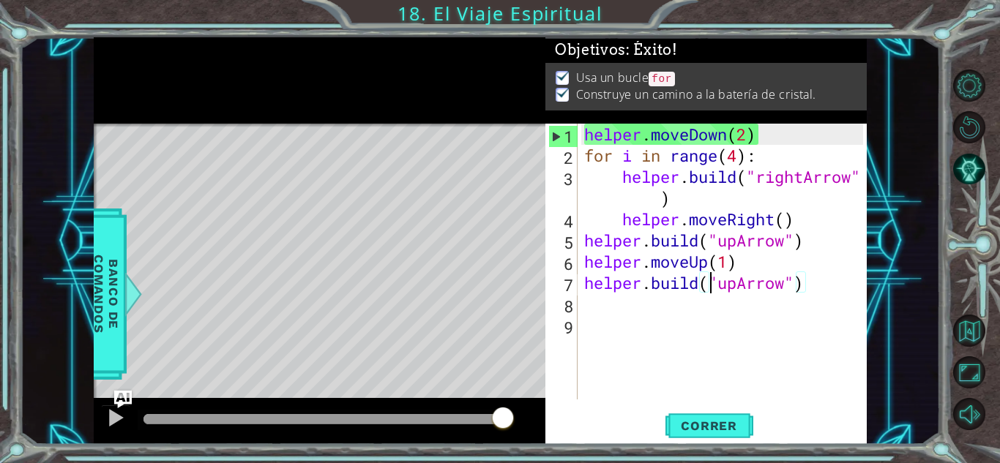
click at [712, 282] on div "helper . moveDown ( 2 ) for i in range ( 4 ) : helper . build ( "rightArrow" ) …" at bounding box center [725, 283] width 289 height 319
type textarea "[DOMAIN_NAME]("upArrow")"
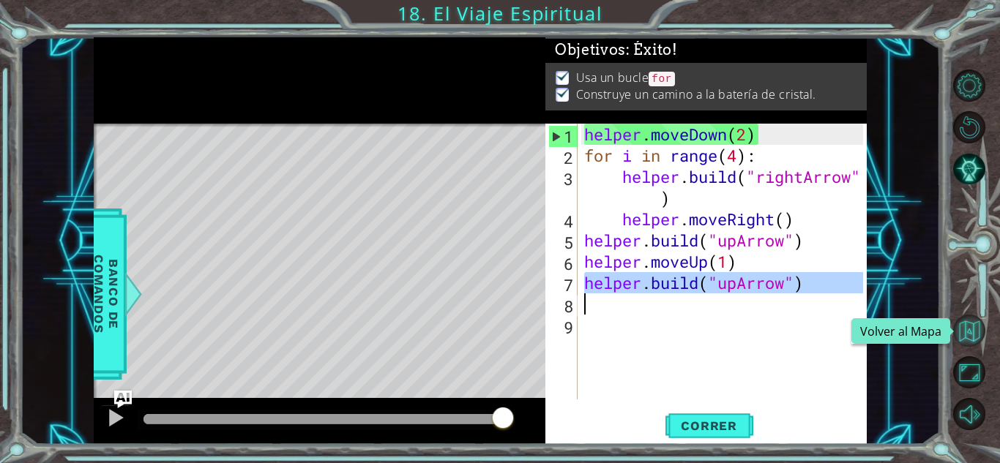
click at [976, 327] on button "Volver al Mapa" at bounding box center [969, 331] width 32 height 32
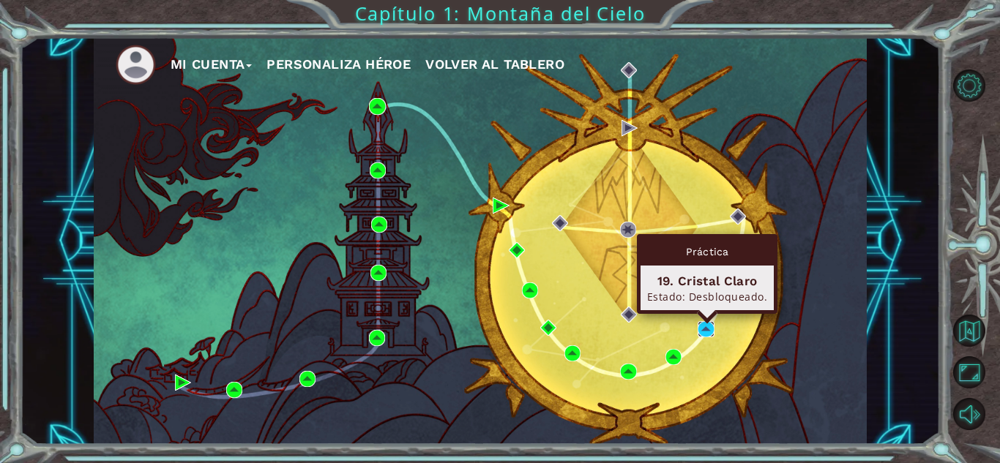
click at [708, 331] on img at bounding box center [706, 329] width 16 height 16
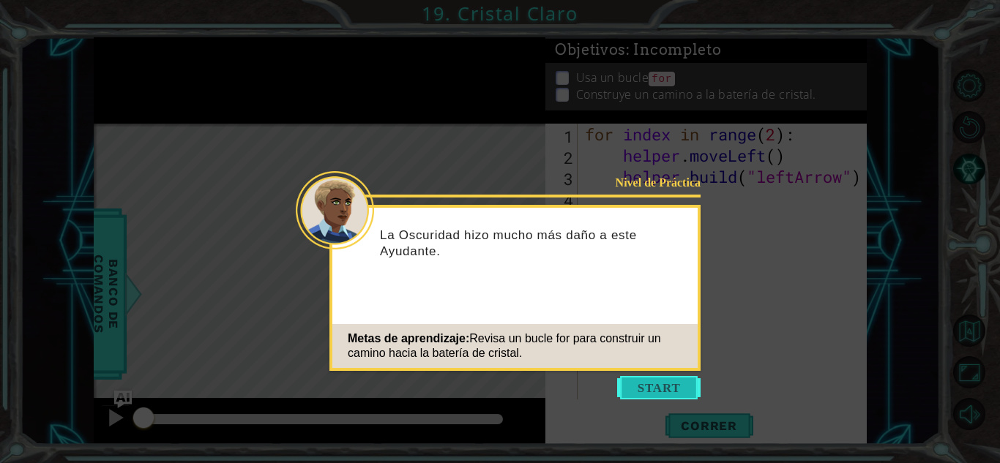
click at [675, 389] on button "Start" at bounding box center [658, 387] width 83 height 23
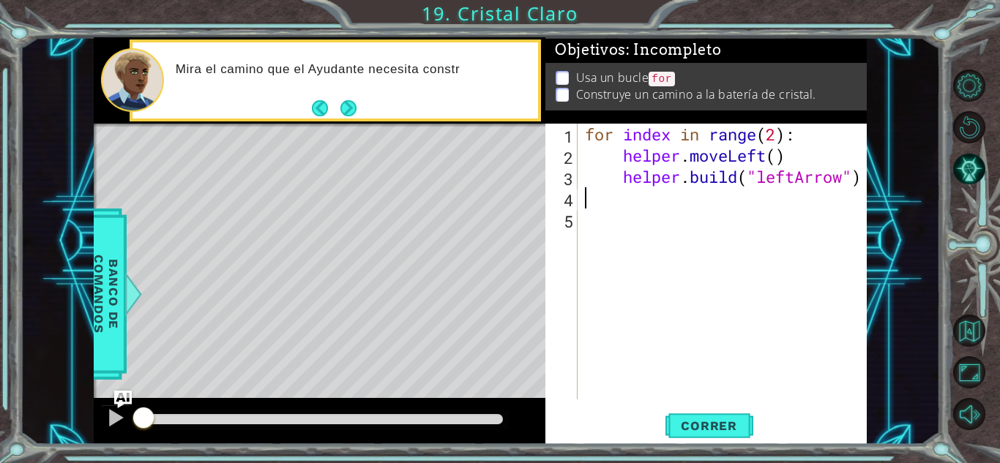
click at [614, 196] on div "for index in range ( 2 ) : helper . moveLeft ( ) helper . build ( "leftArrow" )" at bounding box center [726, 283] width 288 height 319
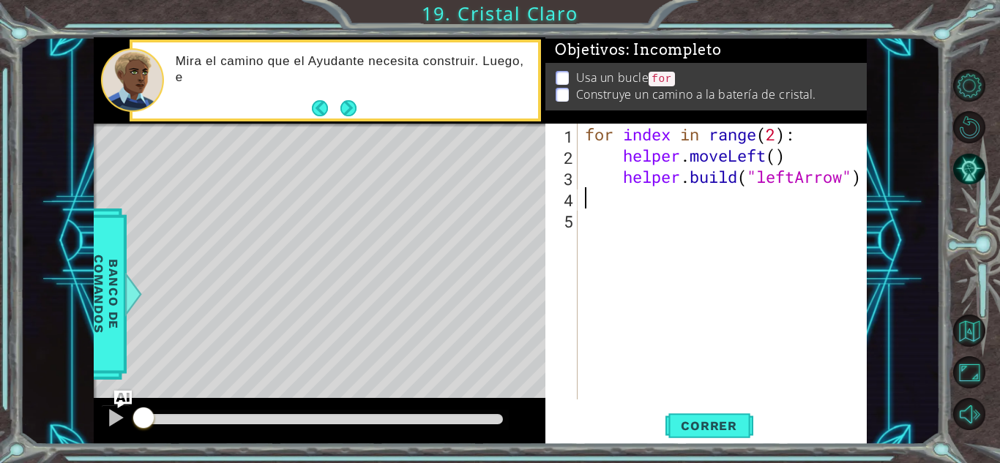
click at [617, 174] on div "for index in range ( 2 ) : helper . moveLeft ( ) helper . build ( "leftArrow" )" at bounding box center [726, 283] width 288 height 319
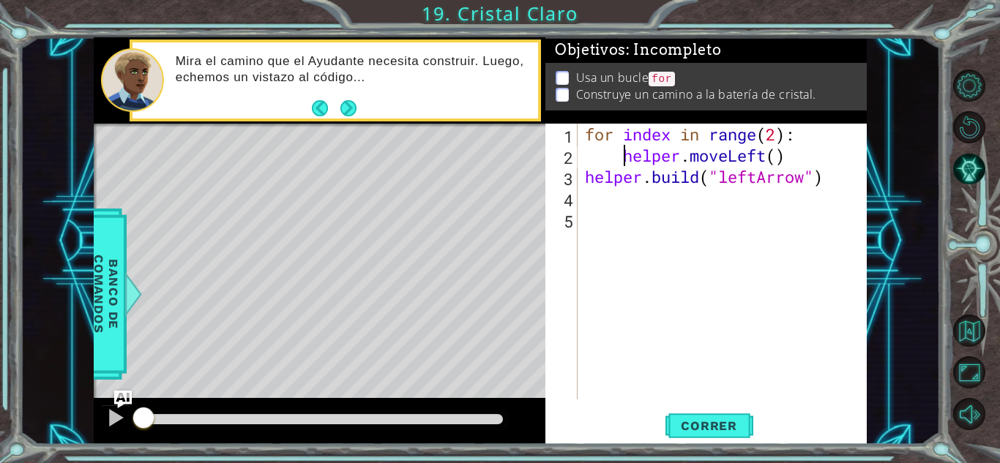
click at [628, 166] on div "for index in range ( 2 ) : helper . moveLeft ( ) helper . build ( "leftArrow" )" at bounding box center [726, 283] width 288 height 319
click at [708, 409] on div "helper.moveLeft() 1 2 3 4 5 for index in range ( 2 ) : helper . moveLeft ( ) he…" at bounding box center [706, 284] width 321 height 321
click at [709, 414] on button "Correr" at bounding box center [710, 426] width 88 height 32
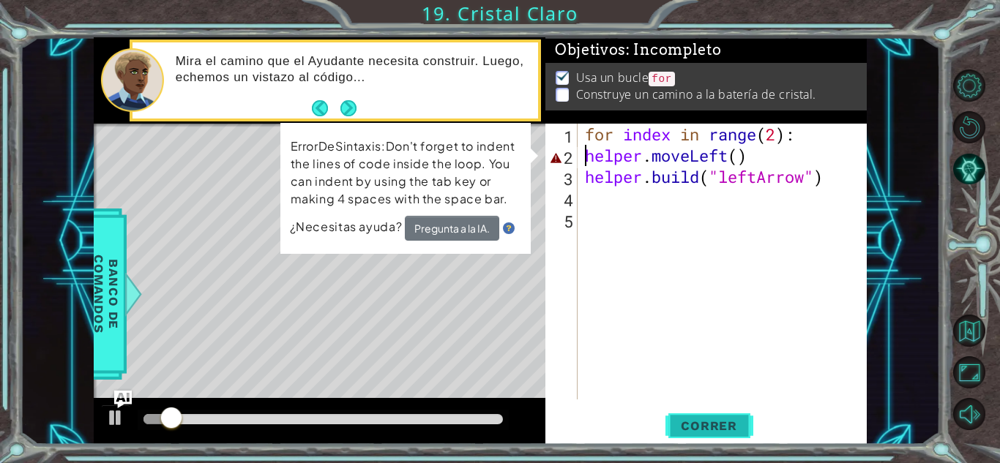
type textarea "helper.moveLeft()"
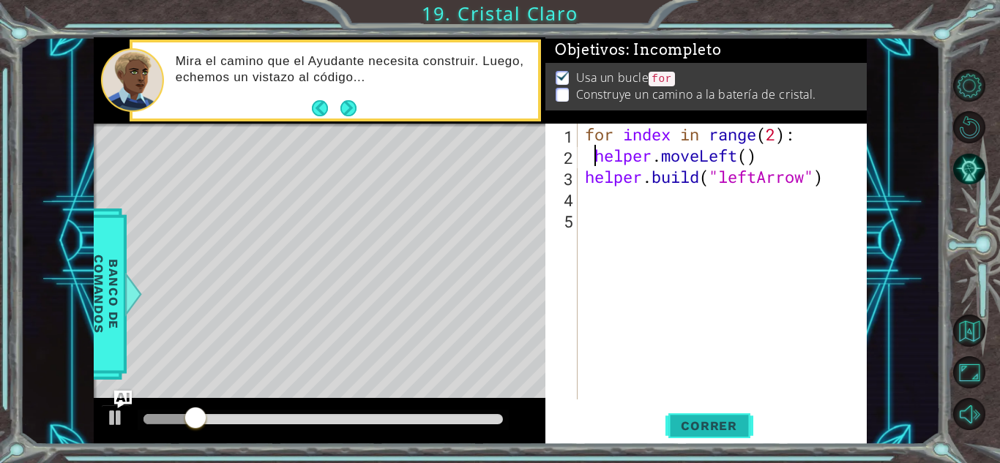
click at [694, 423] on span "Correr" at bounding box center [709, 426] width 86 height 15
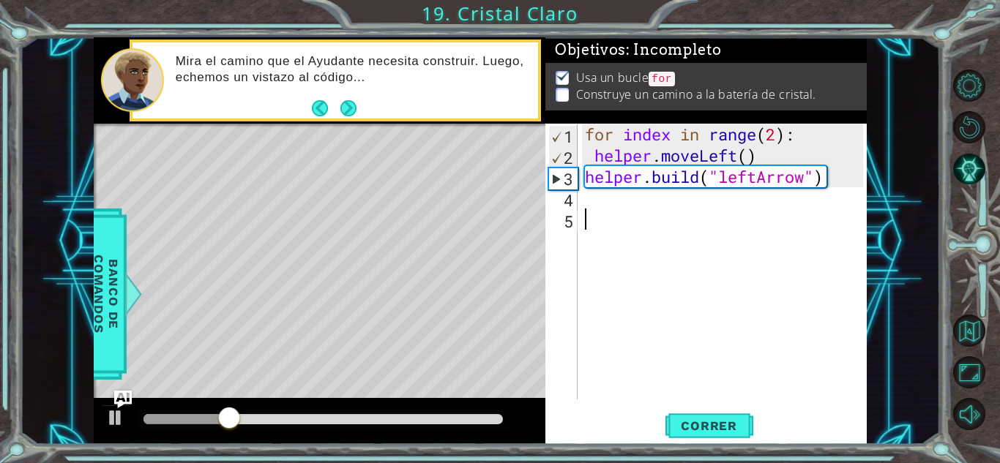
click at [612, 247] on div "for index in range ( 2 ) : helper . moveLeft ( ) helper . build ( "leftArrow" )" at bounding box center [726, 283] width 288 height 319
click at [690, 407] on div "1 2 3 4 5 for index in range ( 2 ) : helper . moveLeft ( ) helper . build ( "le…" at bounding box center [706, 284] width 321 height 321
click at [693, 413] on button "Correr" at bounding box center [710, 426] width 88 height 32
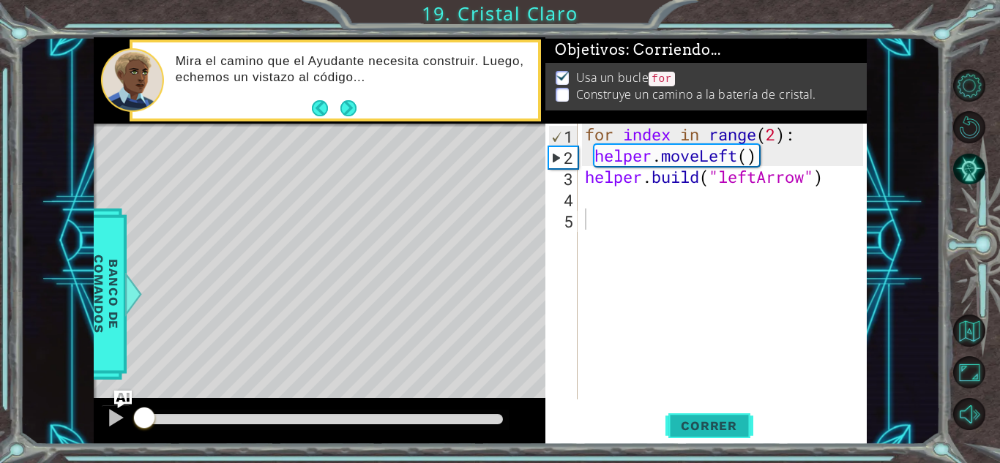
click at [693, 413] on button "Correr" at bounding box center [710, 426] width 88 height 32
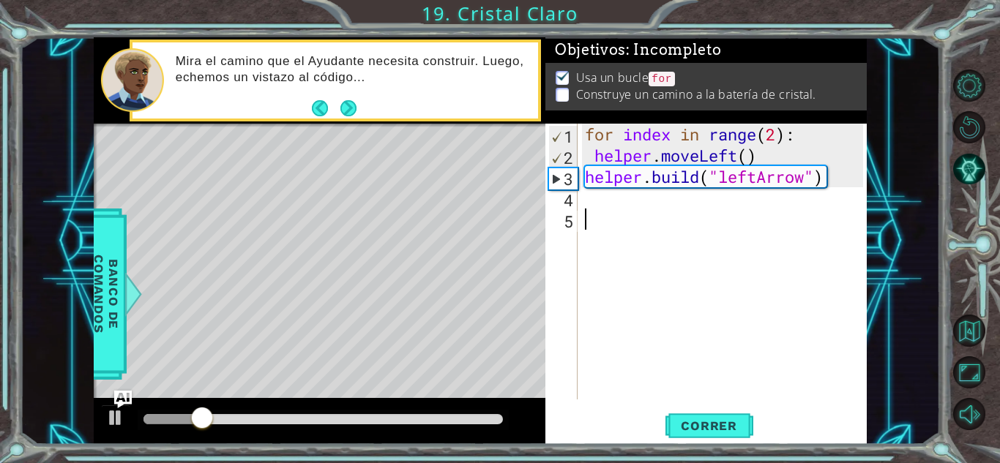
click at [673, 256] on div "for index in range ( 2 ) : helper . moveLeft ( ) helper . build ( "leftArrow" )" at bounding box center [726, 283] width 288 height 319
click at [666, 152] on div "for index in range ( 2 ) : helper . moveLeft ( ) helper . build ( "leftArrow" )" at bounding box center [726, 283] width 288 height 319
click at [780, 135] on div "for index in range ( 2 ) : helper . moveLeft ( ) helper . build ( "leftArrow" )" at bounding box center [726, 283] width 288 height 319
type textarea "for index in range(1):"
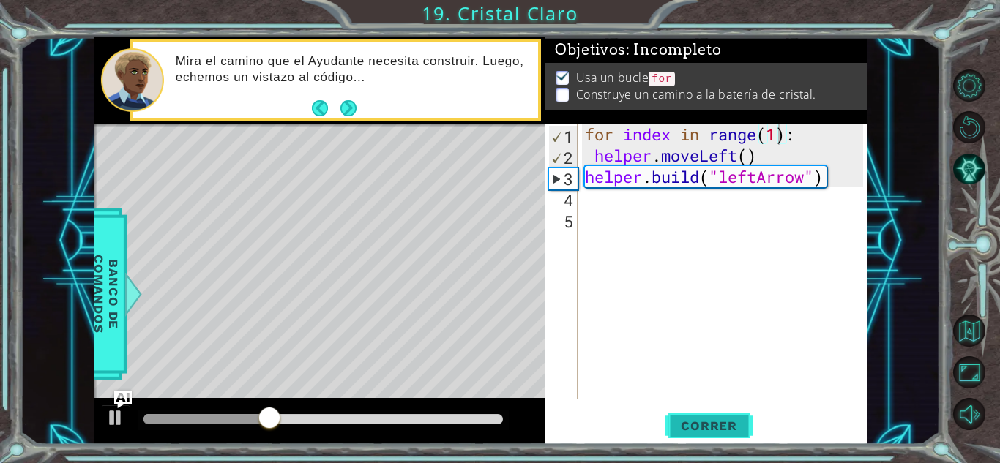
click at [703, 429] on span "Correr" at bounding box center [709, 426] width 86 height 15
click at [690, 205] on div "for index in range ( 1 ) : helper . moveLeft ( ) helper . build ( "leftArrow" )" at bounding box center [726, 283] width 288 height 319
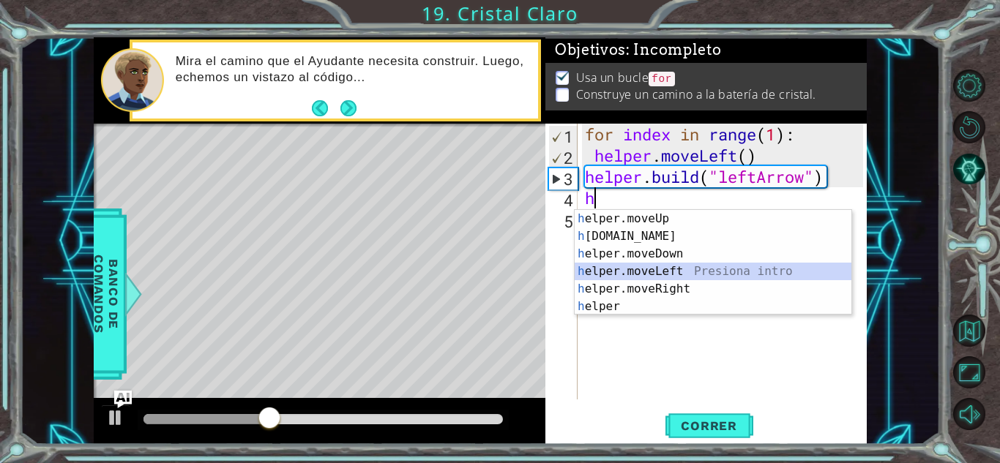
click at [673, 276] on div "h elper.moveUp Presiona intro h [DOMAIN_NAME] Presiona intro h elper.moveDown P…" at bounding box center [713, 280] width 277 height 141
type textarea "helper.moveLeft(1)"
click at [673, 276] on div "for index in range ( 1 ) : helper . moveLeft ( ) helper . build ( "leftArrow" )…" at bounding box center [726, 283] width 288 height 319
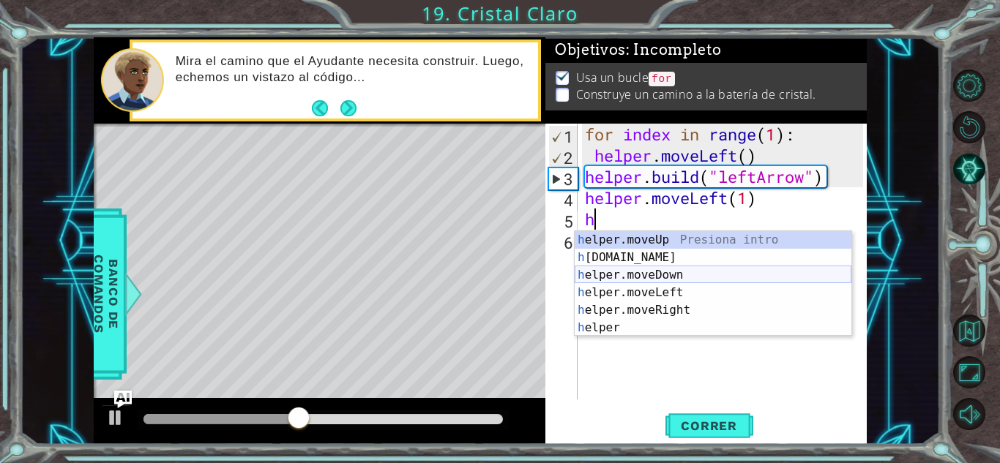
click at [649, 267] on div "h elper.moveUp Presiona intro h [DOMAIN_NAME] Presiona intro h elper.moveDown P…" at bounding box center [713, 301] width 277 height 141
type textarea ")"
click at [736, 259] on div "h elper.moveUp Presiona intro h [DOMAIN_NAME] Presiona intro h elper.moveDown P…" at bounding box center [713, 301] width 277 height 141
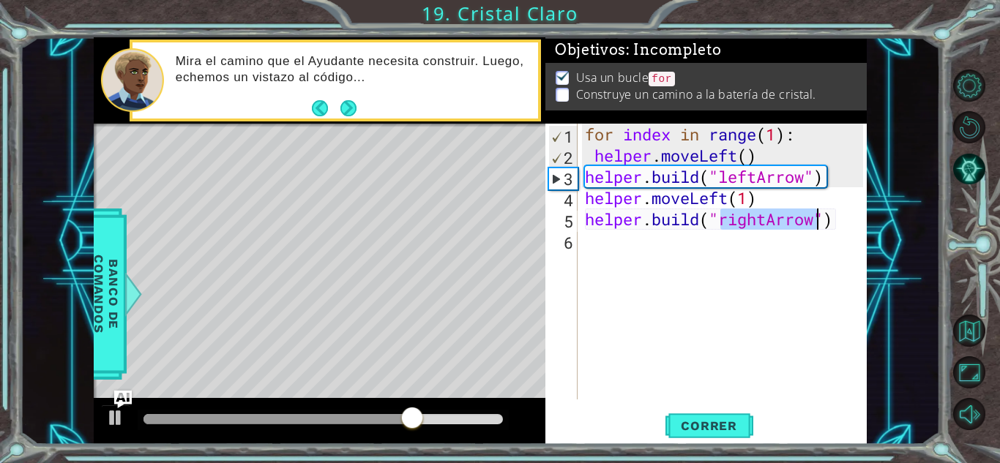
scroll to position [0, 7]
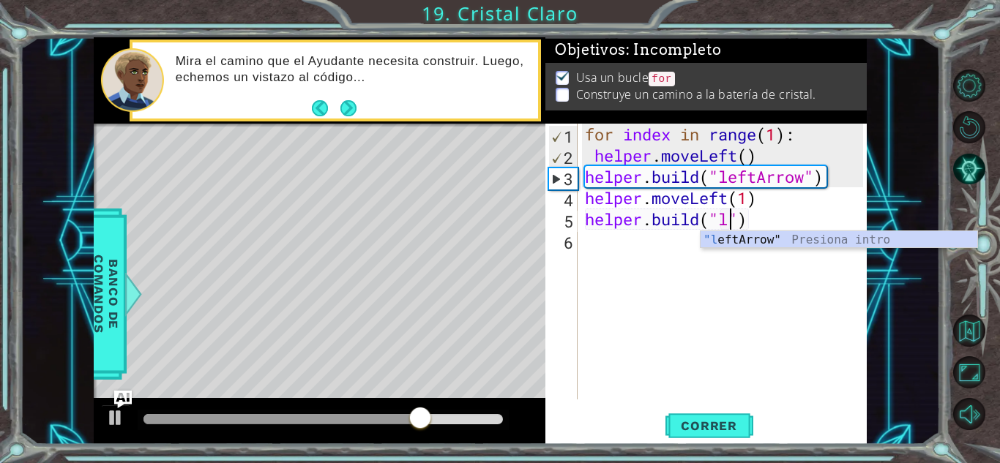
click at [744, 246] on div ""l eftArrow" Presiona intro" at bounding box center [839, 257] width 277 height 53
type textarea "[DOMAIN_NAME]("leftArrow")"
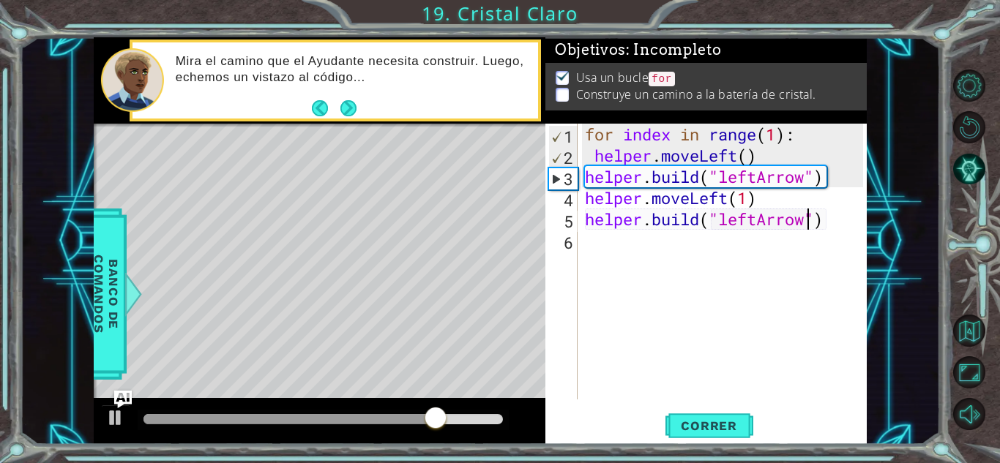
click at [723, 245] on div "for index in range ( 1 ) : helper . moveLeft ( ) helper . build ( "leftArrow" )…" at bounding box center [726, 283] width 288 height 319
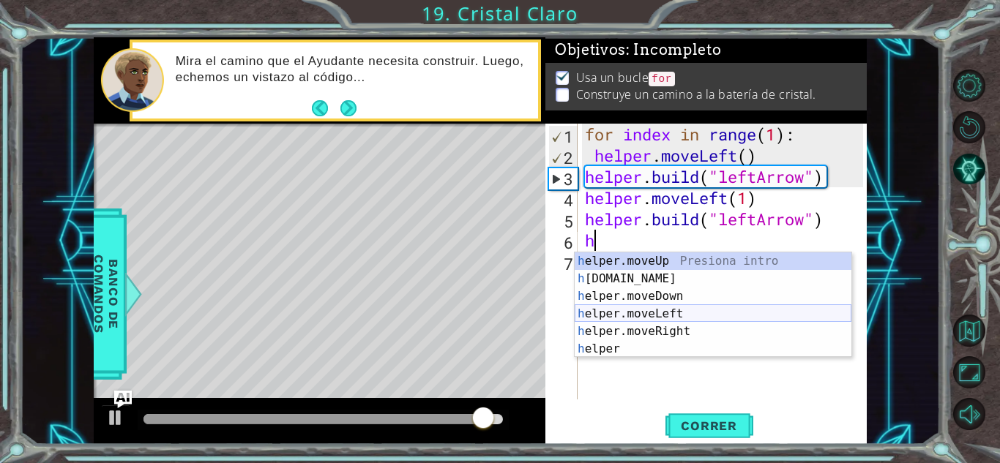
click at [697, 306] on div "h elper.moveUp Presiona intro h [DOMAIN_NAME] Presiona intro h elper.moveDown P…" at bounding box center [713, 323] width 277 height 141
type textarea "helper.moveLeft(1)"
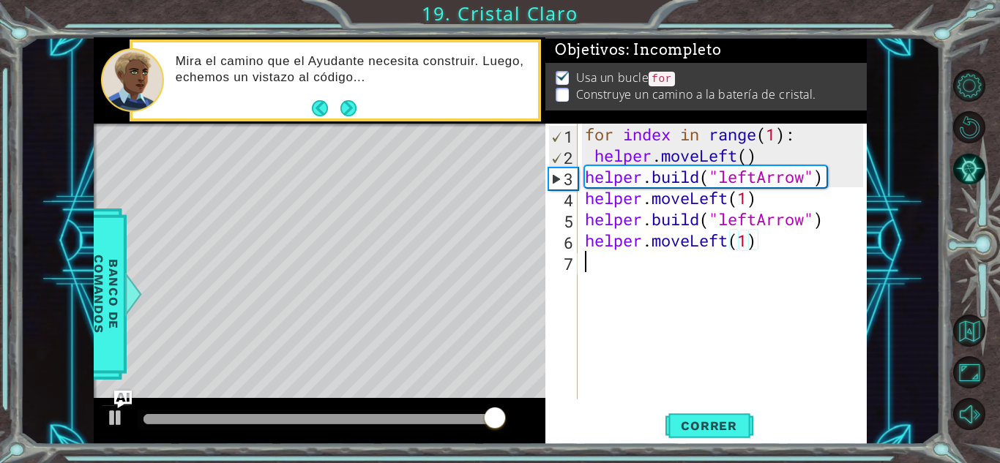
click at [672, 285] on div "for index in range ( 1 ) : helper . moveLeft ( ) helper . build ( "leftArrow" )…" at bounding box center [726, 283] width 288 height 319
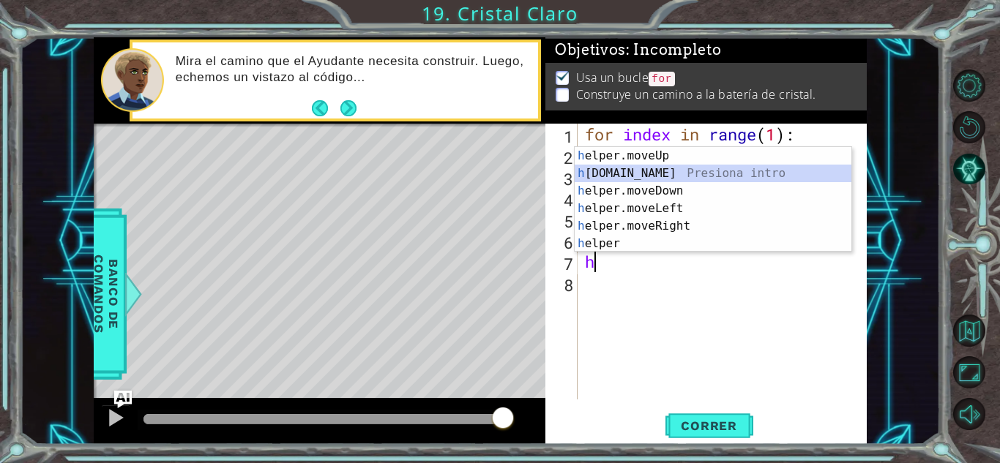
click at [674, 176] on div "h elper.moveUp Presiona intro h [DOMAIN_NAME] Presiona intro h elper.moveDown P…" at bounding box center [713, 217] width 277 height 141
click at [674, 176] on div "for index in range ( 1 ) : helper . moveLeft ( ) helper . build ( "leftArrow" )…" at bounding box center [726, 283] width 288 height 319
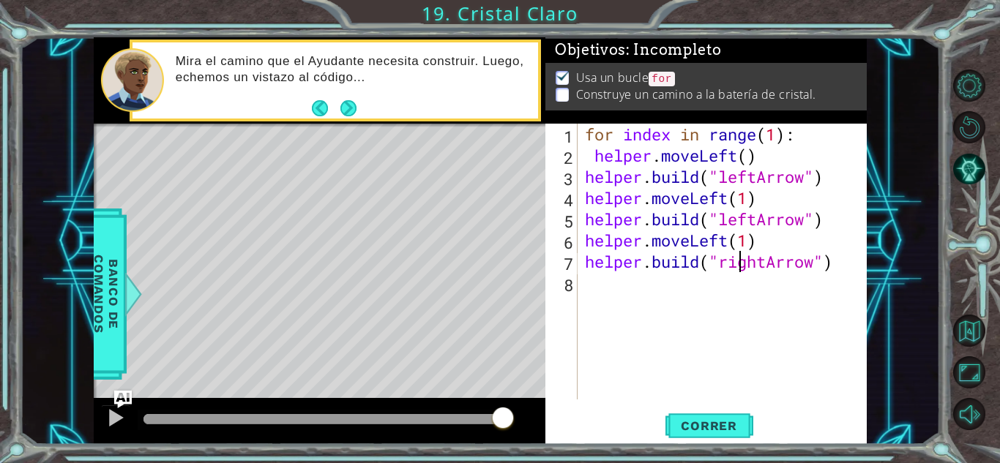
click at [743, 263] on div "for index in range ( 1 ) : helper . moveLeft ( ) helper . build ( "leftArrow" )…" at bounding box center [726, 283] width 288 height 319
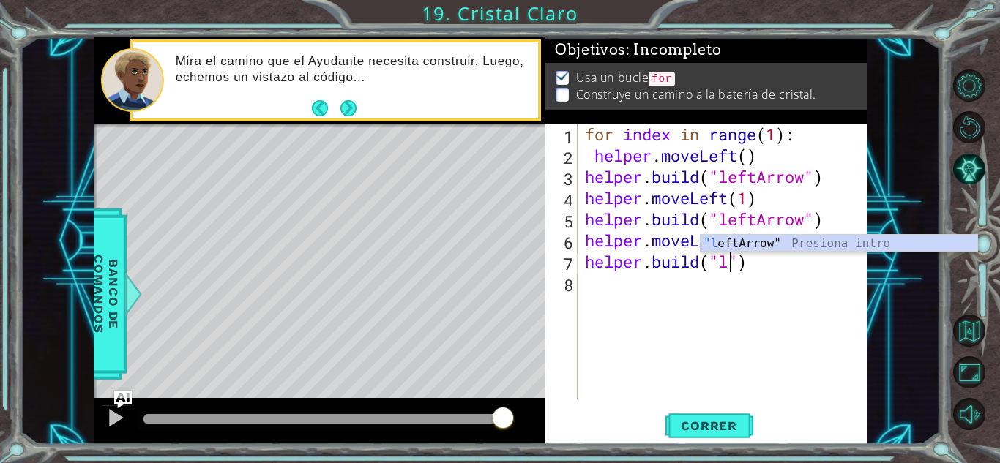
scroll to position [0, 7]
click at [744, 247] on div ""l eftArrow" Presiona intro" at bounding box center [839, 261] width 277 height 53
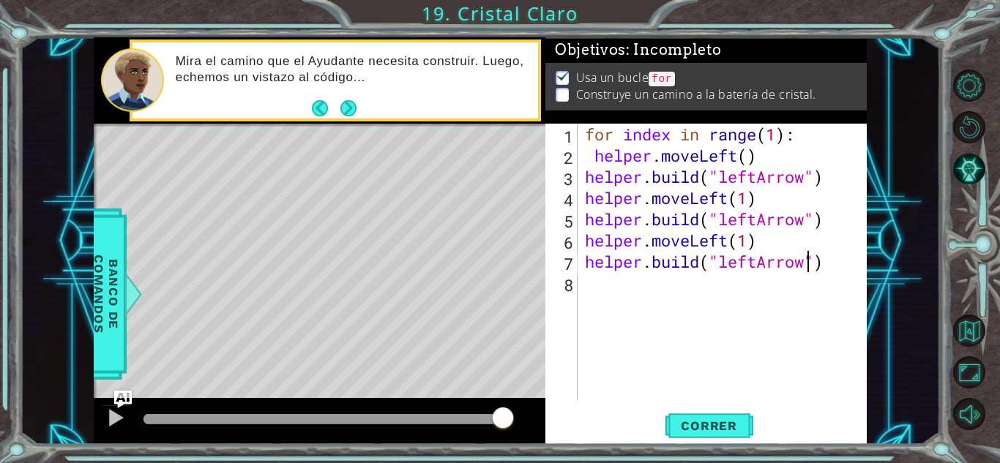
click at [744, 247] on div "for index in range ( 1 ) : helper . moveLeft ( ) helper . build ( "leftArrow" )…" at bounding box center [726, 283] width 288 height 319
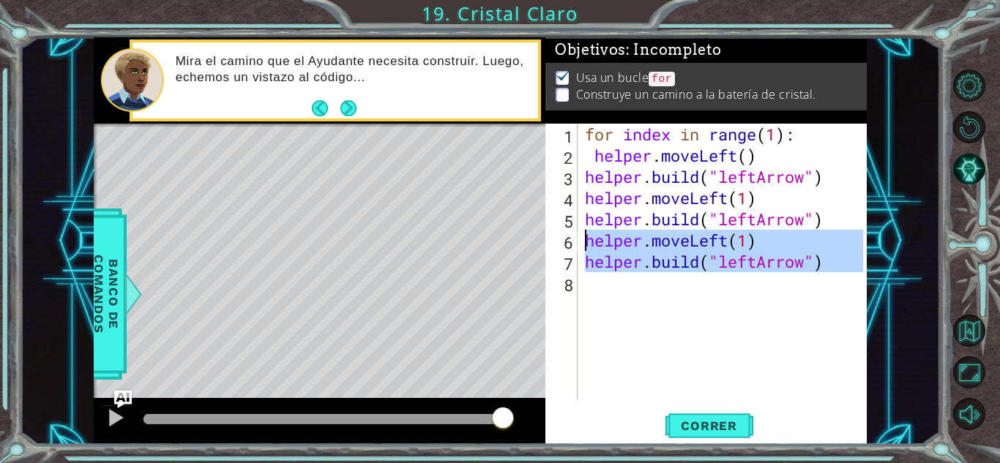
type textarea "helper.moveLeft(1) [DOMAIN_NAME]("leftArrow")"
click at [677, 283] on div "for index in range ( 1 ) : helper . moveLeft ( ) helper . build ( "leftArrow" )…" at bounding box center [722, 262] width 281 height 276
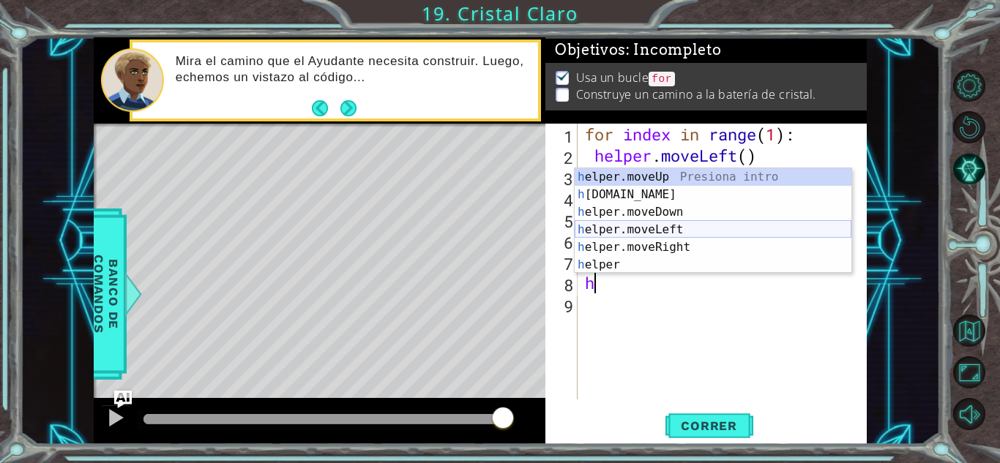
click at [675, 229] on div "h elper.moveUp Presiona intro h [DOMAIN_NAME] Presiona intro h elper.moveDown P…" at bounding box center [713, 238] width 277 height 141
type textarea "helper.moveLeft(1)"
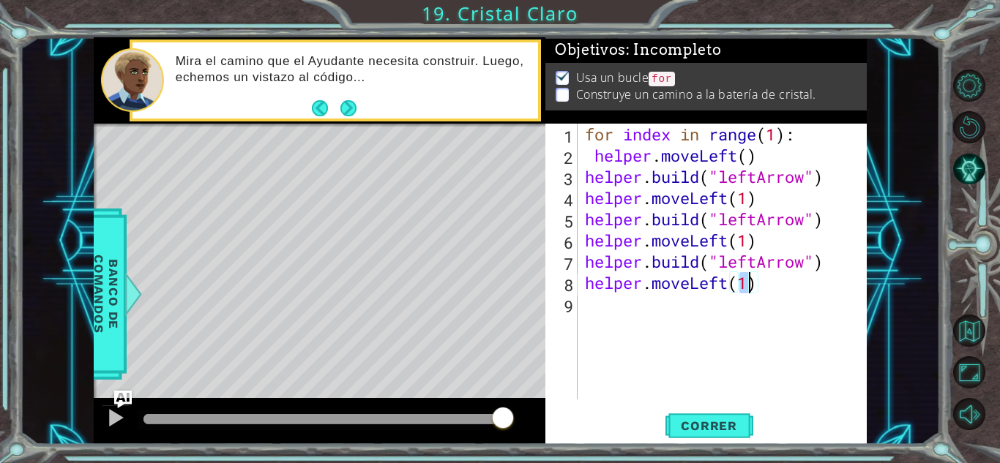
click at [622, 315] on div "for index in range ( 1 ) : helper . moveLeft ( ) helper . build ( "leftArrow" )…" at bounding box center [726, 283] width 288 height 319
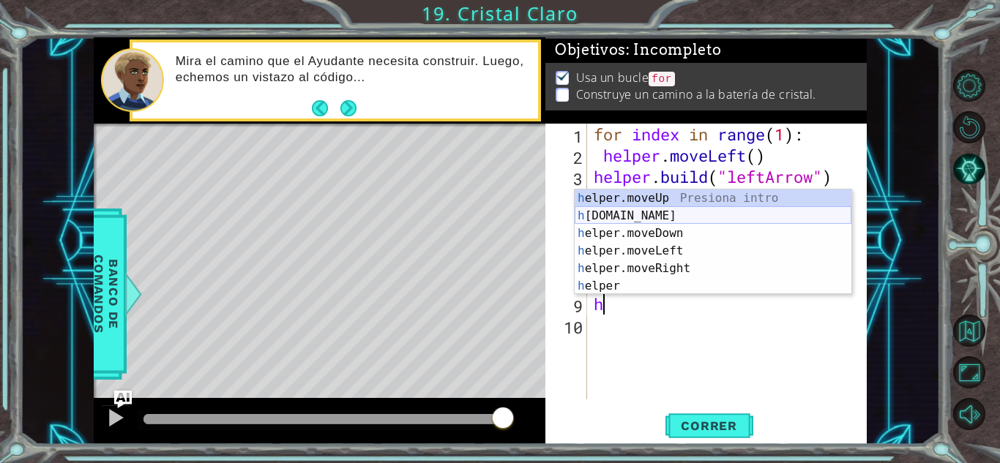
click at [658, 218] on div "h elper.moveUp Presiona intro h [DOMAIN_NAME] Presiona intro h elper.moveDown P…" at bounding box center [713, 260] width 277 height 141
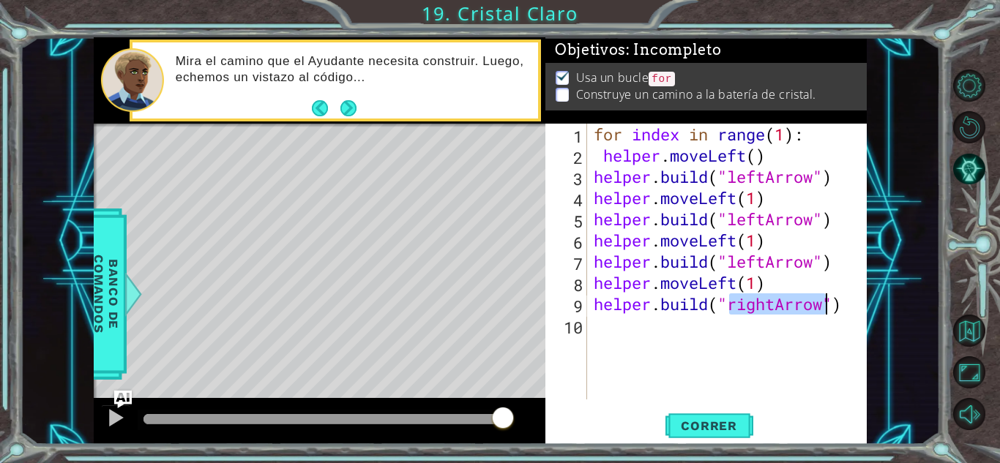
scroll to position [0, 7]
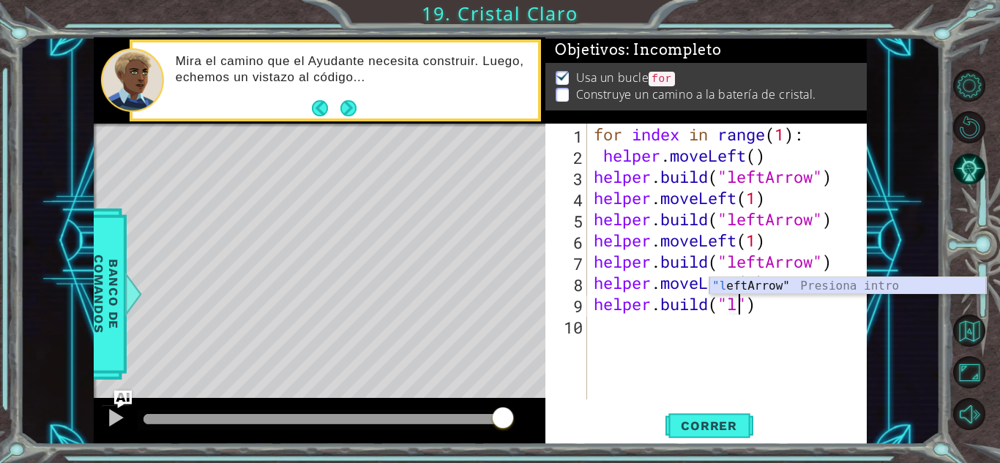
click at [741, 285] on div ""l eftArrow" Presiona intro" at bounding box center [848, 304] width 277 height 53
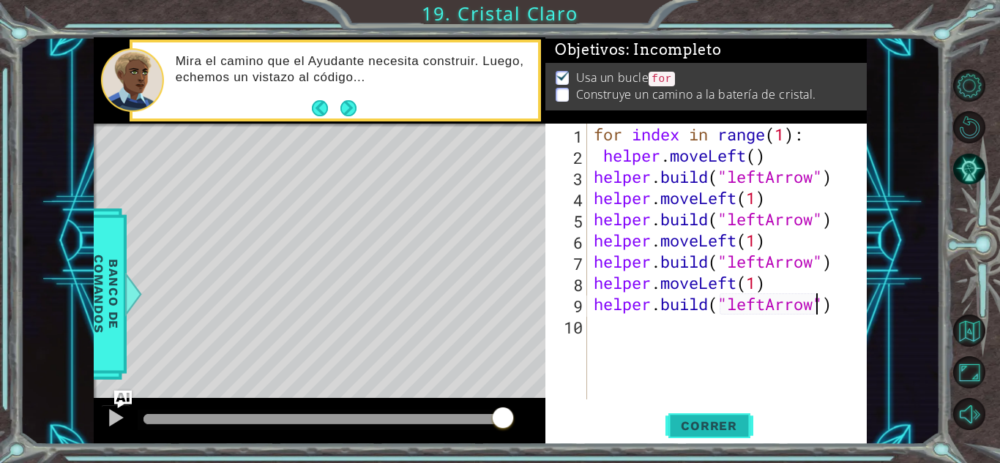
type textarea "[DOMAIN_NAME]("leftArrow")"
click at [733, 417] on button "Correr" at bounding box center [710, 426] width 88 height 32
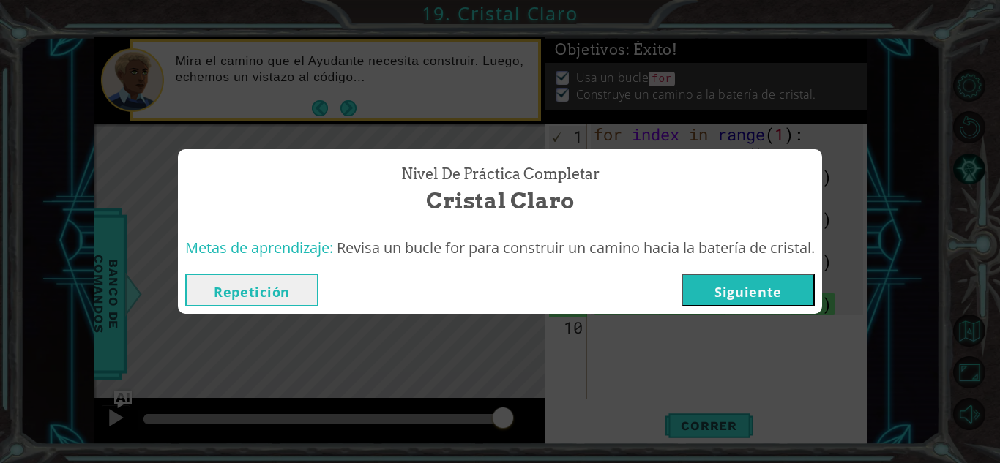
click at [239, 304] on button "Repetición" at bounding box center [251, 290] width 133 height 33
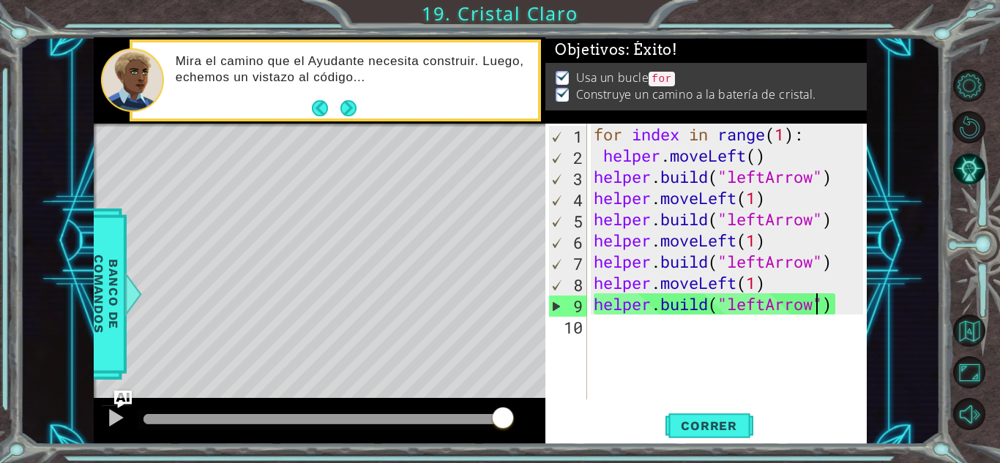
click at [687, 134] on div "for index in range ( 1 ) : helper . moveLeft ( ) helper . build ( "leftArrow" )…" at bounding box center [731, 283] width 280 height 319
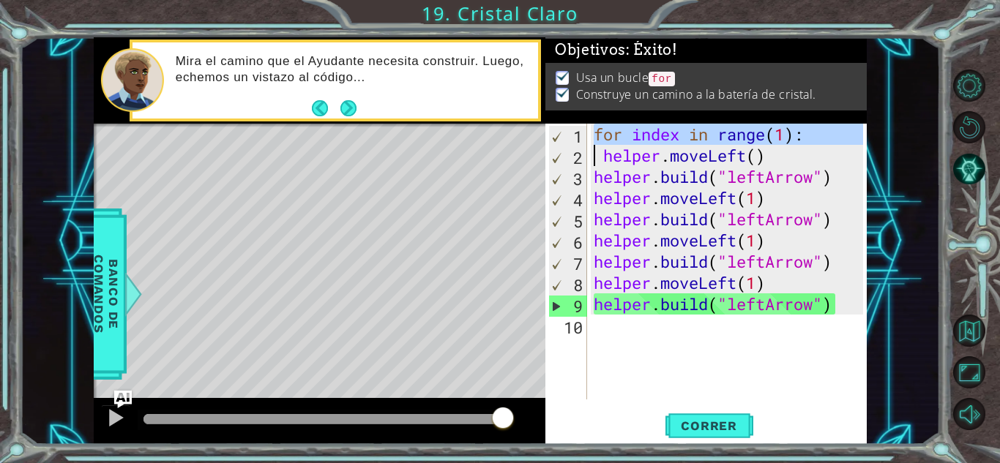
click at [687, 134] on div "for index in range ( 1 ) : helper . moveLeft ( ) helper . build ( "leftArrow" )…" at bounding box center [731, 283] width 280 height 319
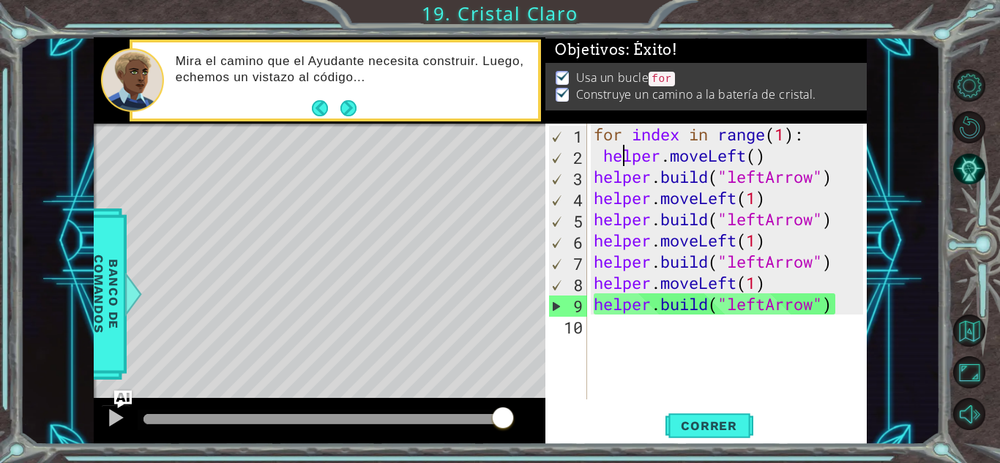
click at [622, 153] on div "for index in range ( 1 ) : helper . moveLeft ( ) helper . build ( "leftArrow" )…" at bounding box center [731, 283] width 280 height 319
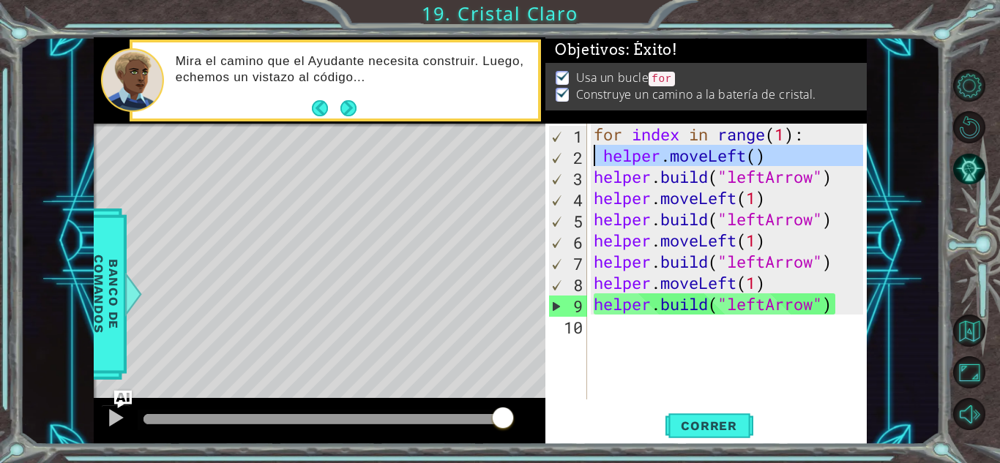
click at [622, 153] on div "for index in range ( 1 ) : helper . moveLeft ( ) helper . build ( "leftArrow" )…" at bounding box center [731, 283] width 280 height 319
click at [632, 176] on div "for index in range ( 1 ) : helper . moveLeft ( ) helper . build ( "leftArrow" )…" at bounding box center [731, 283] width 280 height 319
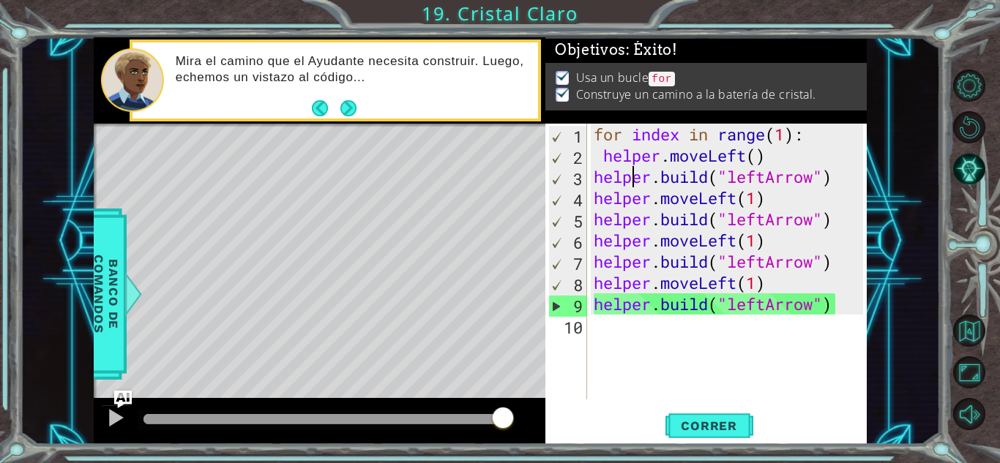
click at [632, 176] on div "for index in range ( 1 ) : helper . moveLeft ( ) helper . build ( "leftArrow" )…" at bounding box center [731, 283] width 280 height 319
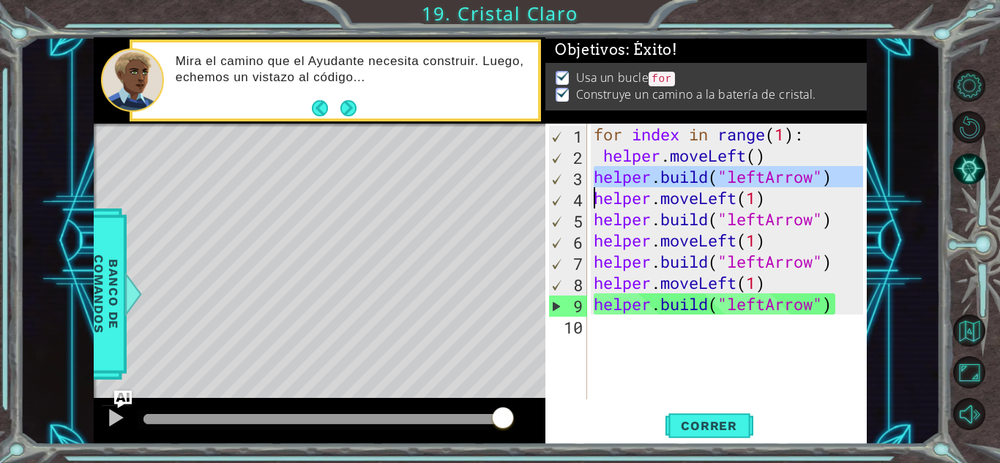
click at [632, 176] on div "for index in range ( 1 ) : helper . moveLeft ( ) helper . build ( "leftArrow" )…" at bounding box center [731, 283] width 280 height 319
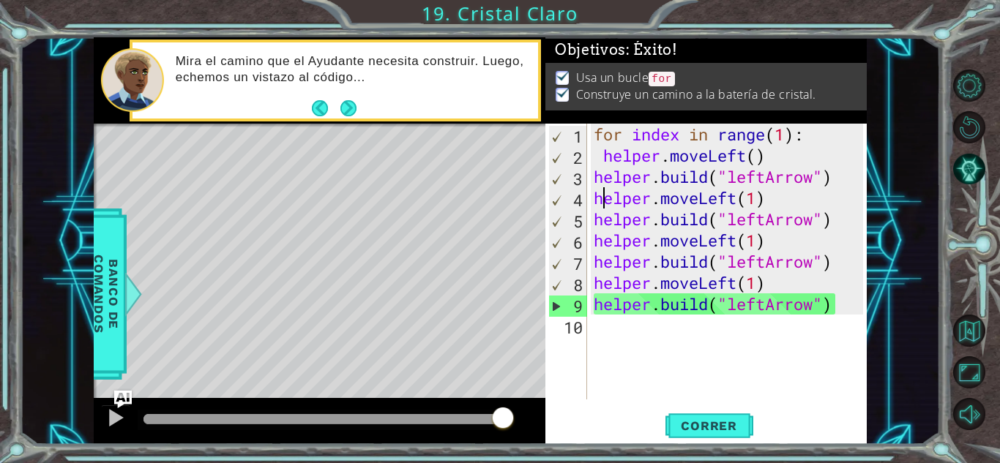
click at [600, 197] on div "for index in range ( 1 ) : helper . moveLeft ( ) helper . build ( "leftArrow" )…" at bounding box center [731, 283] width 280 height 319
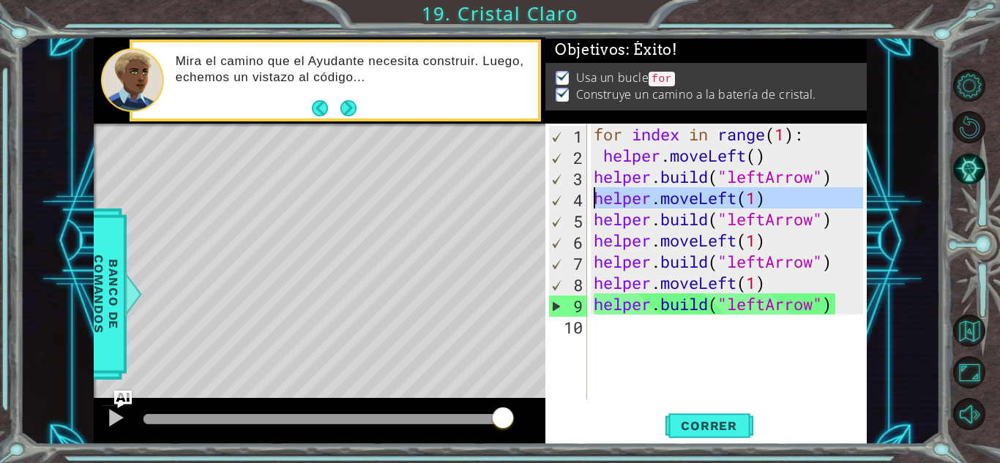
click at [610, 213] on div "for index in range ( 1 ) : helper . moveLeft ( ) helper . build ( "leftArrow" )…" at bounding box center [731, 283] width 280 height 319
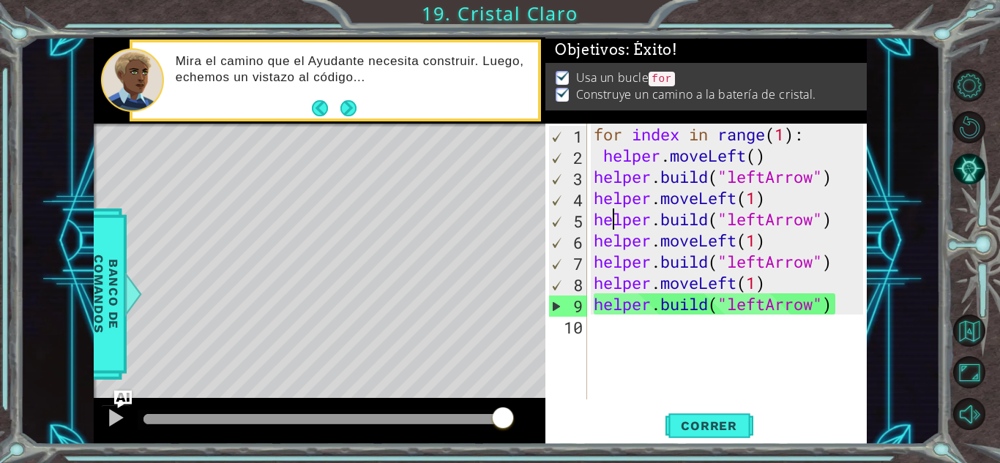
click at [610, 213] on div "for index in range ( 1 ) : helper . moveLeft ( ) helper . build ( "leftArrow" )…" at bounding box center [731, 283] width 280 height 319
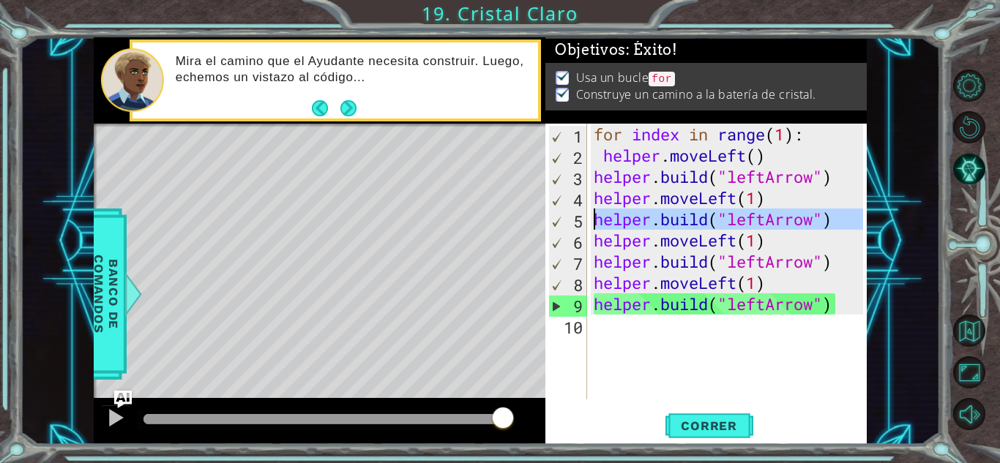
click at [610, 213] on div "for index in range ( 1 ) : helper . moveLeft ( ) helper . build ( "leftArrow" )…" at bounding box center [731, 283] width 280 height 319
click at [652, 237] on div "for index in range ( 1 ) : helper . moveLeft ( ) helper . build ( "leftArrow" )…" at bounding box center [731, 283] width 280 height 319
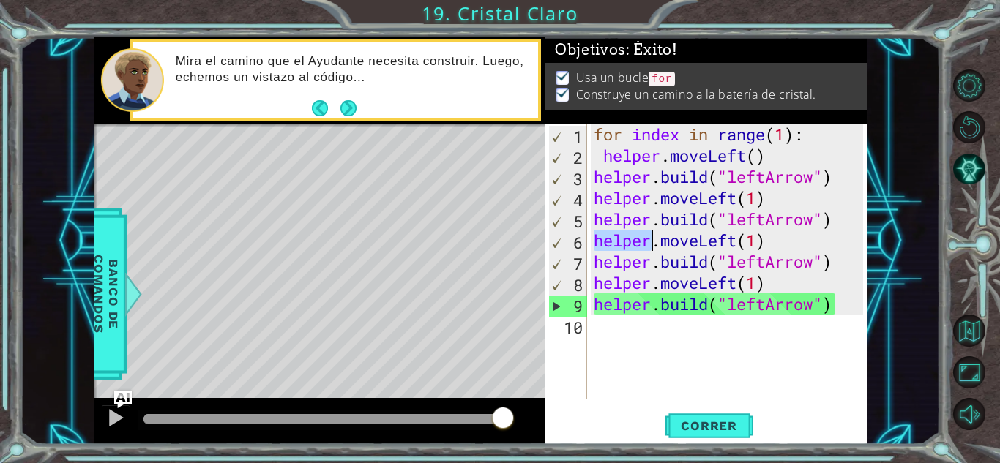
click at [652, 237] on div "for index in range ( 1 ) : helper . moveLeft ( ) helper . build ( "leftArrow" )…" at bounding box center [731, 283] width 280 height 319
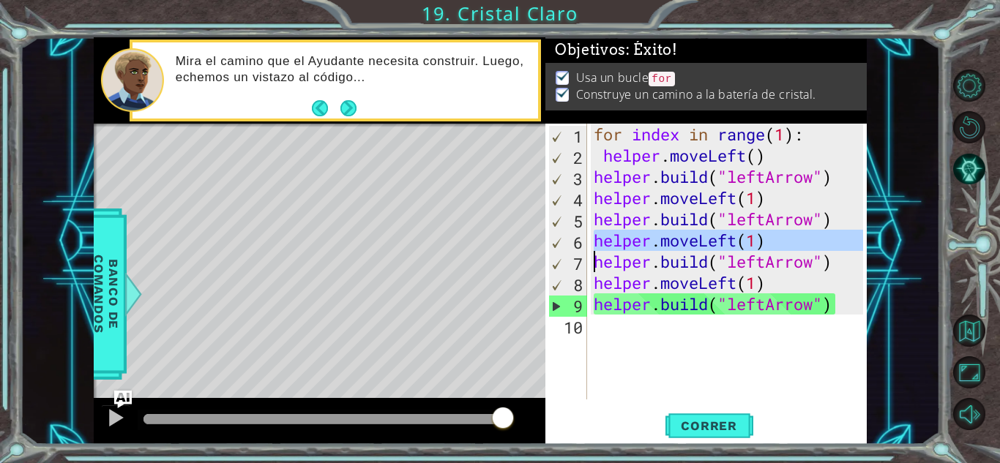
click at [652, 237] on div "for index in range ( 1 ) : helper . moveLeft ( ) helper . build ( "leftArrow" )…" at bounding box center [731, 283] width 280 height 319
click at [617, 258] on div "for index in range ( 1 ) : helper . moveLeft ( ) helper . build ( "leftArrow" )…" at bounding box center [731, 283] width 280 height 319
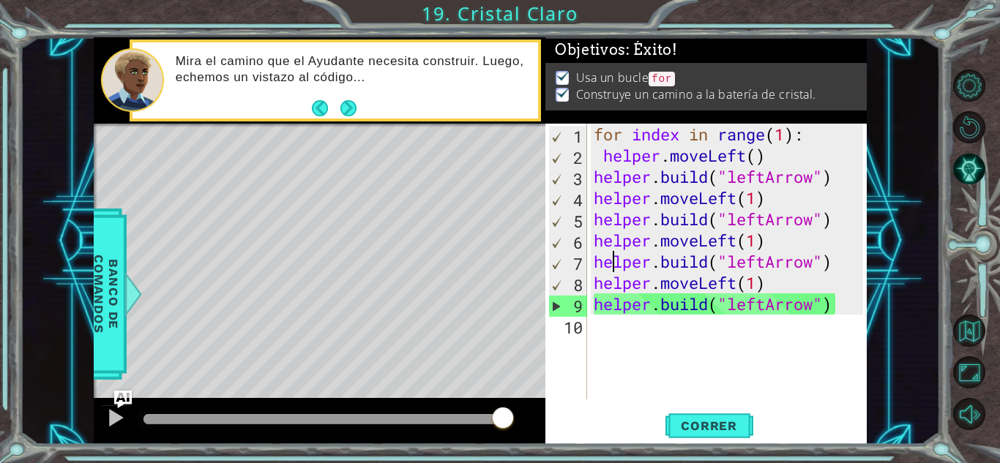
click at [617, 258] on div "for index in range ( 1 ) : helper . moveLeft ( ) helper . build ( "leftArrow" )…" at bounding box center [731, 283] width 280 height 319
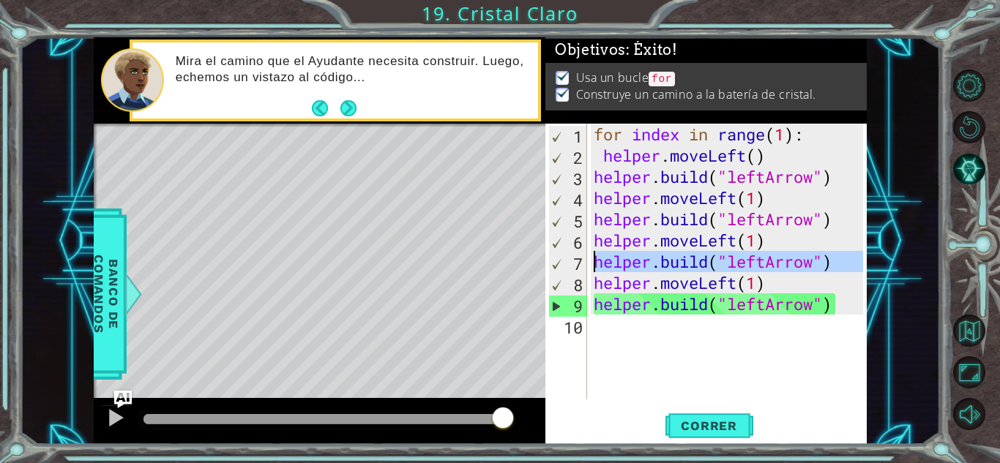
click at [617, 258] on div "for index in range ( 1 ) : helper . moveLeft ( ) helper . build ( "leftArrow" )…" at bounding box center [731, 283] width 280 height 319
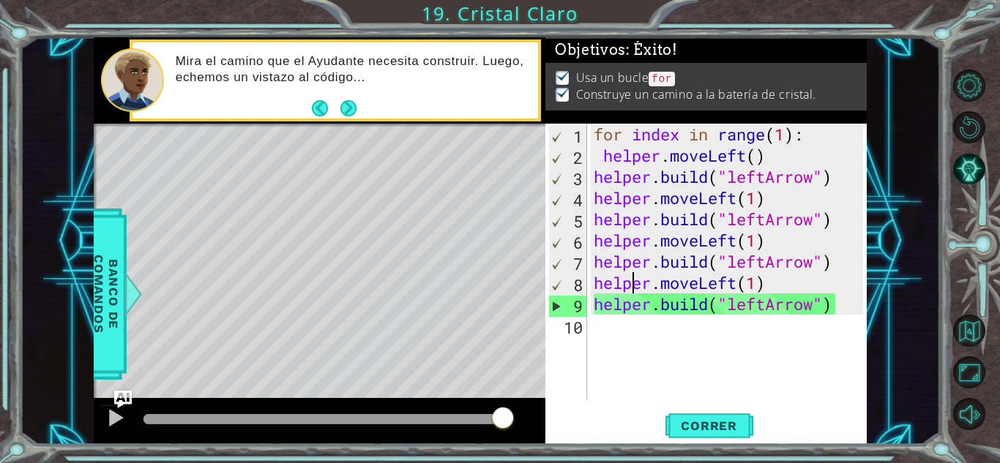
click at [637, 289] on div "for index in range ( 1 ) : helper . moveLeft ( ) helper . build ( "leftArrow" )…" at bounding box center [731, 283] width 280 height 319
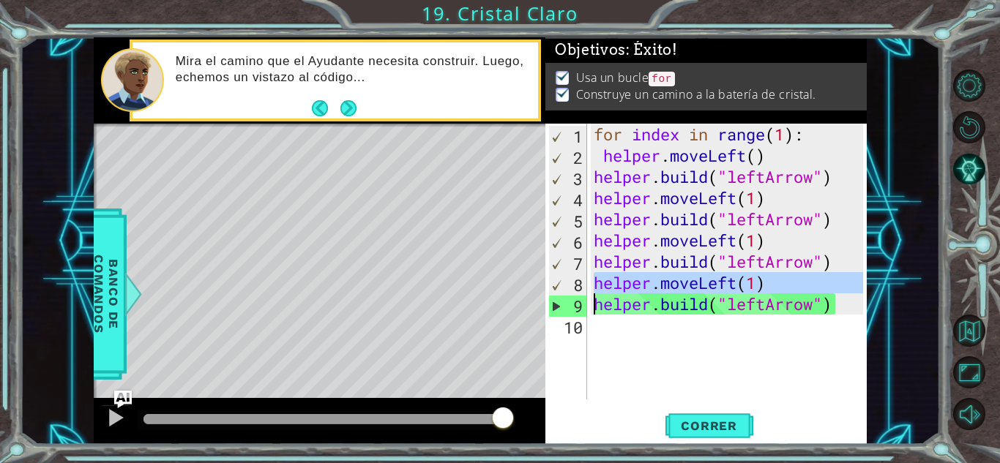
click at [658, 300] on div "for index in range ( 1 ) : helper . moveLeft ( ) helper . build ( "leftArrow" )…" at bounding box center [731, 283] width 280 height 319
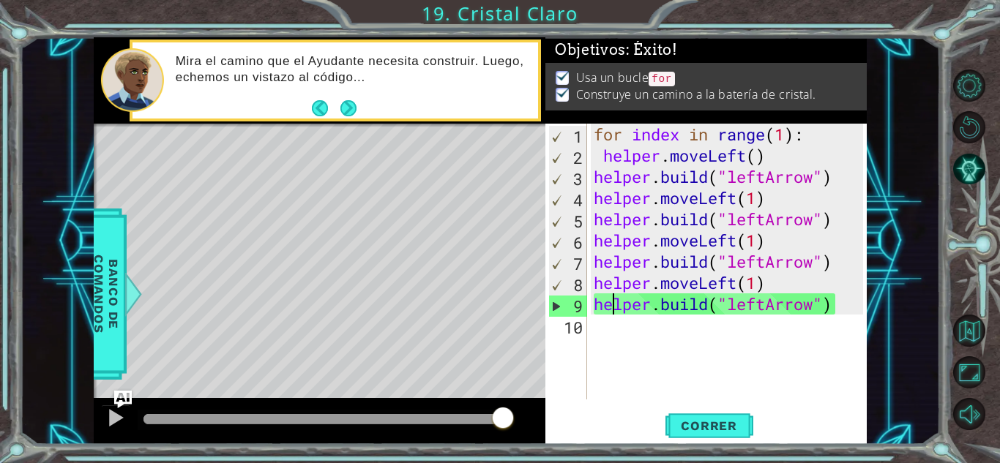
click at [618, 302] on div "for index in range ( 1 ) : helper . moveLeft ( ) helper . build ( "leftArrow" )…" at bounding box center [731, 283] width 280 height 319
click at [687, 308] on div "for index in range ( 1 ) : helper . moveLeft ( ) helper . build ( "leftArrow" )…" at bounding box center [731, 283] width 280 height 319
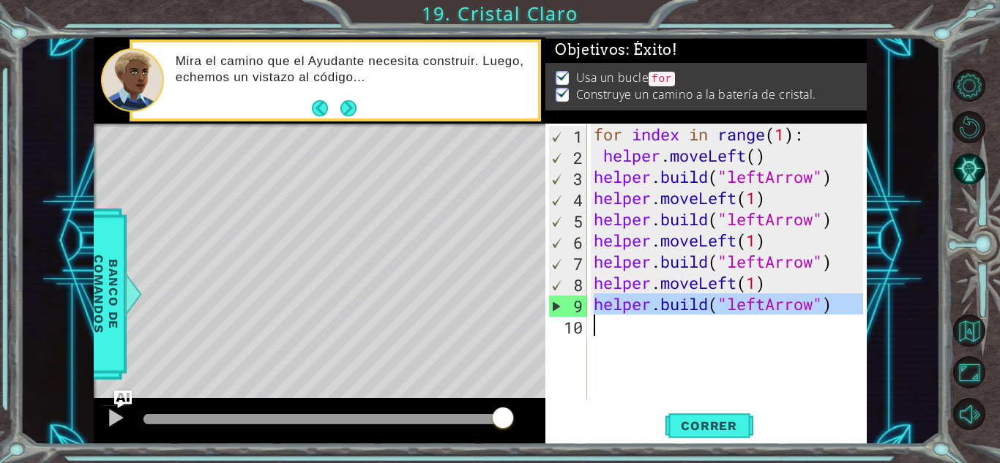
click at [687, 308] on div "for index in range ( 1 ) : helper . moveLeft ( ) helper . build ( "leftArrow" )…" at bounding box center [731, 283] width 280 height 319
type textarea "[DOMAIN_NAME]("leftArrow")"
